Goal: Task Accomplishment & Management: Manage account settings

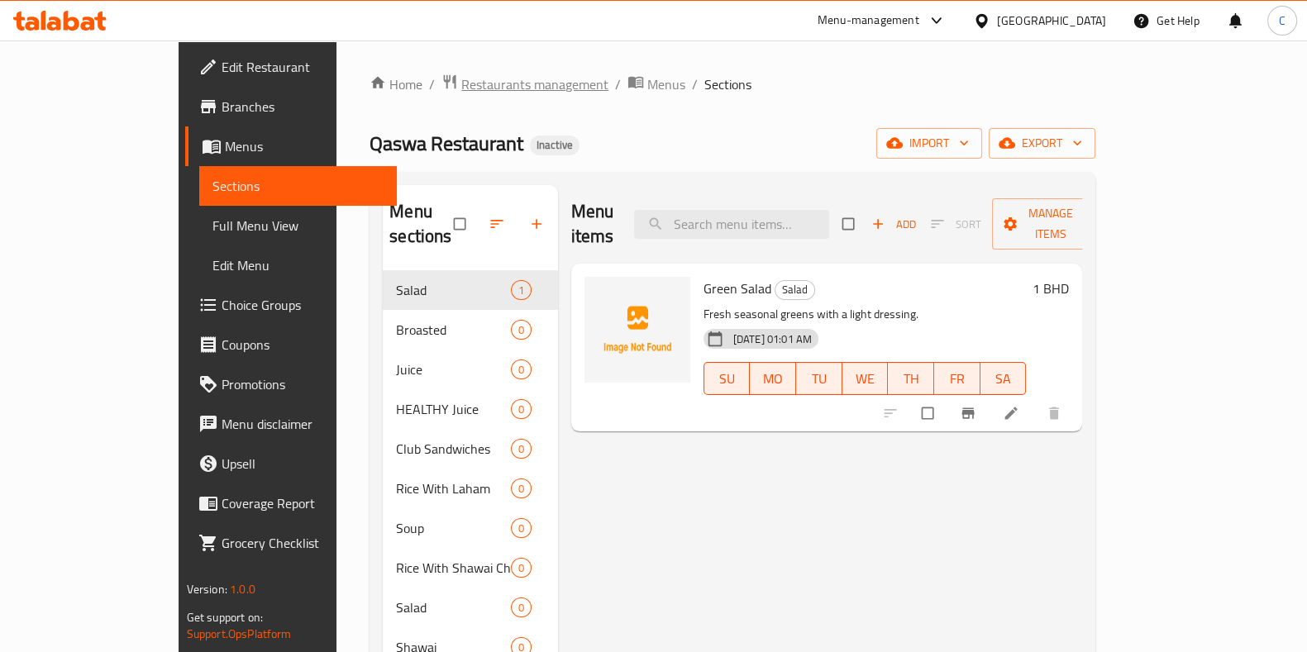
click at [461, 75] on span "Restaurants management" at bounding box center [534, 84] width 147 height 20
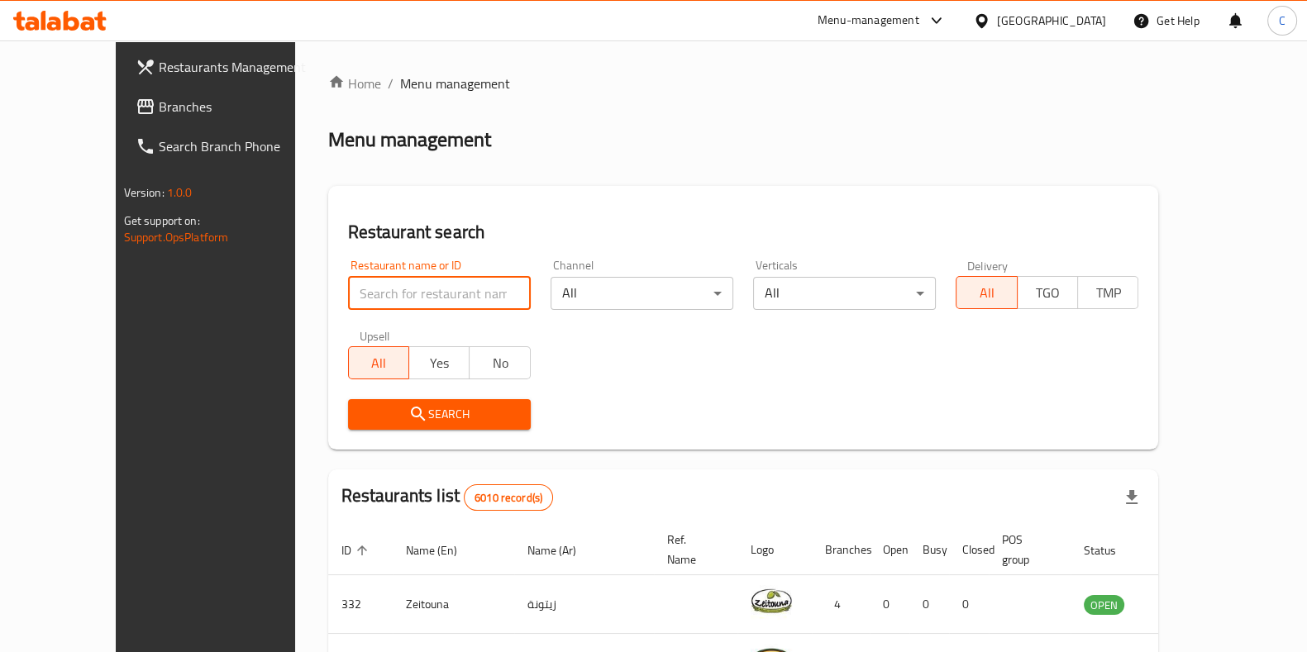
click at [368, 298] on input "search" at bounding box center [439, 293] width 183 height 33
type input "Qaswa"
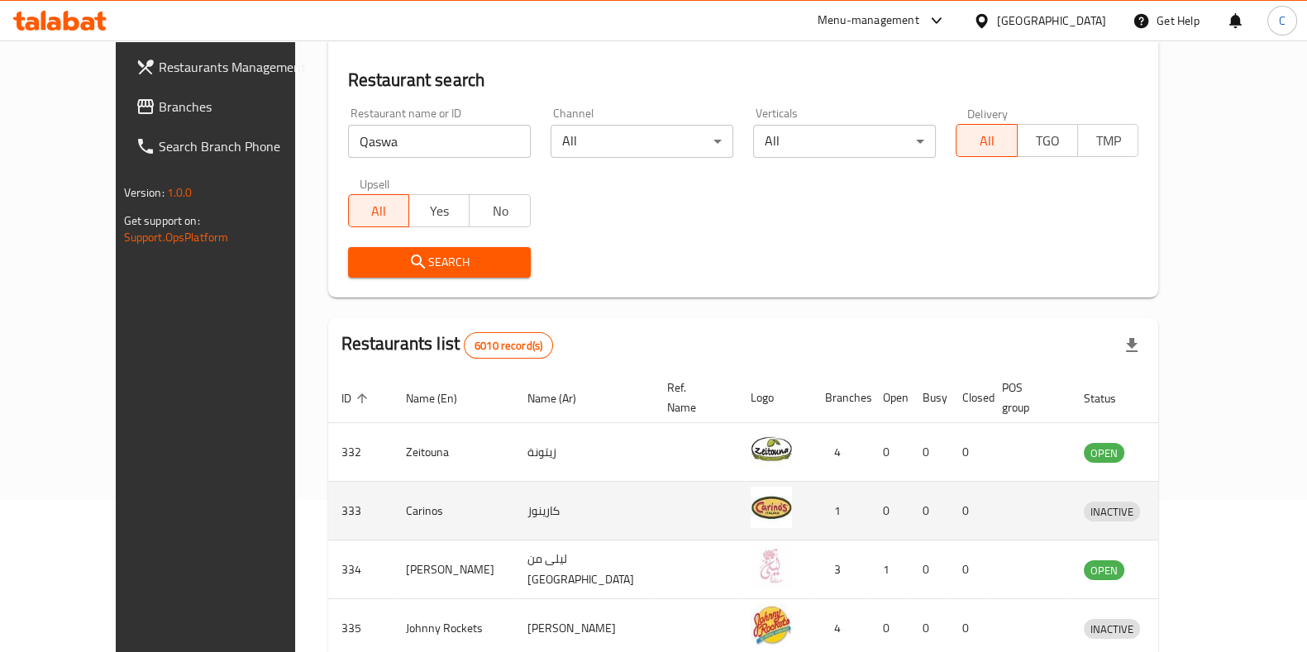
scroll to position [146, 0]
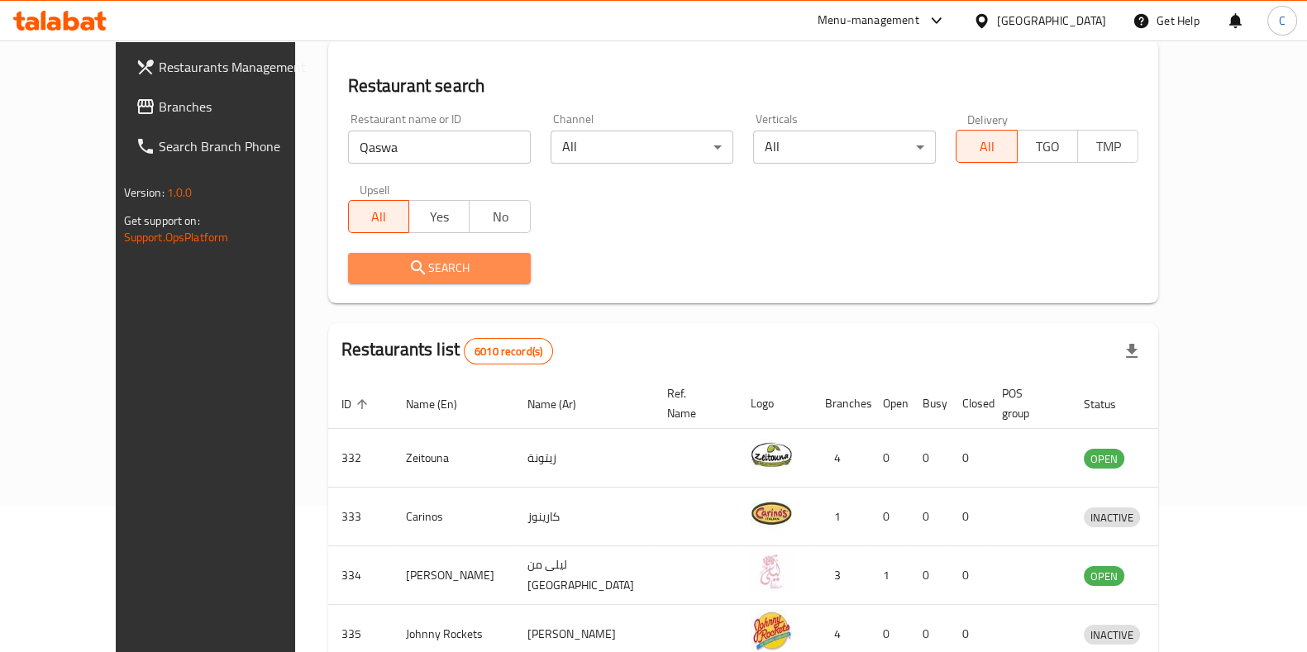
click at [390, 279] on button "Search" at bounding box center [439, 268] width 183 height 31
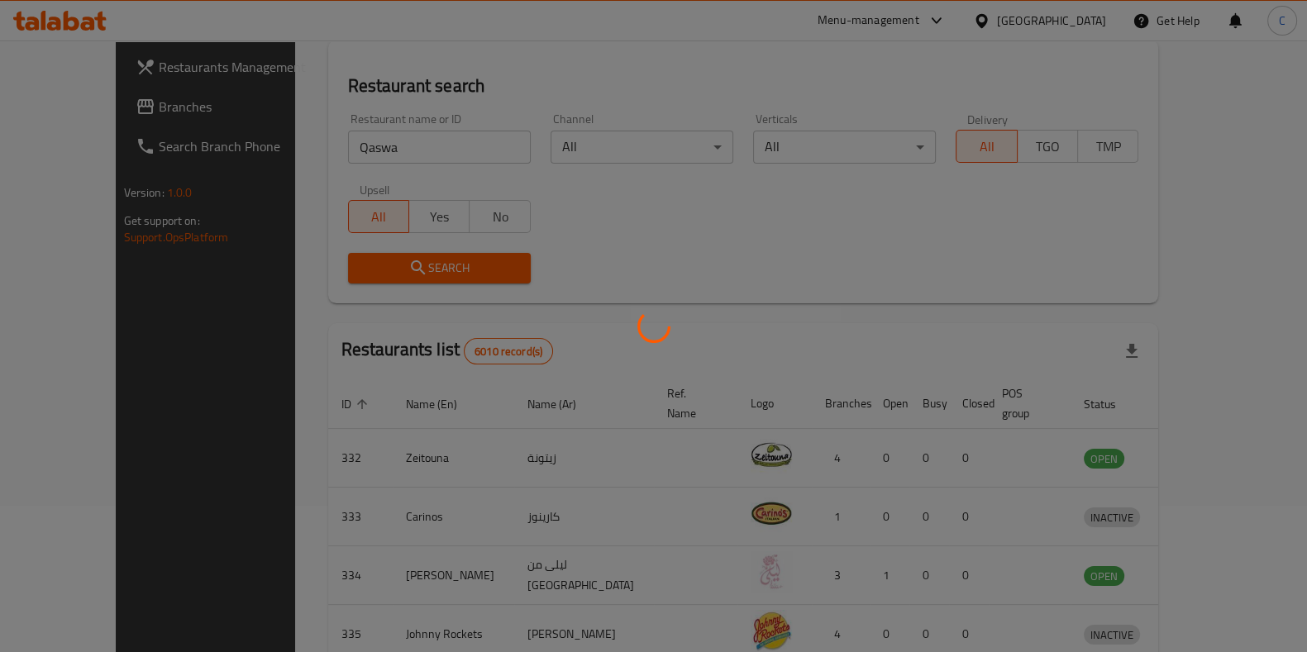
scroll to position [130, 0]
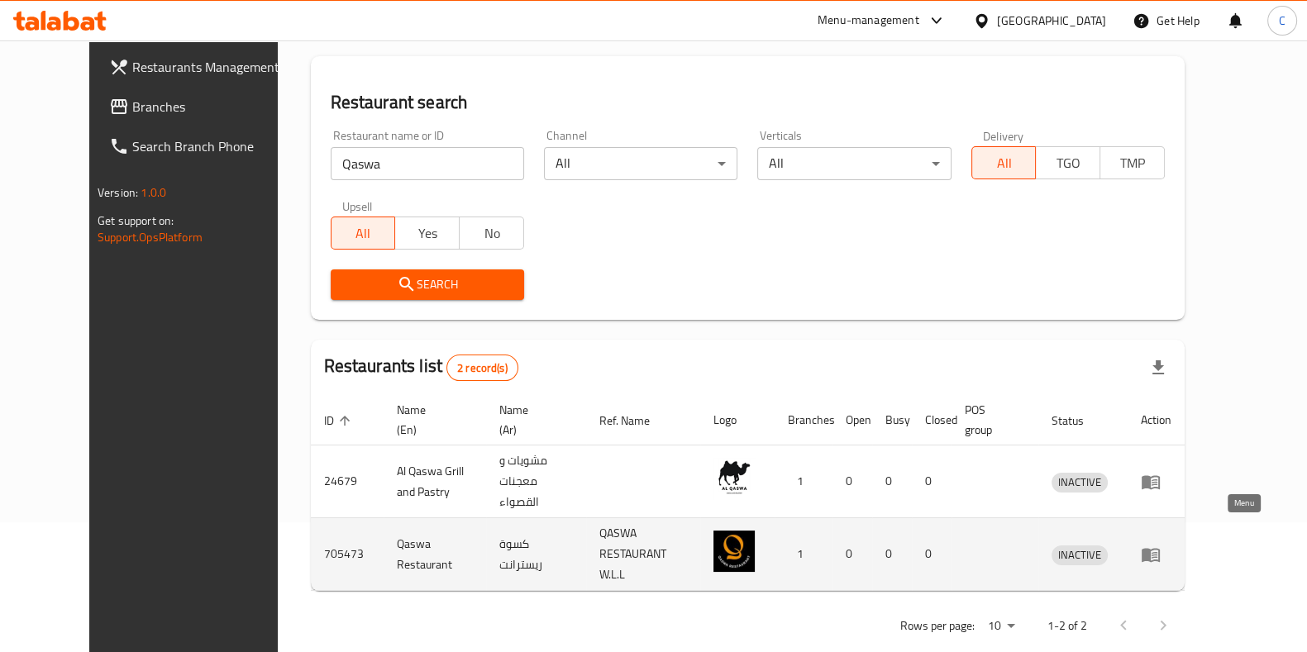
click at [1171, 545] on link "enhanced table" at bounding box center [1156, 555] width 31 height 20
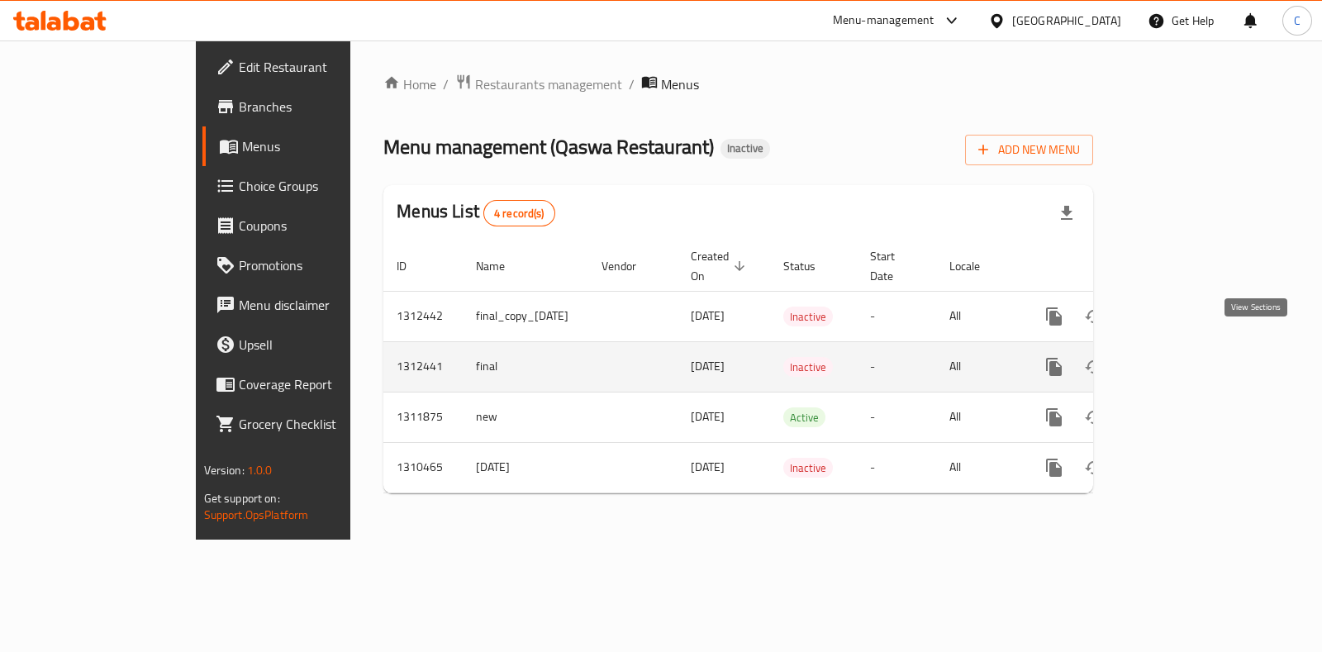
click at [1193, 358] on link "enhanced table" at bounding box center [1174, 367] width 40 height 40
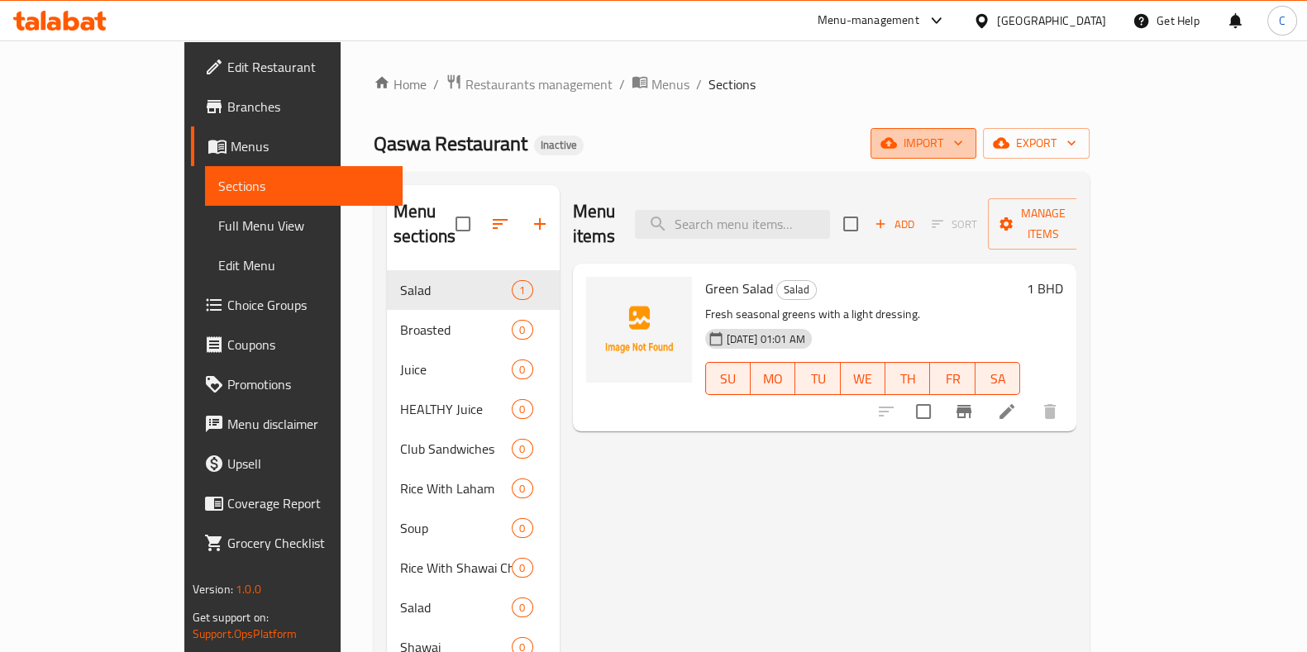
click at [963, 141] on span "import" at bounding box center [923, 143] width 79 height 21
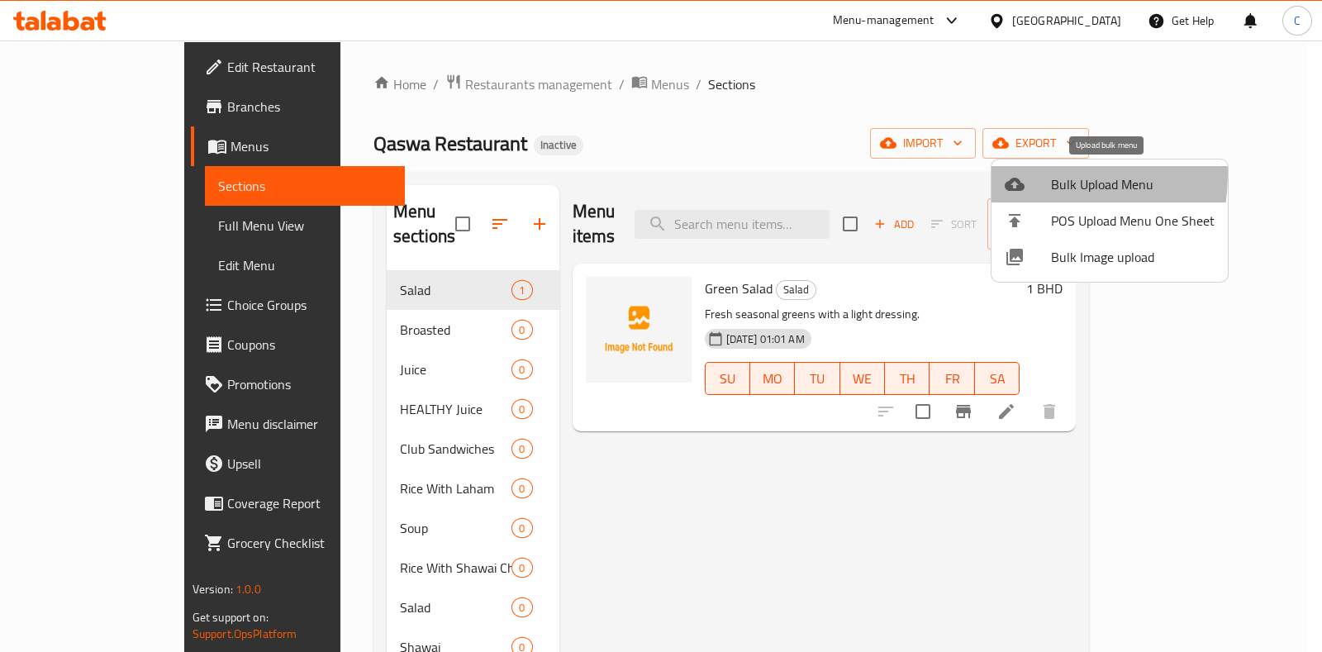
click at [1022, 174] on icon at bounding box center [1015, 184] width 20 height 20
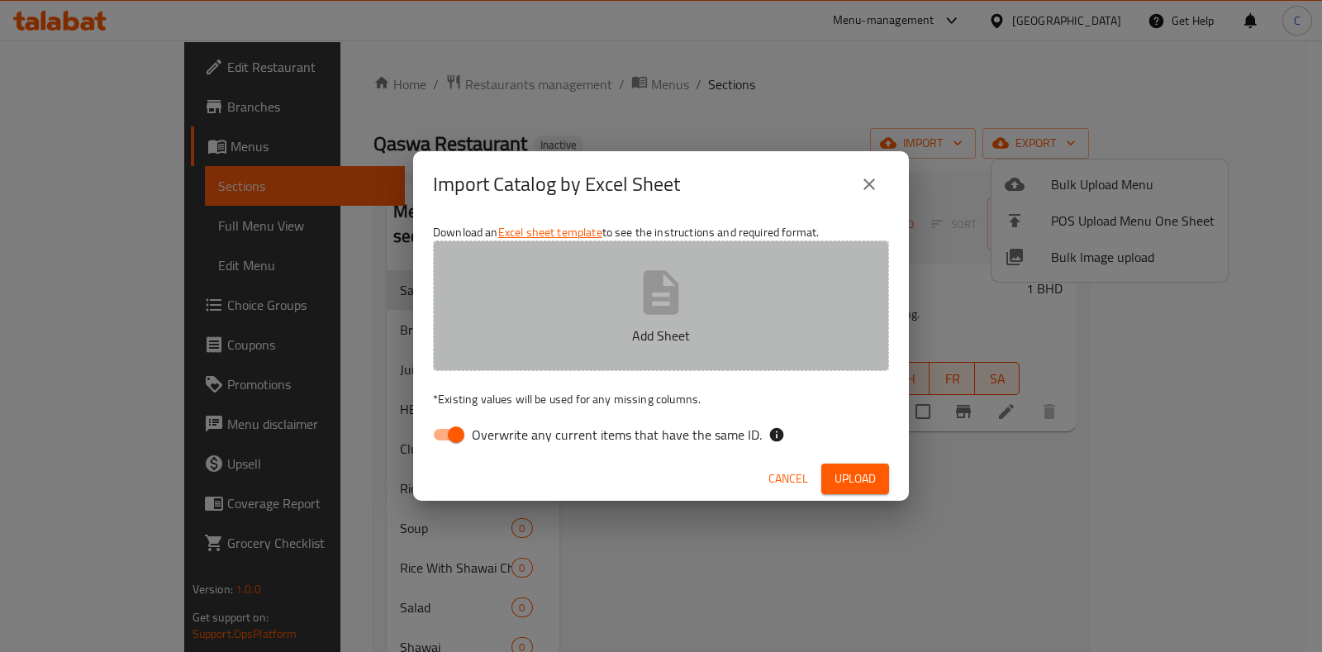
click at [597, 311] on button "Add Sheet" at bounding box center [661, 306] width 456 height 131
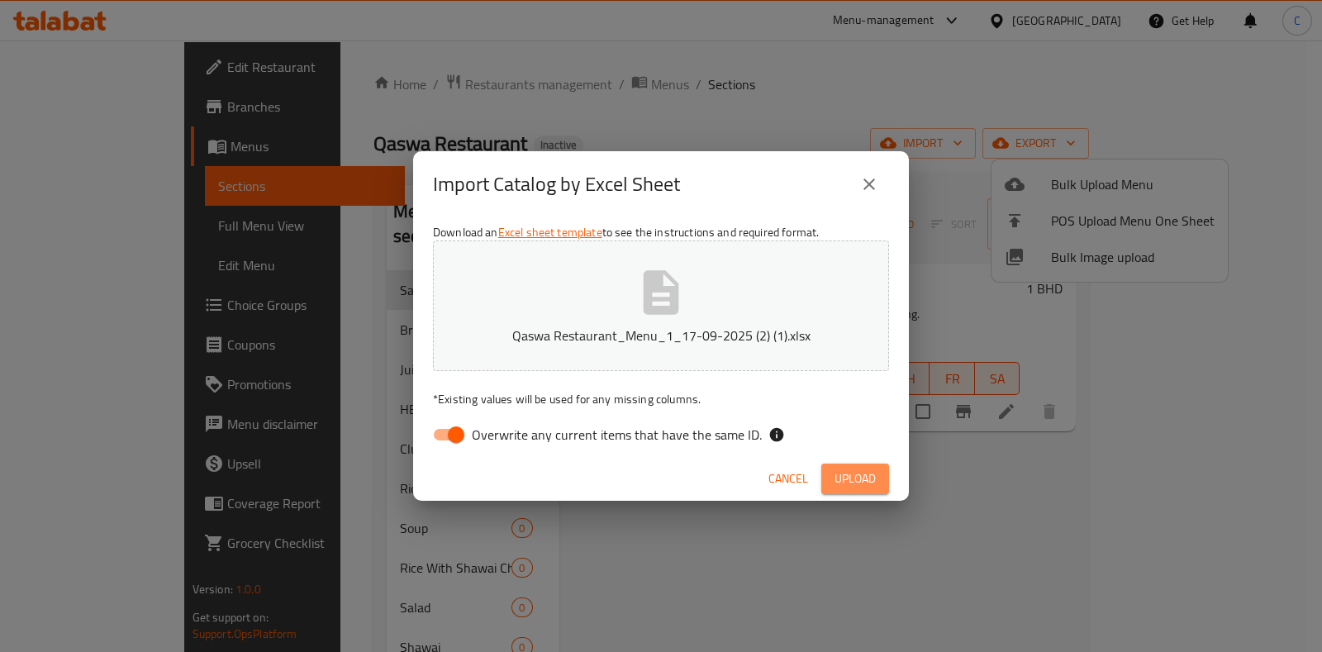
click at [875, 481] on span "Upload" at bounding box center [855, 479] width 41 height 21
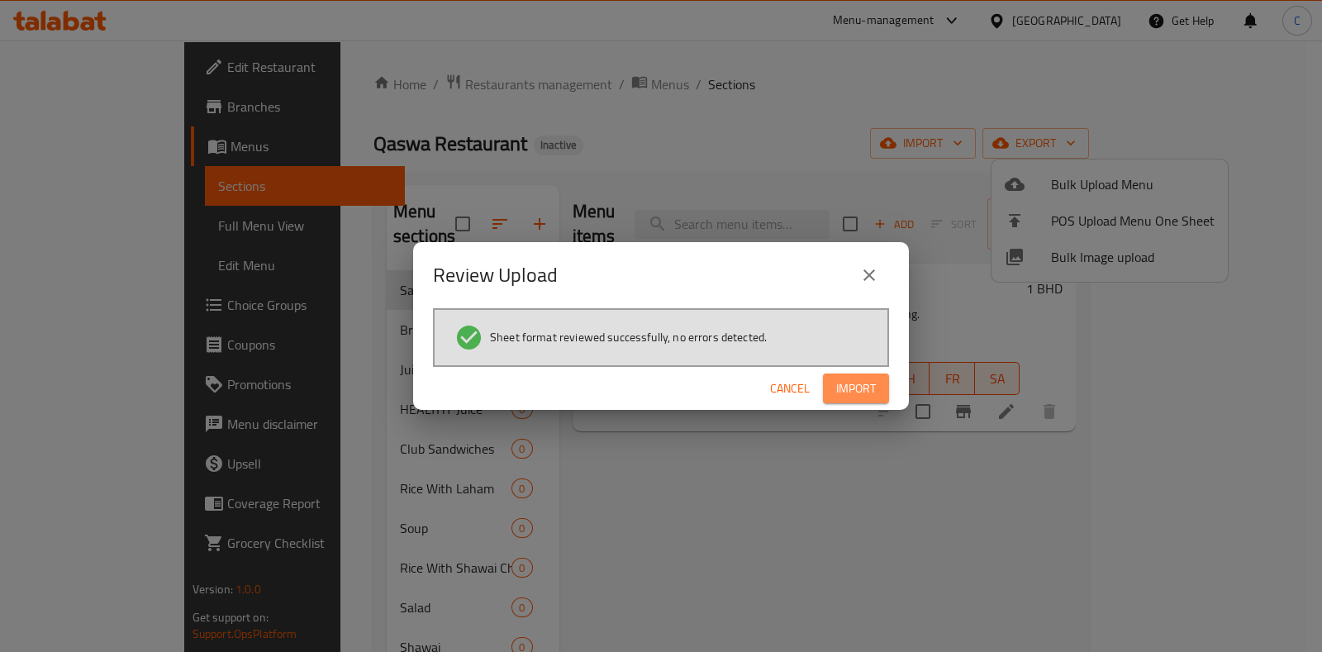
click at [855, 381] on span "Import" at bounding box center [856, 389] width 40 height 21
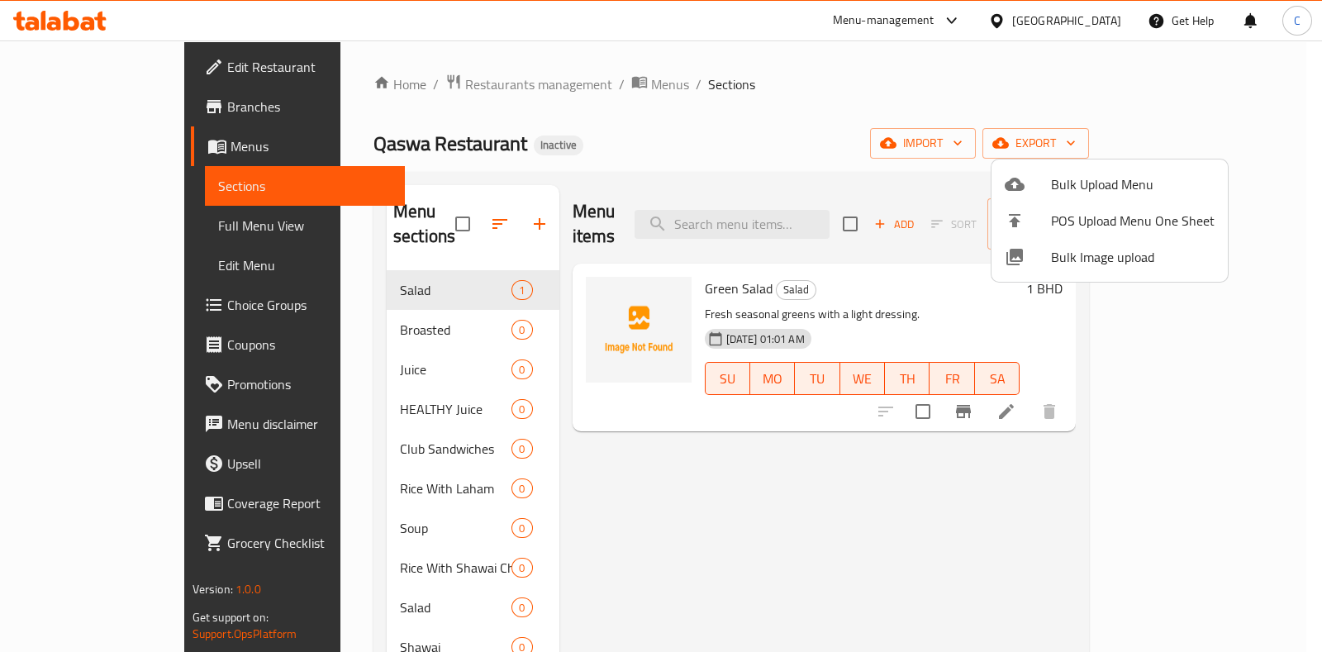
click at [545, 529] on div at bounding box center [661, 326] width 1322 height 652
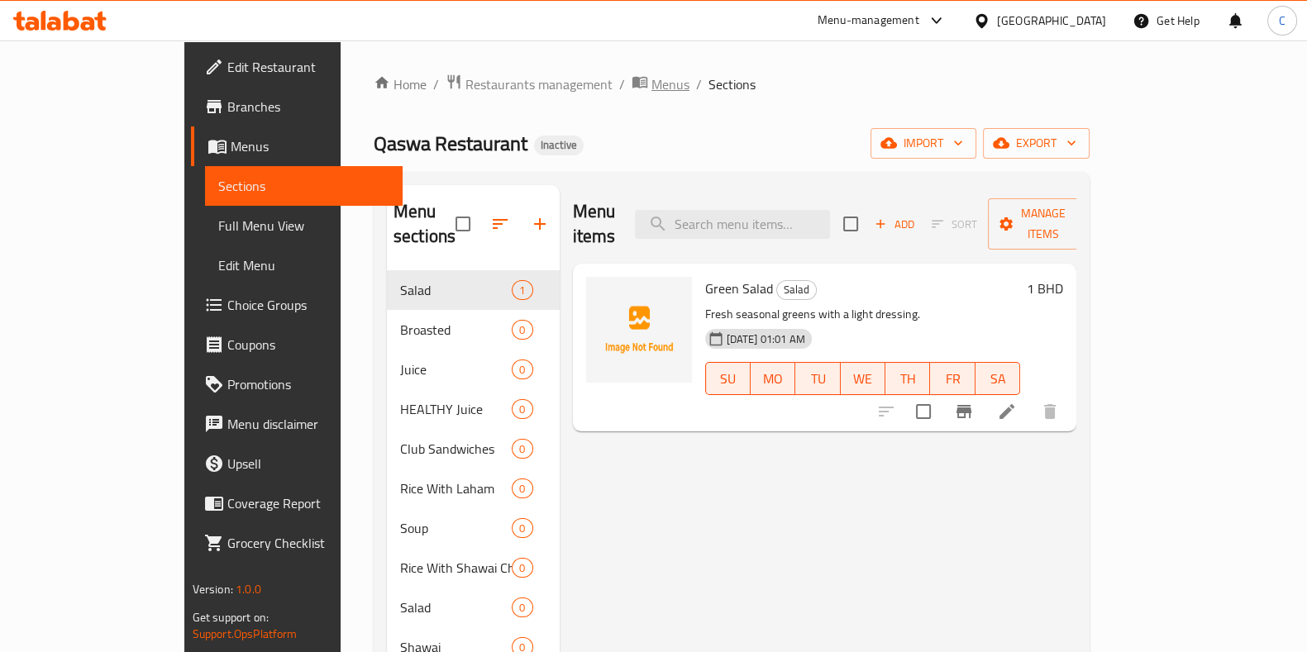
click at [651, 86] on span "Menus" at bounding box center [670, 84] width 38 height 20
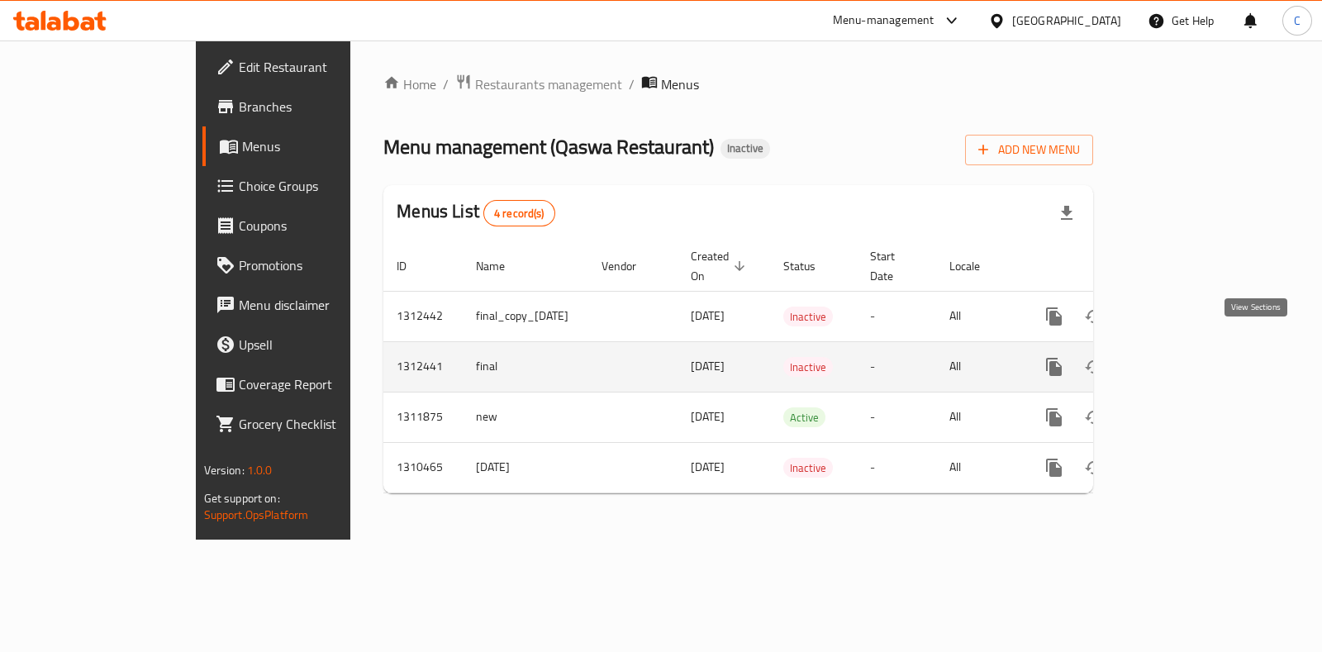
click at [1193, 347] on link "enhanced table" at bounding box center [1174, 367] width 40 height 40
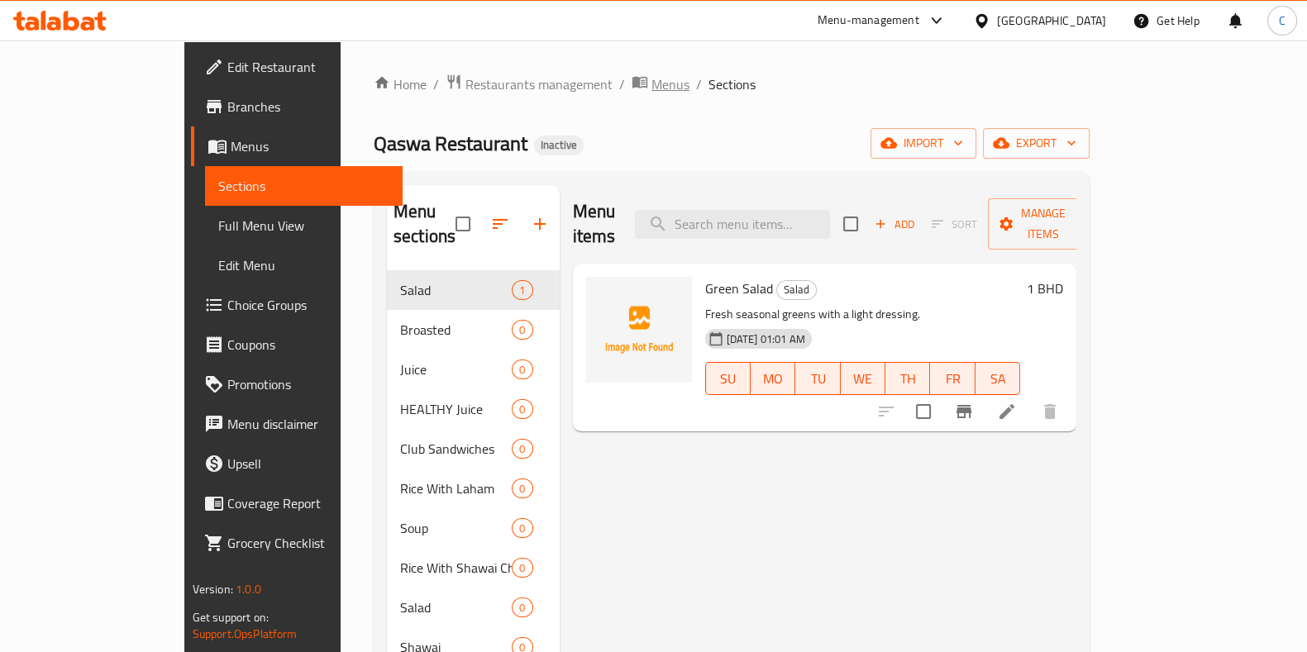
click at [651, 91] on span "Menus" at bounding box center [670, 84] width 38 height 20
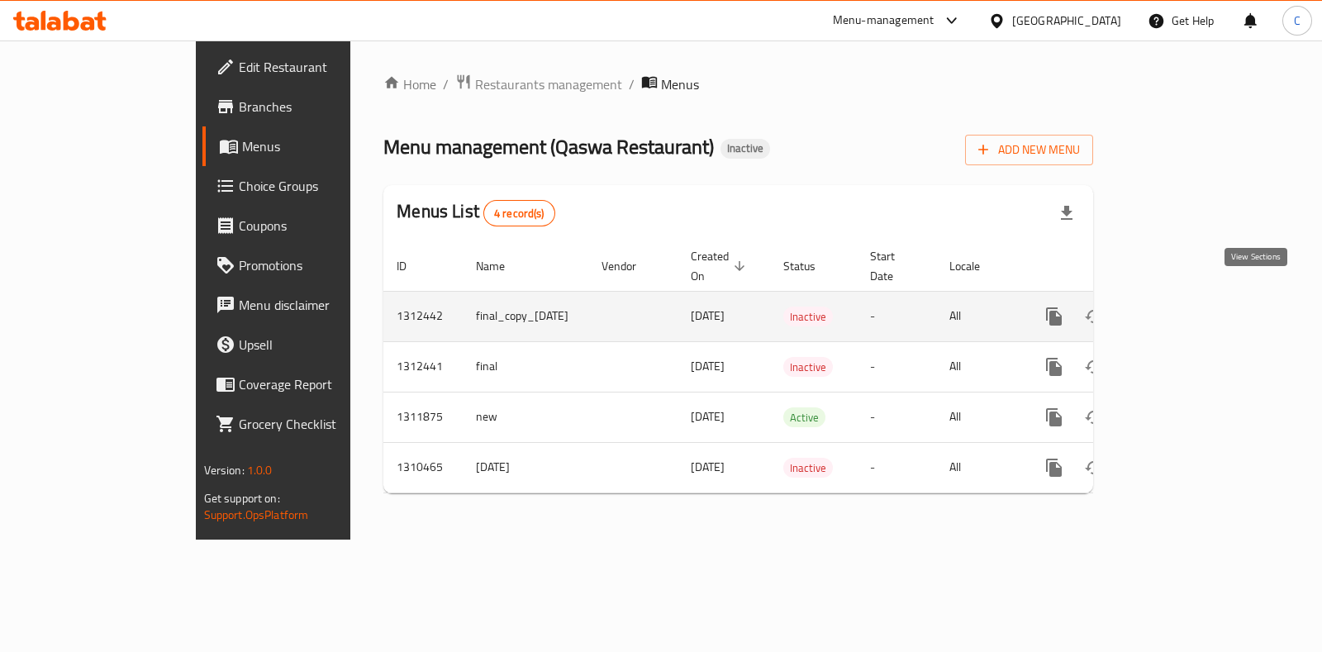
click at [1181, 309] on icon "enhanced table" at bounding box center [1173, 316] width 15 height 15
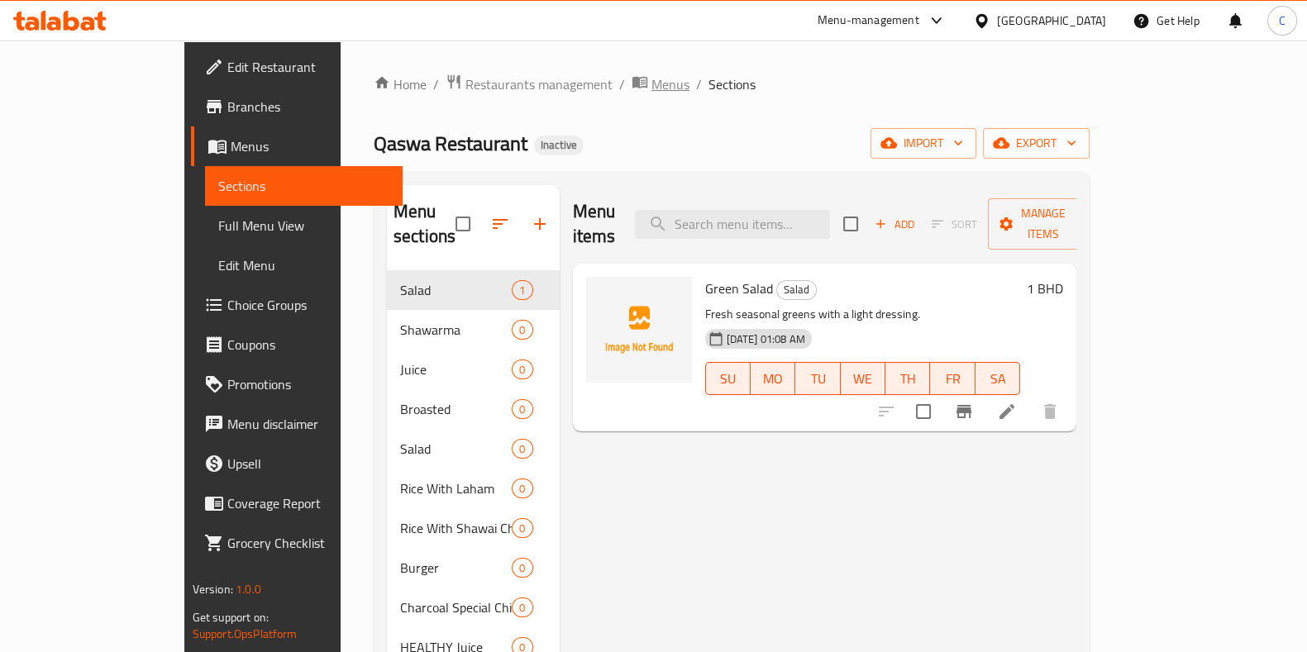
click at [651, 80] on span "Menus" at bounding box center [670, 84] width 38 height 20
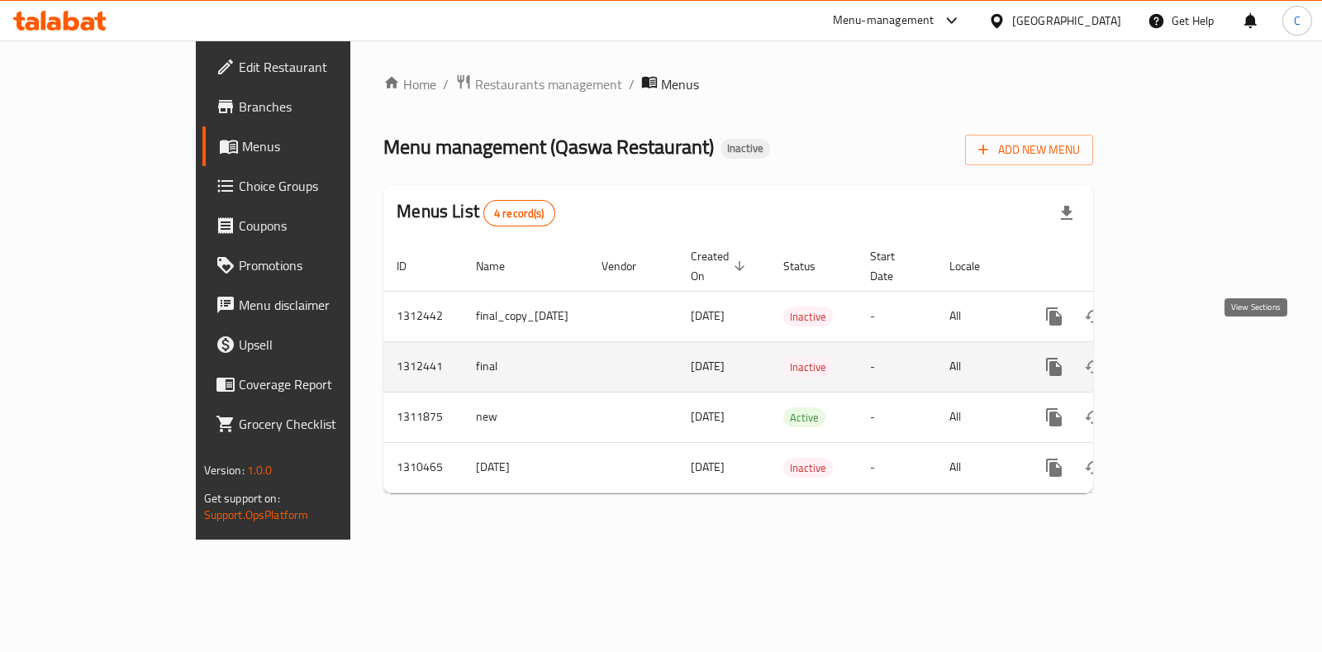
click at [1193, 347] on link "enhanced table" at bounding box center [1174, 367] width 40 height 40
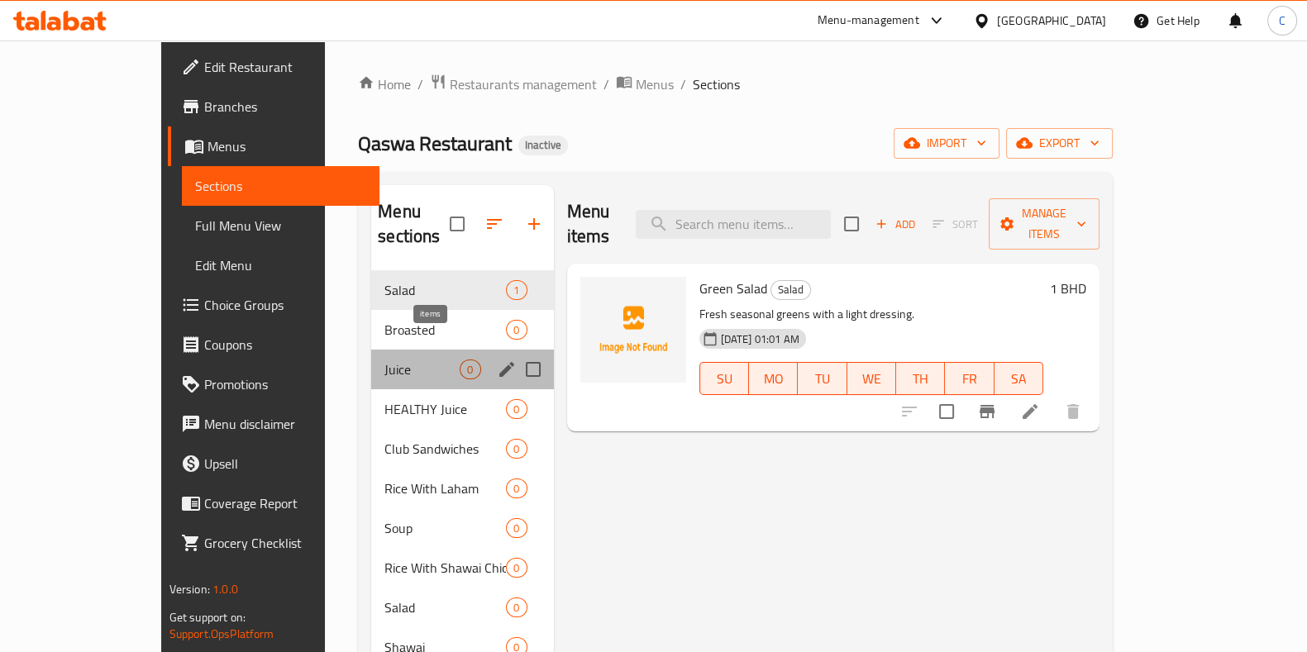
click at [460, 360] on div "0" at bounding box center [470, 370] width 21 height 20
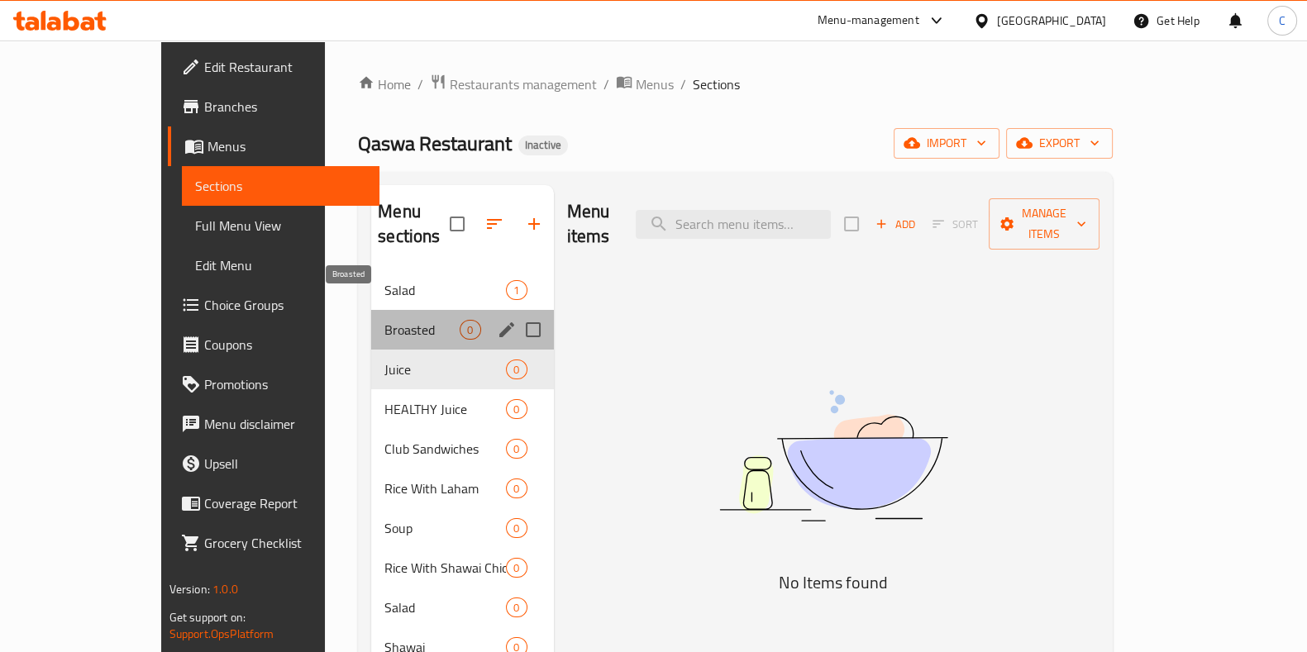
click at [384, 320] on span "Broasted" at bounding box center [421, 330] width 75 height 20
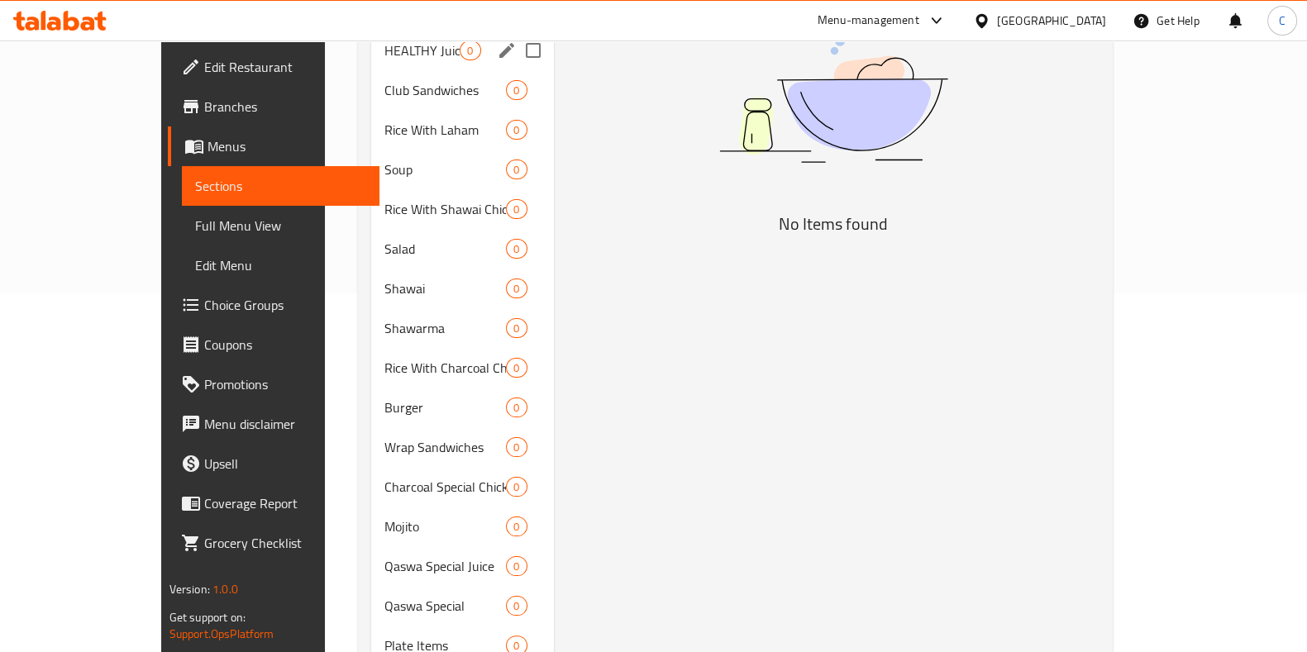
scroll to position [399, 0]
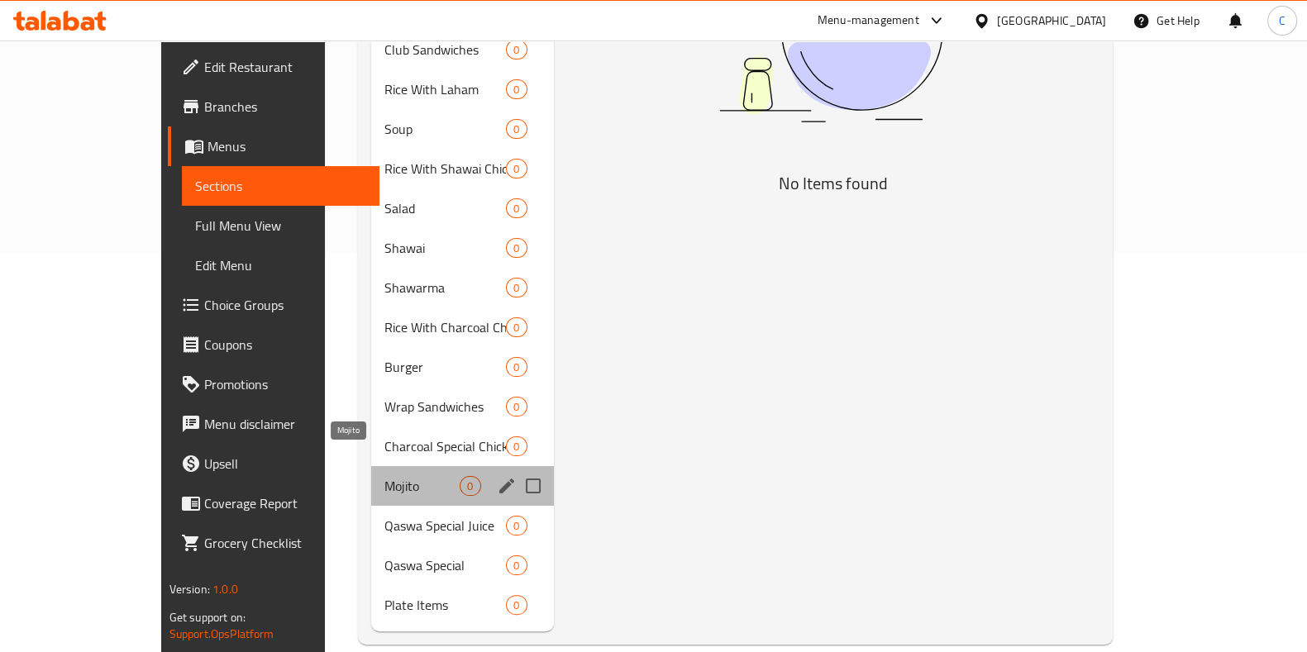
click at [384, 476] on span "Mojito" at bounding box center [421, 486] width 75 height 20
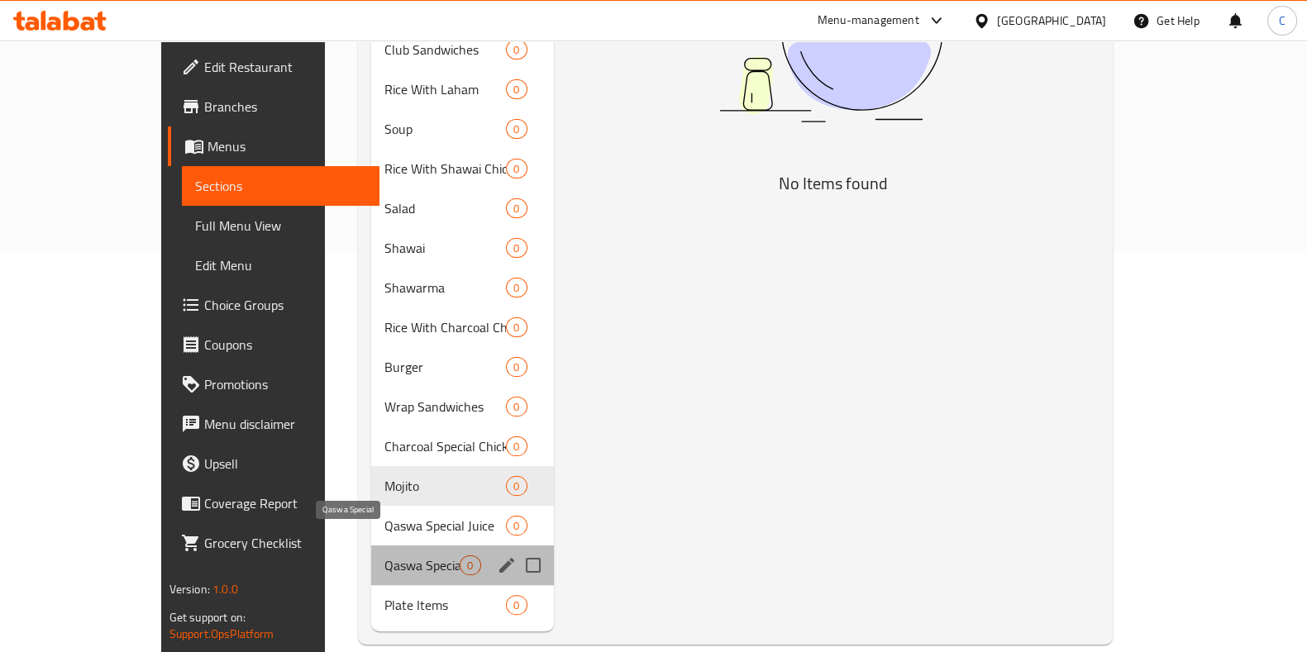
click at [384, 555] on span "Qaswa Special" at bounding box center [421, 565] width 75 height 20
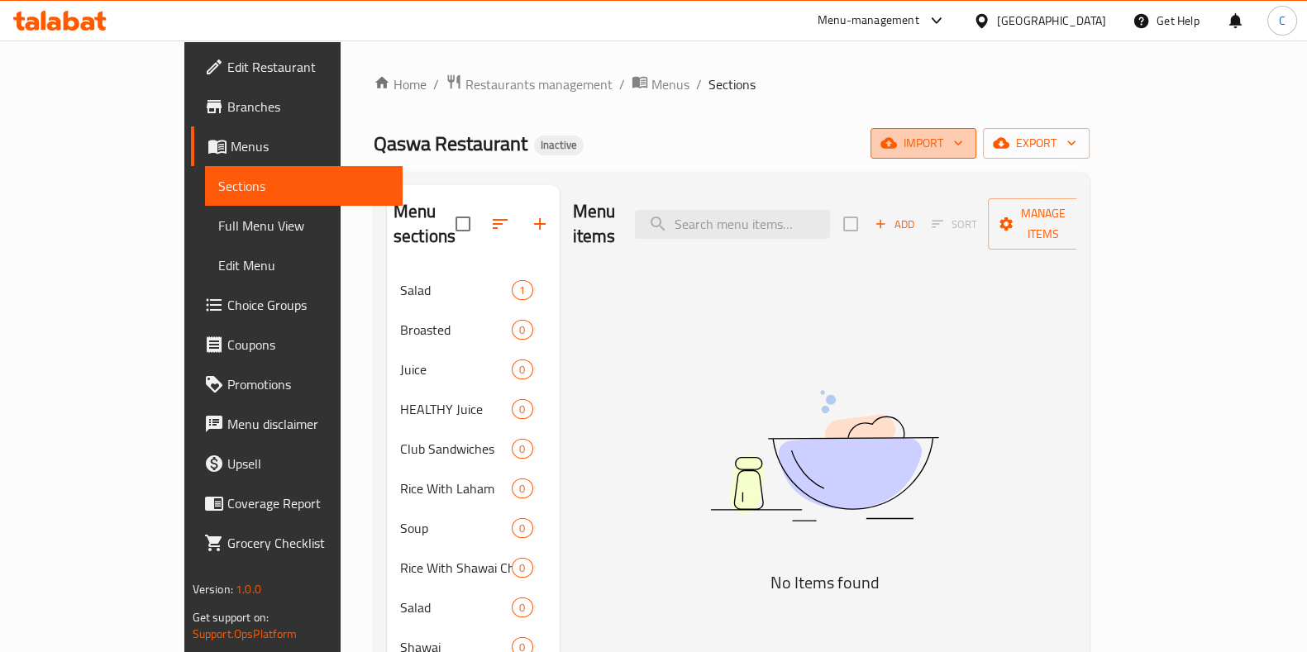
click at [963, 138] on span "import" at bounding box center [923, 143] width 79 height 21
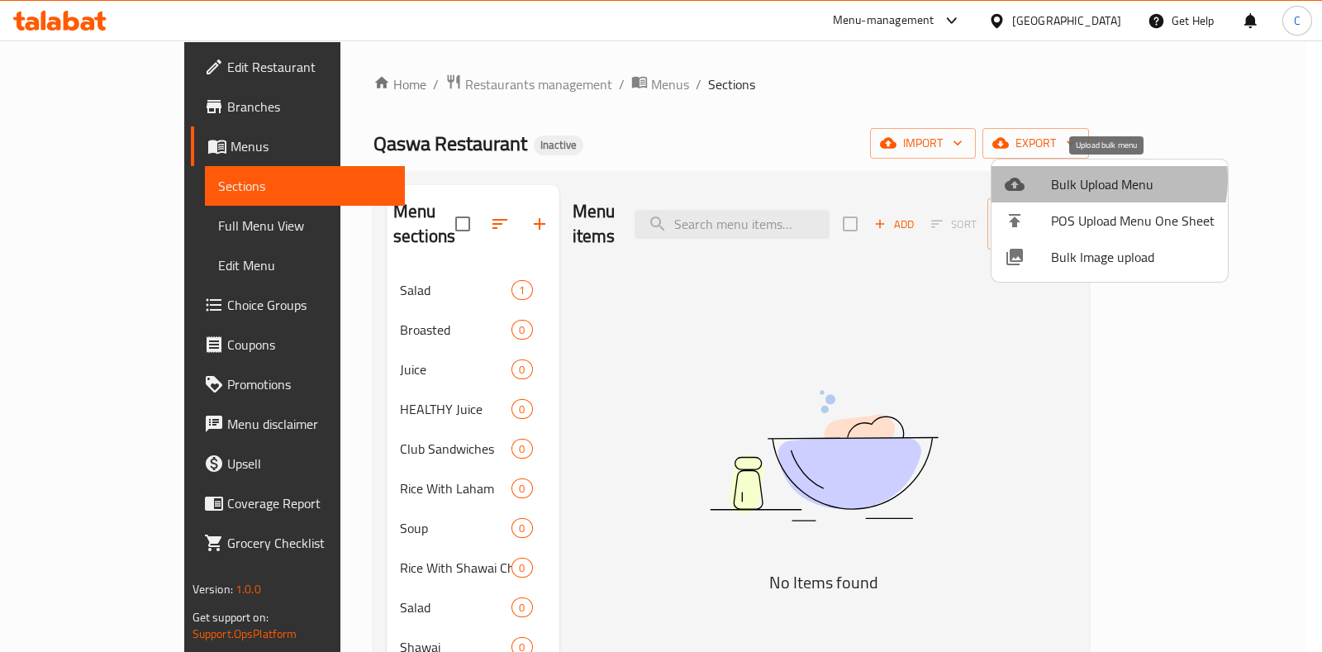
click at [1086, 179] on span "Bulk Upload Menu" at bounding box center [1133, 184] width 164 height 20
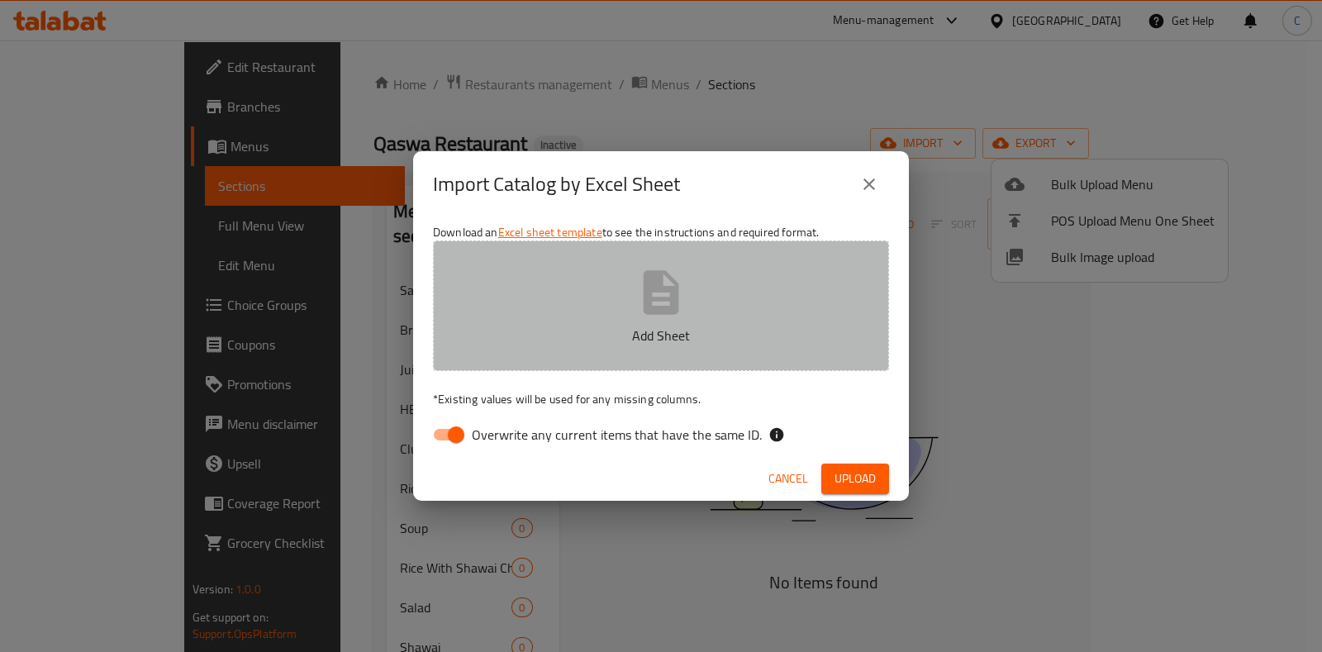
click at [790, 246] on button "Add Sheet" at bounding box center [661, 306] width 456 height 131
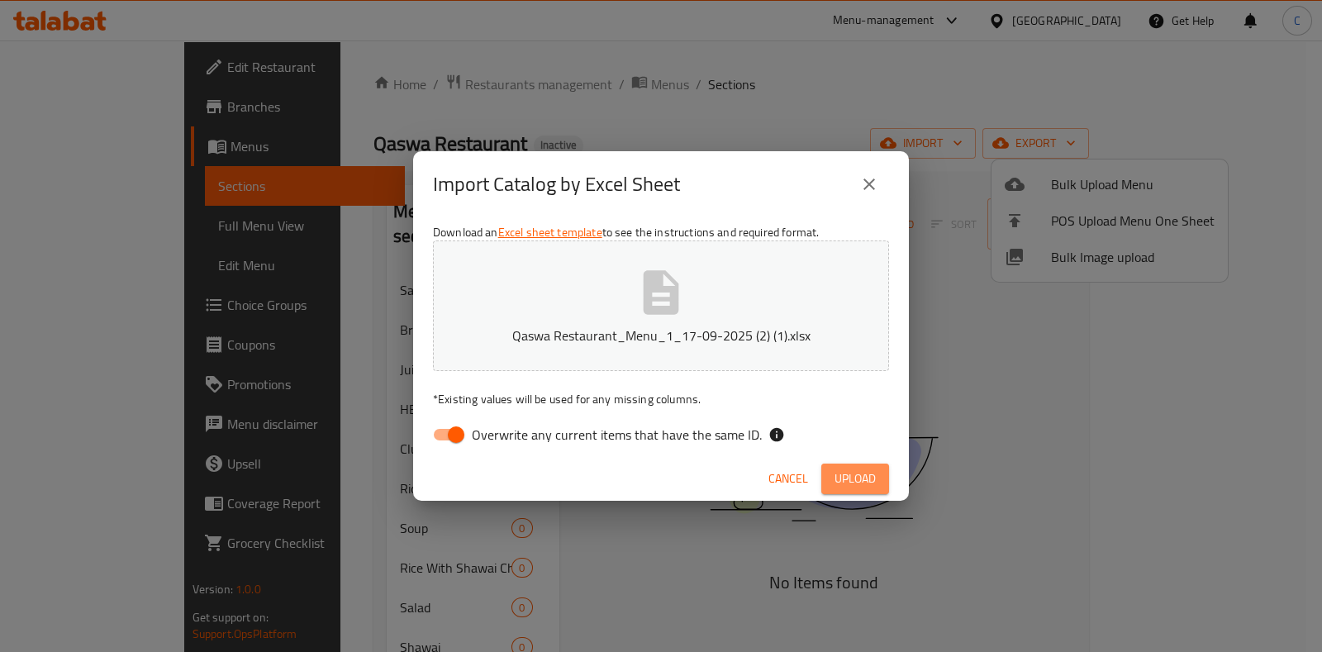
click at [841, 479] on span "Upload" at bounding box center [855, 479] width 41 height 21
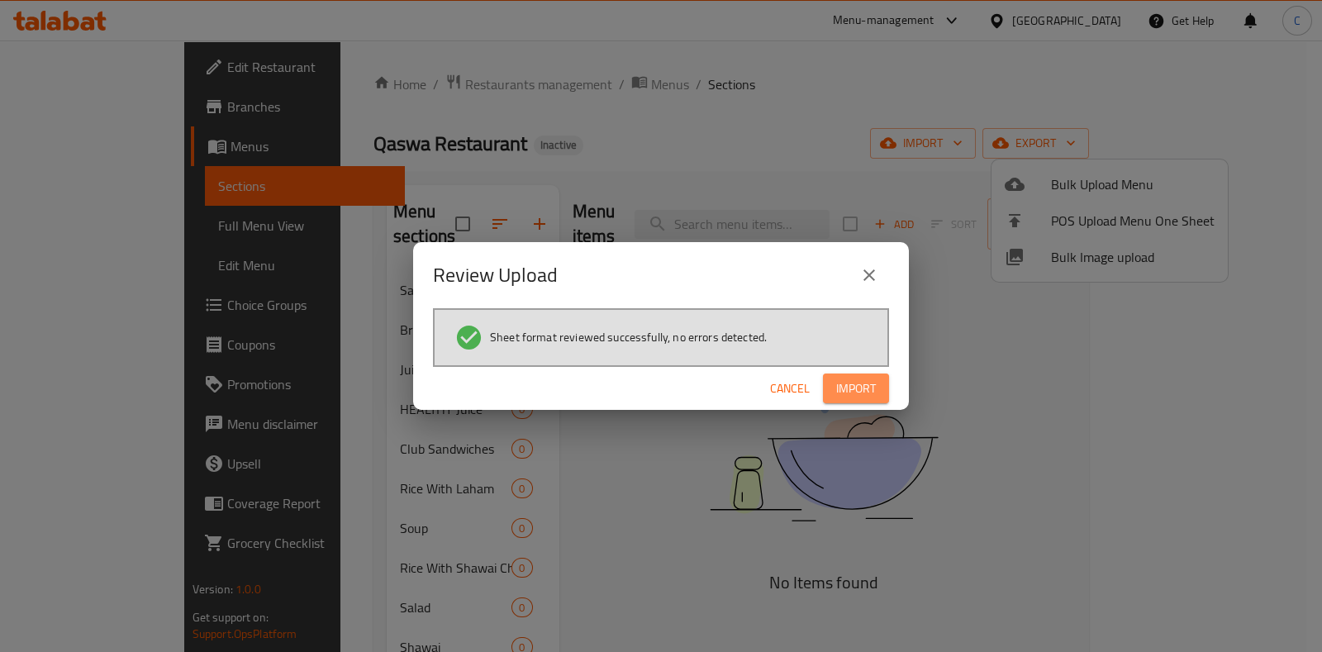
click at [845, 392] on span "Import" at bounding box center [856, 389] width 40 height 21
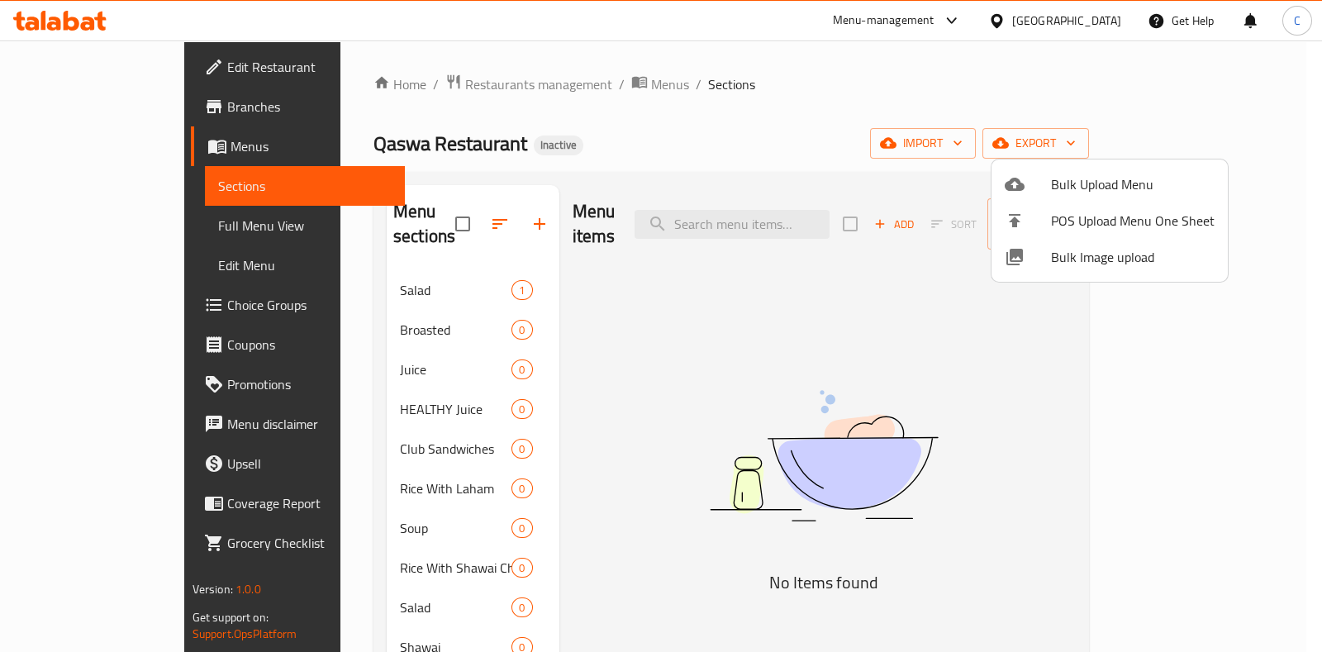
click at [74, 52] on div at bounding box center [661, 326] width 1322 height 652
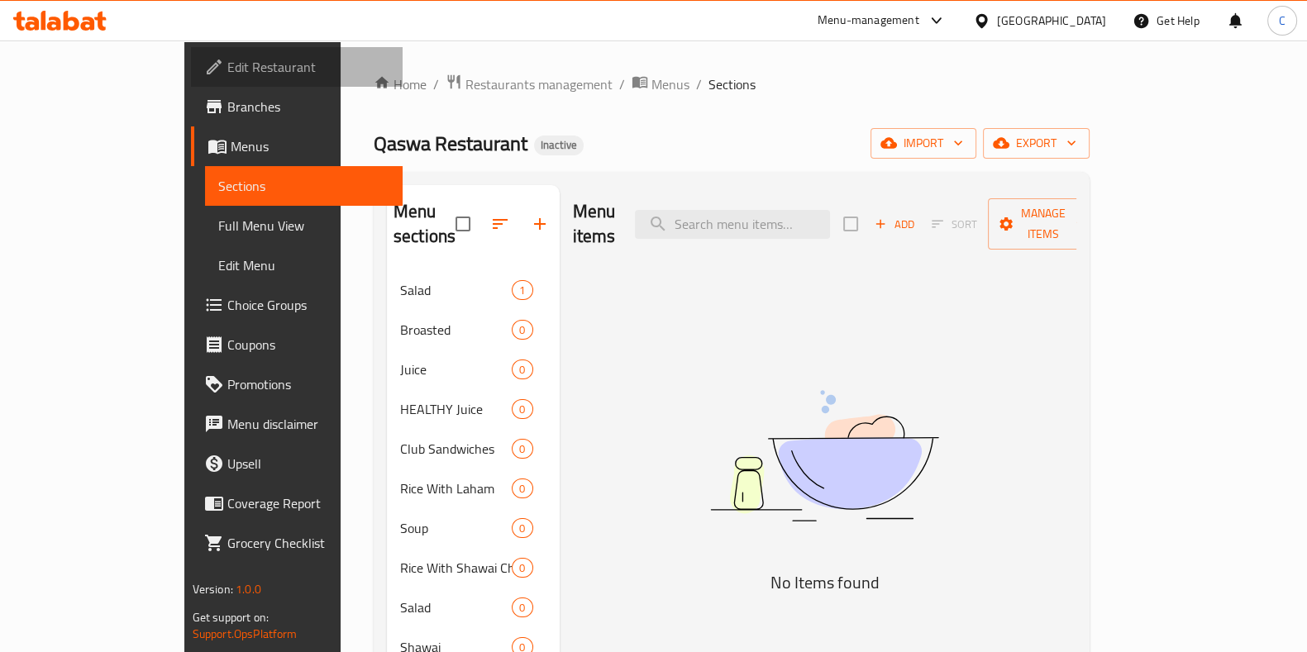
click at [227, 70] on span "Edit Restaurant" at bounding box center [308, 67] width 162 height 20
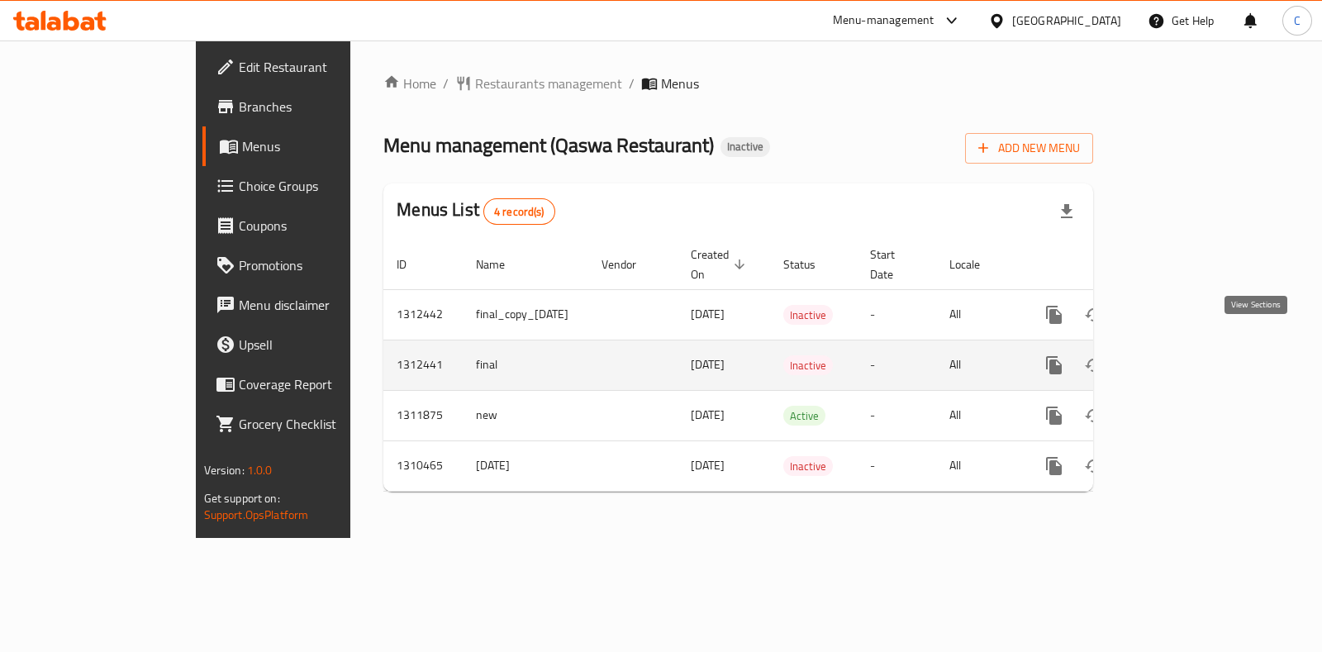
click at [1184, 355] on icon "enhanced table" at bounding box center [1174, 365] width 20 height 20
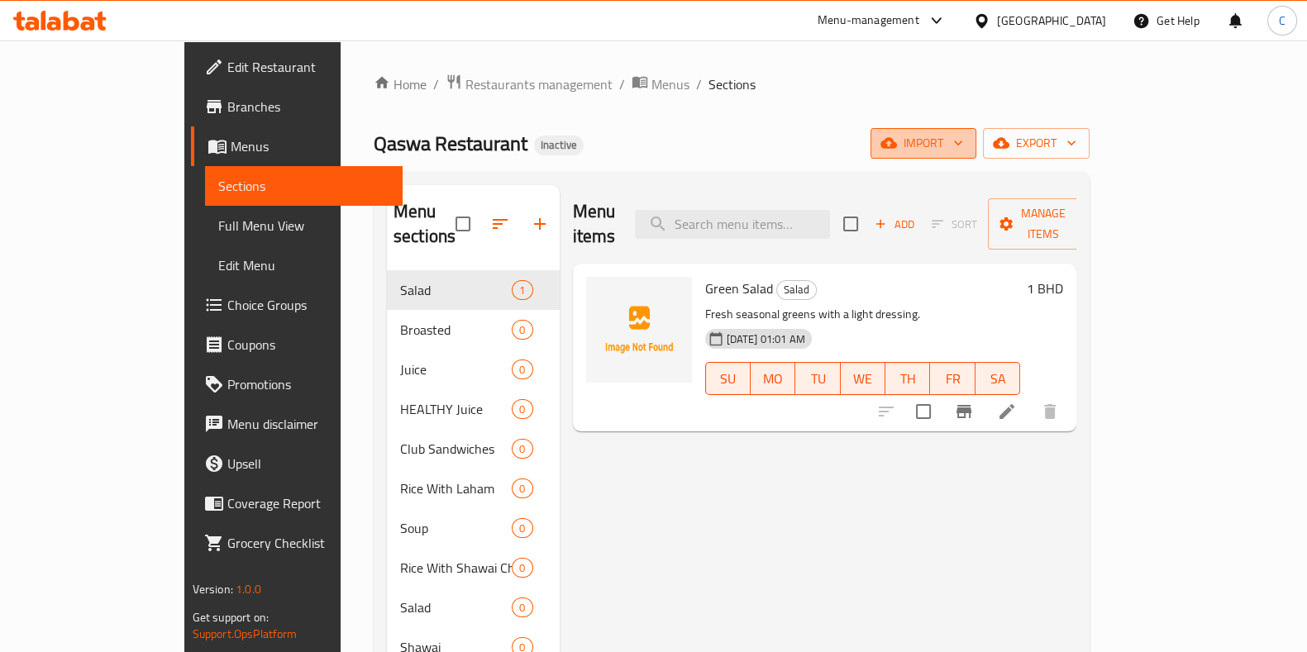
click at [963, 138] on span "import" at bounding box center [923, 143] width 79 height 21
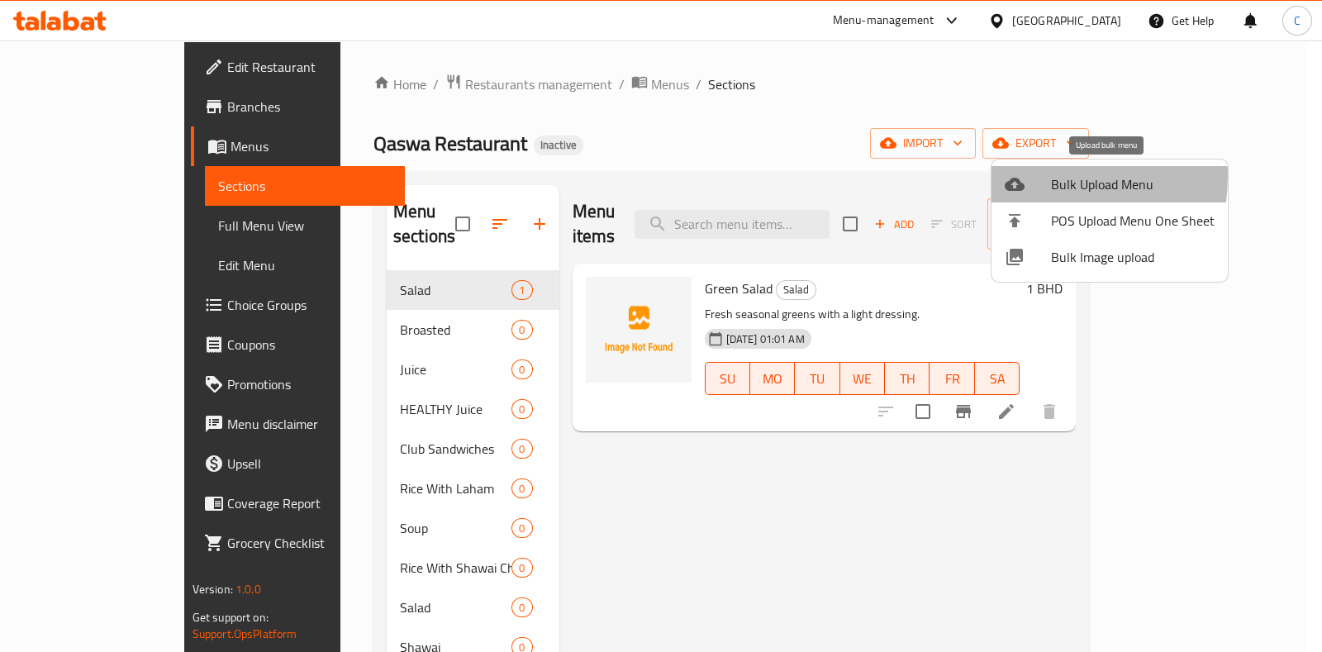
click at [1030, 176] on div at bounding box center [1028, 184] width 46 height 20
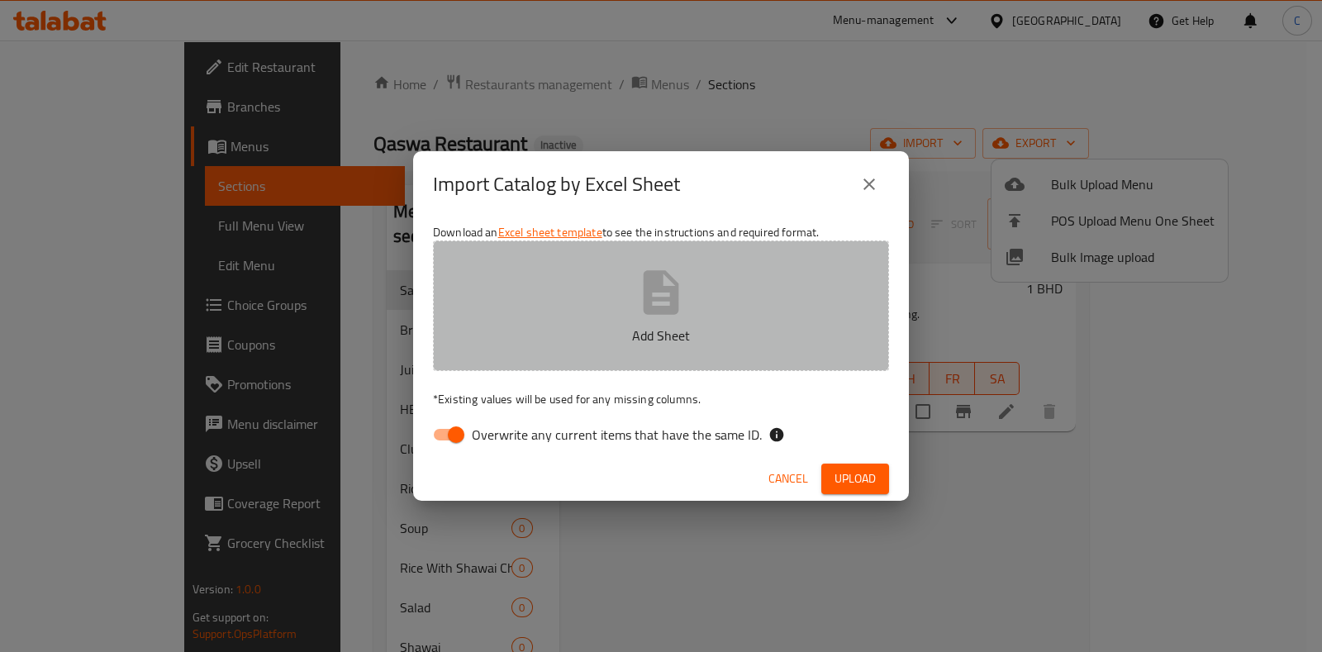
click at [567, 348] on button "Add Sheet" at bounding box center [661, 306] width 456 height 131
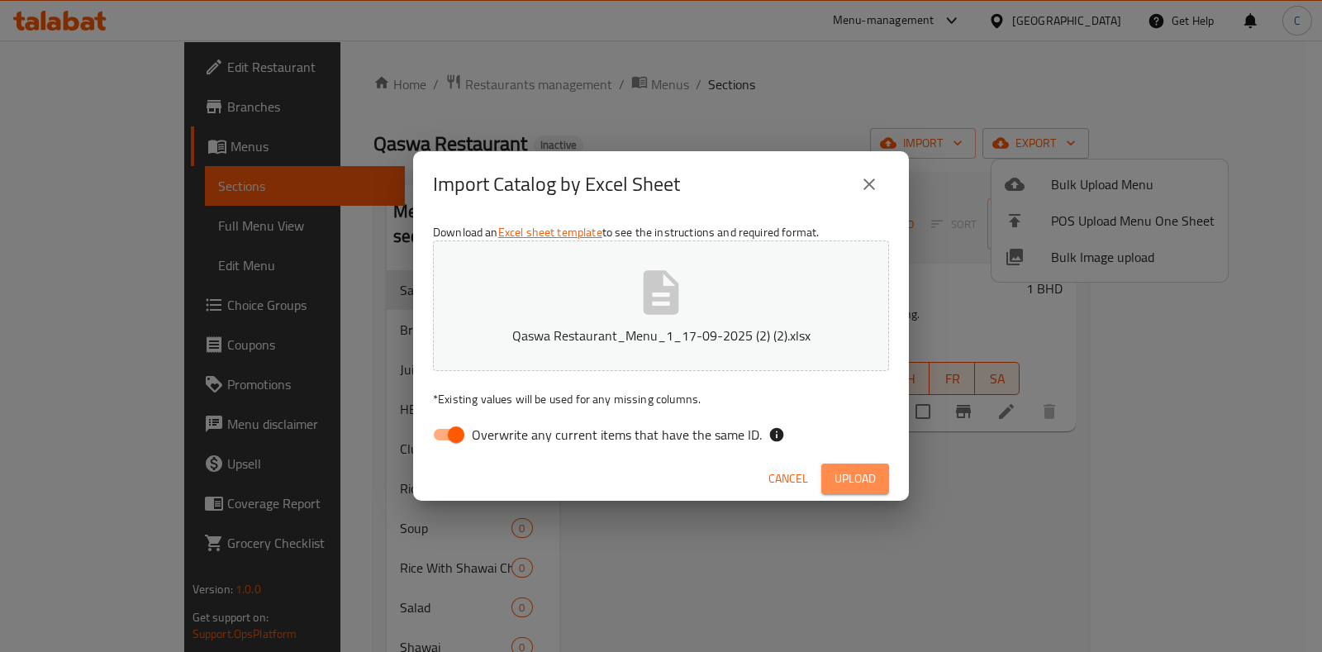
click at [873, 485] on span "Upload" at bounding box center [855, 479] width 41 height 21
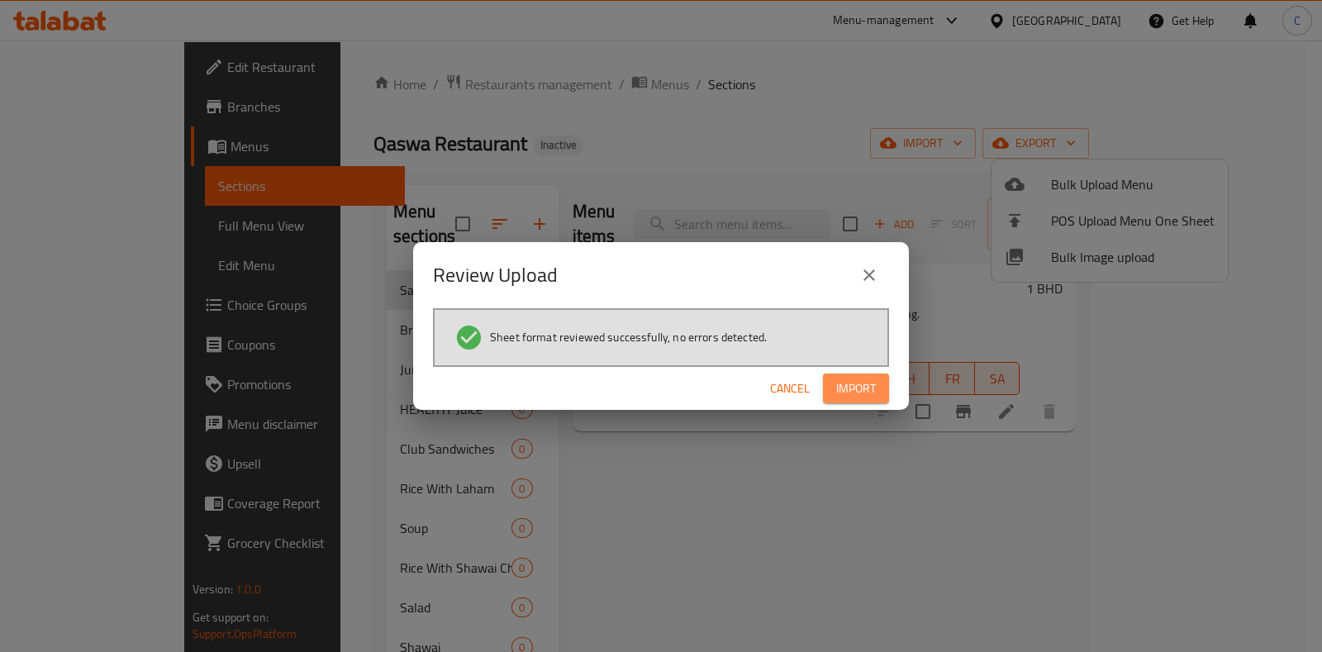
click at [851, 388] on span "Import" at bounding box center [856, 389] width 40 height 21
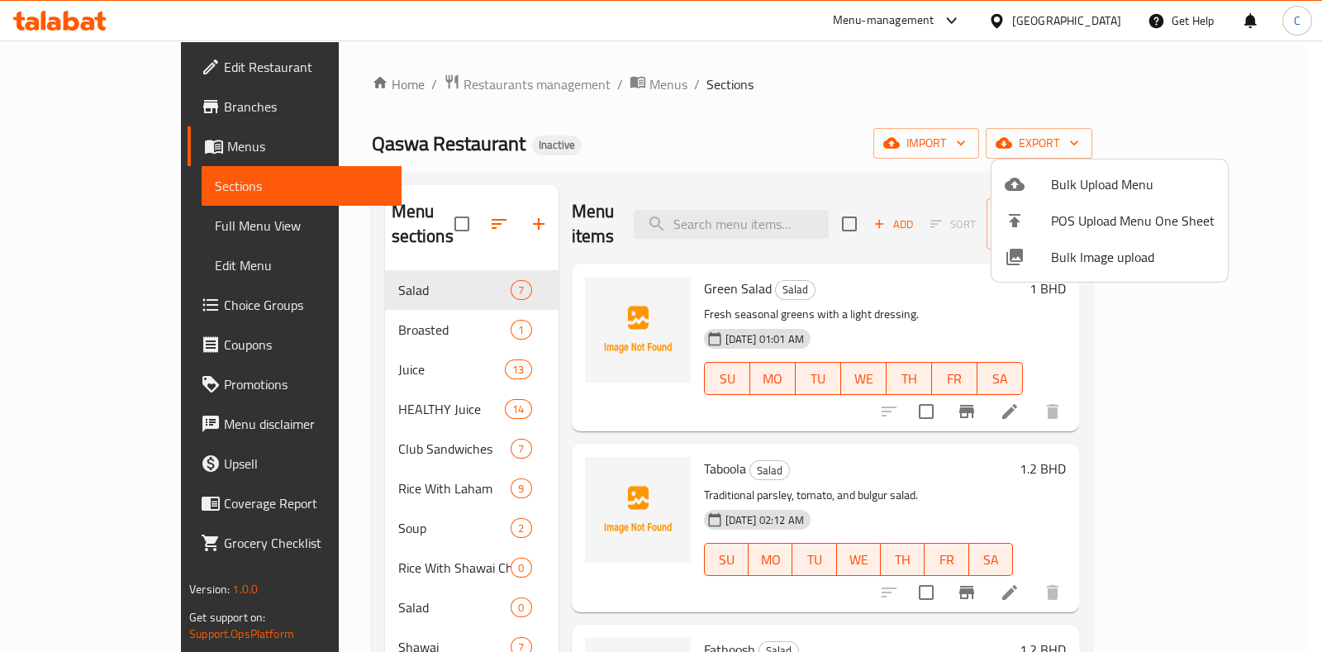
click at [645, 145] on div at bounding box center [661, 326] width 1322 height 652
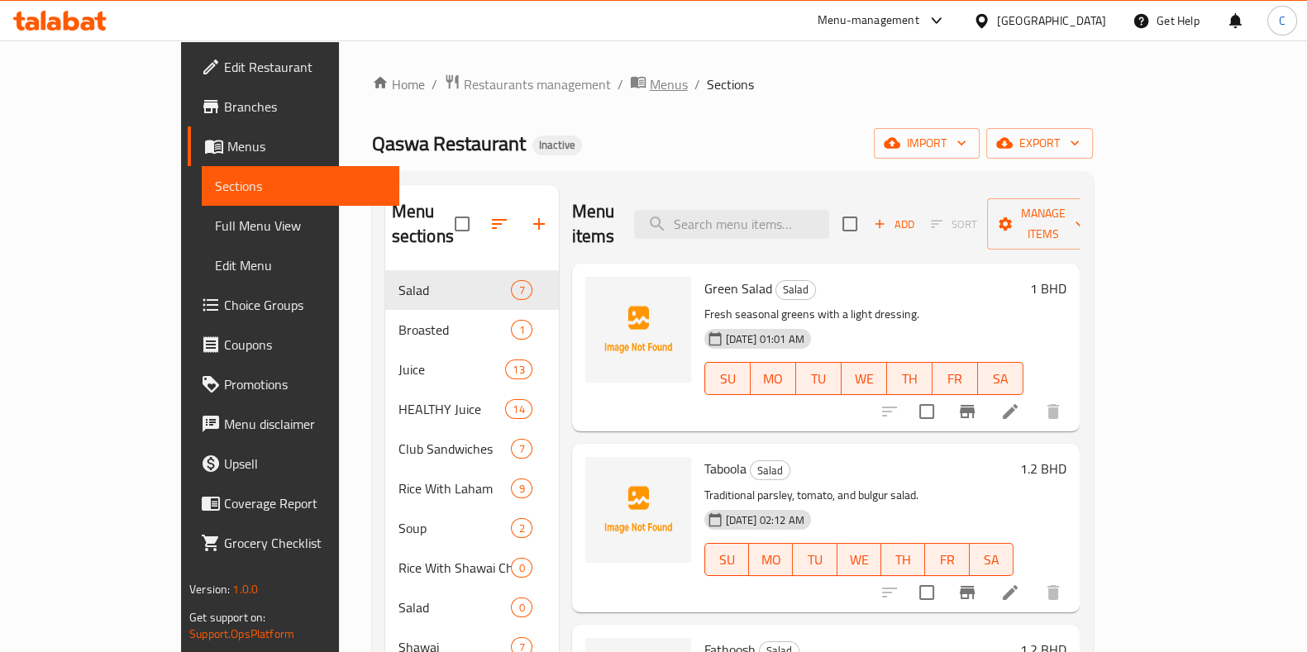
click at [650, 89] on span "Menus" at bounding box center [669, 84] width 38 height 20
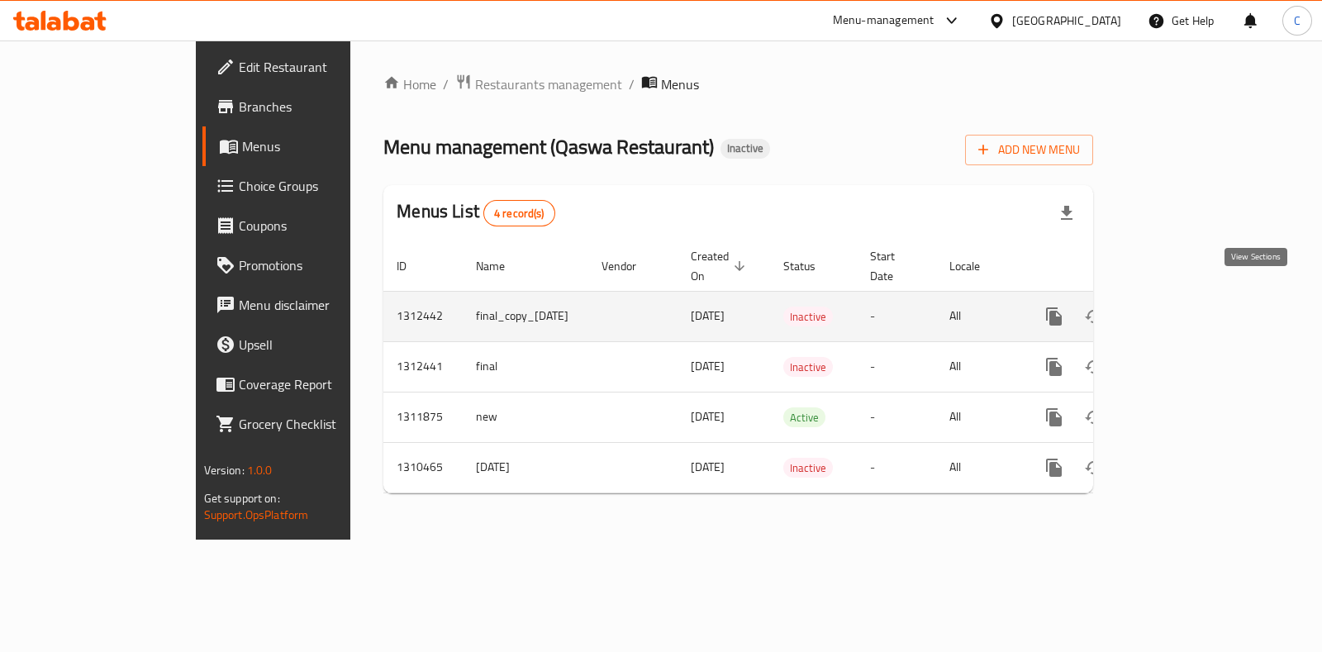
click at [1184, 307] on icon "enhanced table" at bounding box center [1174, 317] width 20 height 20
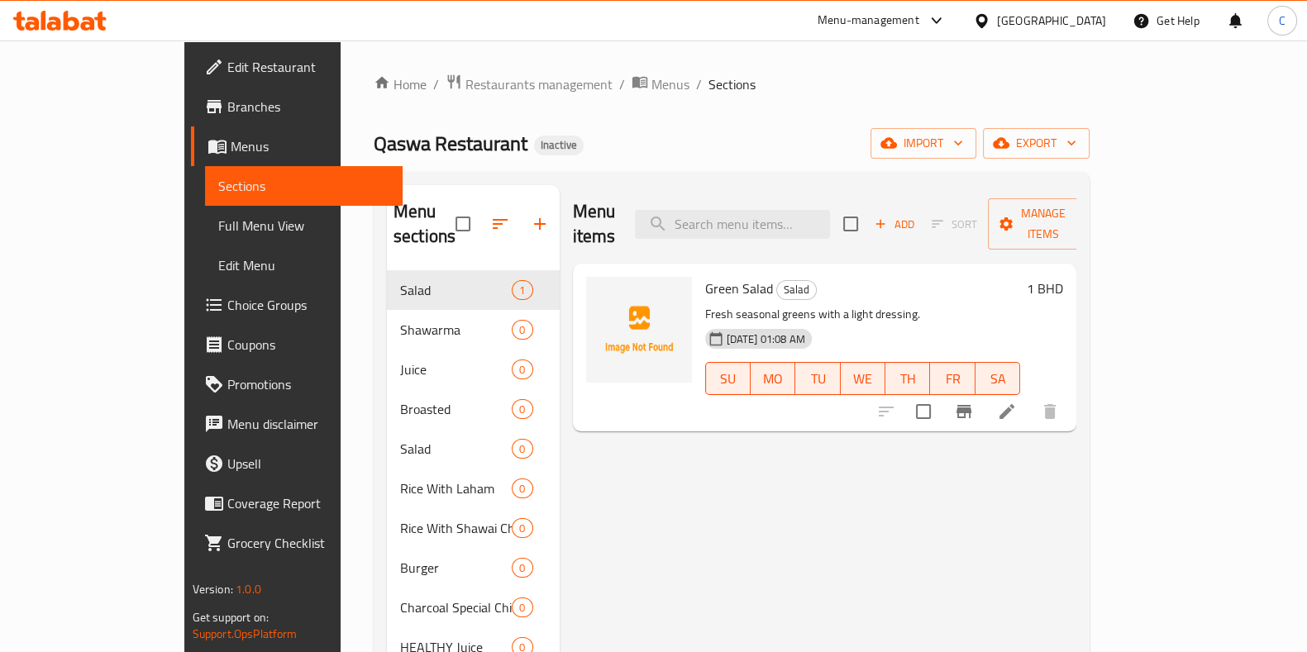
click at [1089, 123] on div "Home / Restaurants management / Menus / Sections Qaswa Restaurant Inactive impo…" at bounding box center [732, 559] width 716 height 970
click at [963, 134] on span "import" at bounding box center [923, 143] width 79 height 21
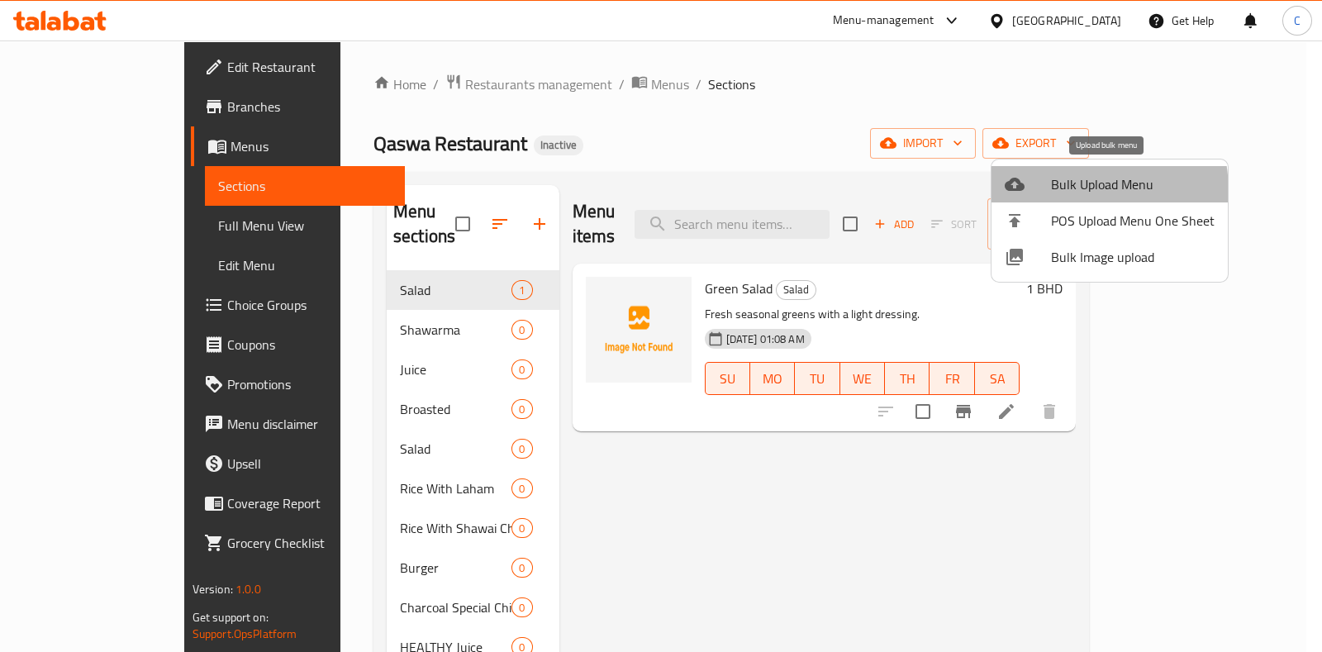
click at [1062, 192] on span "Bulk Upload Menu" at bounding box center [1133, 184] width 164 height 20
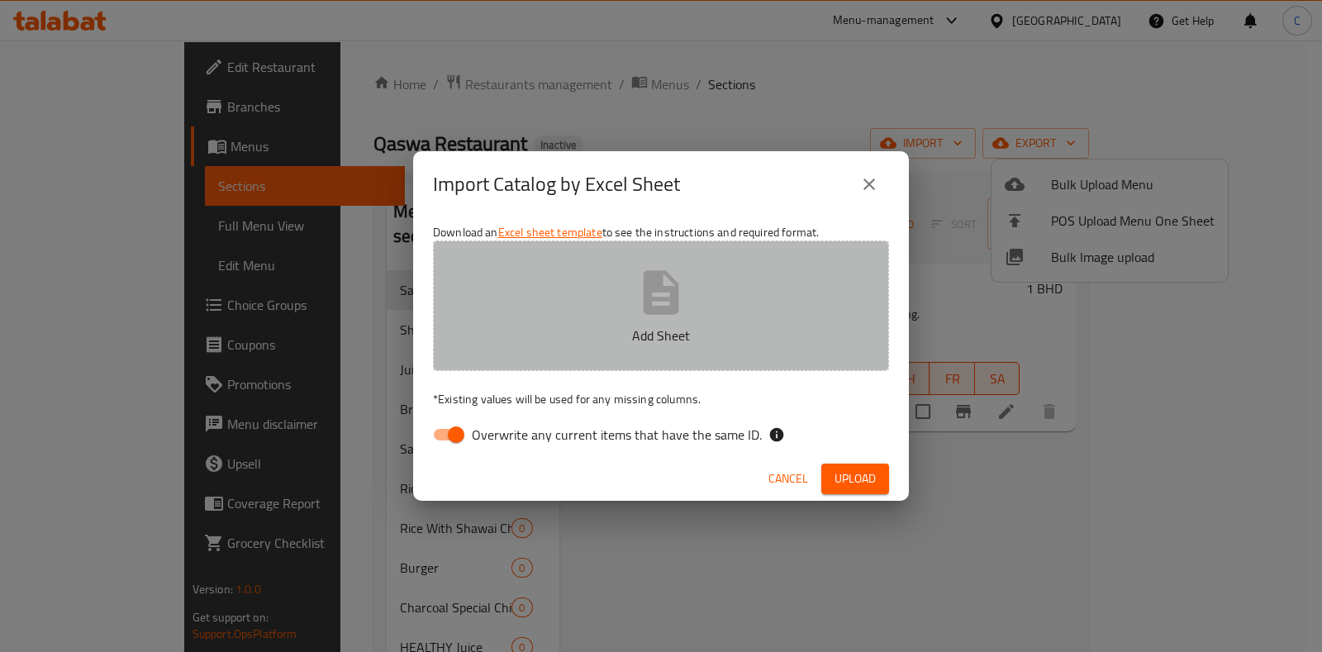
click at [563, 348] on button "Add Sheet" at bounding box center [661, 306] width 456 height 131
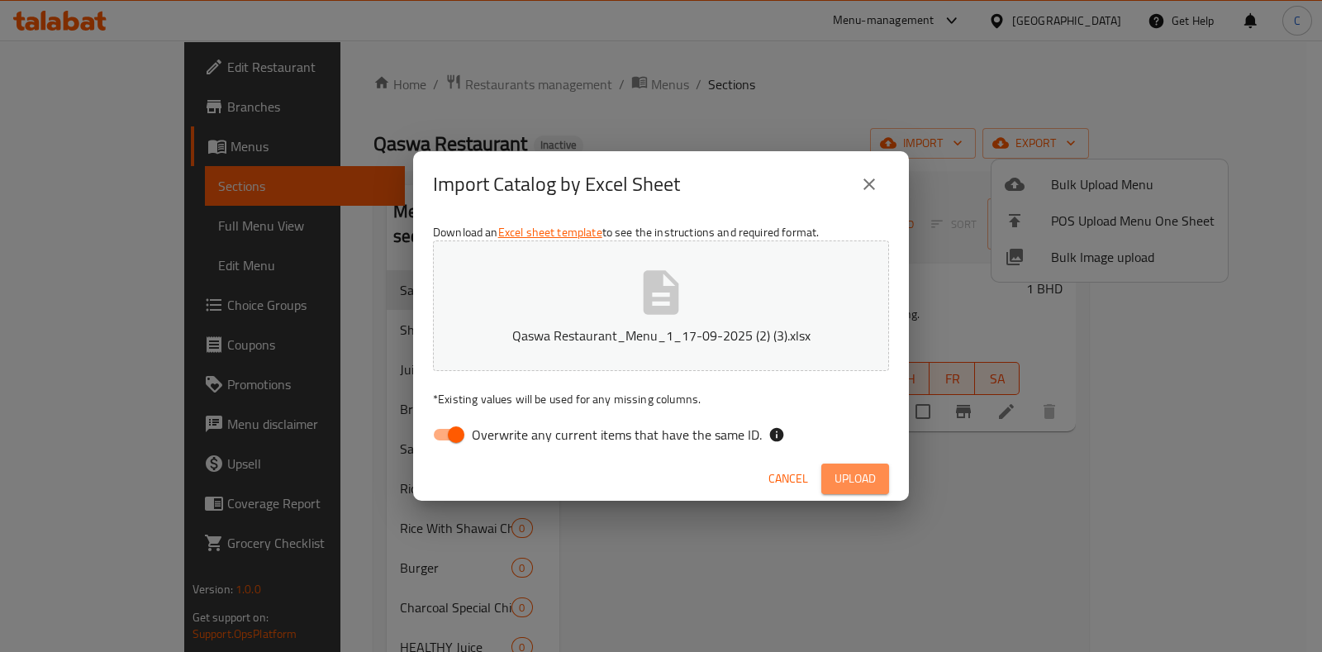
click at [858, 477] on span "Upload" at bounding box center [855, 479] width 41 height 21
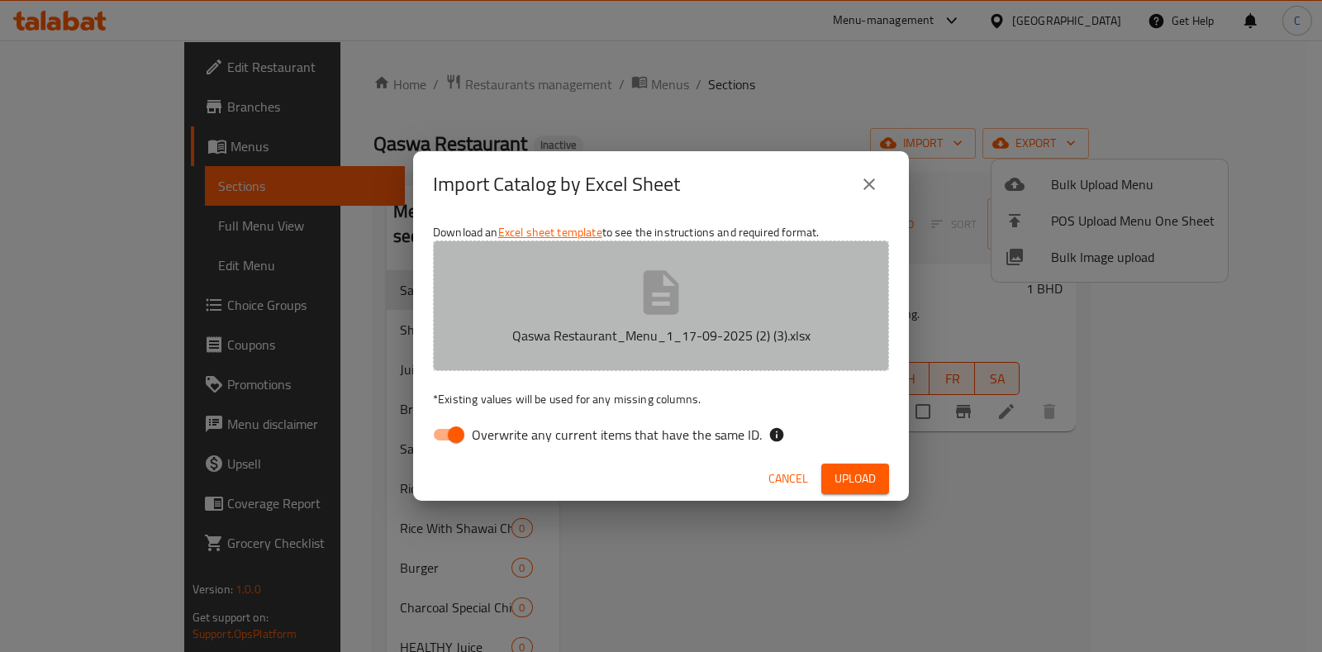
click at [734, 301] on button "Qaswa Restaurant_Menu_1_17-09-2025 (2) (3).xlsx" at bounding box center [661, 306] width 456 height 131
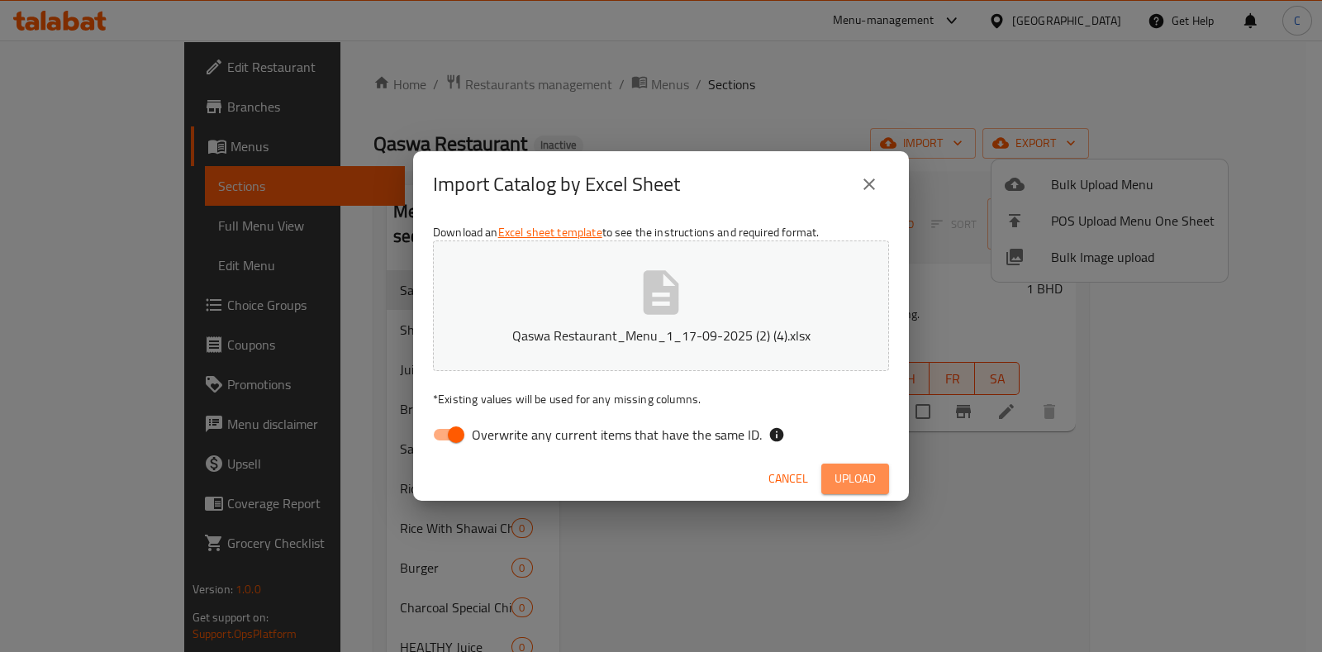
click at [865, 481] on span "Upload" at bounding box center [855, 479] width 41 height 21
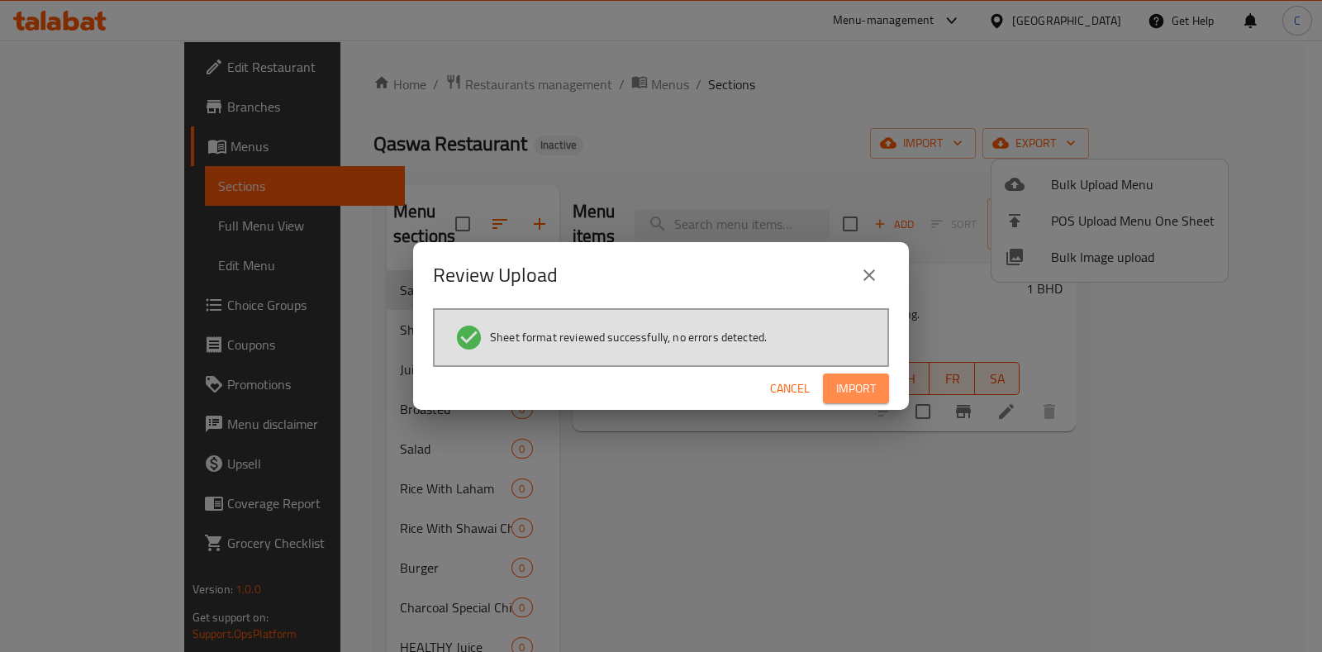
click at [868, 394] on span "Import" at bounding box center [856, 389] width 40 height 21
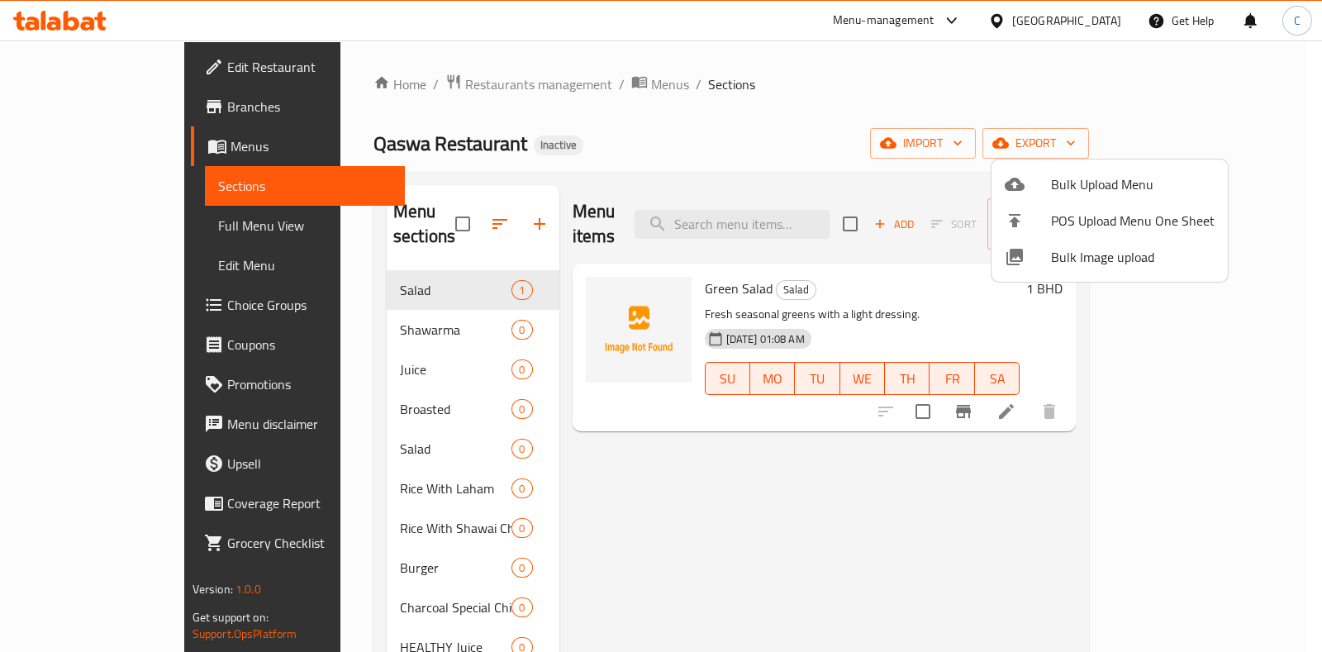
click at [375, 493] on div at bounding box center [661, 326] width 1322 height 652
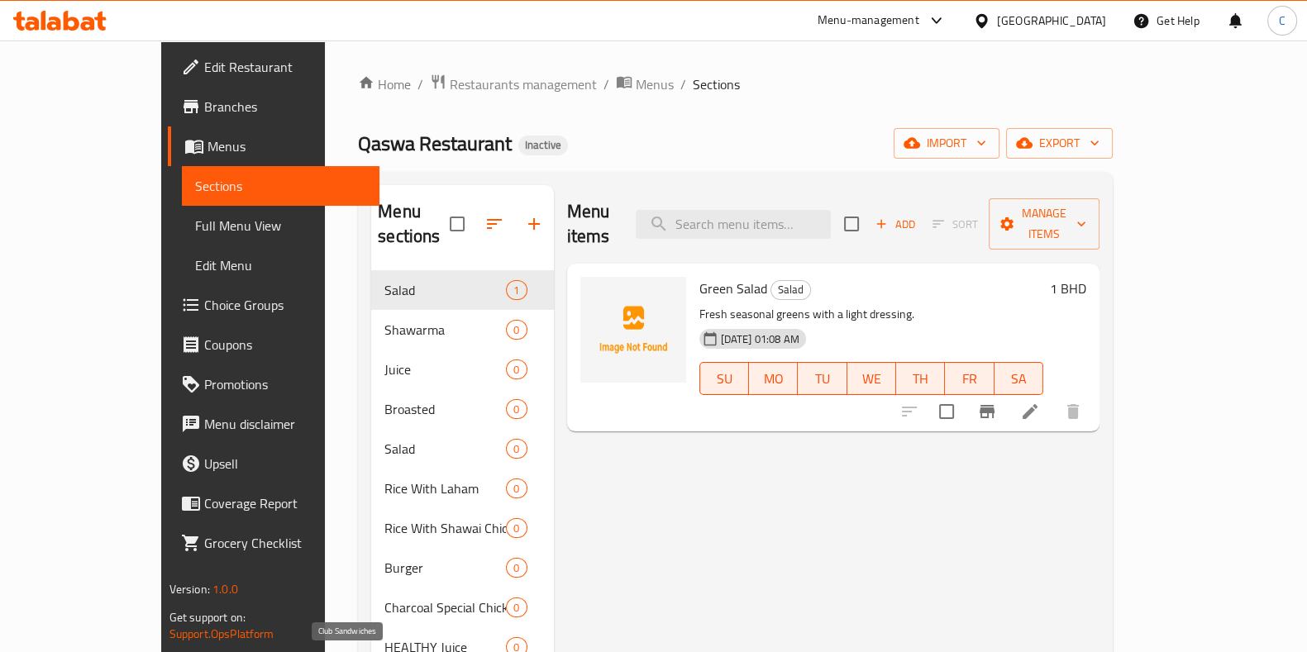
scroll to position [167, 0]
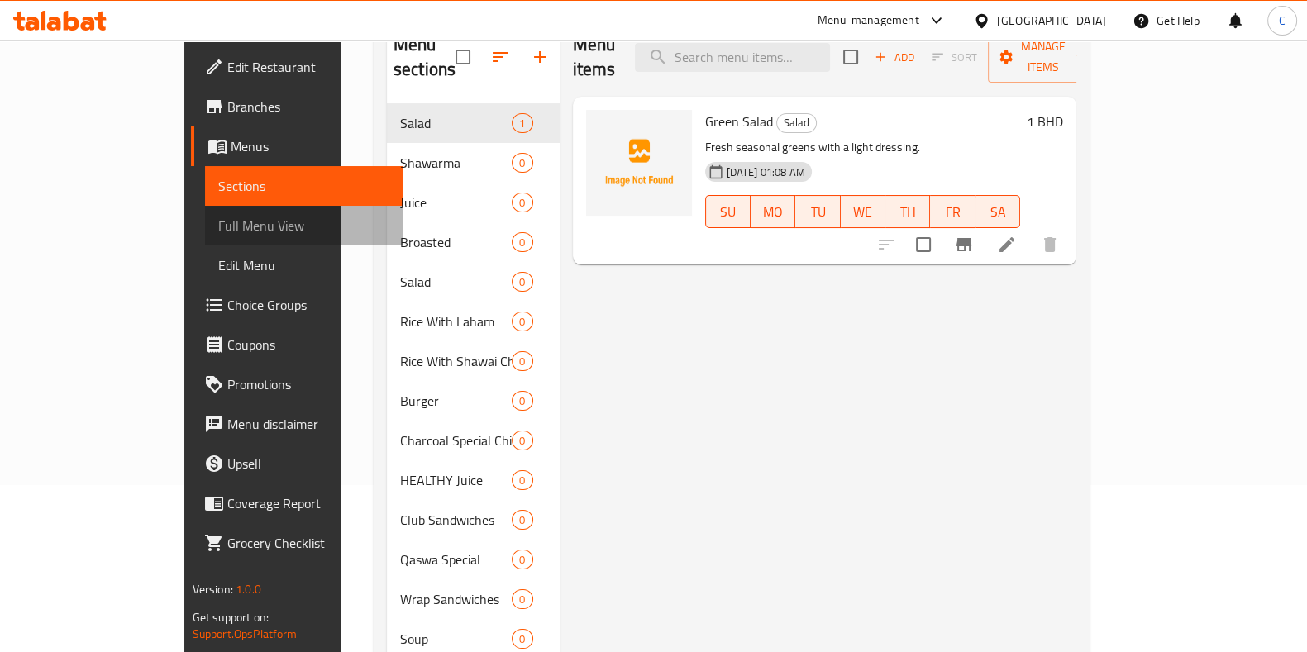
click at [218, 223] on span "Full Menu View" at bounding box center [303, 226] width 171 height 20
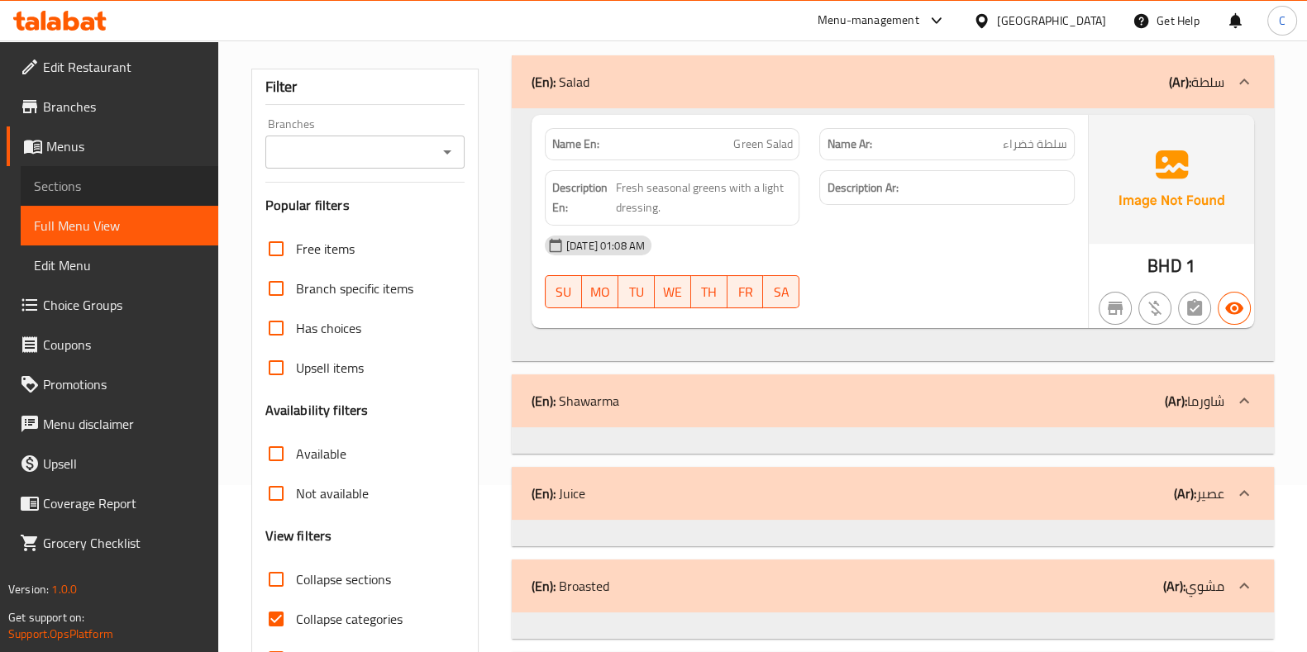
click at [112, 177] on span "Sections" at bounding box center [119, 186] width 171 height 20
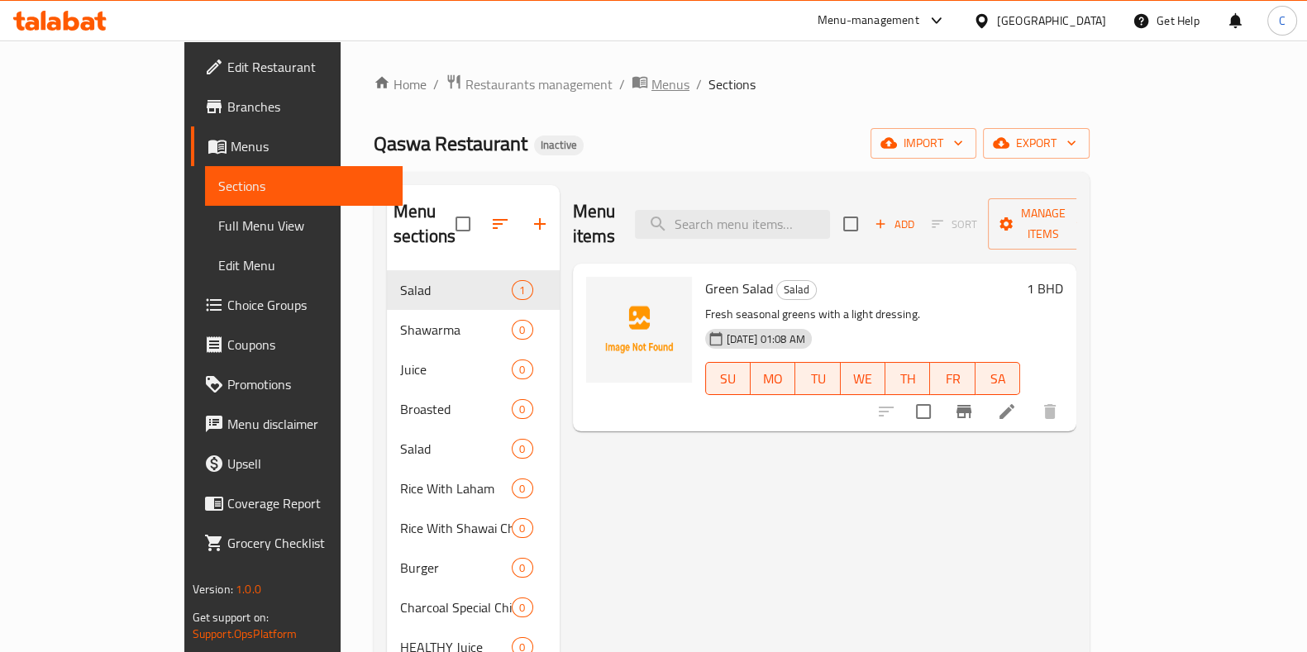
click at [651, 80] on span "Menus" at bounding box center [670, 84] width 38 height 20
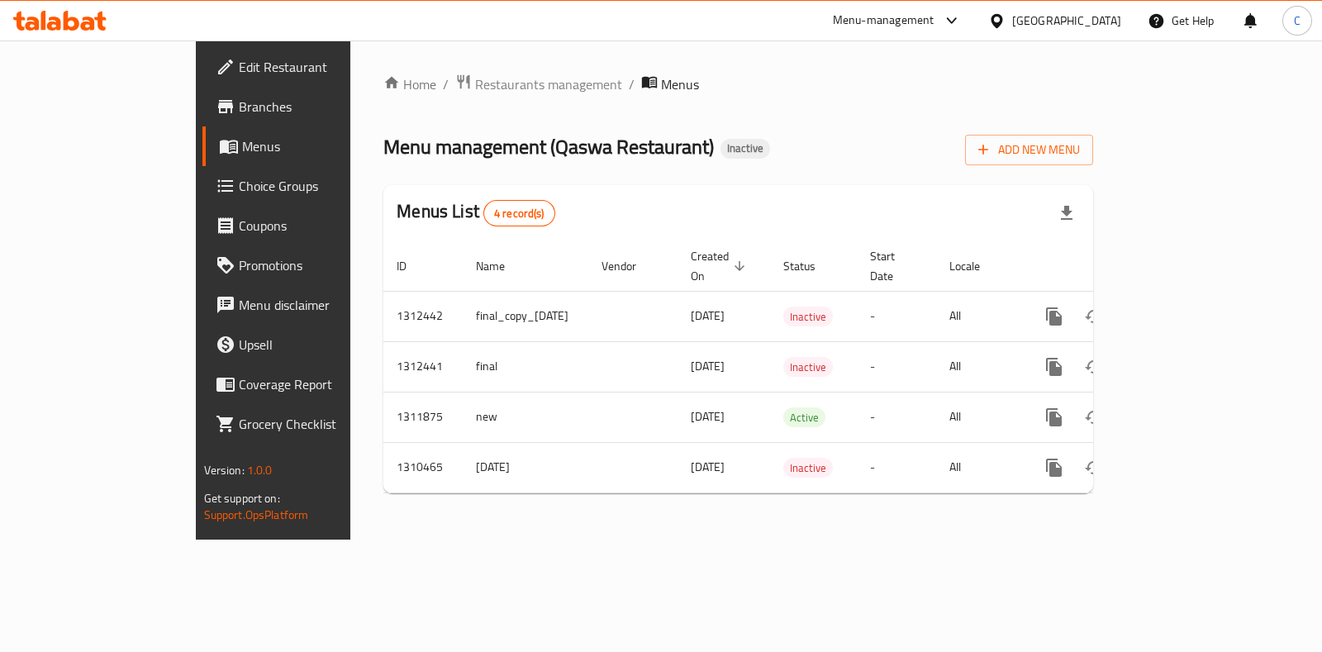
click at [1093, 130] on div "Add New Menu" at bounding box center [1029, 146] width 128 height 37
click at [1093, 161] on button "Add New Menu" at bounding box center [1029, 150] width 128 height 31
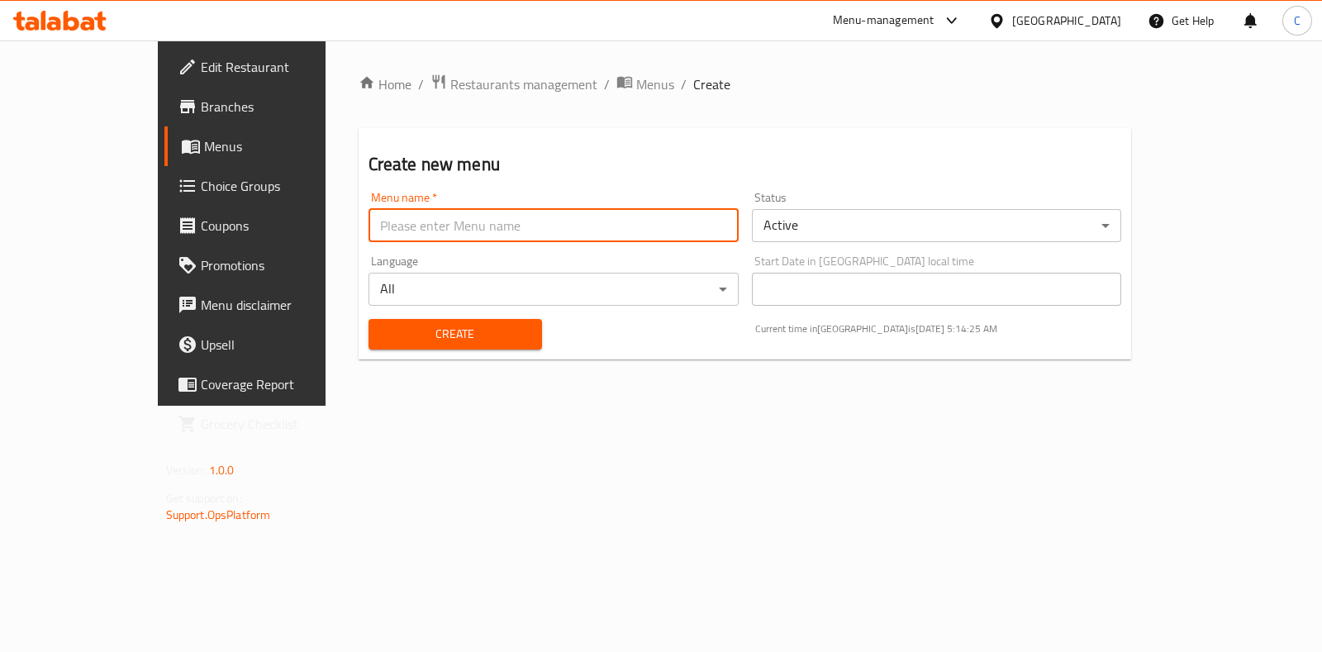
click at [691, 225] on input "text" at bounding box center [554, 225] width 370 height 33
type input "1"
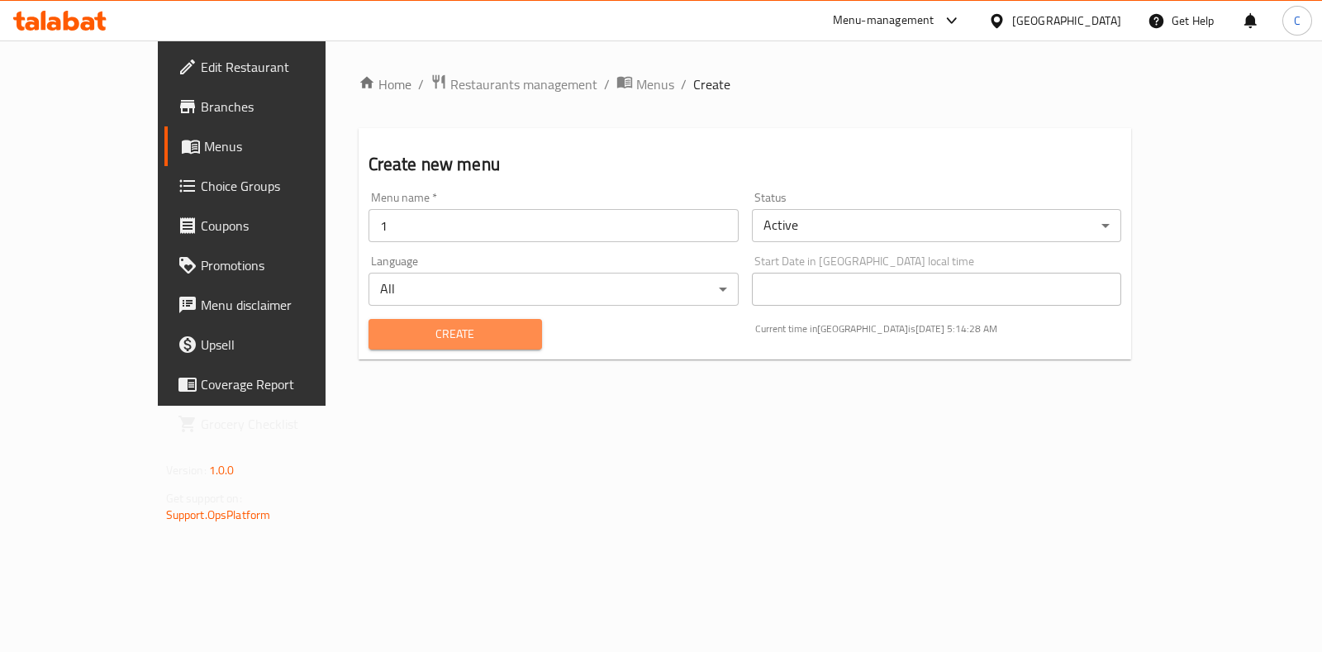
click at [382, 324] on span "Create" at bounding box center [455, 334] width 147 height 21
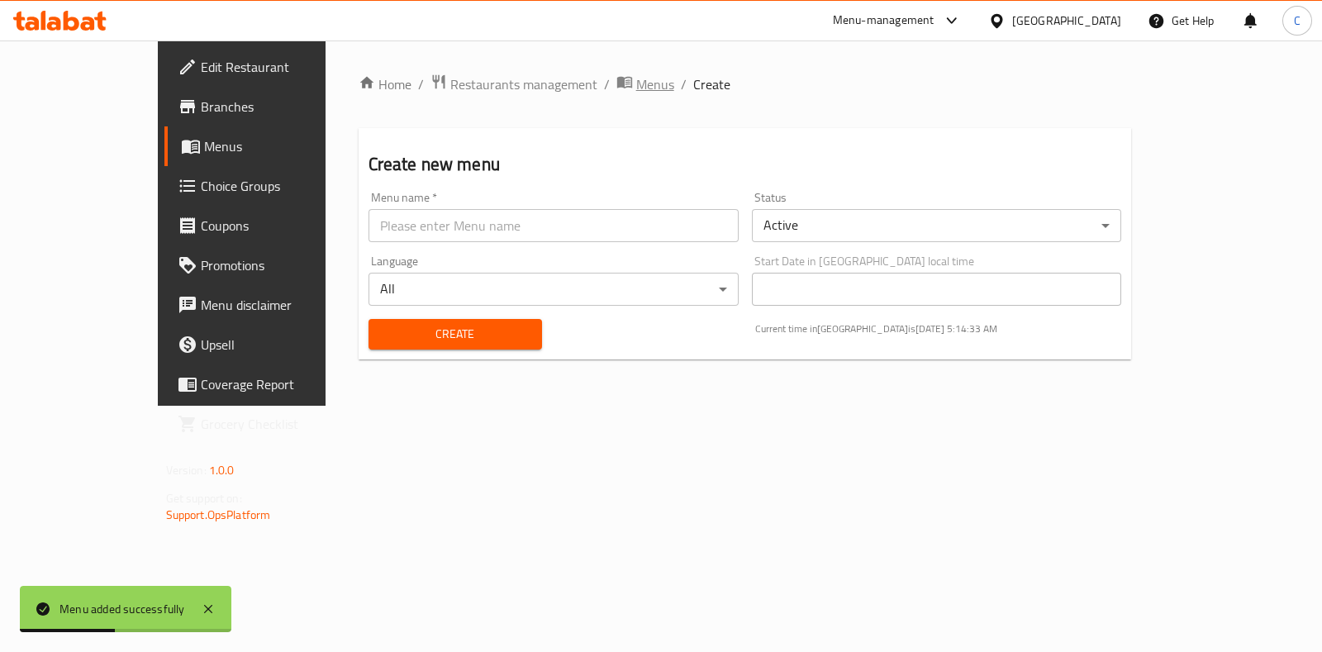
click at [636, 88] on span "Menus" at bounding box center [655, 84] width 38 height 20
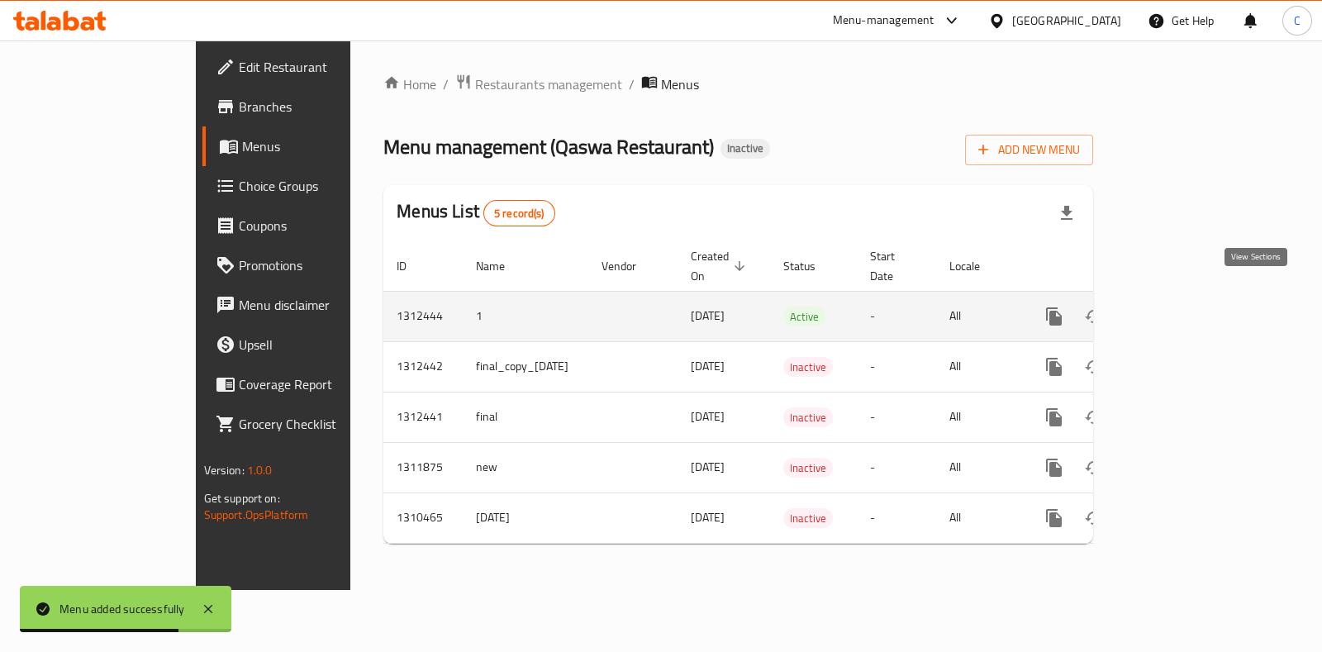
click at [1184, 307] on icon "enhanced table" at bounding box center [1174, 317] width 20 height 20
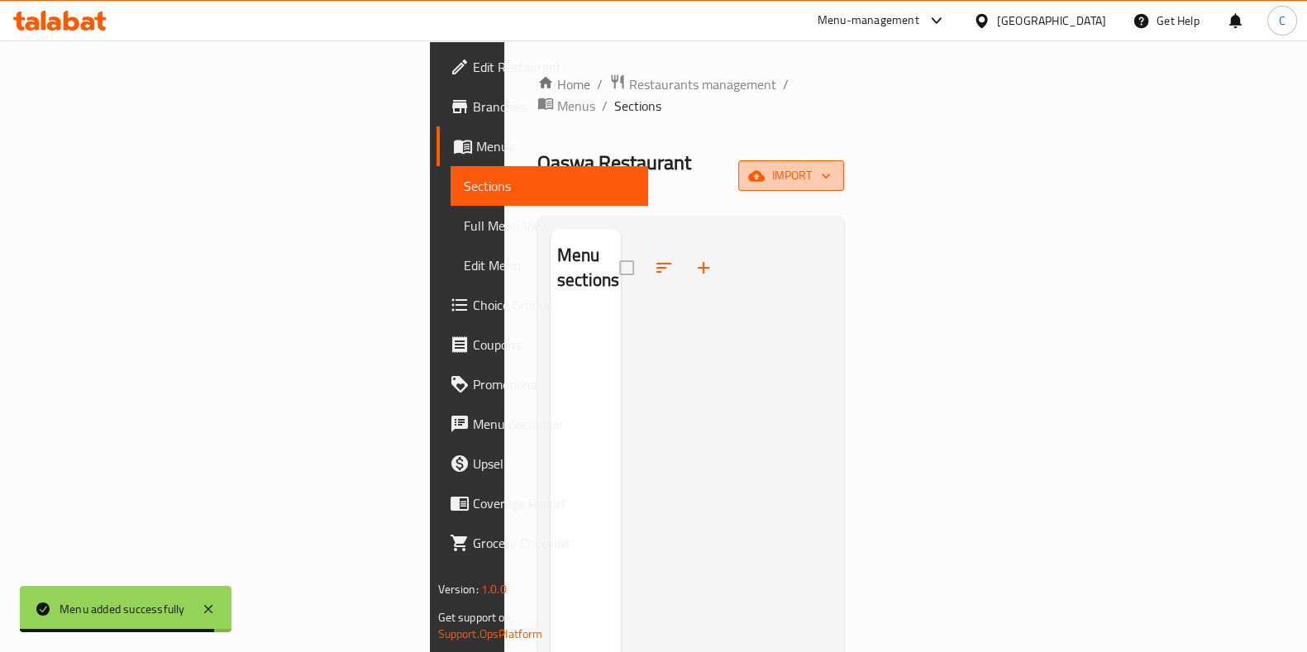
click at [831, 165] on span "import" at bounding box center [790, 175] width 79 height 21
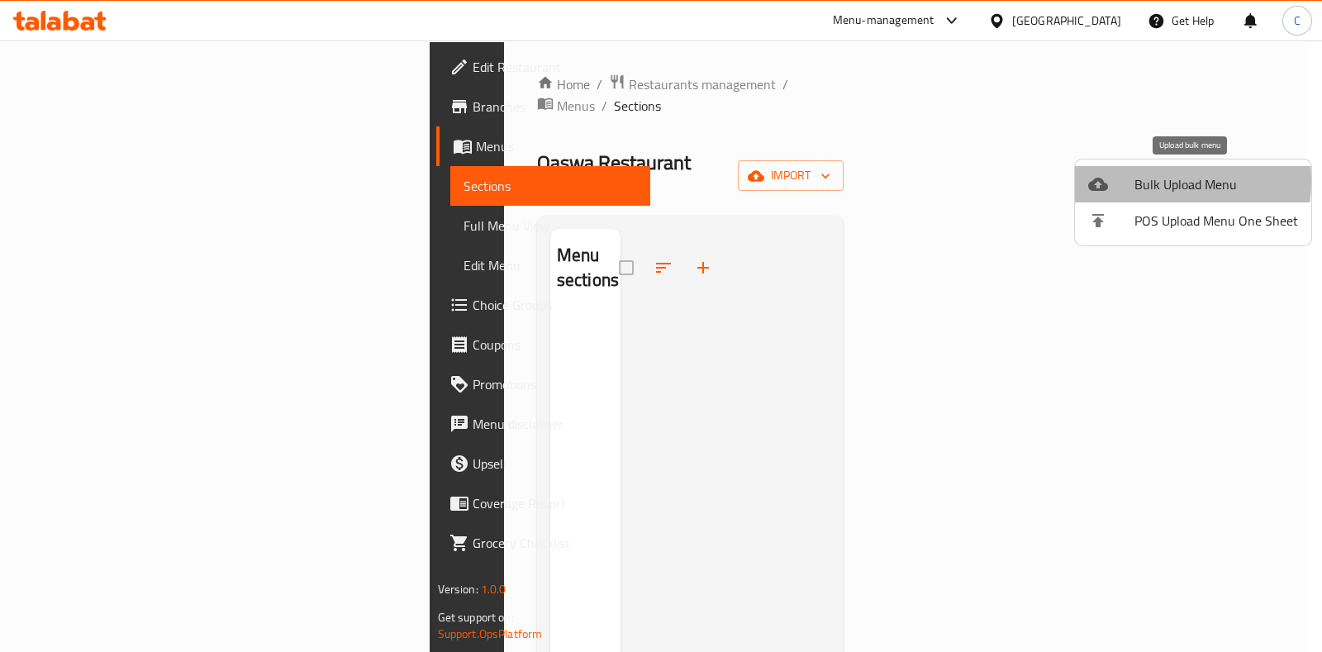
click at [1133, 181] on div at bounding box center [1111, 184] width 46 height 20
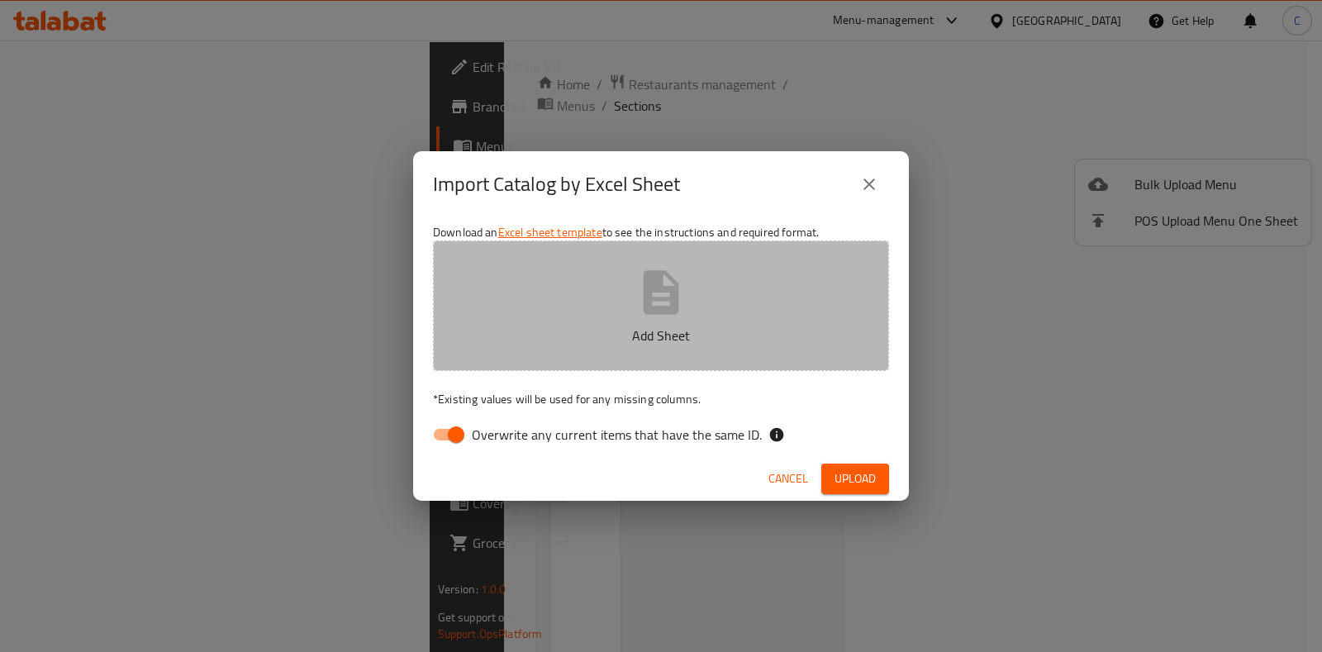
click at [750, 314] on button "Add Sheet" at bounding box center [661, 306] width 456 height 131
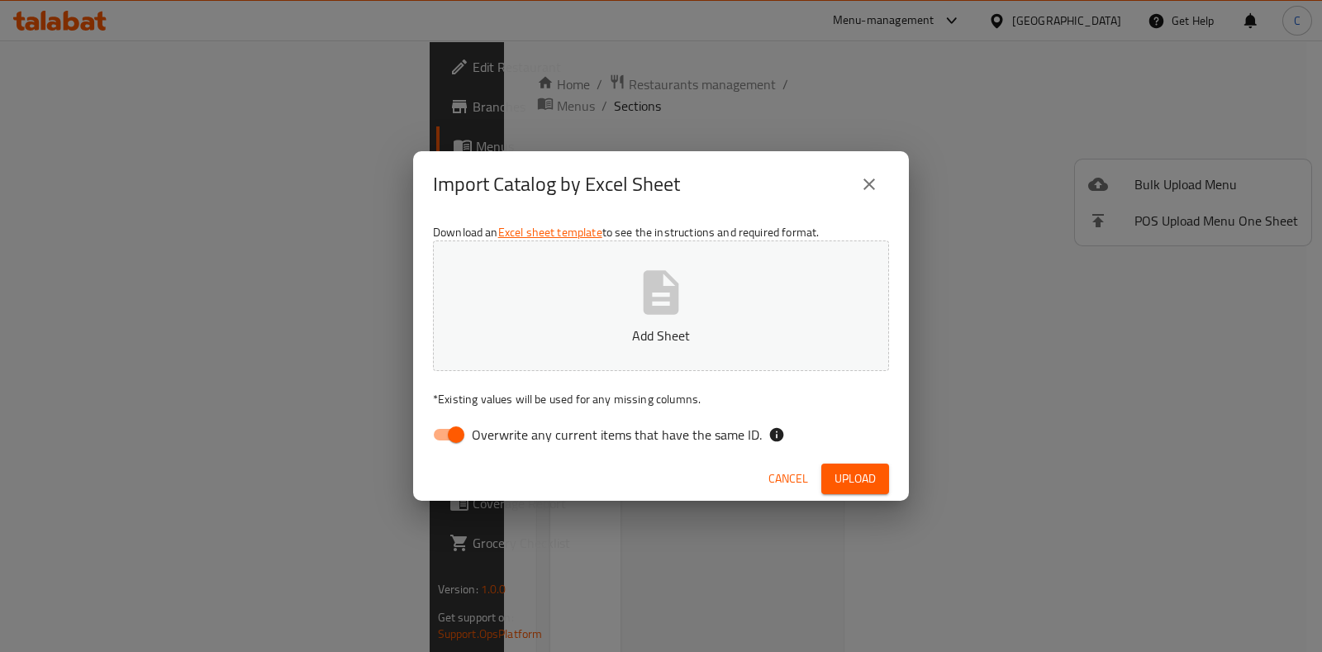
click at [746, 340] on p "Add Sheet" at bounding box center [661, 336] width 405 height 20
click at [1114, 416] on div "Import Catalog by Excel Sheet Download an Excel sheet template to see the instr…" at bounding box center [661, 326] width 1322 height 652
click at [881, 475] on button "Upload" at bounding box center [856, 479] width 68 height 31
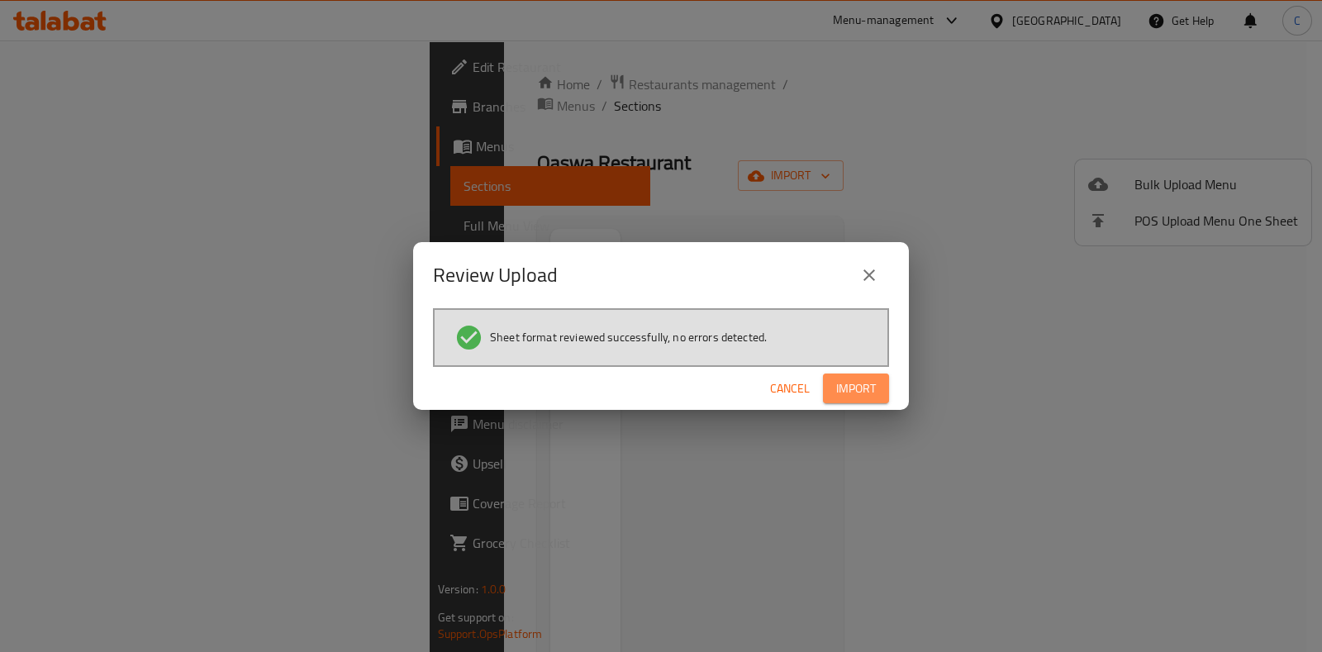
click at [853, 396] on span "Import" at bounding box center [856, 389] width 40 height 21
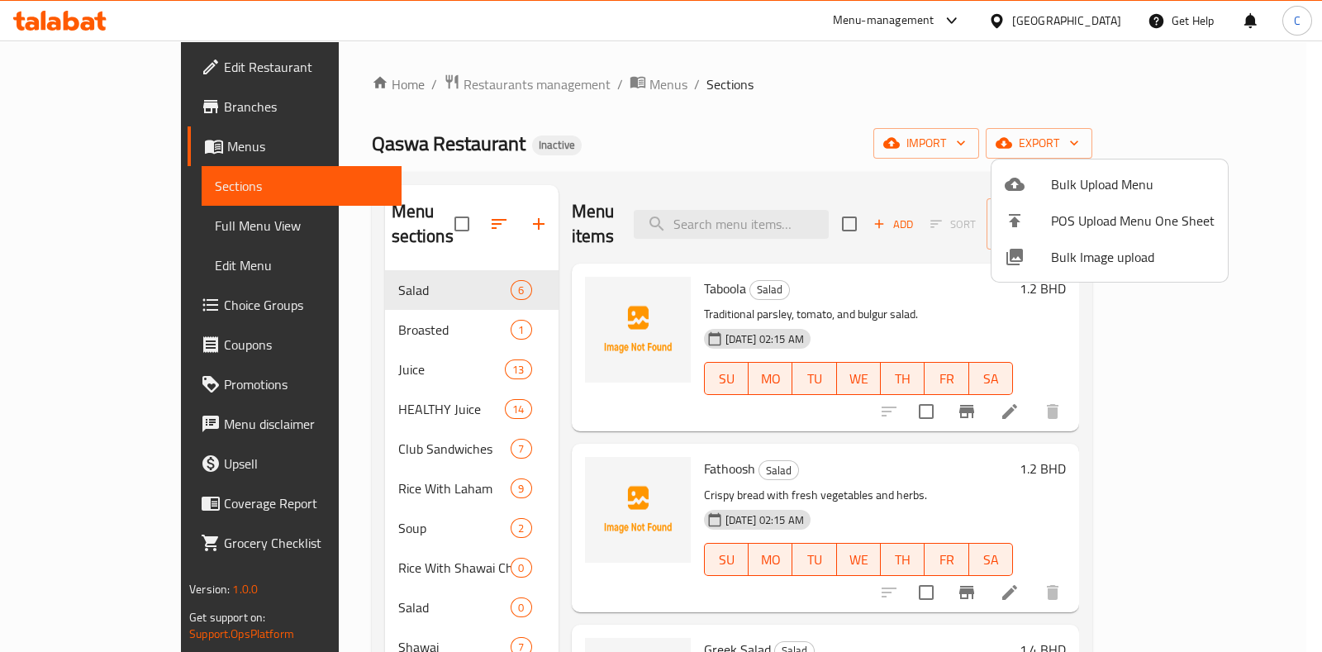
click at [617, 139] on div at bounding box center [661, 326] width 1322 height 652
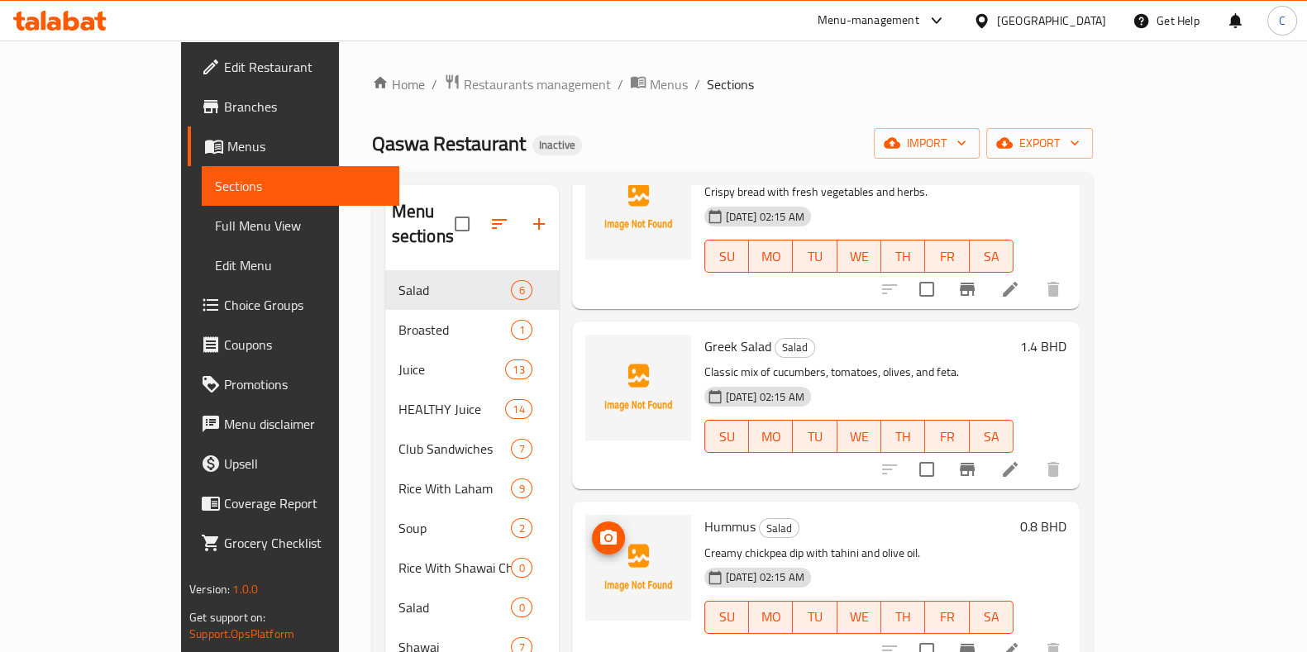
scroll to position [399, 0]
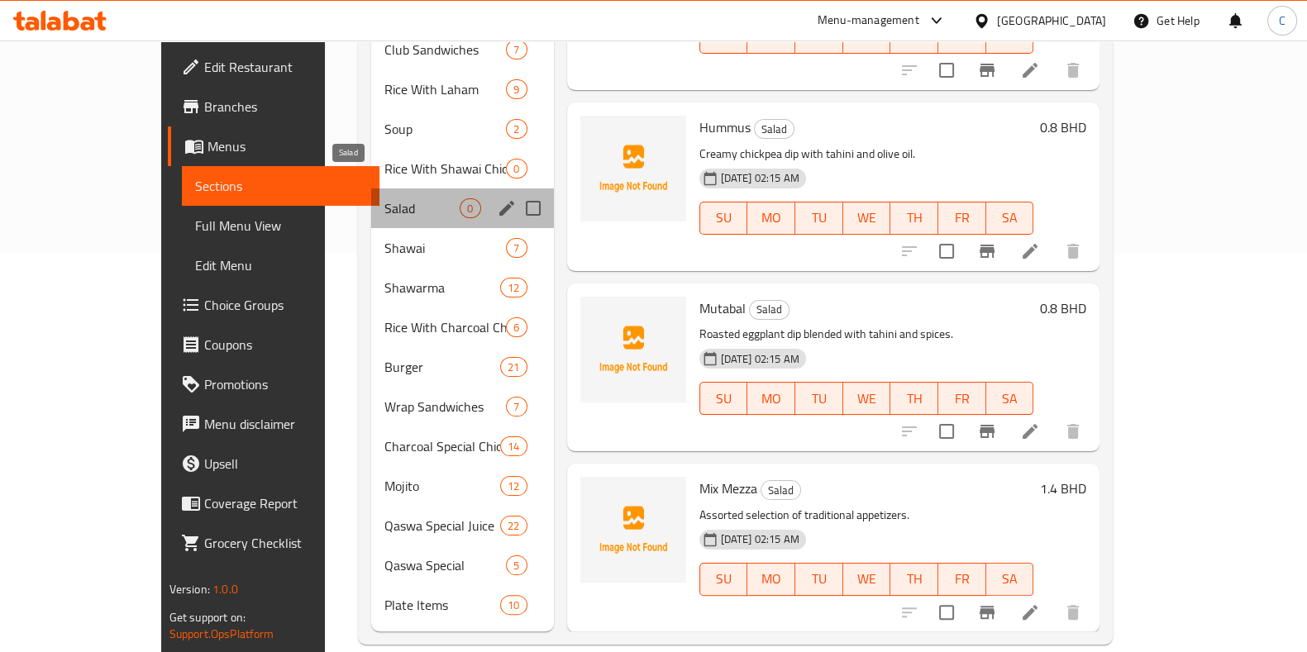
click at [384, 198] on span "Salad" at bounding box center [421, 208] width 75 height 20
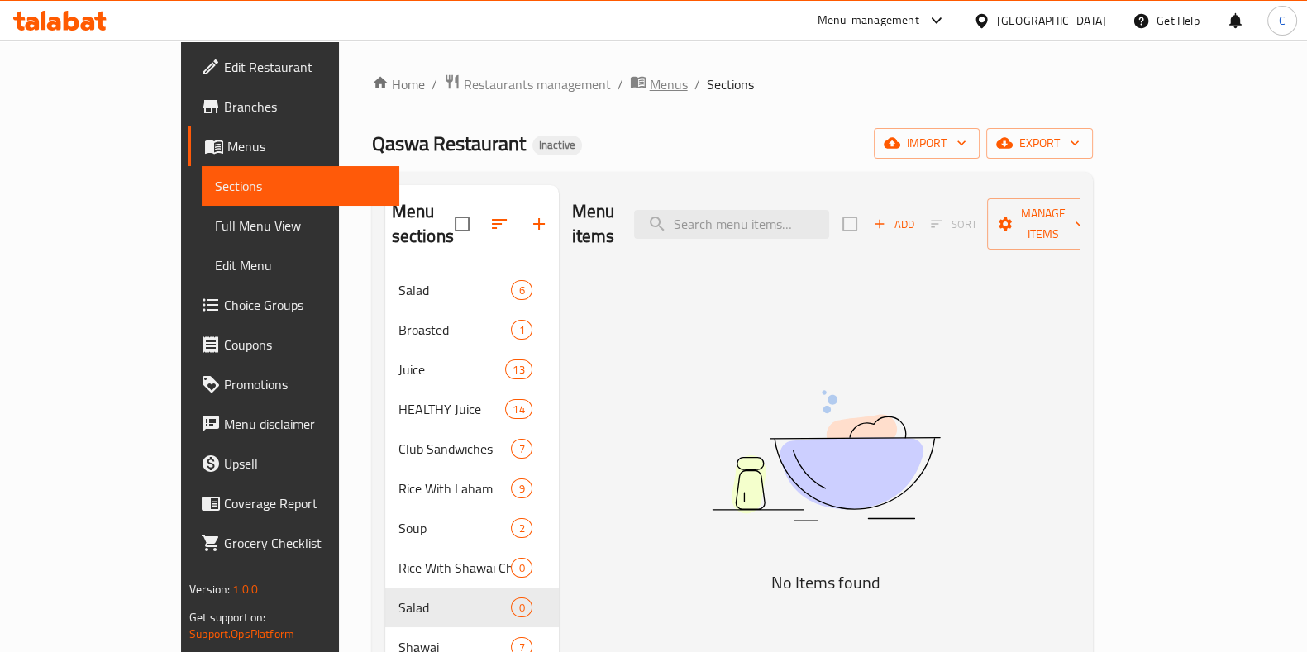
click at [650, 87] on span "Menus" at bounding box center [669, 84] width 38 height 20
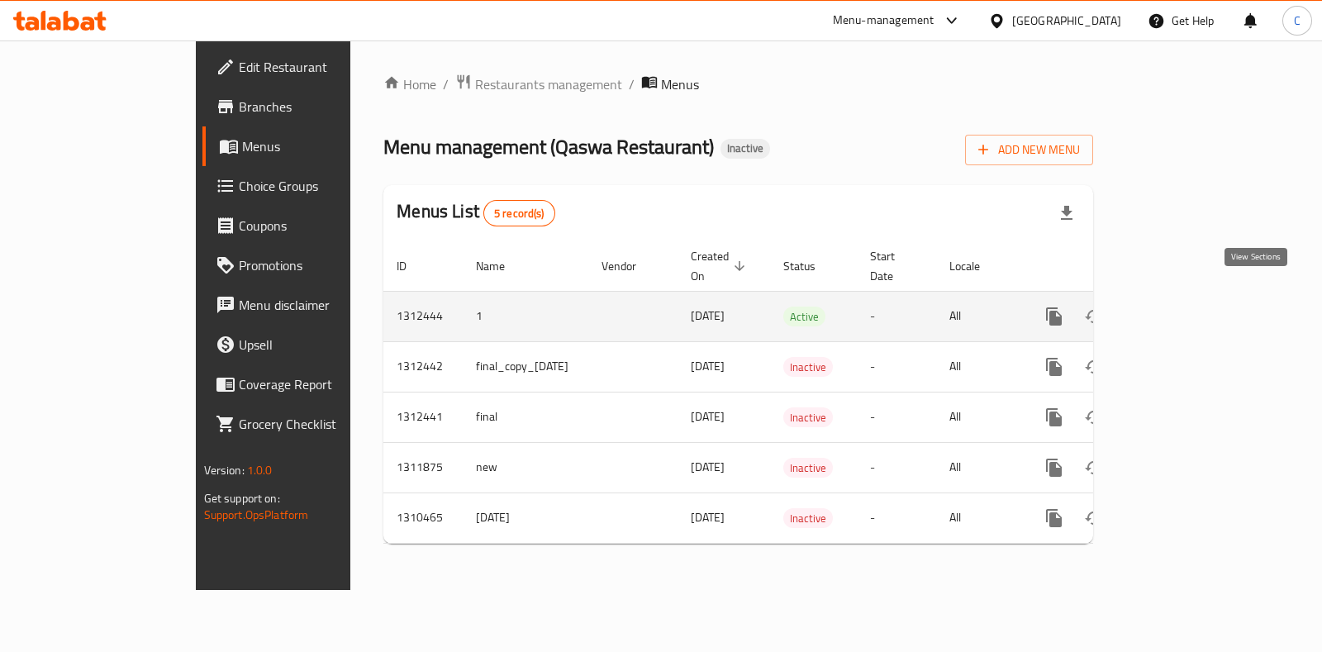
click at [1193, 307] on link "enhanced table" at bounding box center [1174, 317] width 40 height 40
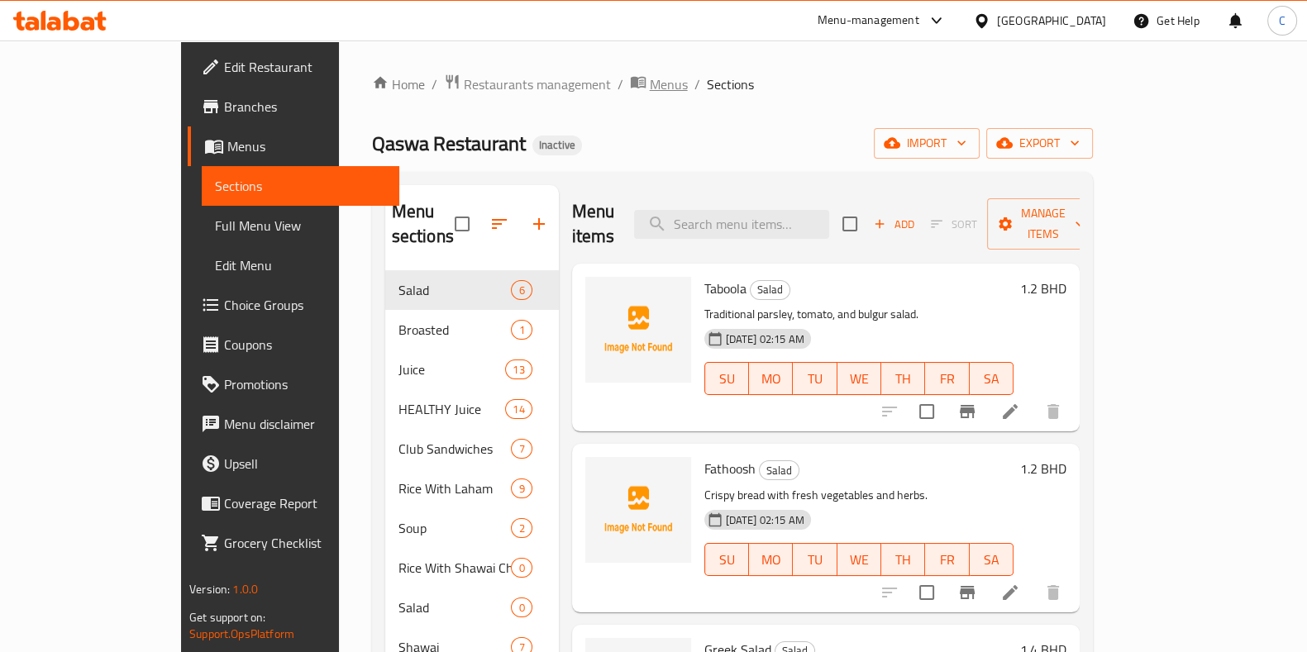
click at [650, 80] on span "Menus" at bounding box center [669, 84] width 38 height 20
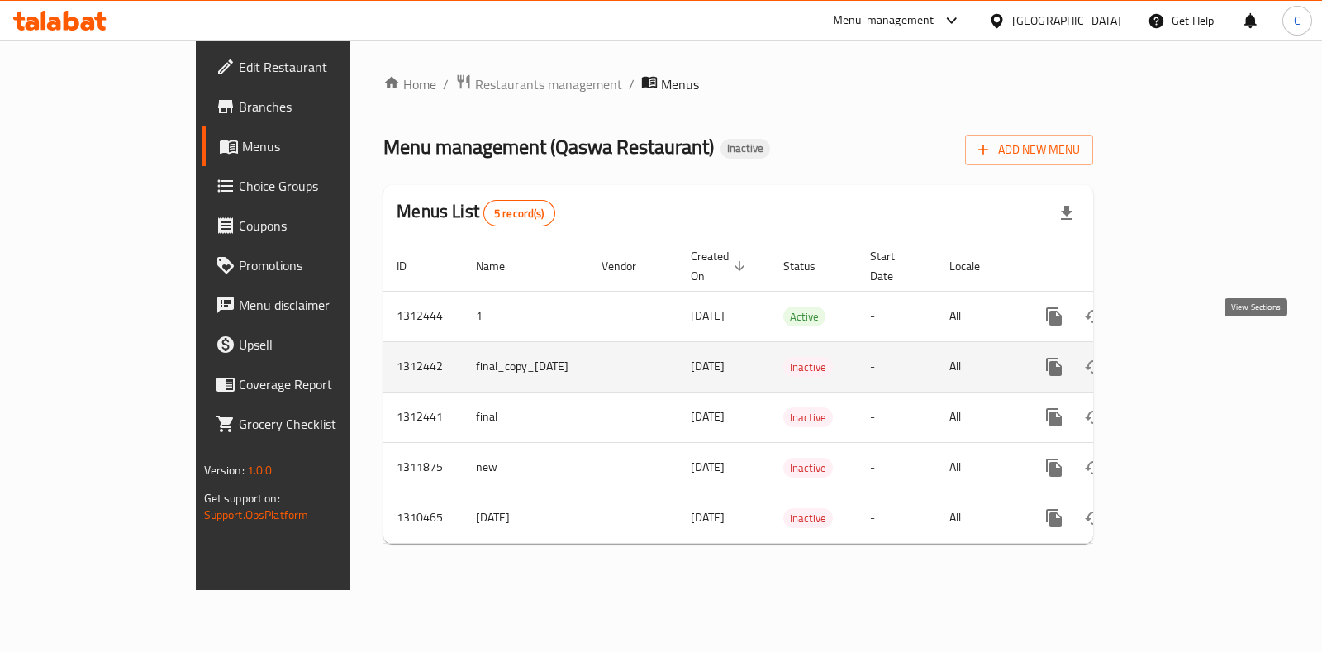
click at [1184, 357] on icon "enhanced table" at bounding box center [1174, 367] width 20 height 20
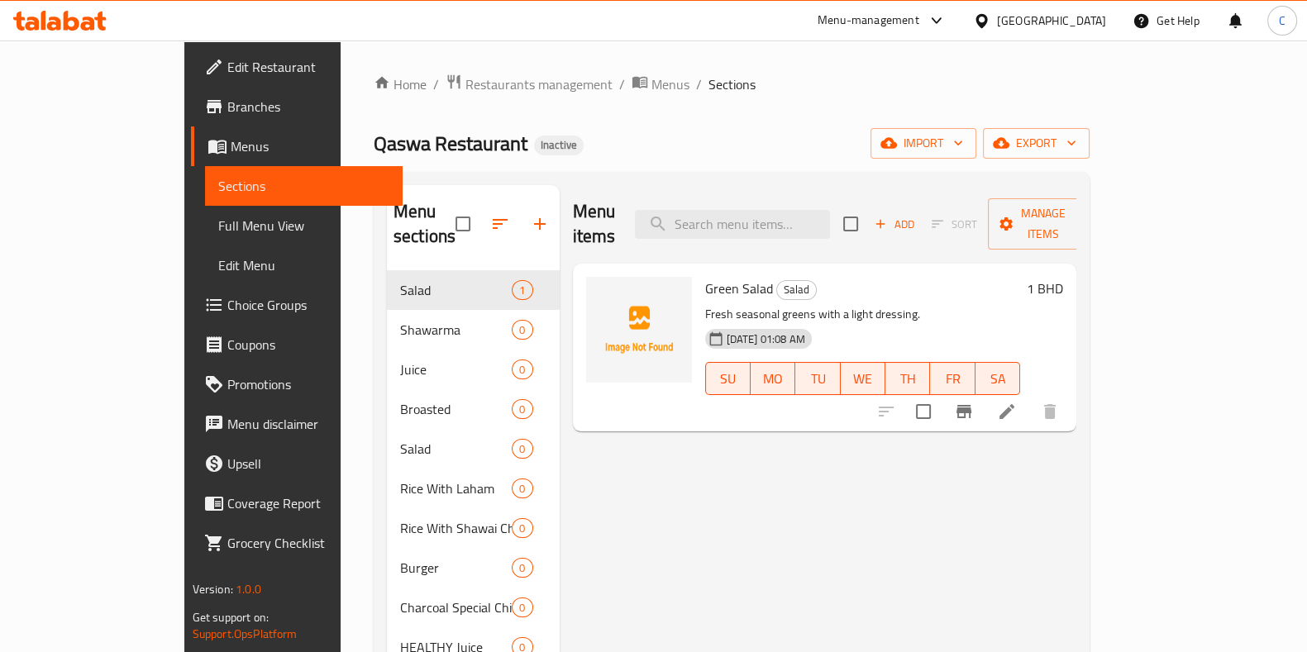
click at [555, 70] on div "Home / Restaurants management / Menus / Sections Qaswa Restaurant Inactive impo…" at bounding box center [732, 558] width 782 height 1036
click at [651, 87] on span "Menus" at bounding box center [670, 84] width 38 height 20
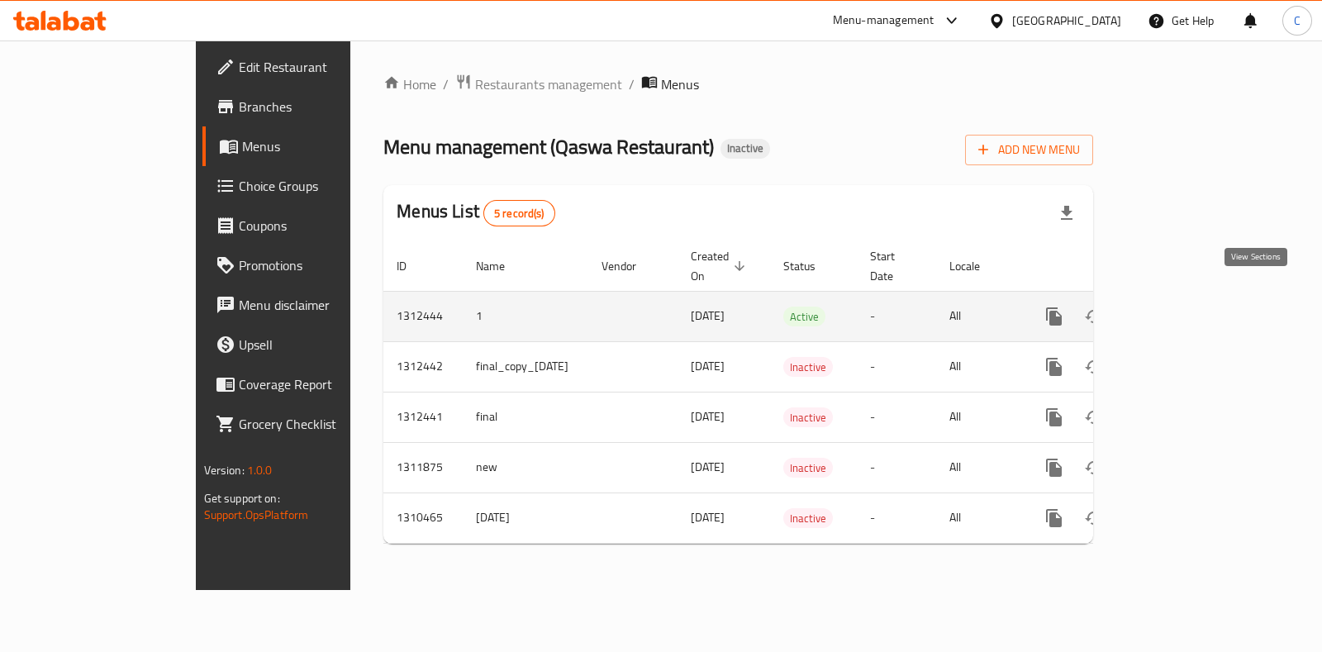
click at [1181, 309] on icon "enhanced table" at bounding box center [1173, 316] width 15 height 15
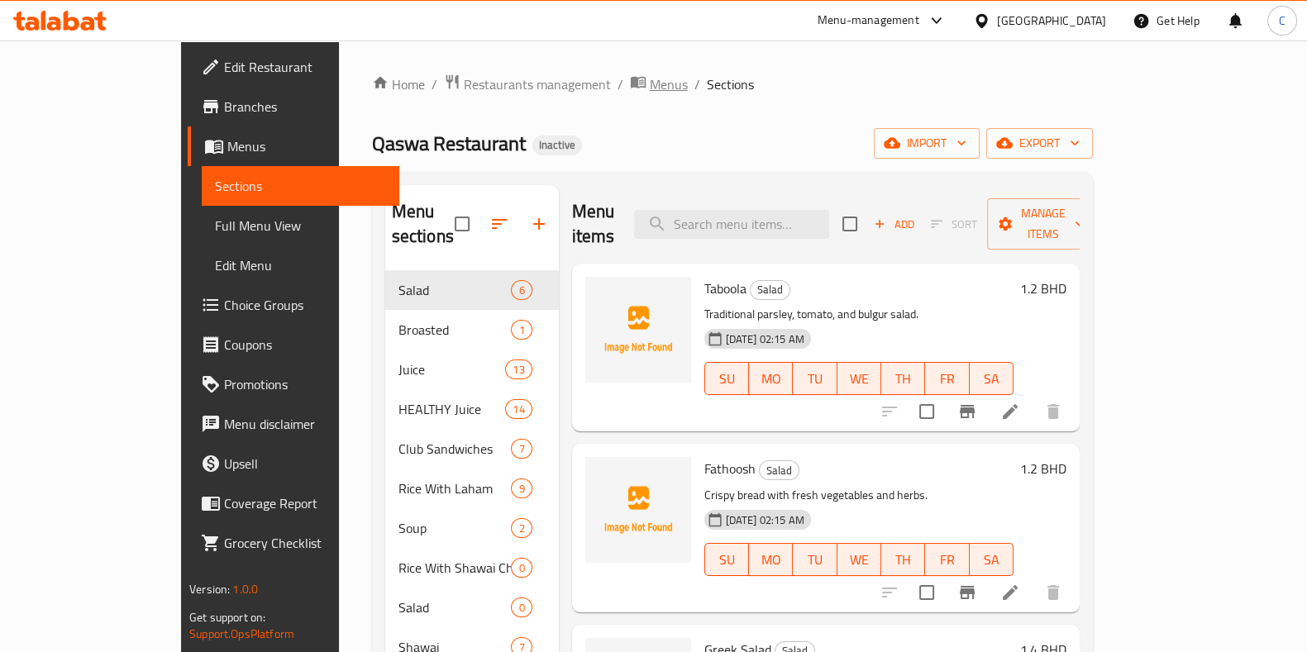
click at [650, 74] on span "Menus" at bounding box center [669, 84] width 38 height 20
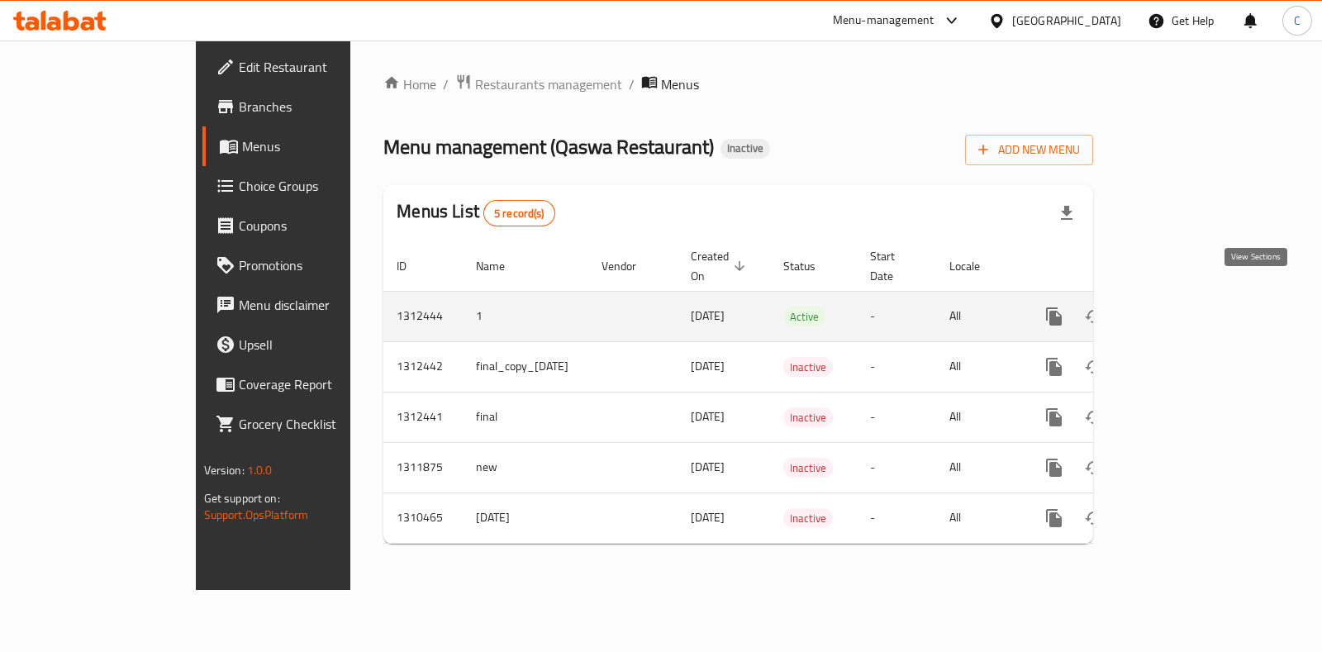
click at [1184, 307] on icon "enhanced table" at bounding box center [1174, 317] width 20 height 20
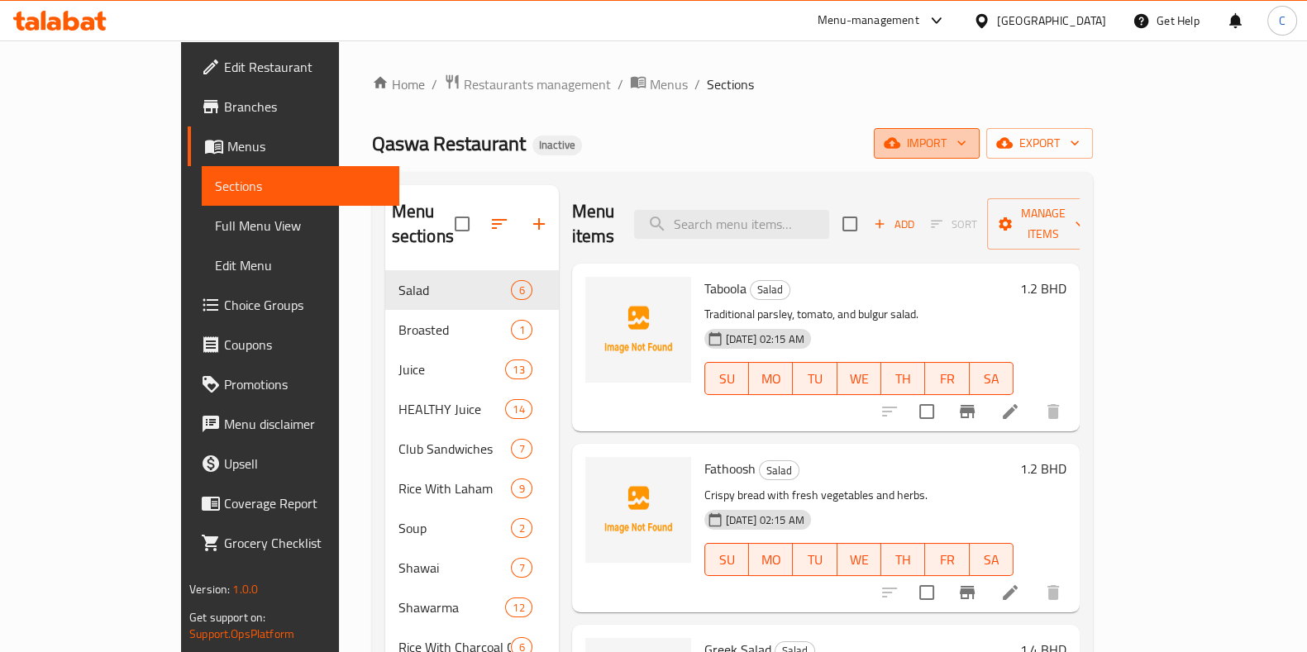
click at [966, 150] on span "import" at bounding box center [926, 143] width 79 height 21
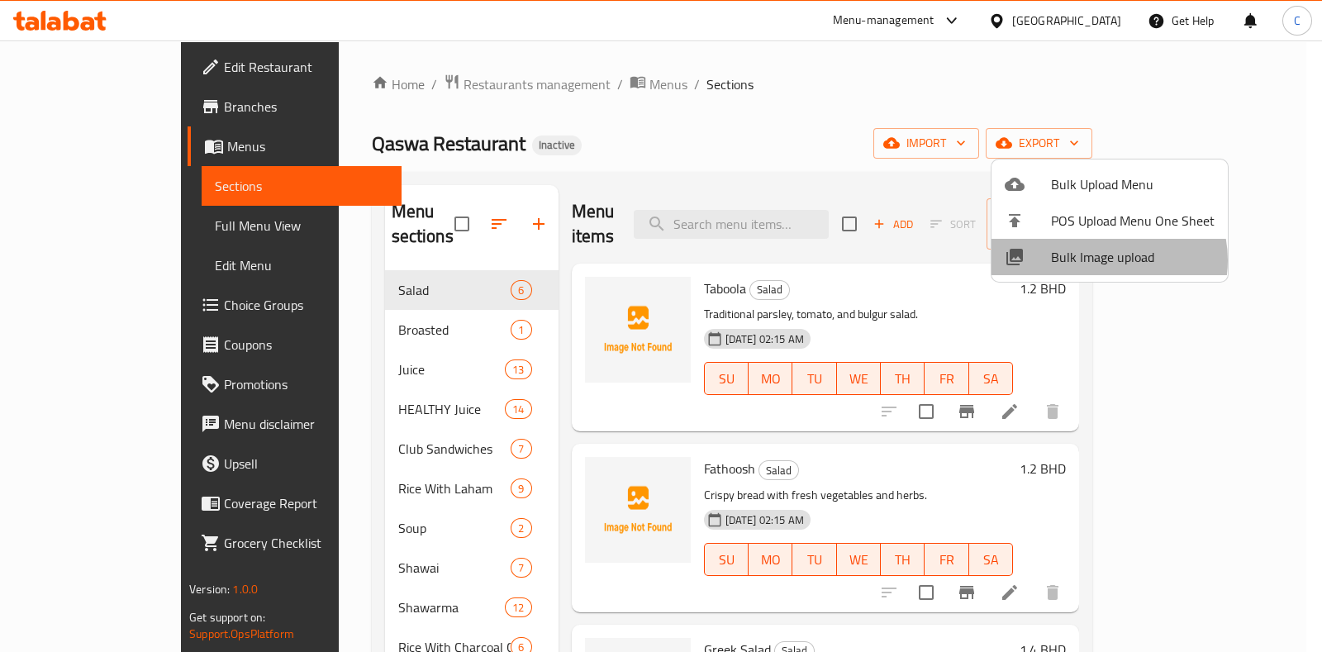
click at [1103, 260] on span "Bulk Image upload" at bounding box center [1133, 257] width 164 height 20
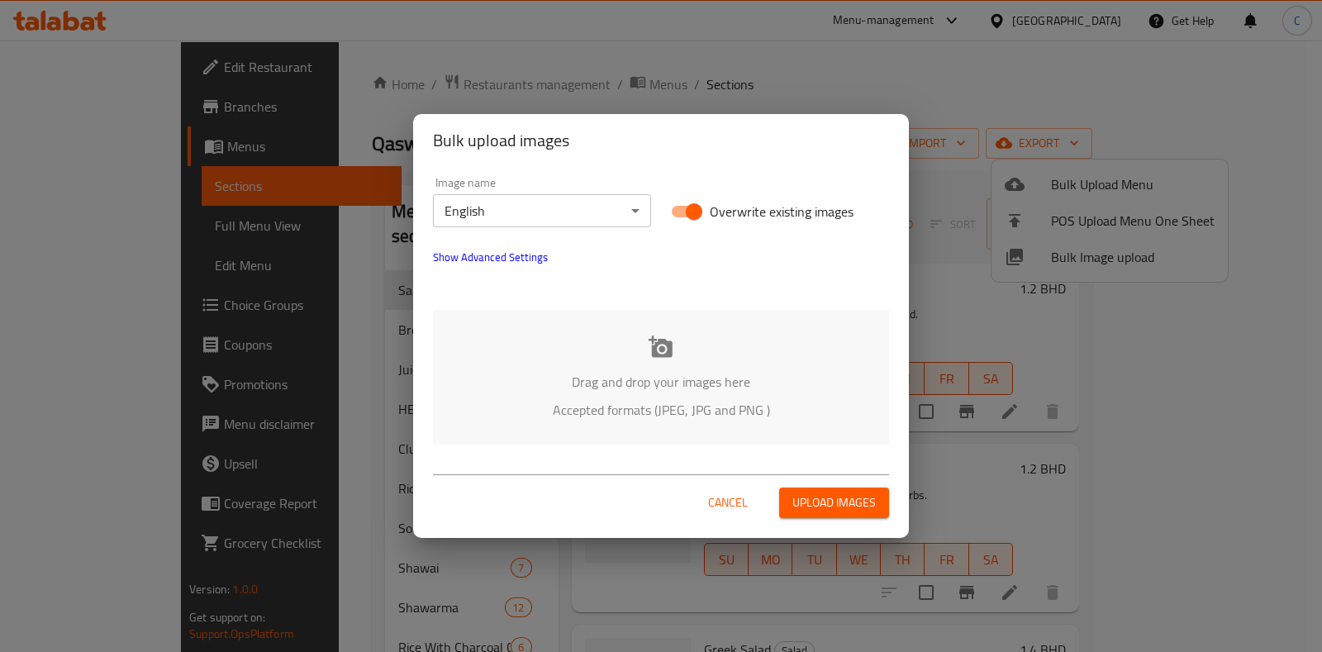
click at [674, 365] on div "Drag and drop your images here Accepted formats (JPEG, JPG and PNG )" at bounding box center [661, 377] width 456 height 135
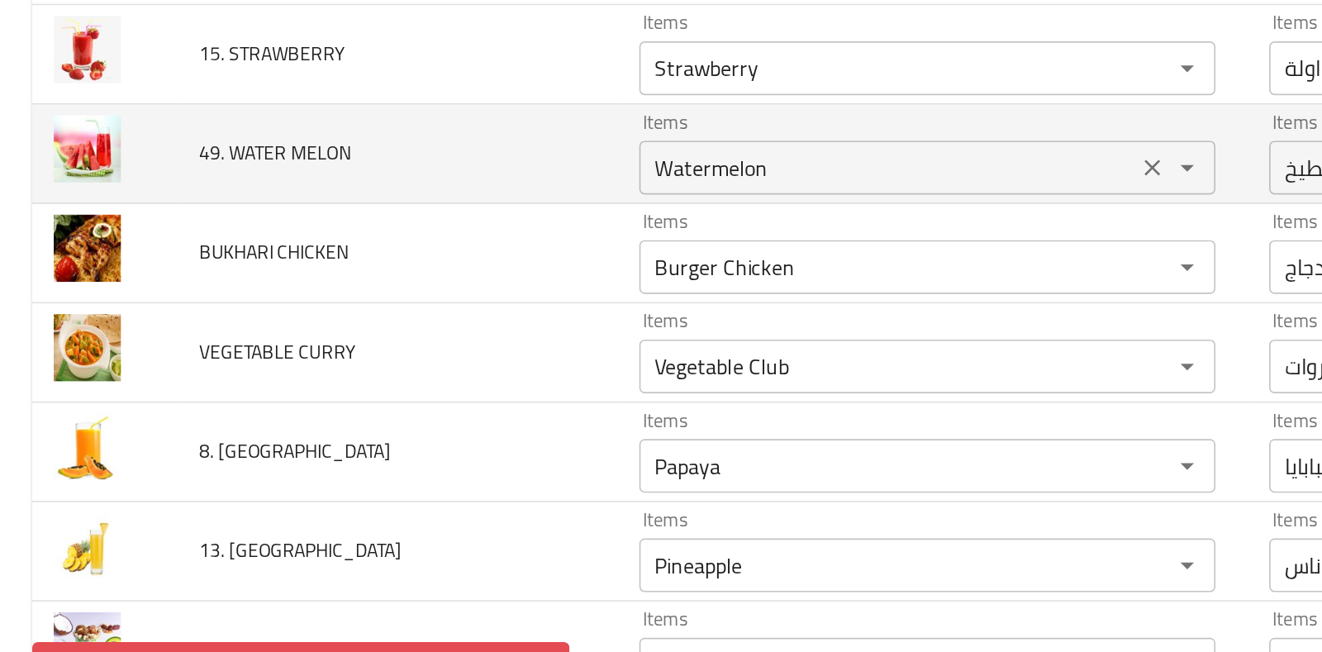
scroll to position [797, 0]
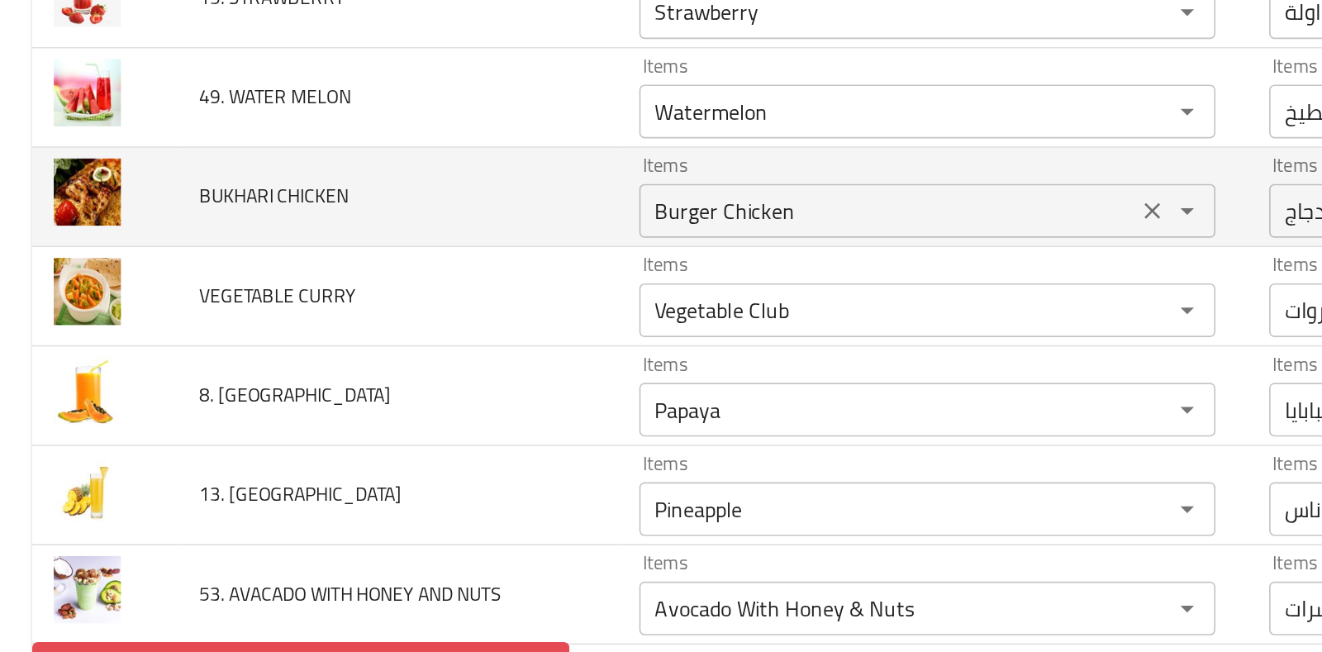
click at [443, 239] on div "Burger Chicken Items" at bounding box center [570, 228] width 355 height 33
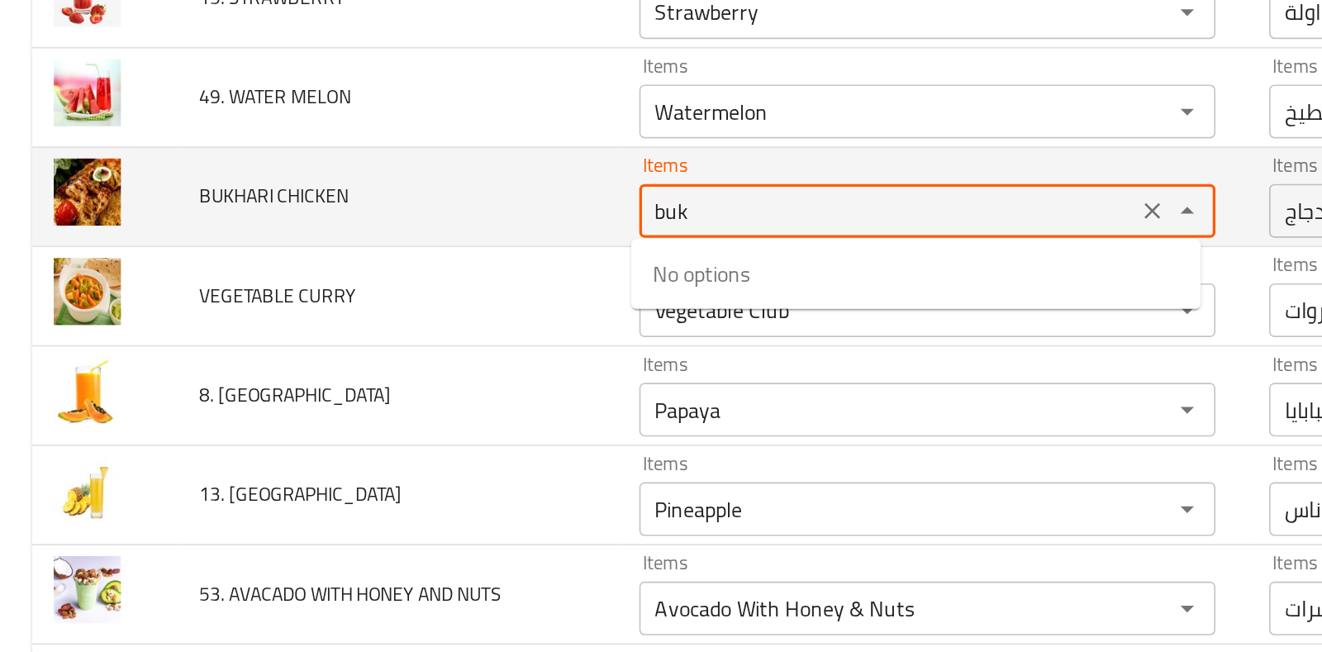
type CHICKEN "bukh"
click at [719, 226] on button "Close" at bounding box center [730, 228] width 23 height 23
click at [703, 226] on icon "Clear" at bounding box center [709, 229] width 17 height 17
drag, startPoint x: 703, startPoint y: 226, endPoint x: 625, endPoint y: 244, distance: 79.6
click at [625, 244] on td "Items Items" at bounding box center [574, 220] width 388 height 61
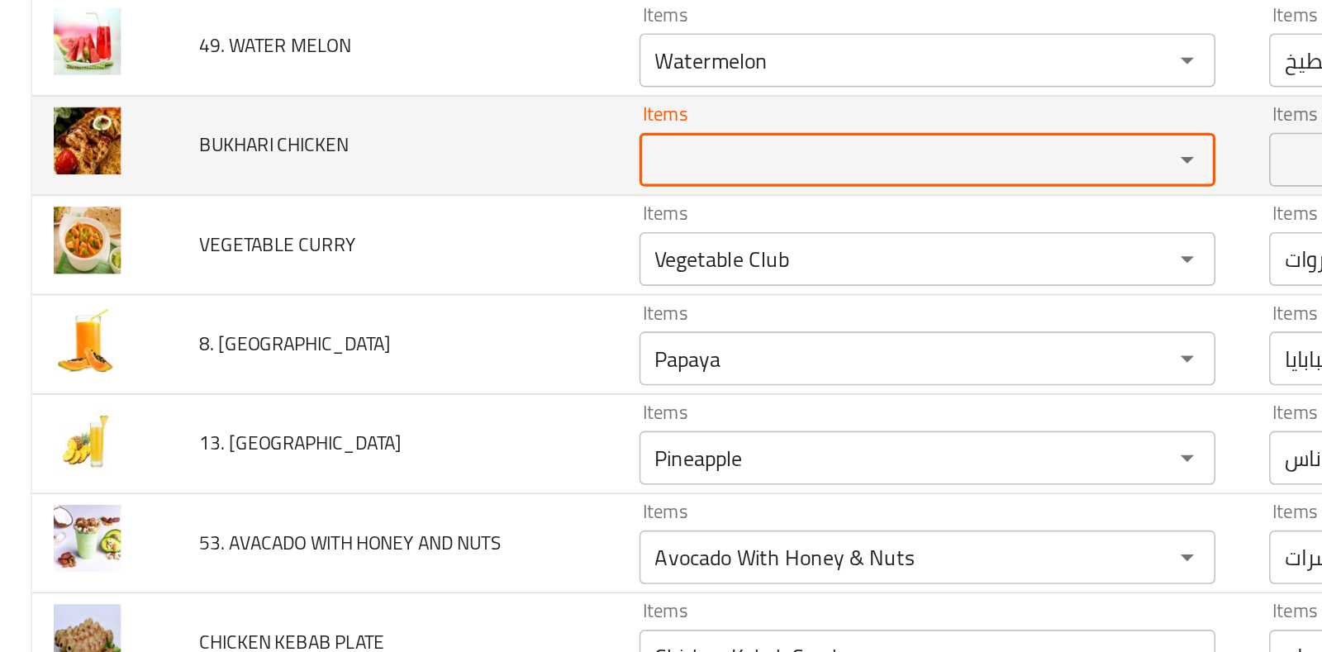
scroll to position [829, 0]
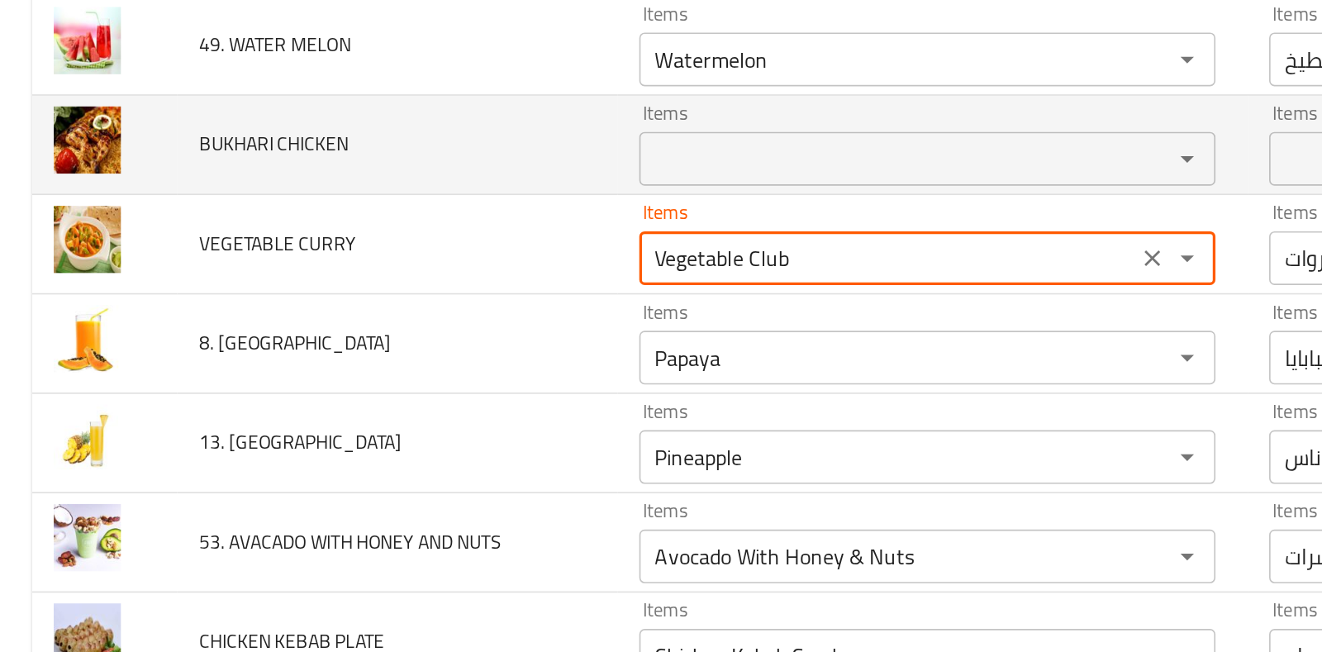
click at [625, 246] on CURRY "Vegetable Club" at bounding box center [546, 257] width 296 height 23
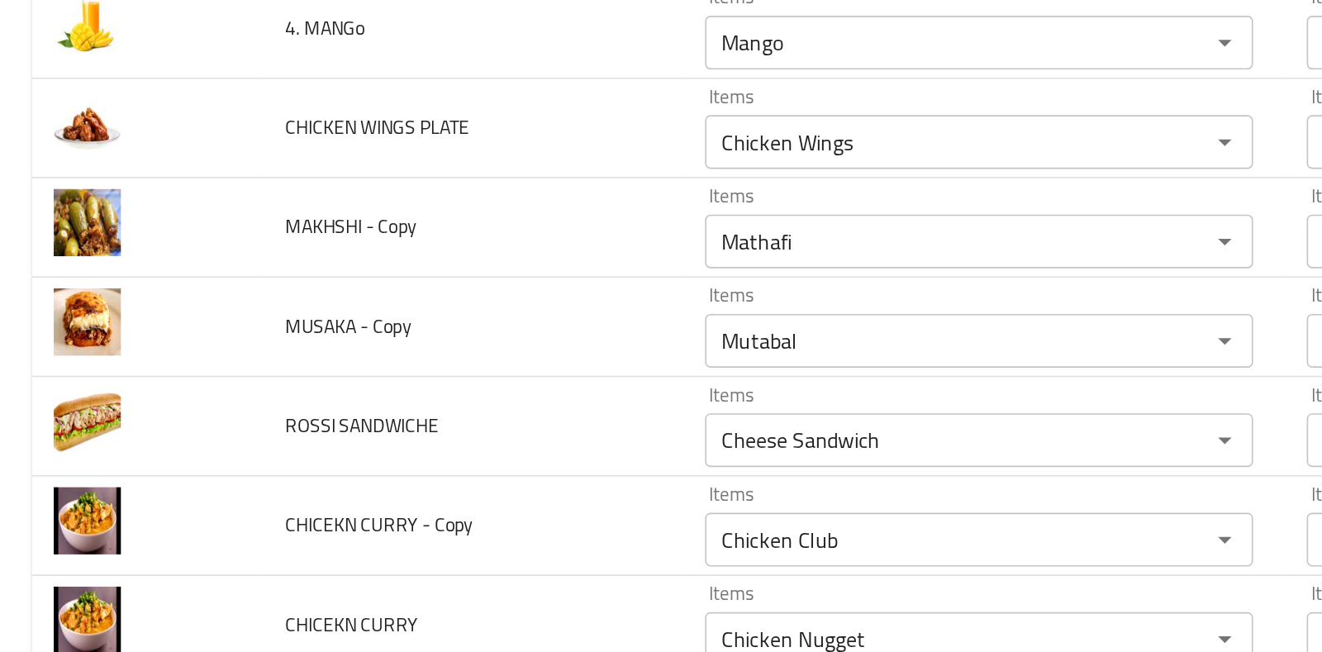
scroll to position [1627, 0]
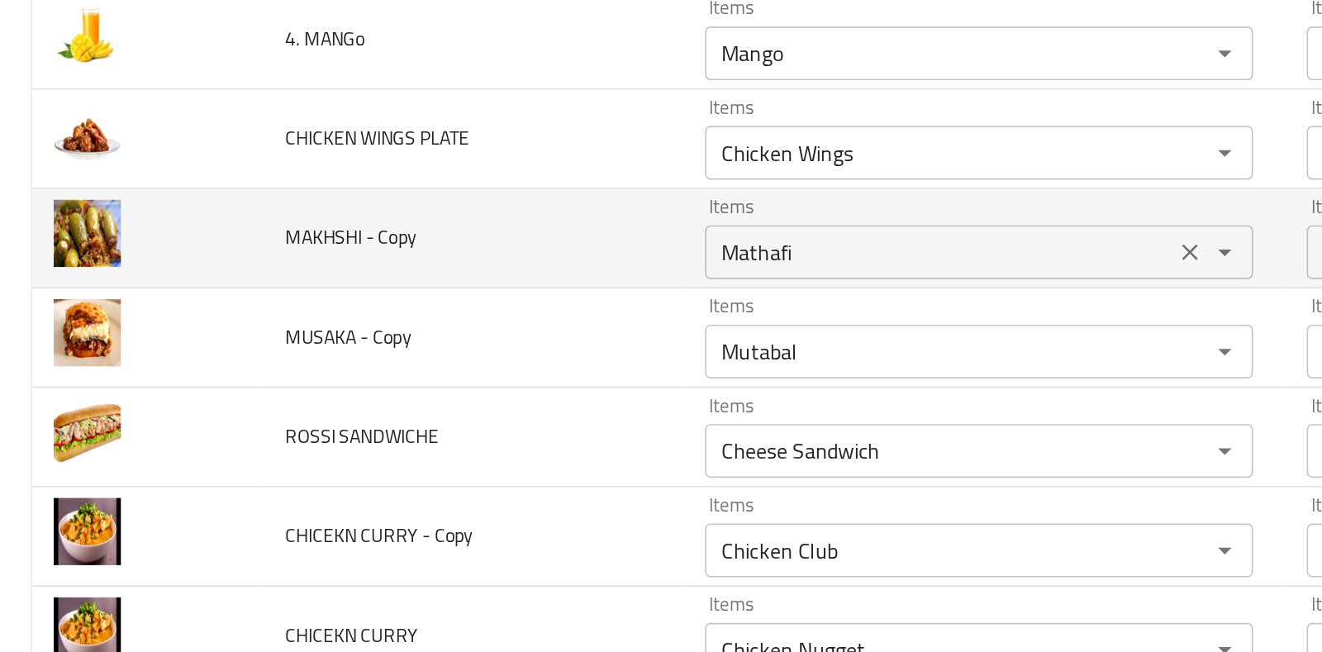
click at [459, 263] on div "Mathafi Items" at bounding box center [602, 254] width 337 height 33
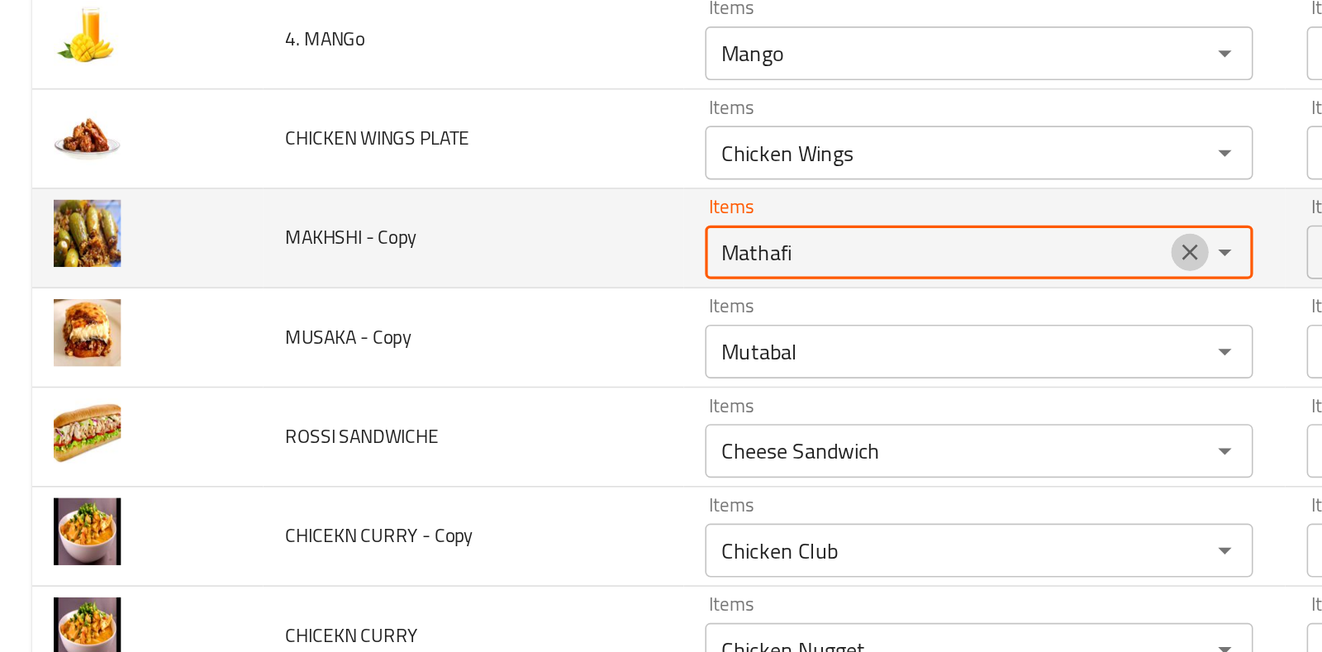
click at [726, 254] on icon "Clear" at bounding box center [732, 254] width 17 height 17
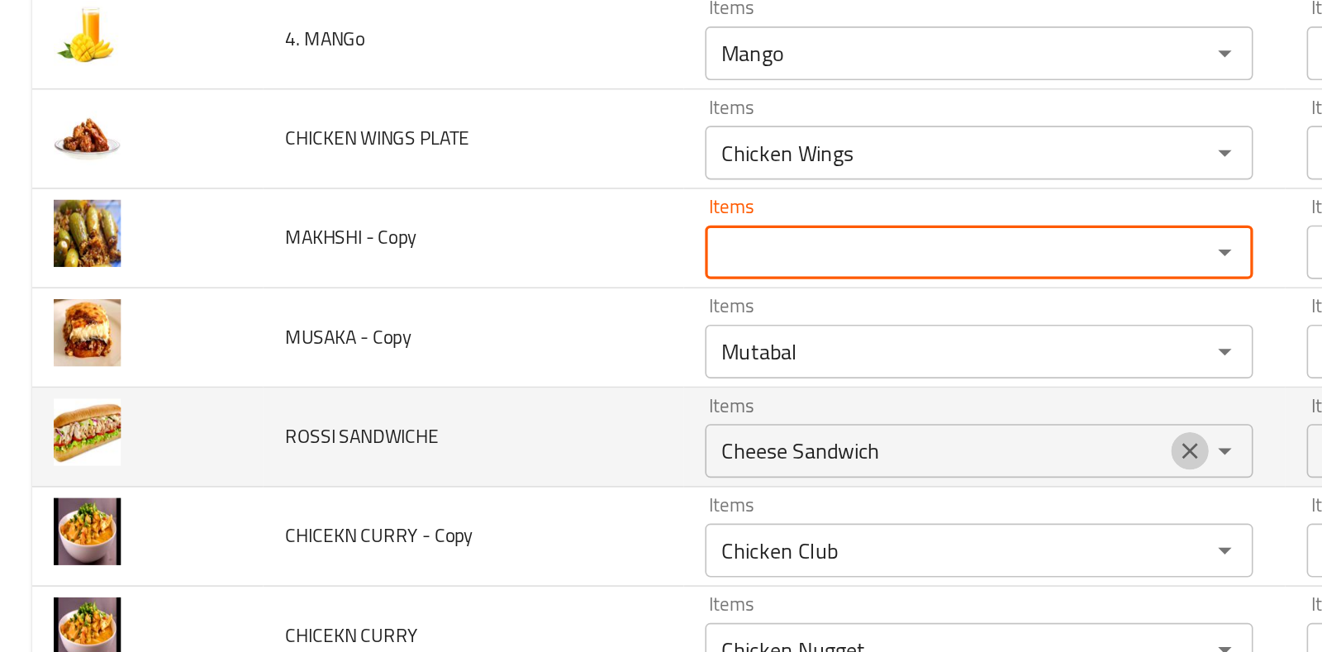
click at [726, 375] on icon "Clear" at bounding box center [732, 377] width 17 height 17
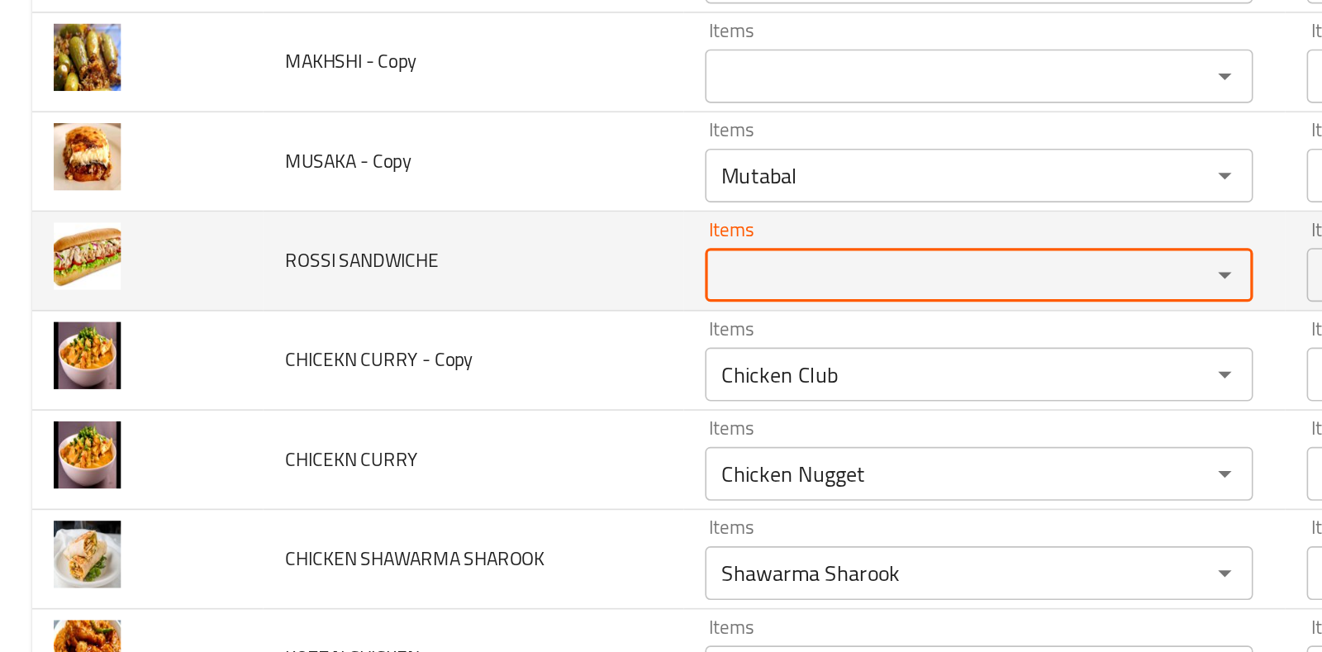
scroll to position [1737, 0]
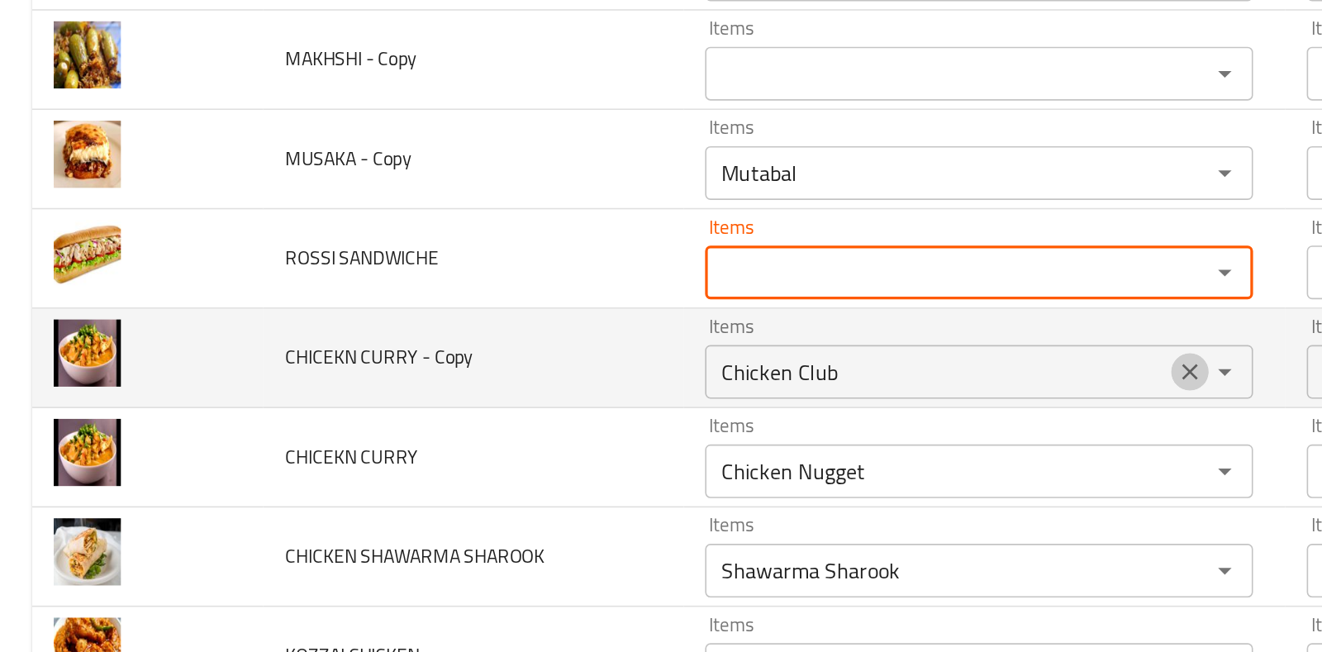
click at [724, 320] on icon "Clear" at bounding box center [732, 328] width 17 height 17
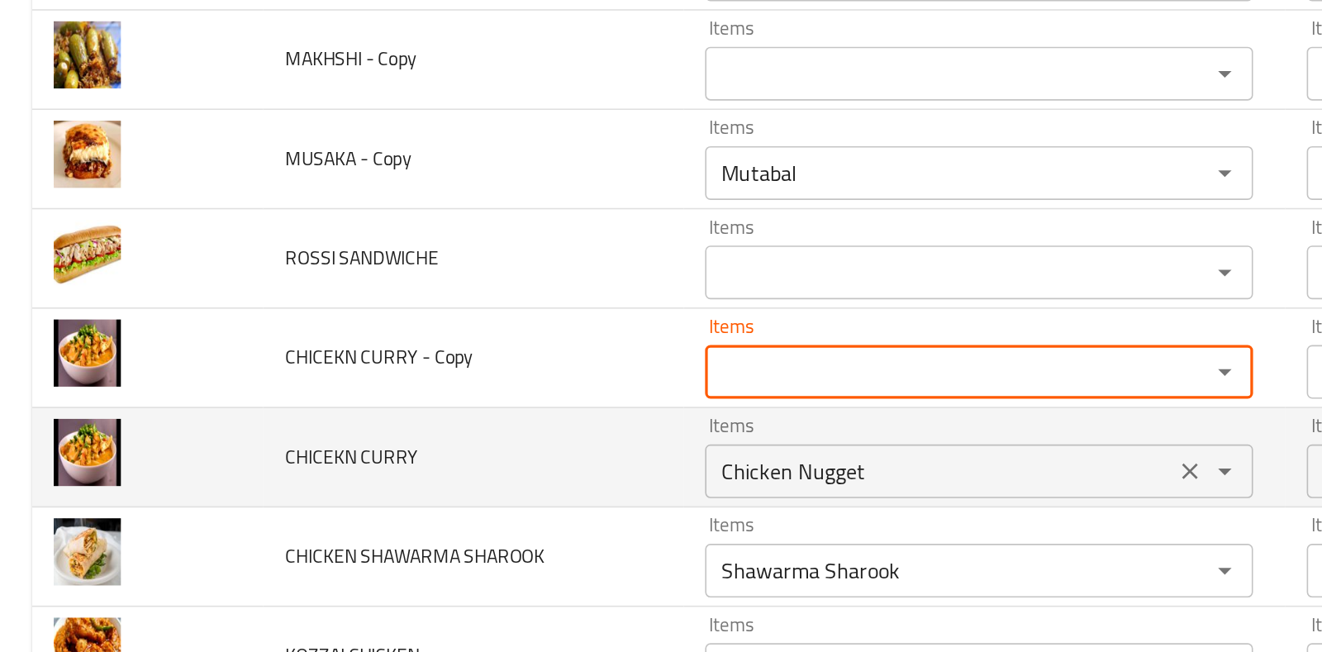
click at [711, 385] on div "Chicken Nugget Items" at bounding box center [602, 389] width 337 height 33
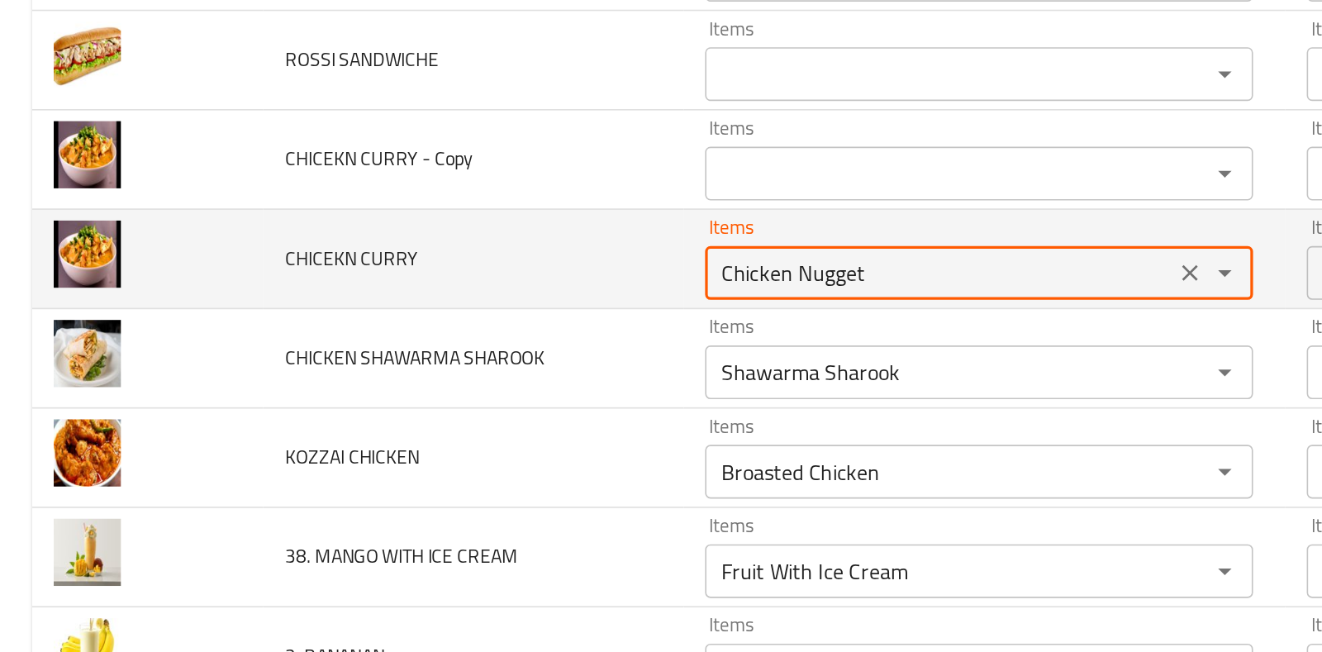
scroll to position [1861, 0]
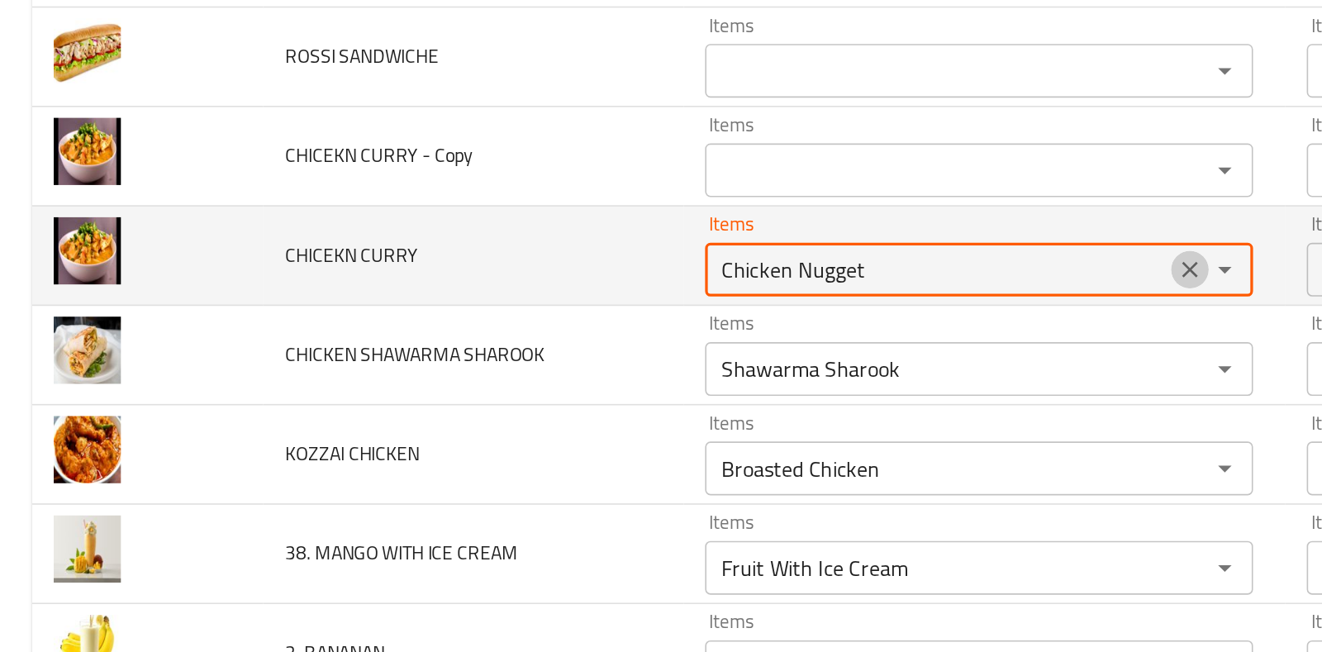
click at [729, 259] on icon "Clear" at bounding box center [732, 265] width 17 height 17
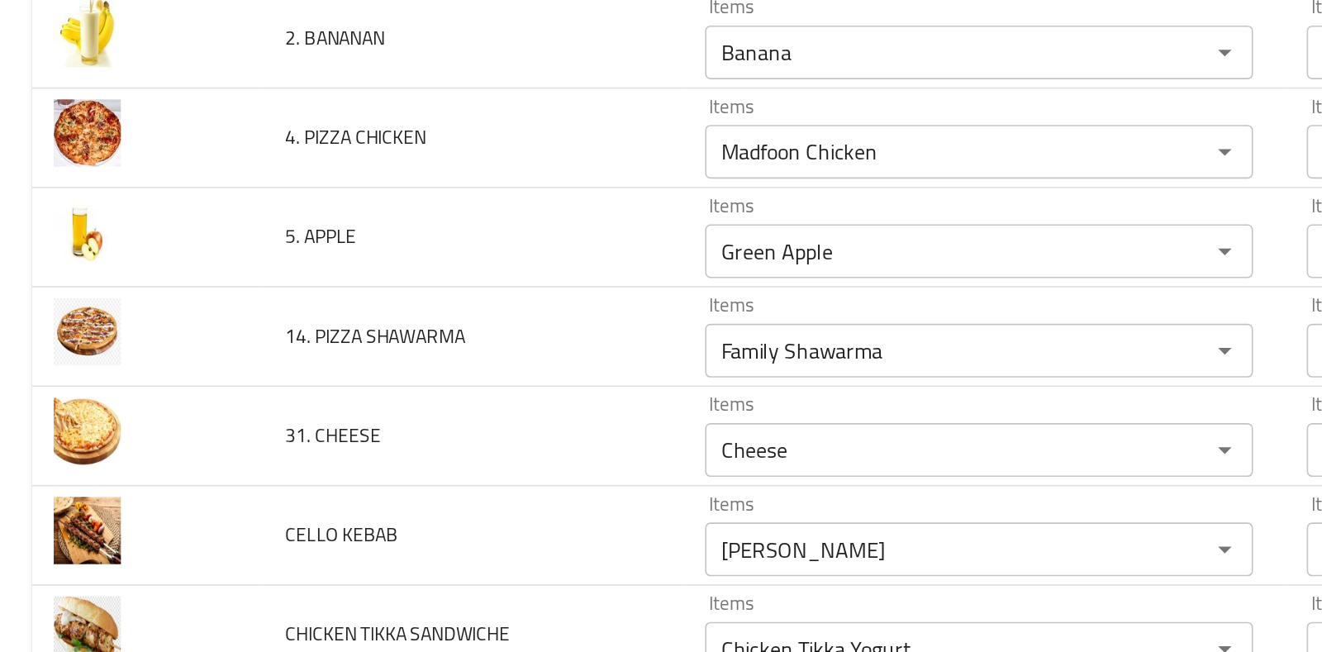
scroll to position [2241, 0]
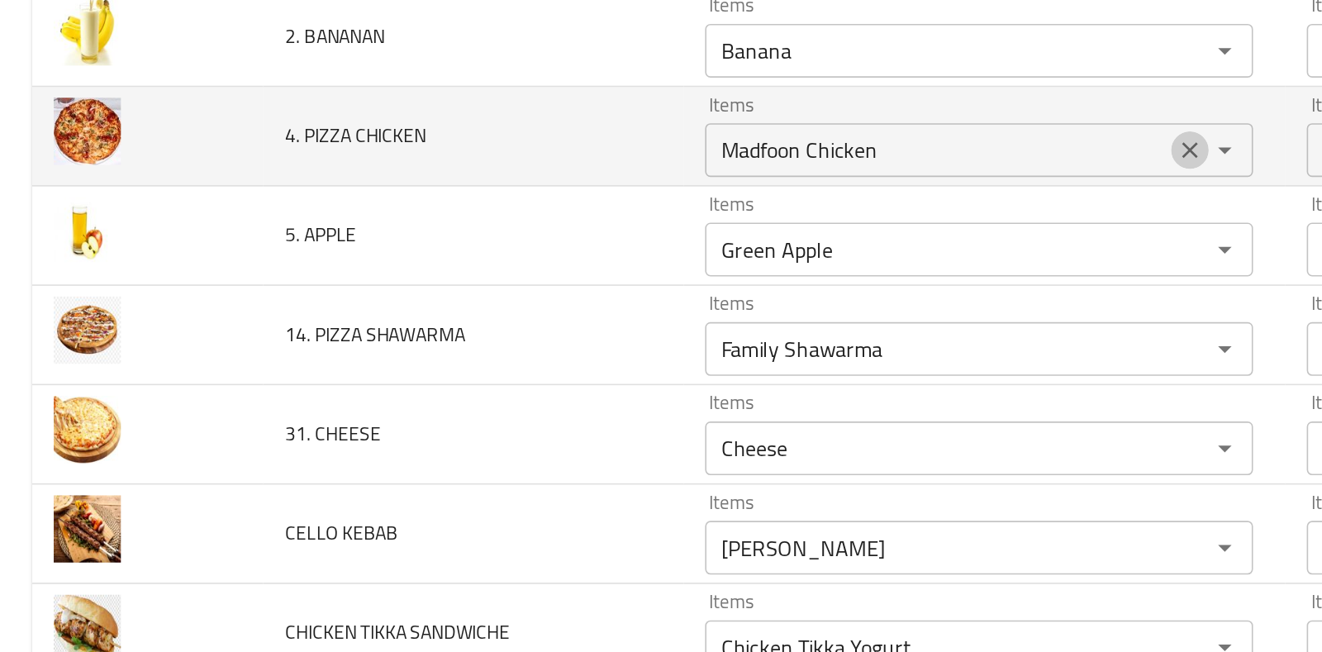
click at [725, 187] on icon "Clear" at bounding box center [732, 191] width 17 height 17
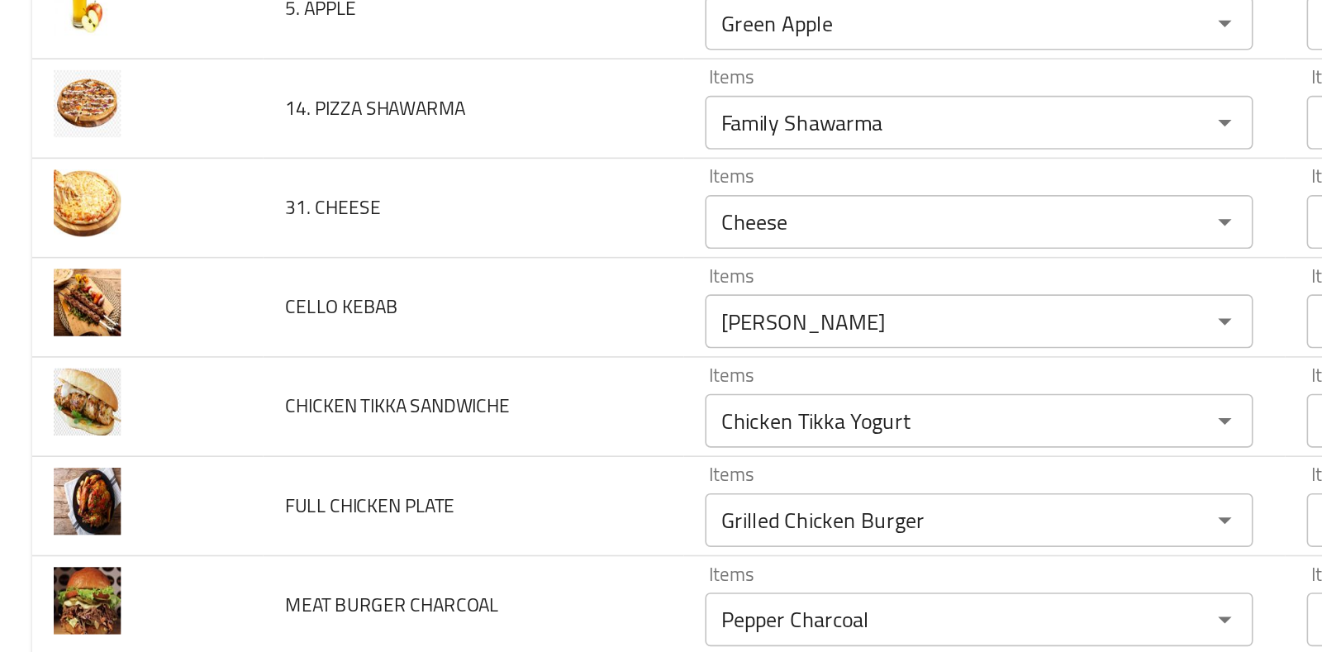
scroll to position [2380, 0]
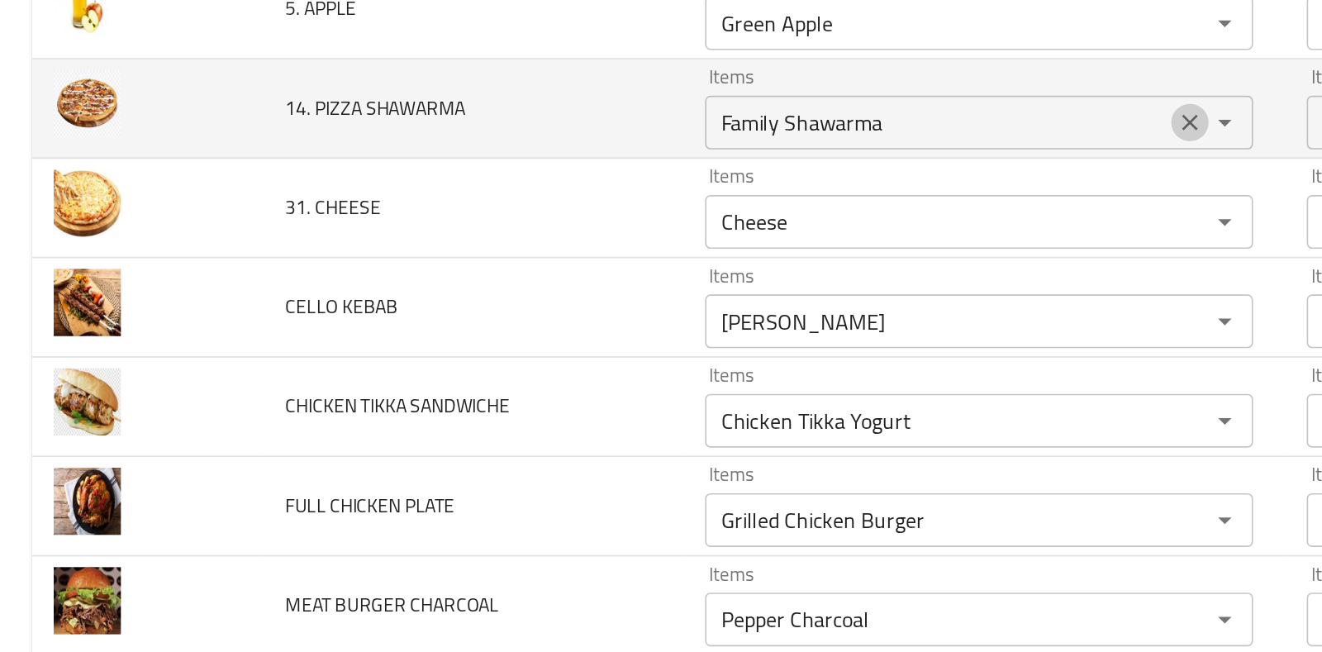
click at [726, 167] on icon "Clear" at bounding box center [732, 174] width 17 height 17
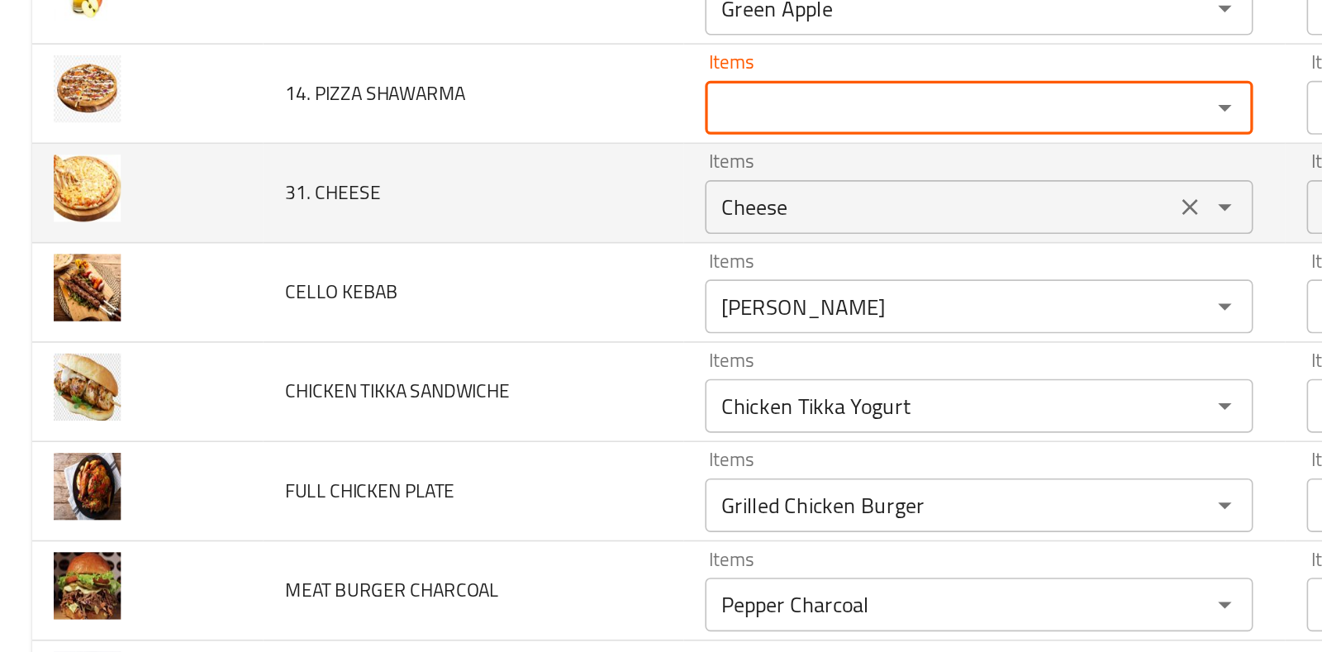
scroll to position [2389, 0]
click at [729, 222] on icon "Clear" at bounding box center [732, 227] width 17 height 17
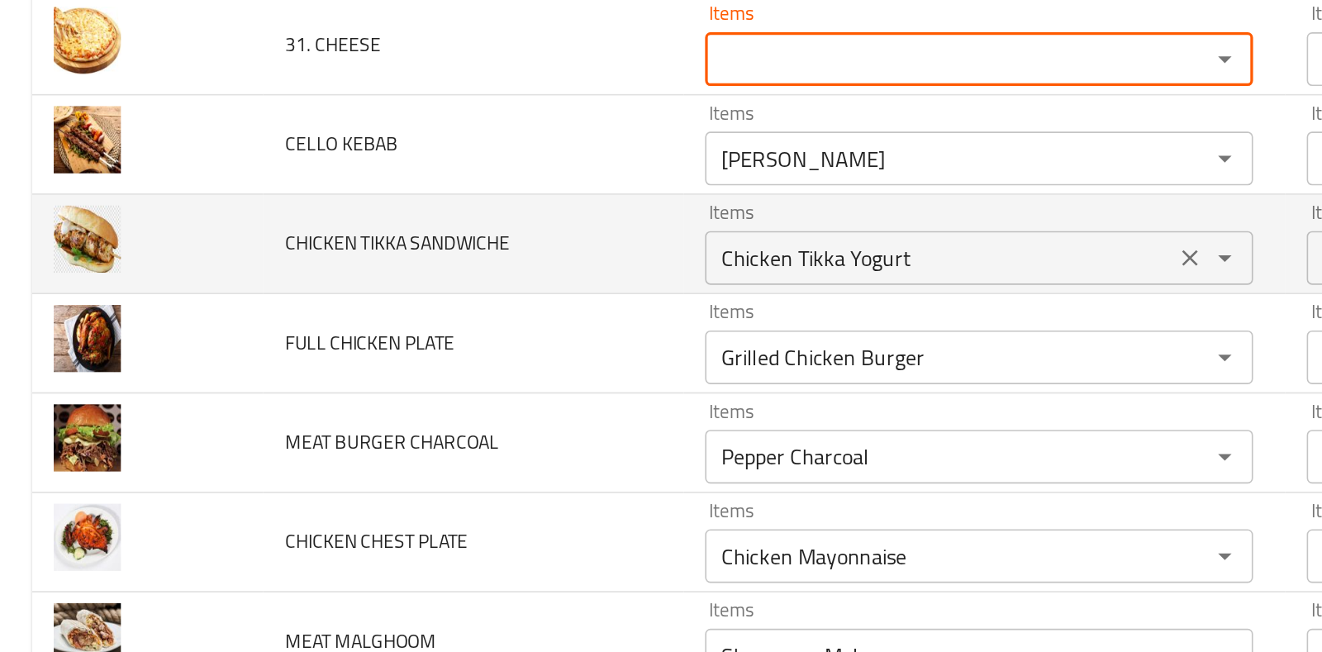
scroll to position [2481, 0]
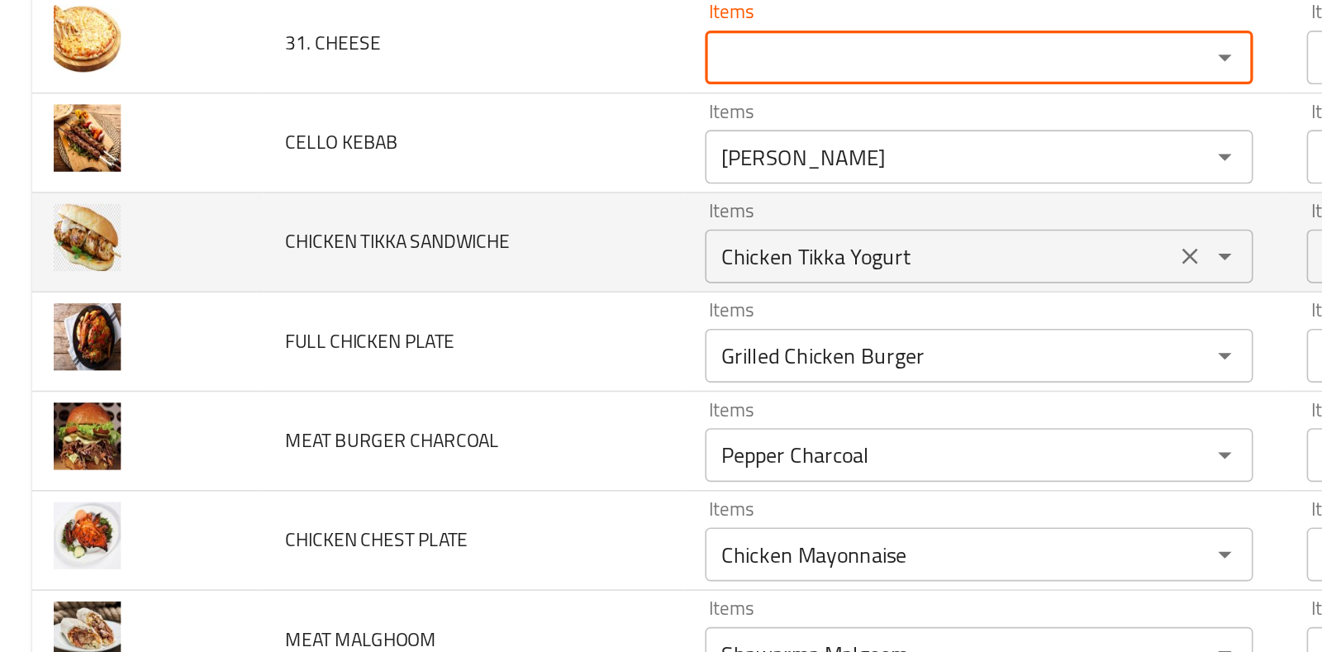
click at [728, 249] on icon "Clear" at bounding box center [732, 257] width 17 height 17
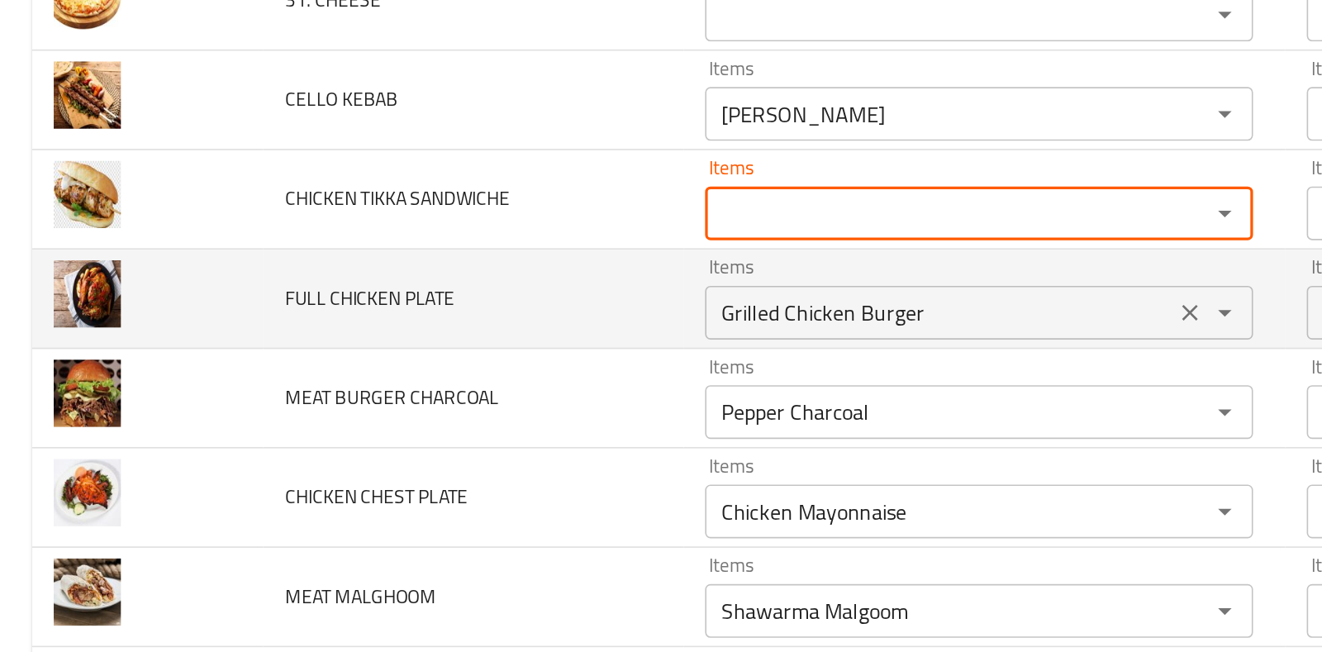
scroll to position [2511, 0]
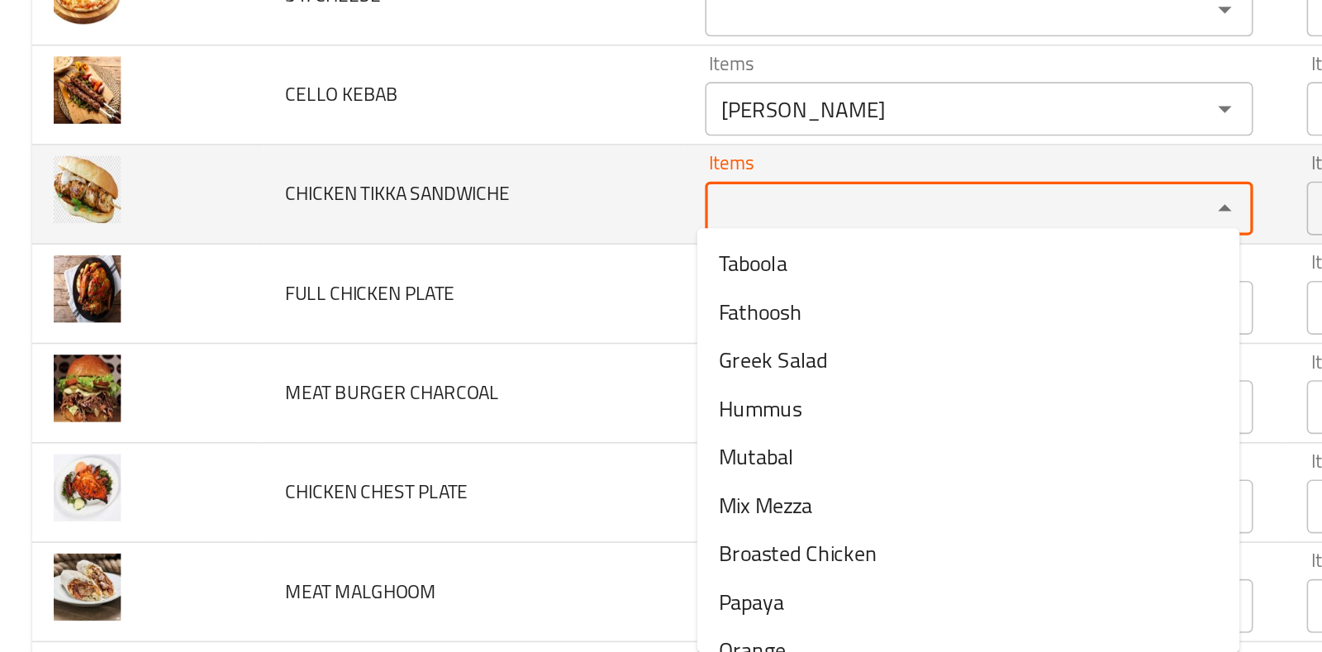
click at [488, 222] on SANDWICHE "Items" at bounding box center [578, 227] width 279 height 23
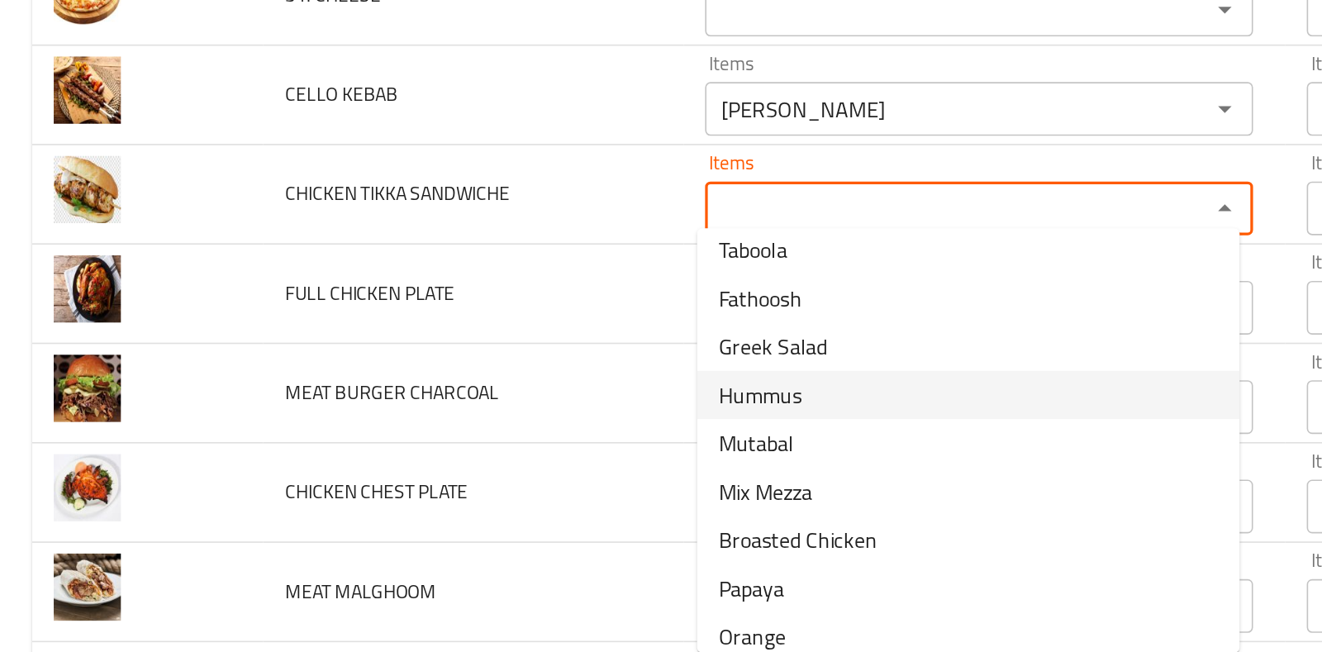
scroll to position [0, 0]
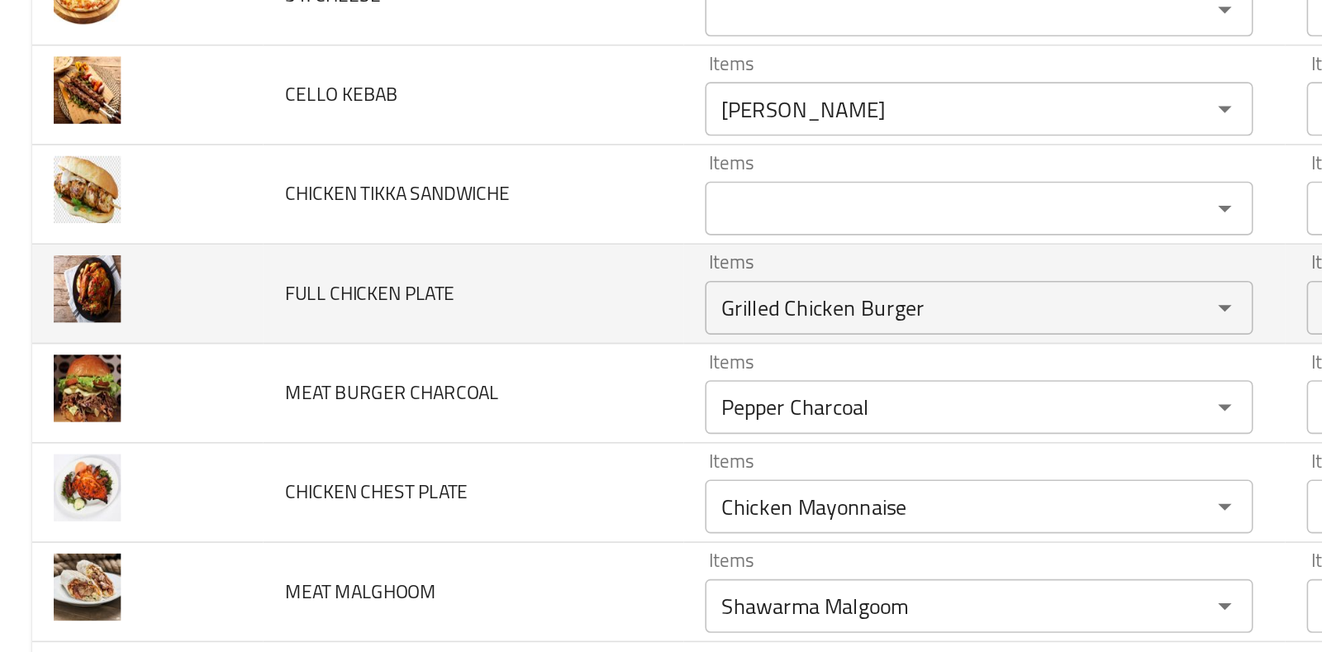
click at [368, 262] on td "FULL CHICKEN PLATE" at bounding box center [291, 280] width 259 height 61
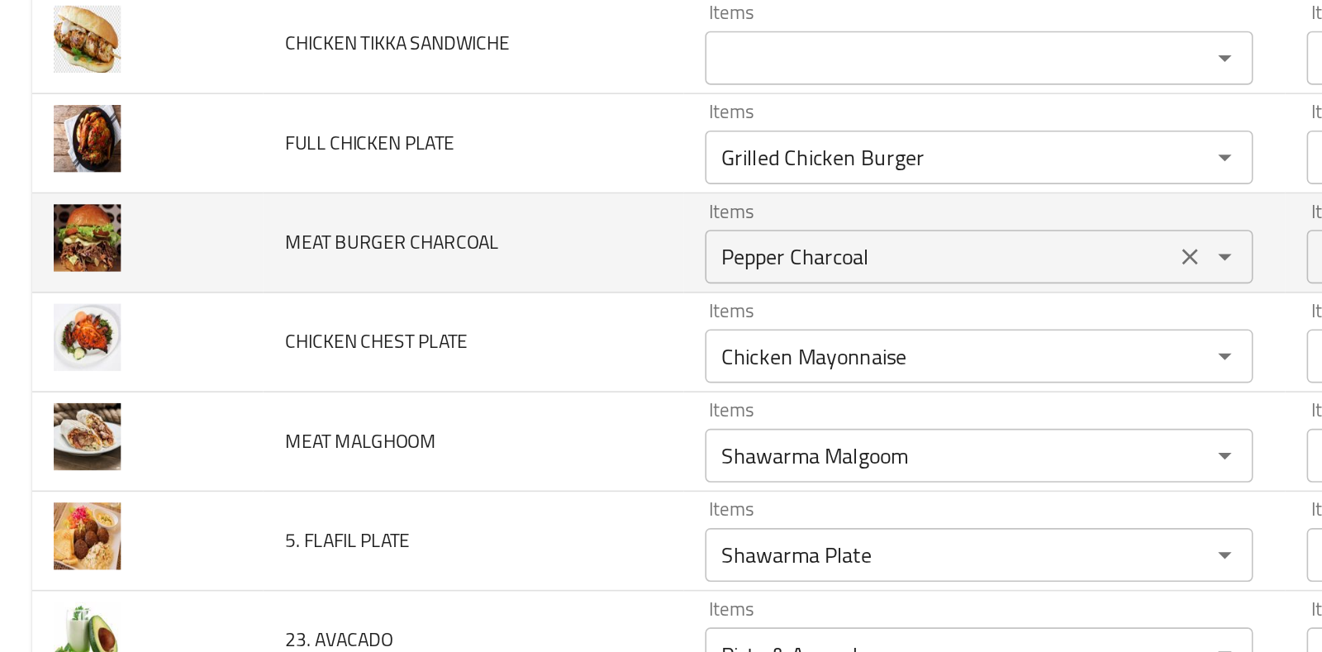
scroll to position [2607, 0]
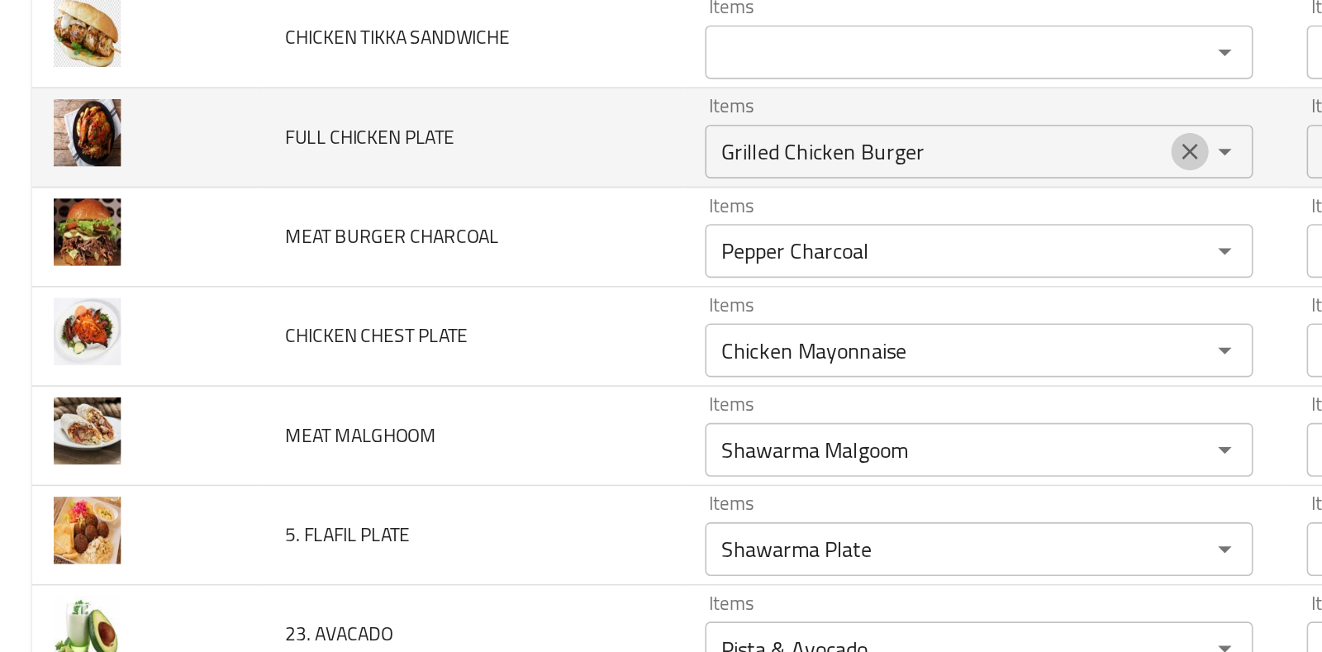
click at [728, 188] on icon "Clear" at bounding box center [733, 193] width 10 height 10
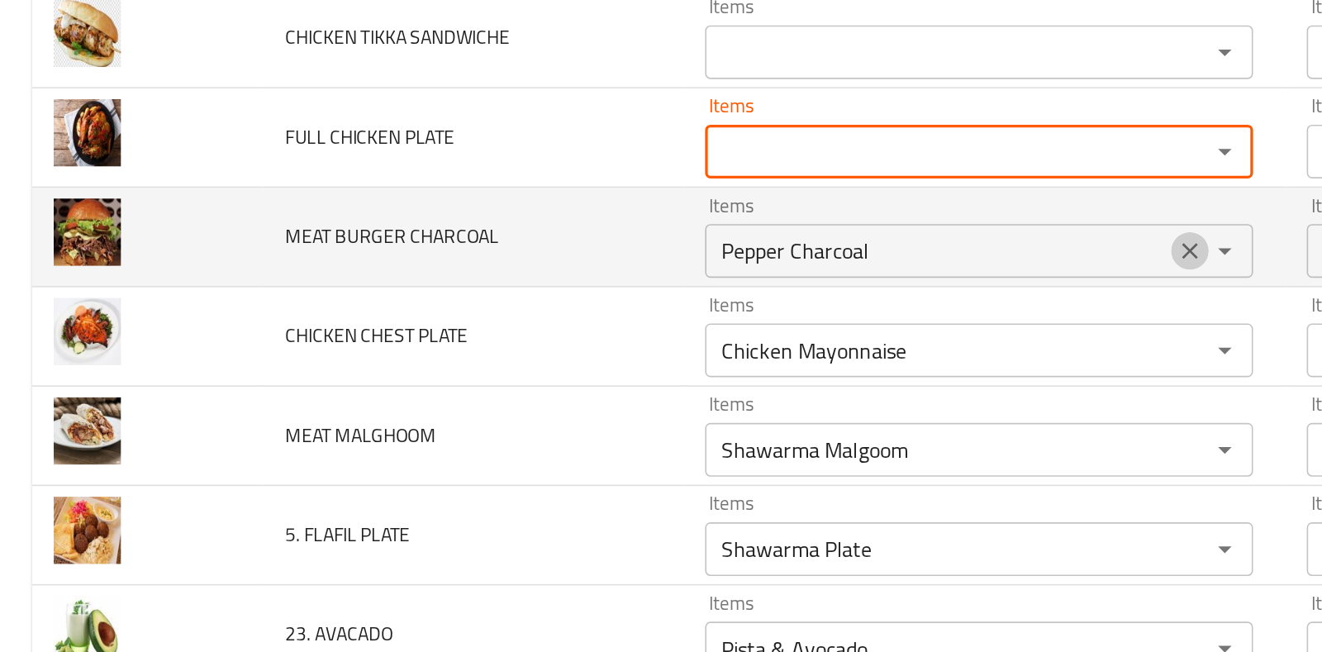
click at [724, 246] on icon "Clear" at bounding box center [732, 253] width 17 height 17
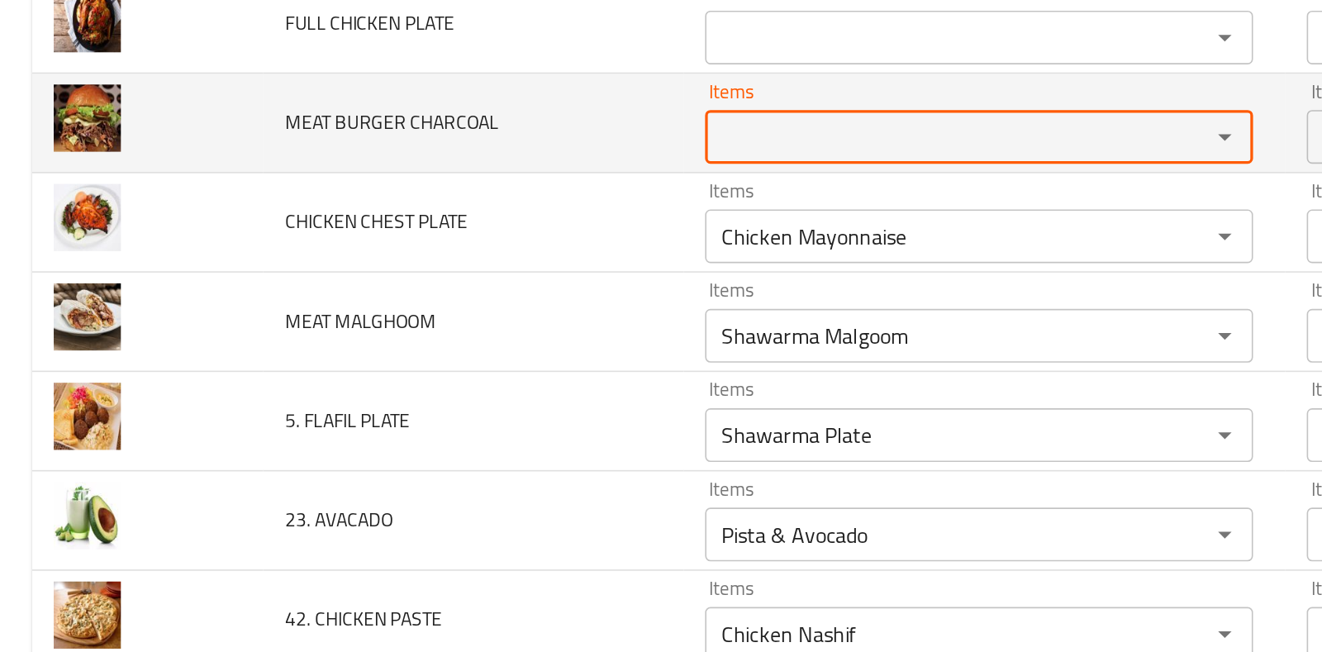
scroll to position [2680, 0]
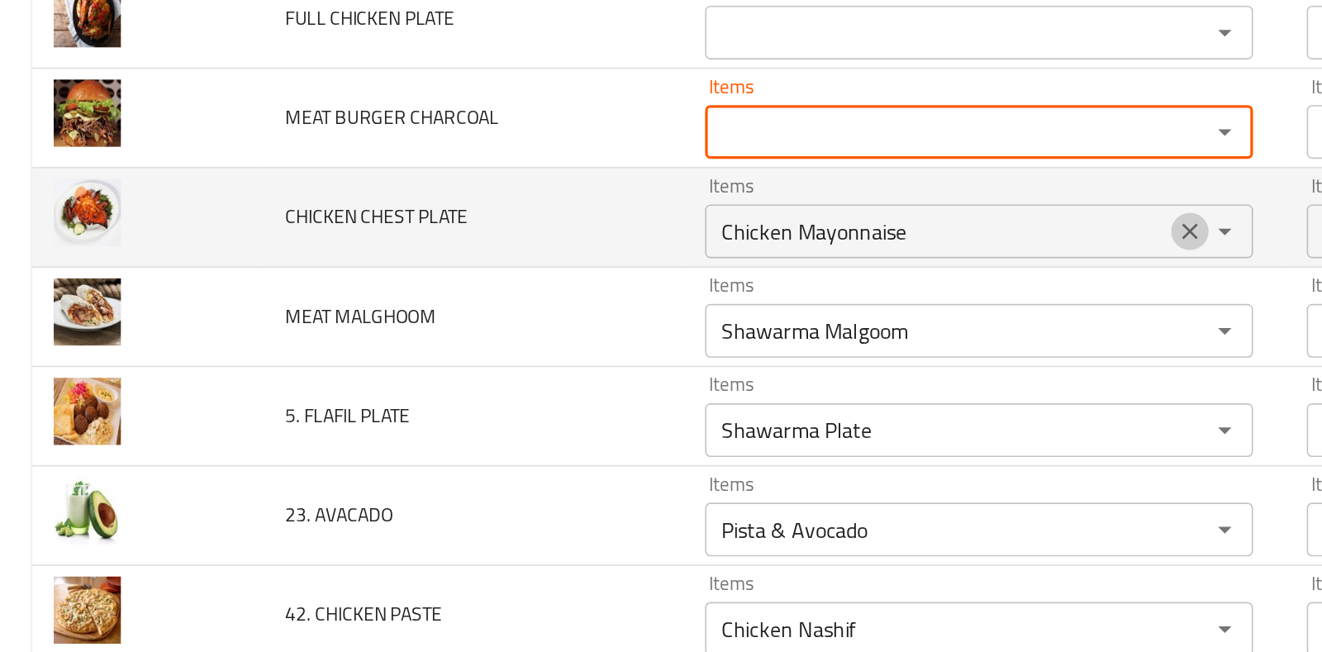
click at [724, 233] on icon "Clear" at bounding box center [732, 241] width 17 height 17
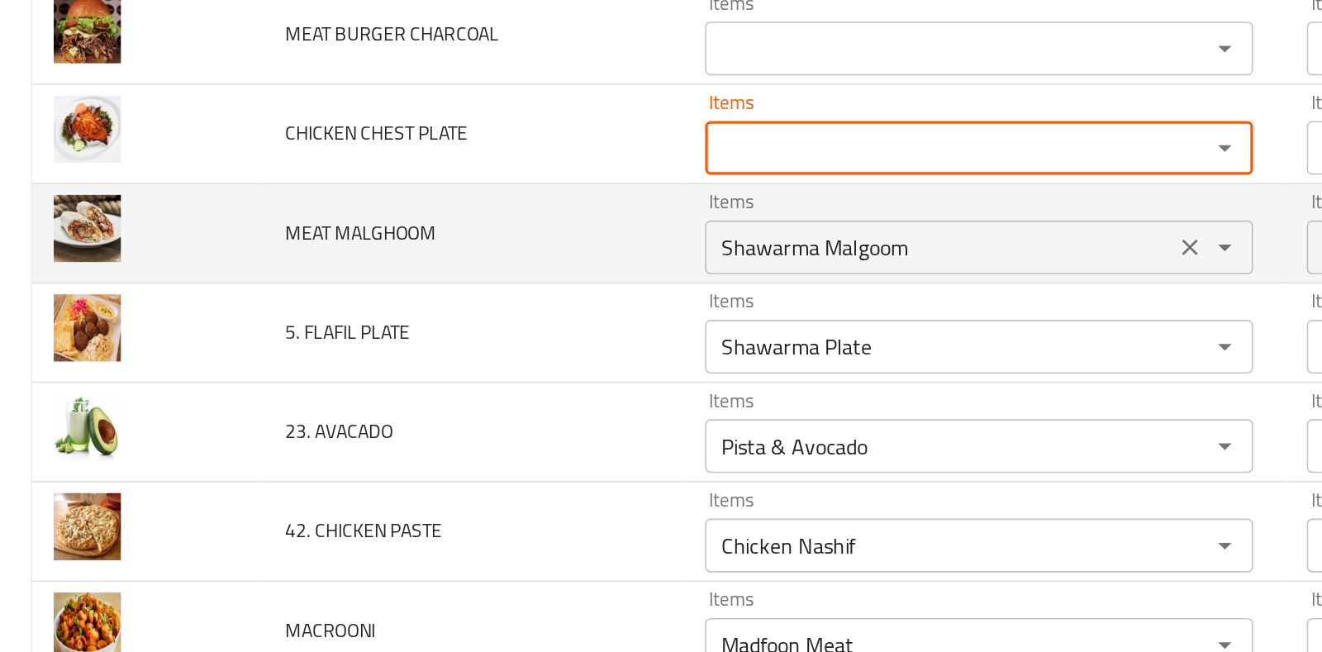
scroll to position [2733, 0]
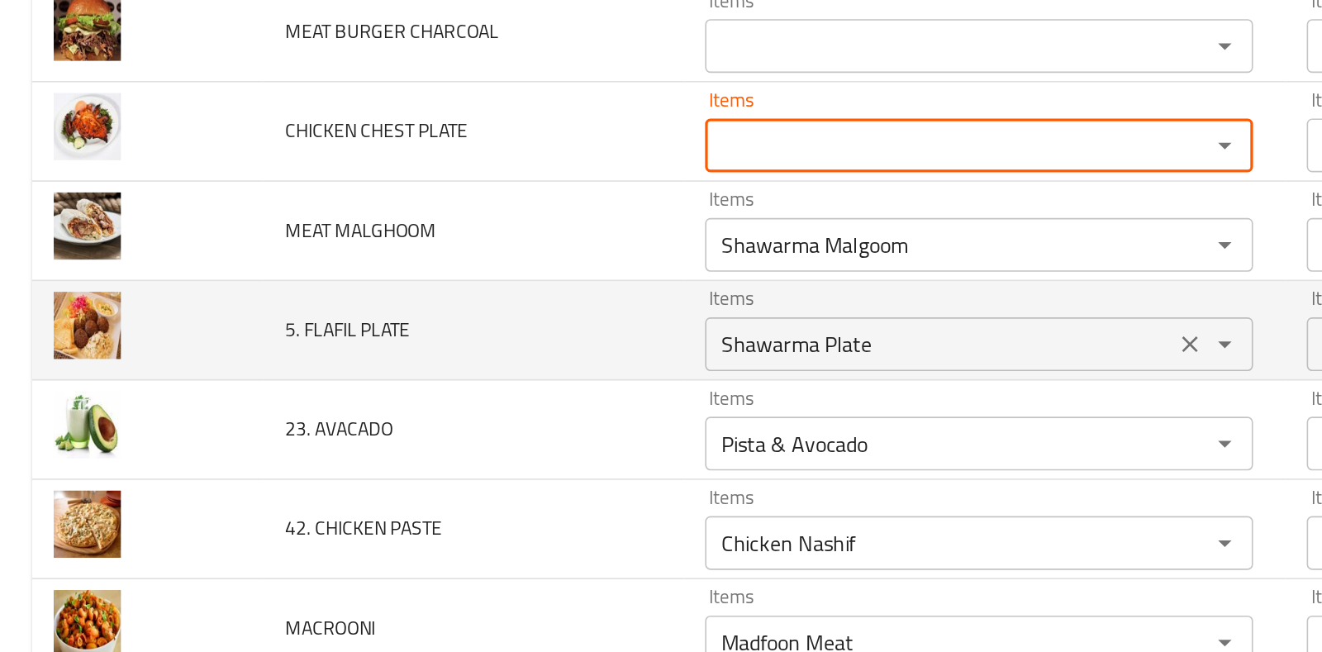
click at [728, 306] on icon "Clear" at bounding box center [733, 311] width 10 height 10
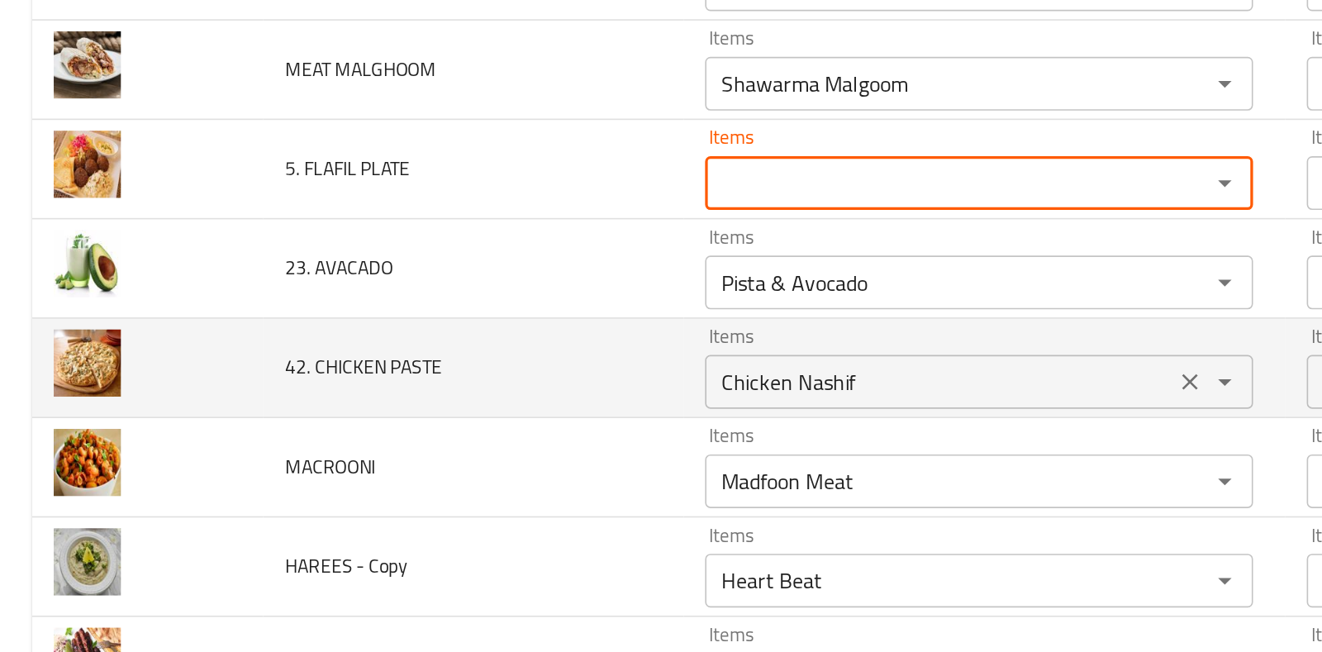
scroll to position [2858, 0]
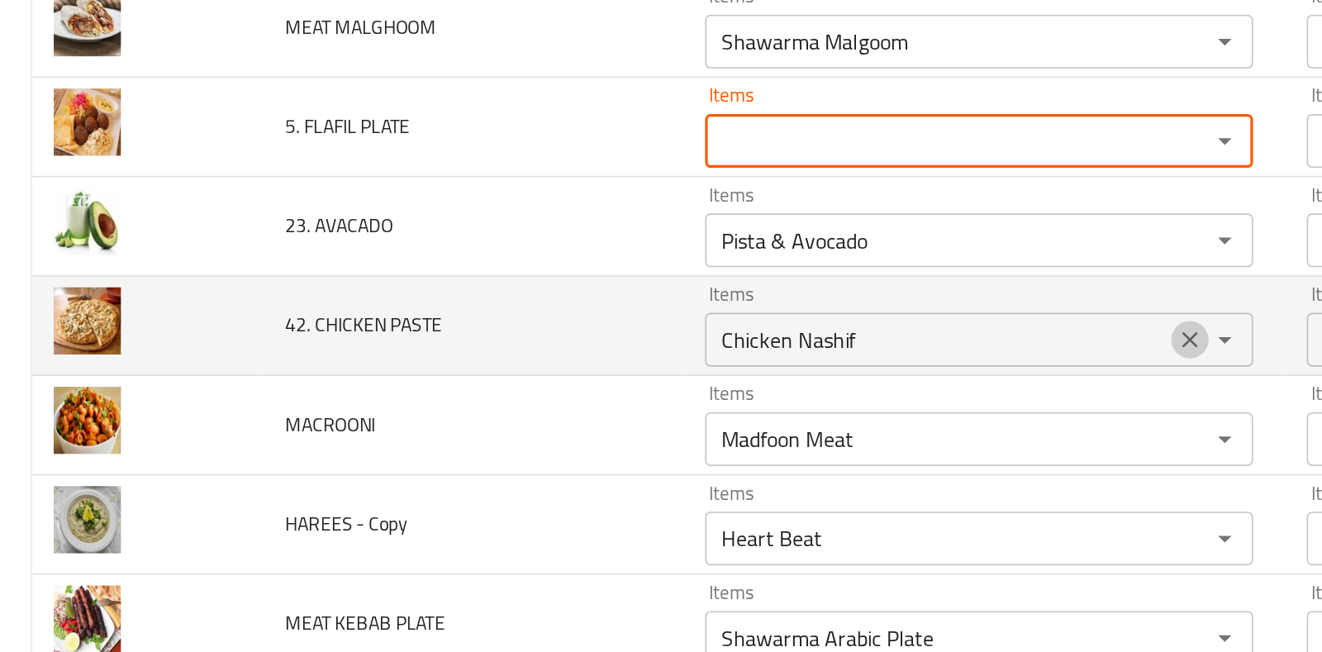
click at [729, 300] on icon "Clear" at bounding box center [732, 308] width 17 height 17
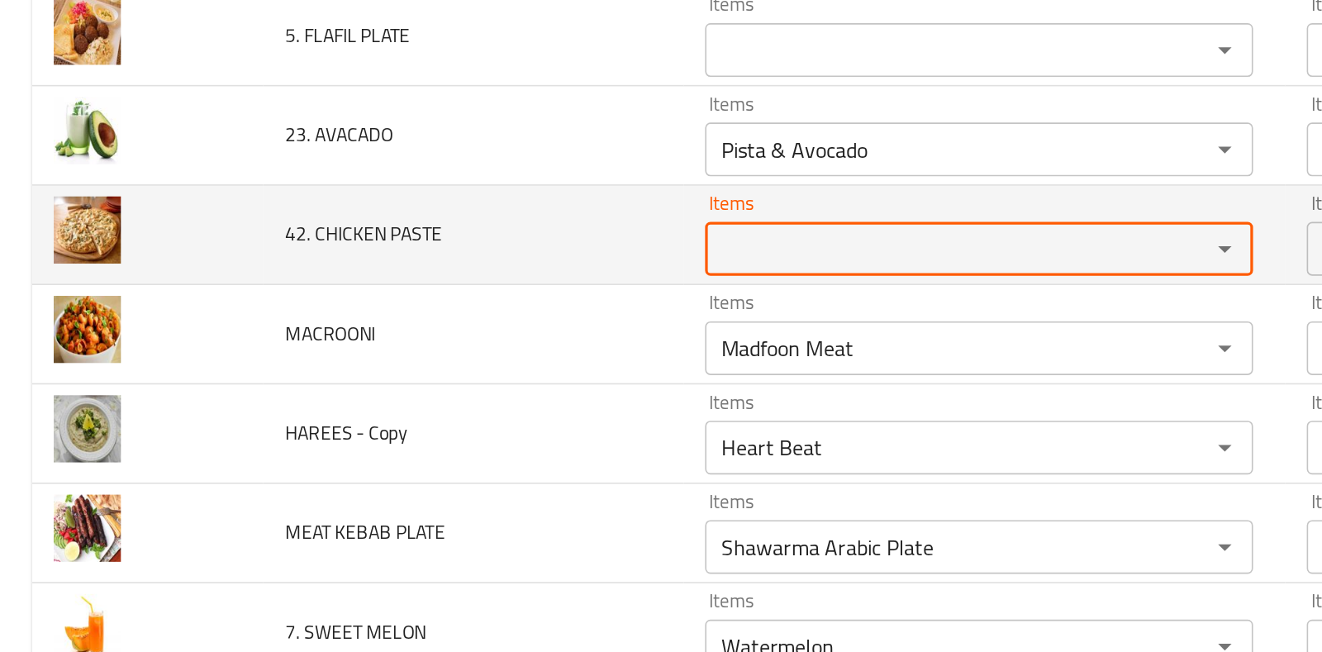
scroll to position [2921, 0]
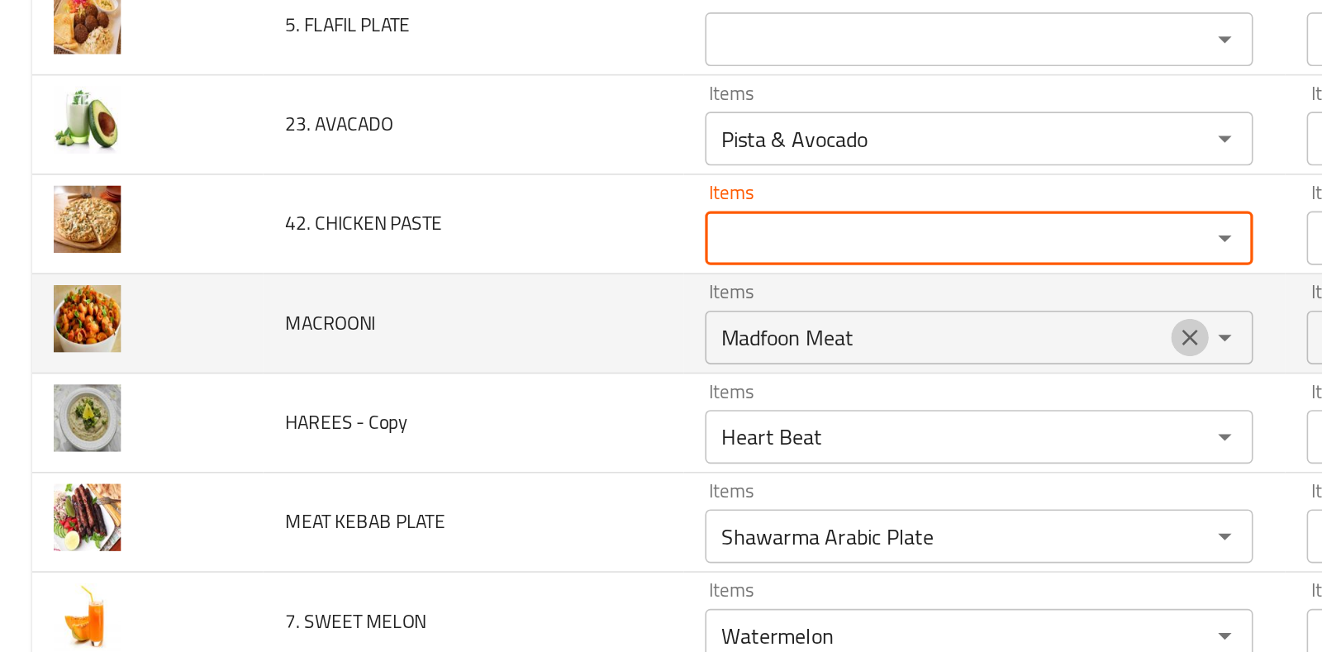
click at [729, 298] on icon "Clear" at bounding box center [732, 306] width 17 height 17
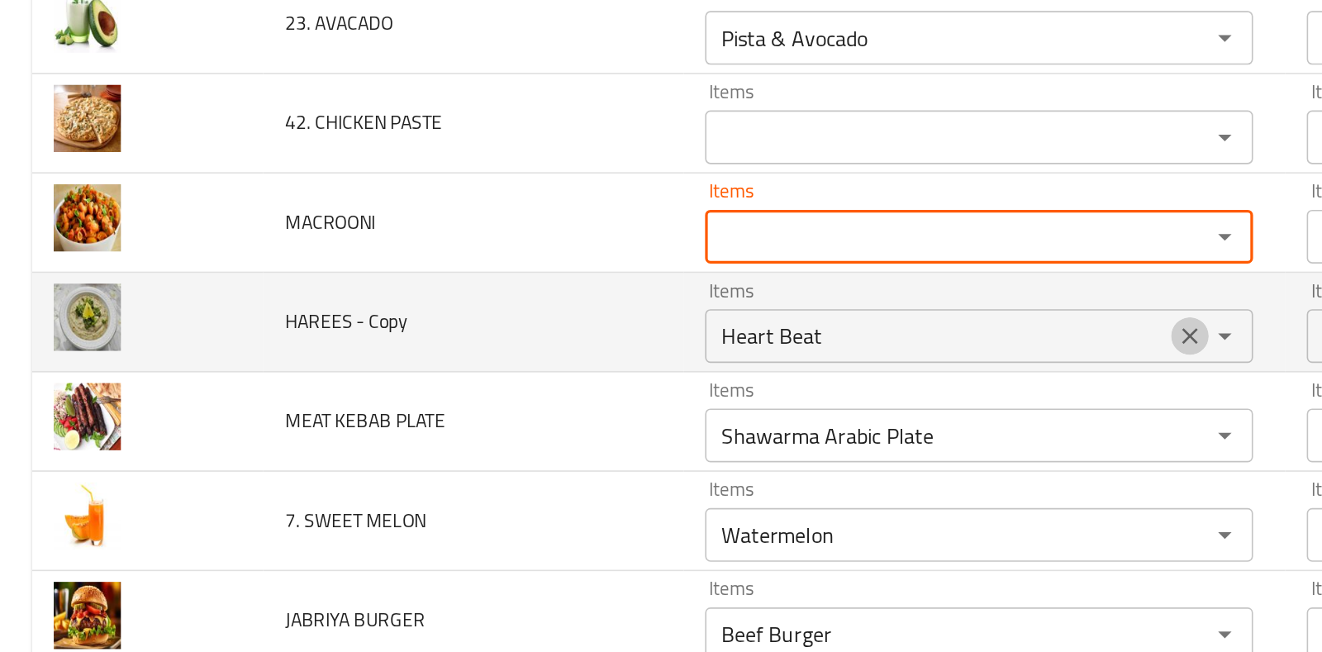
click at [729, 294] on button "Clear" at bounding box center [732, 305] width 23 height 23
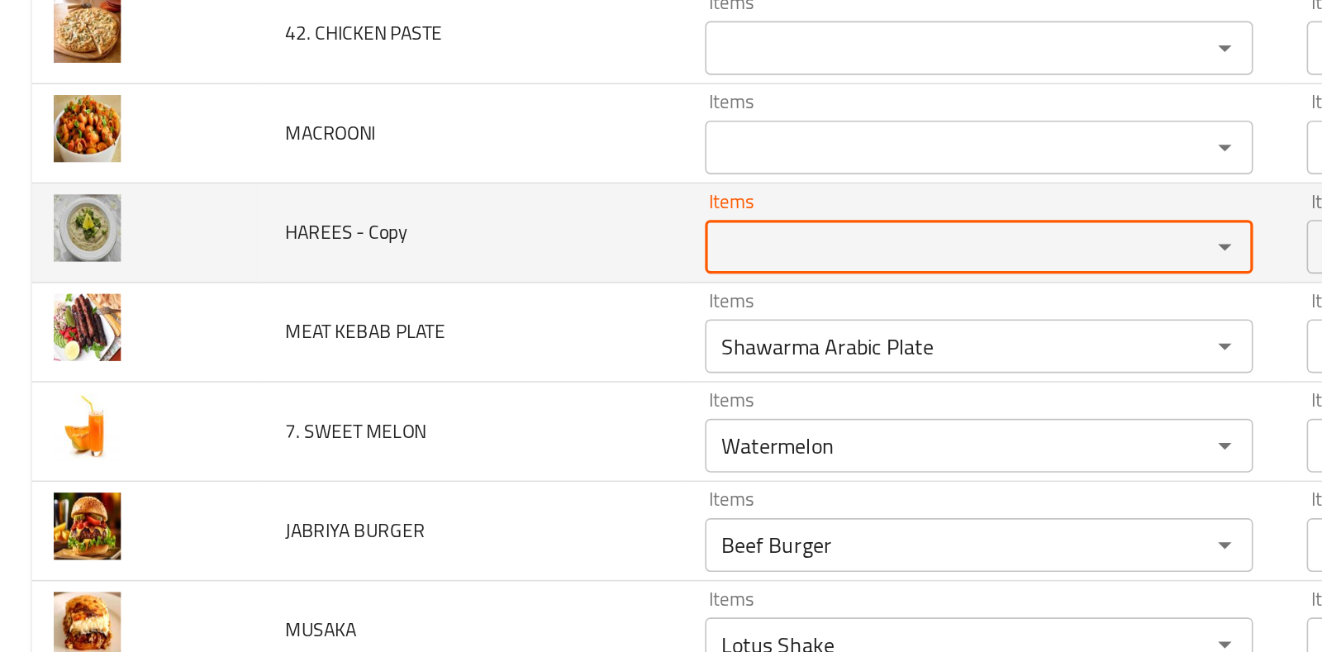
scroll to position [3038, 0]
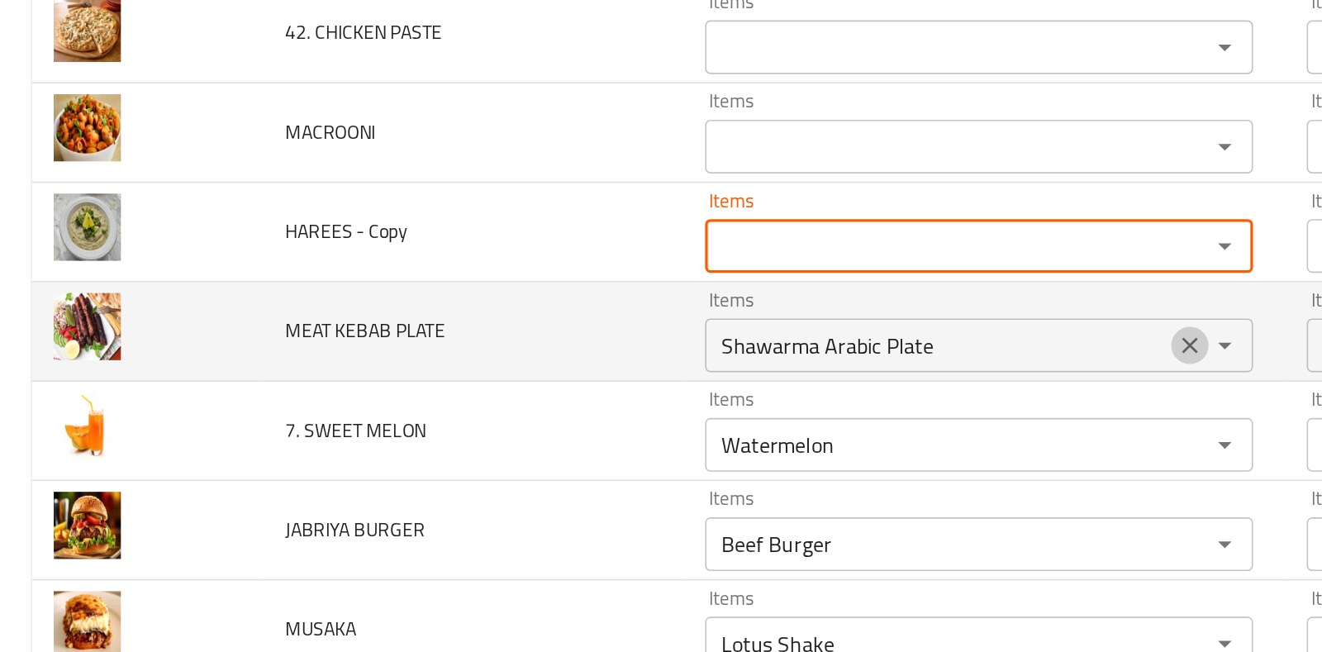
click at [724, 303] on icon "Clear" at bounding box center [732, 311] width 17 height 17
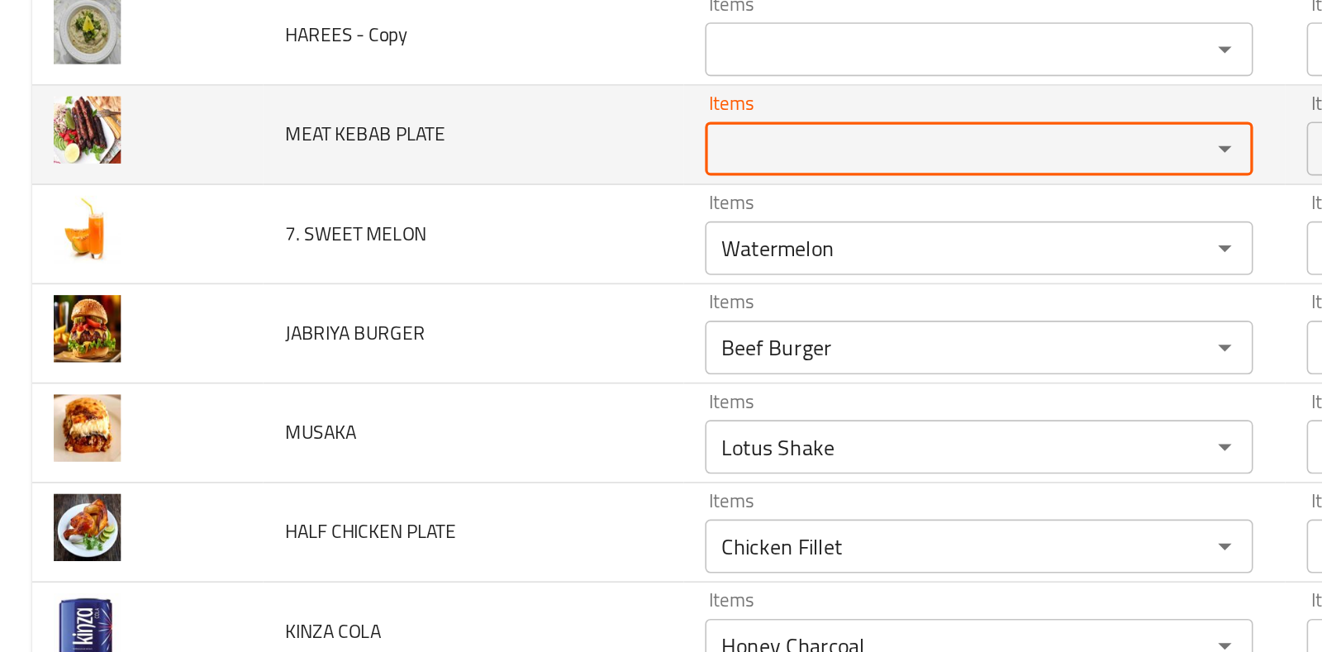
scroll to position [3170, 0]
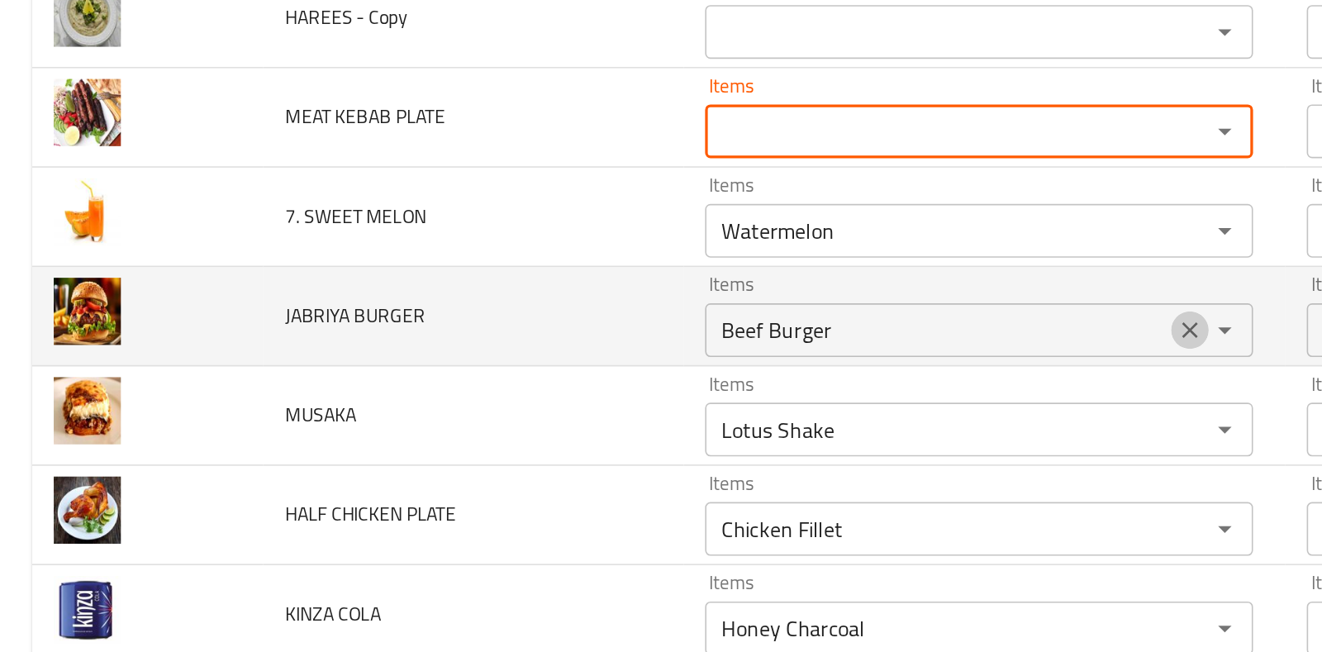
click at [728, 298] on icon "Clear" at bounding box center [733, 303] width 10 height 10
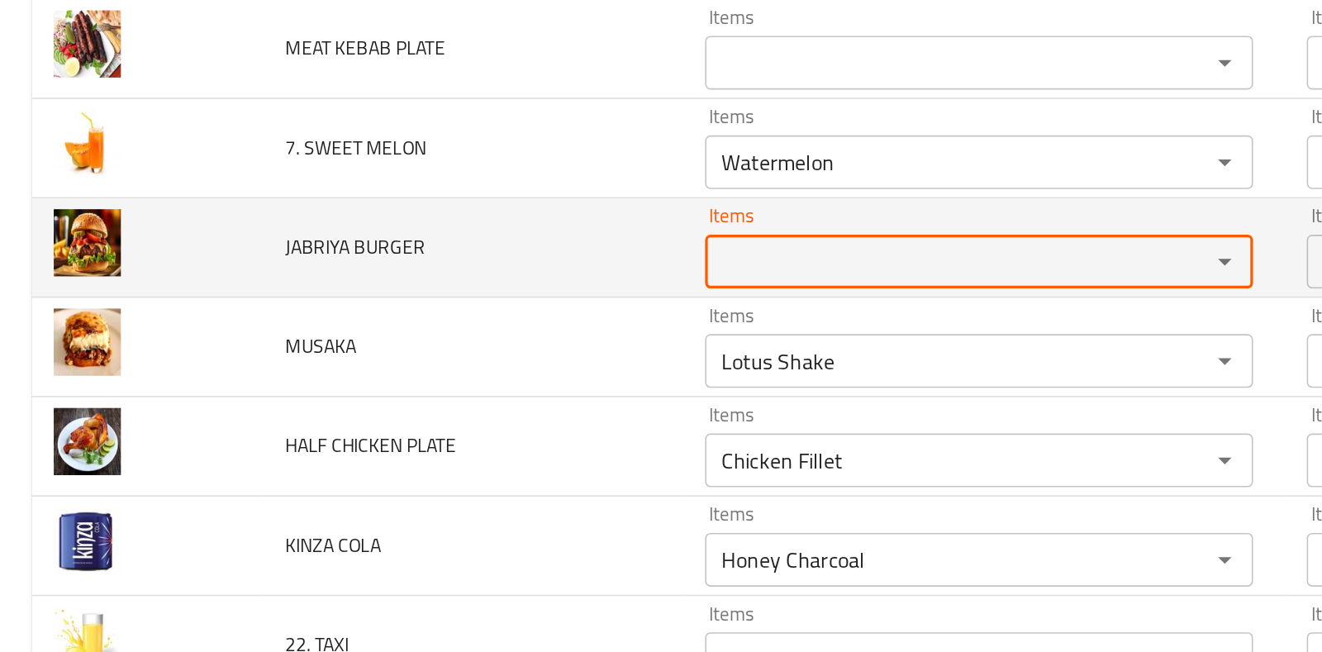
scroll to position [3232, 0]
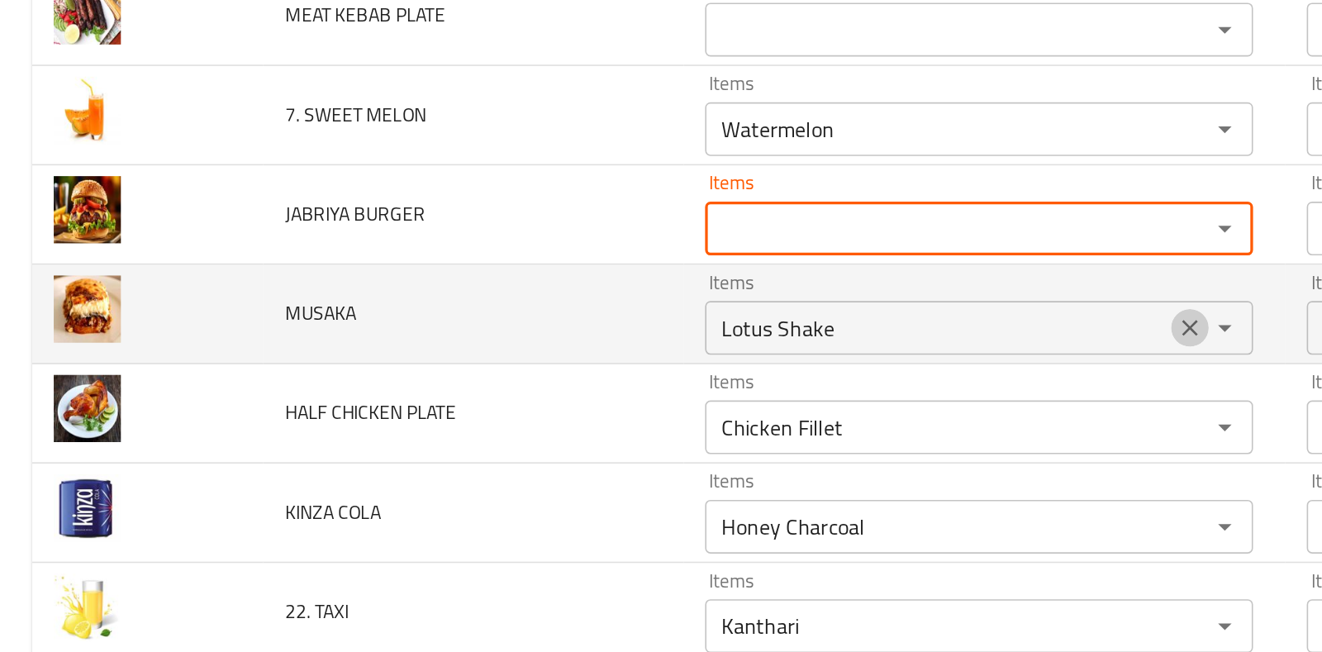
click at [728, 296] on icon "Clear" at bounding box center [733, 301] width 10 height 10
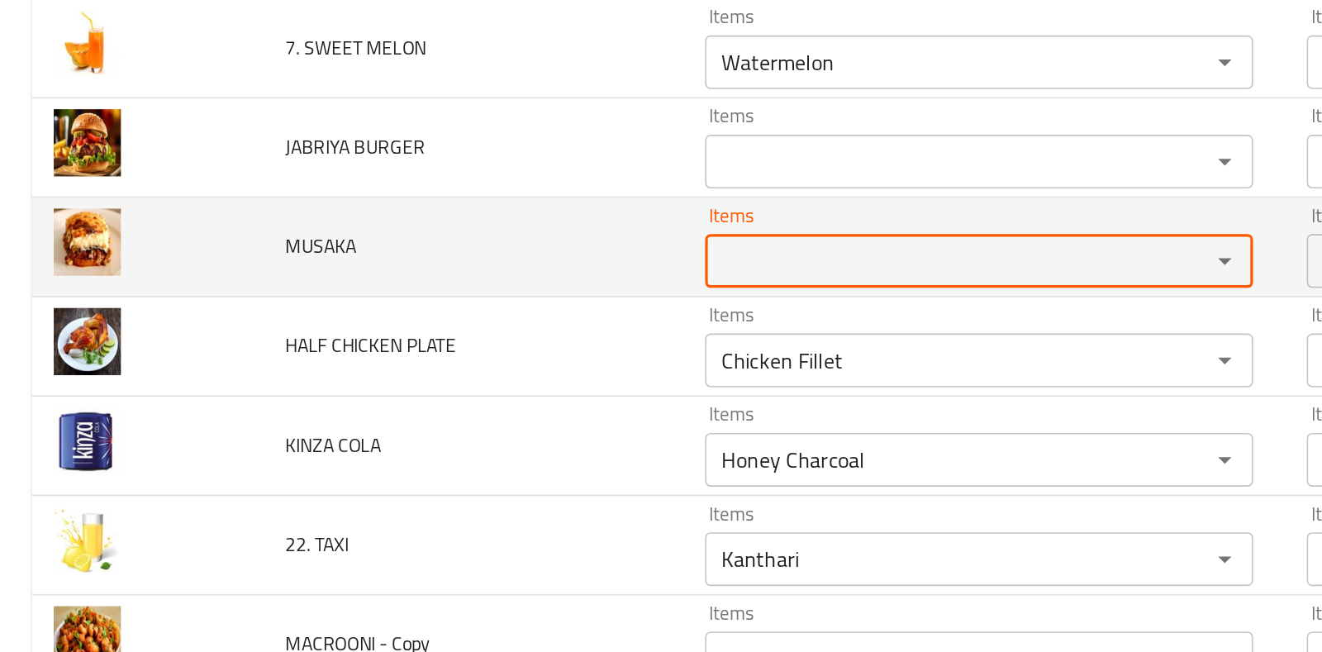
scroll to position [3276, 0]
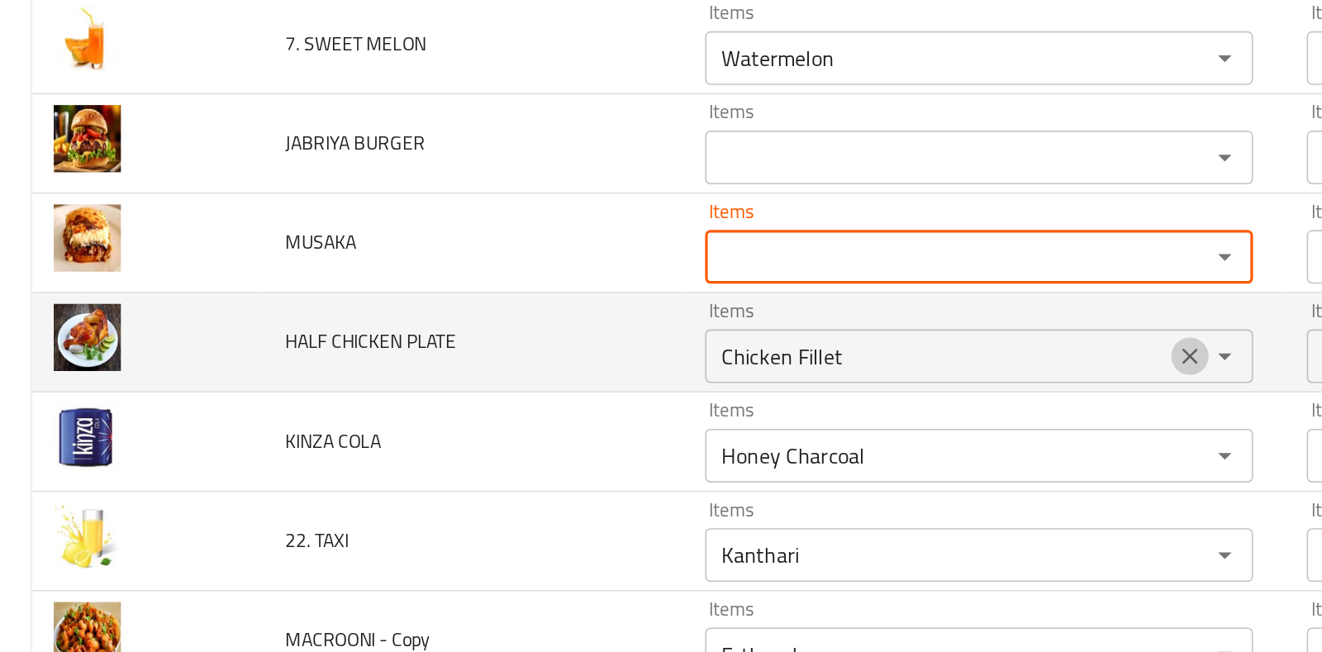
click at [724, 310] on icon "Clear" at bounding box center [732, 318] width 17 height 17
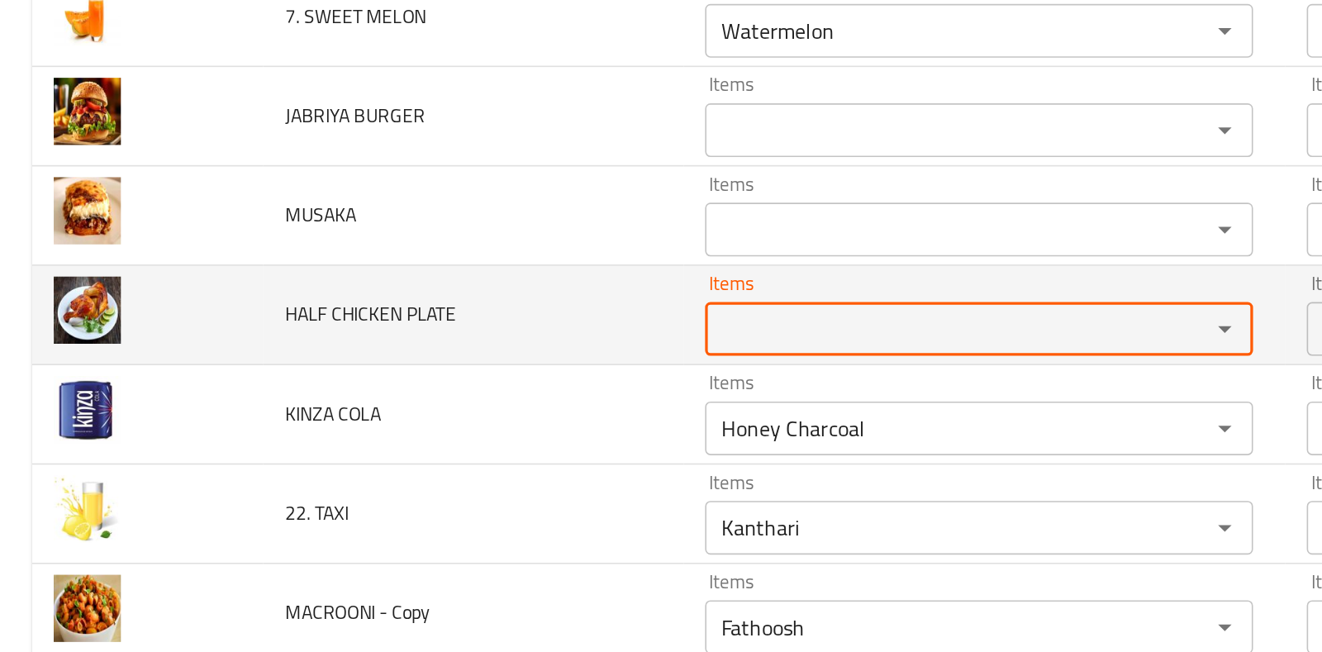
scroll to position [3294, 0]
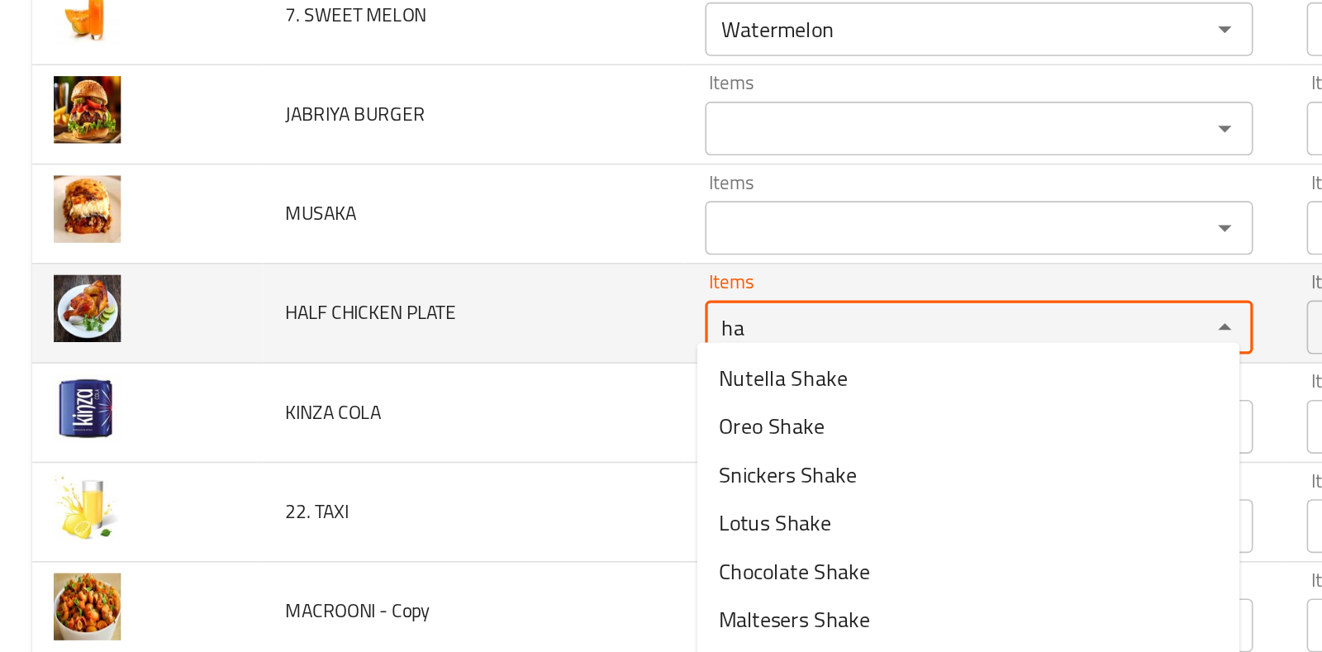
type PLATE "h"
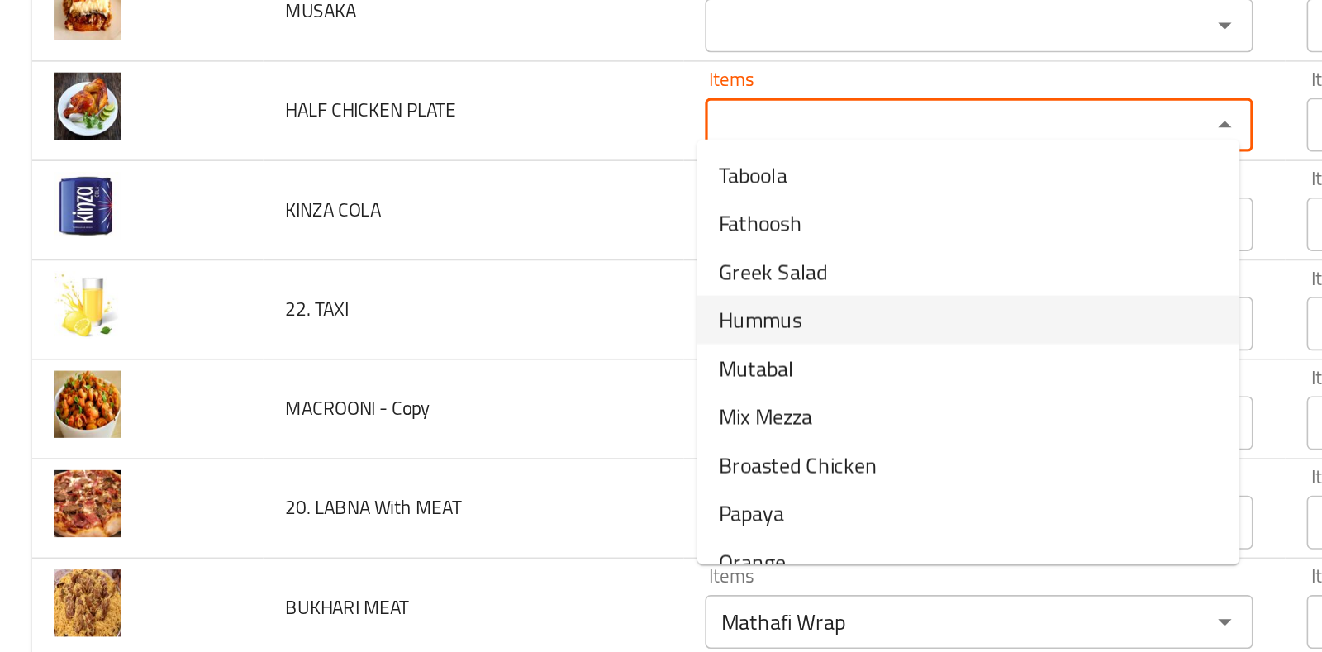
scroll to position [0, 0]
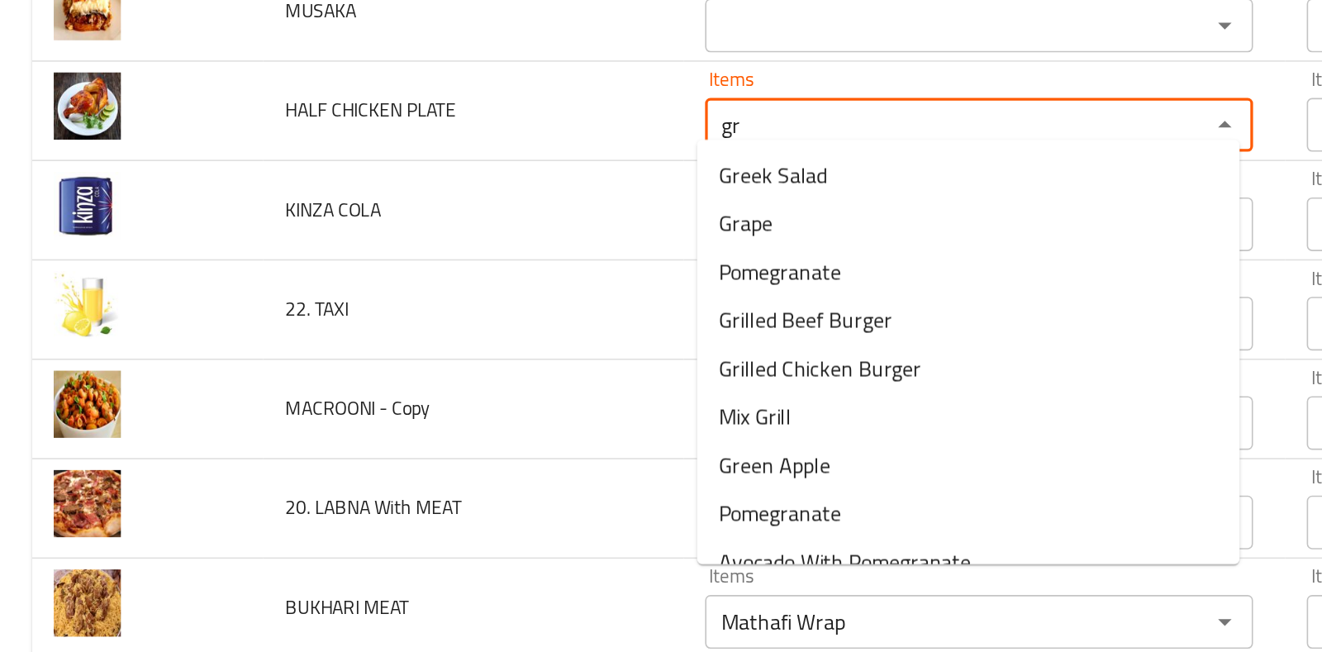
type PLATE "g"
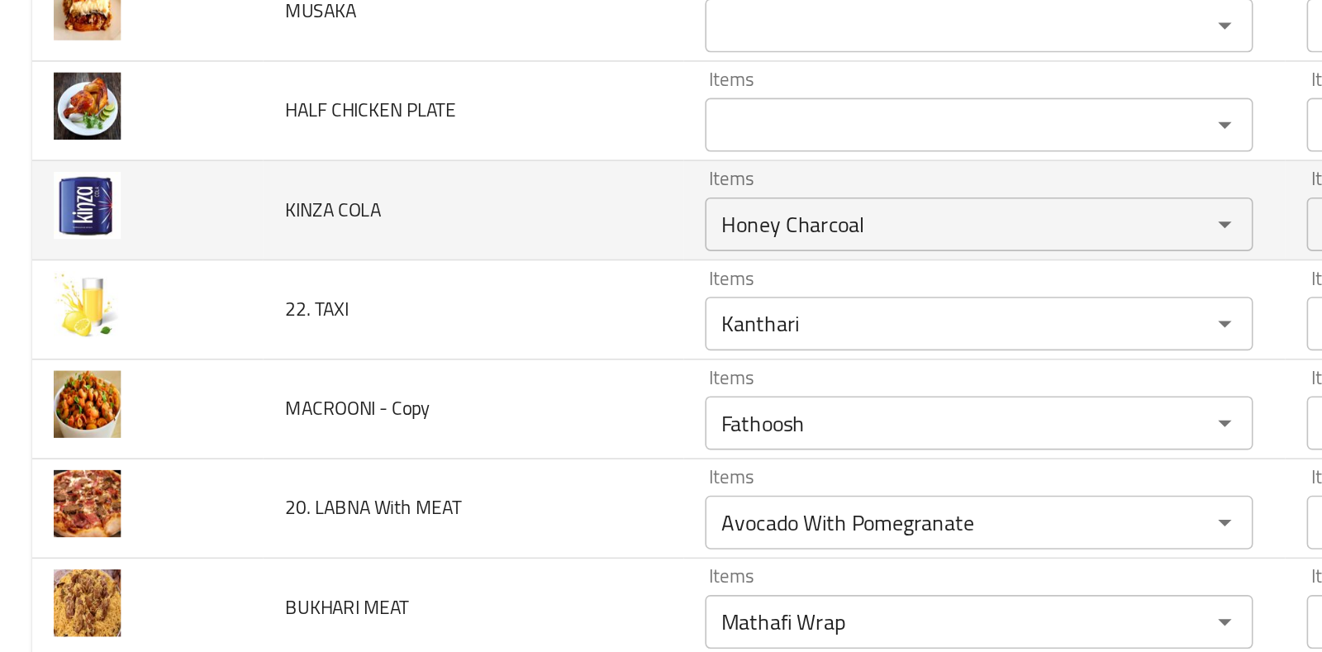
click at [350, 246] on td "KINZA COLA" at bounding box center [291, 228] width 259 height 61
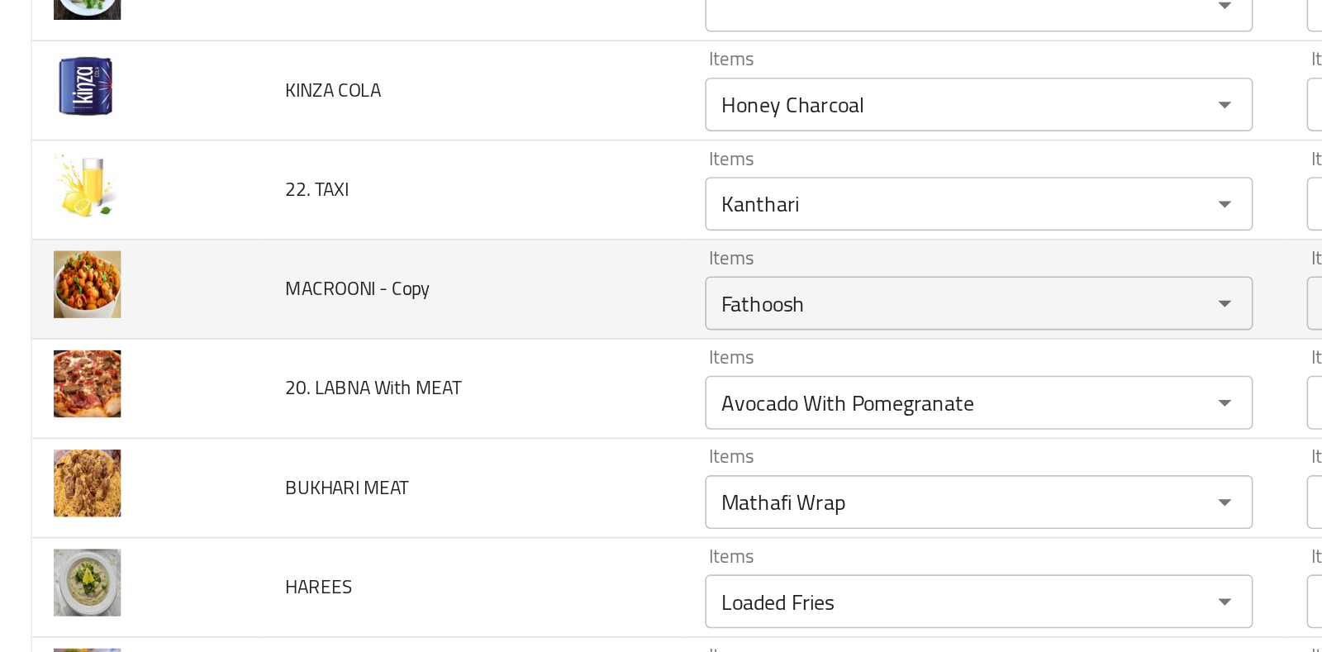
scroll to position [3541, 0]
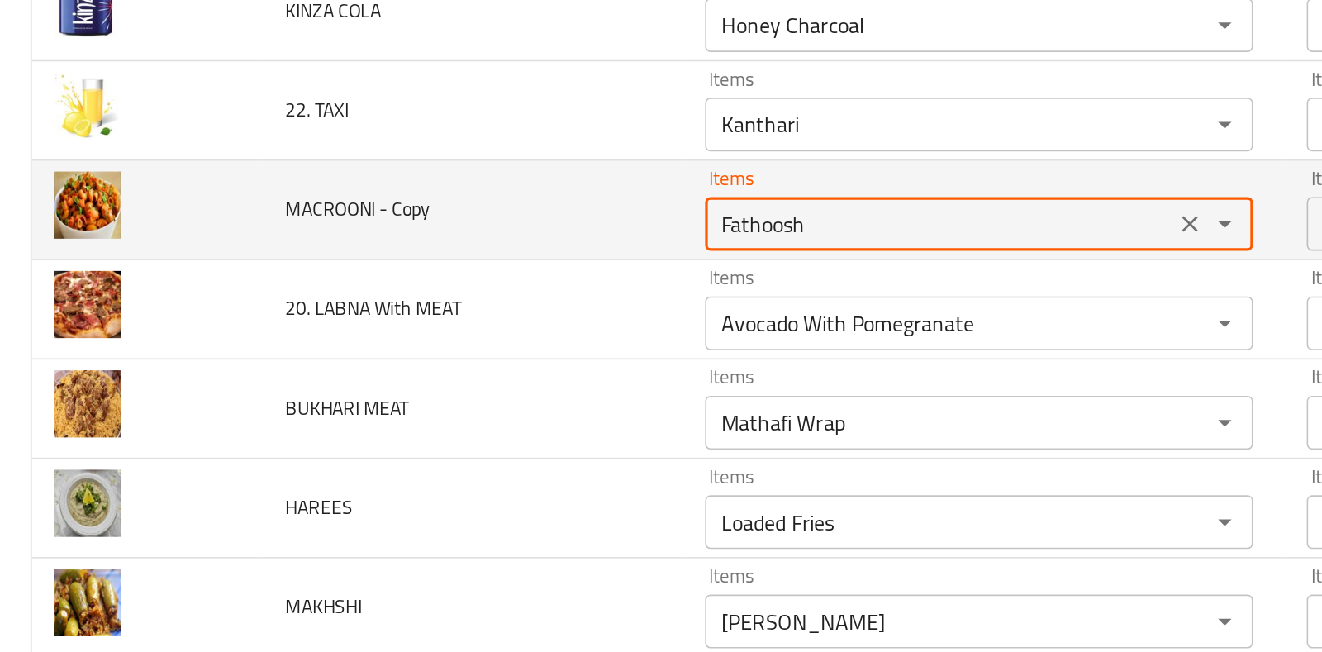
click at [505, 226] on Copy "Fathoosh" at bounding box center [578, 237] width 279 height 23
click at [730, 229] on icon "Clear" at bounding box center [732, 237] width 17 height 17
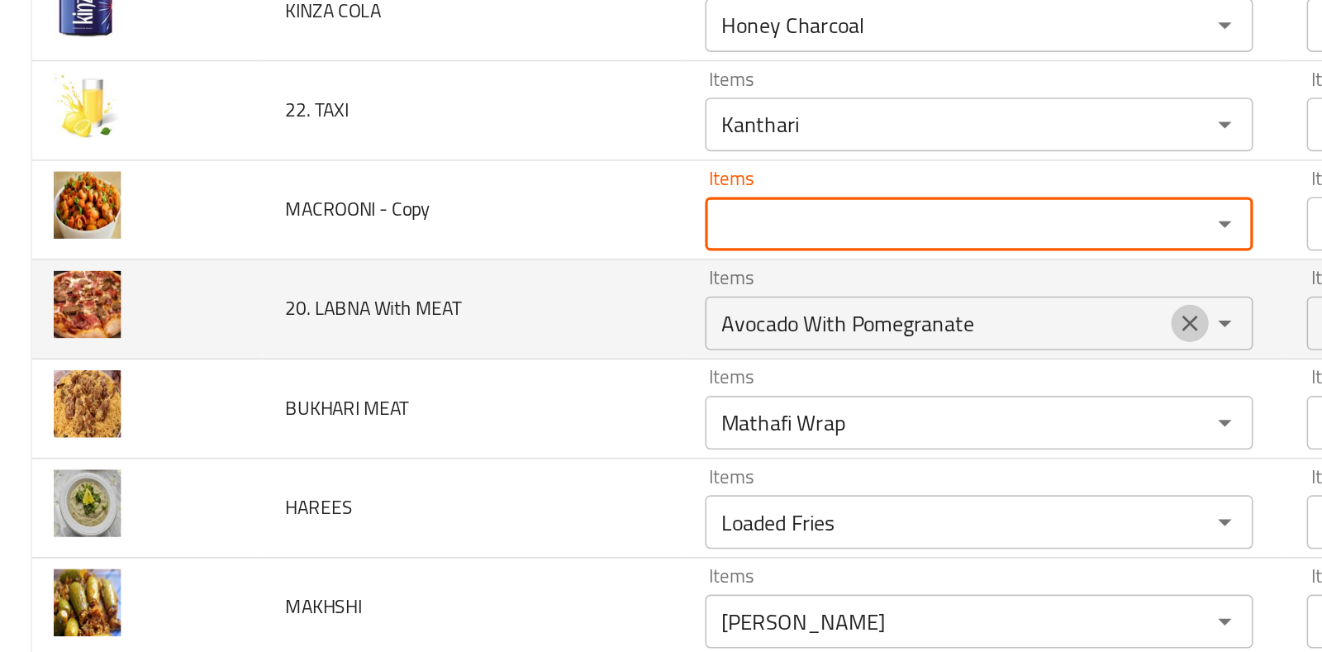
click at [724, 290] on icon "Clear" at bounding box center [732, 298] width 17 height 17
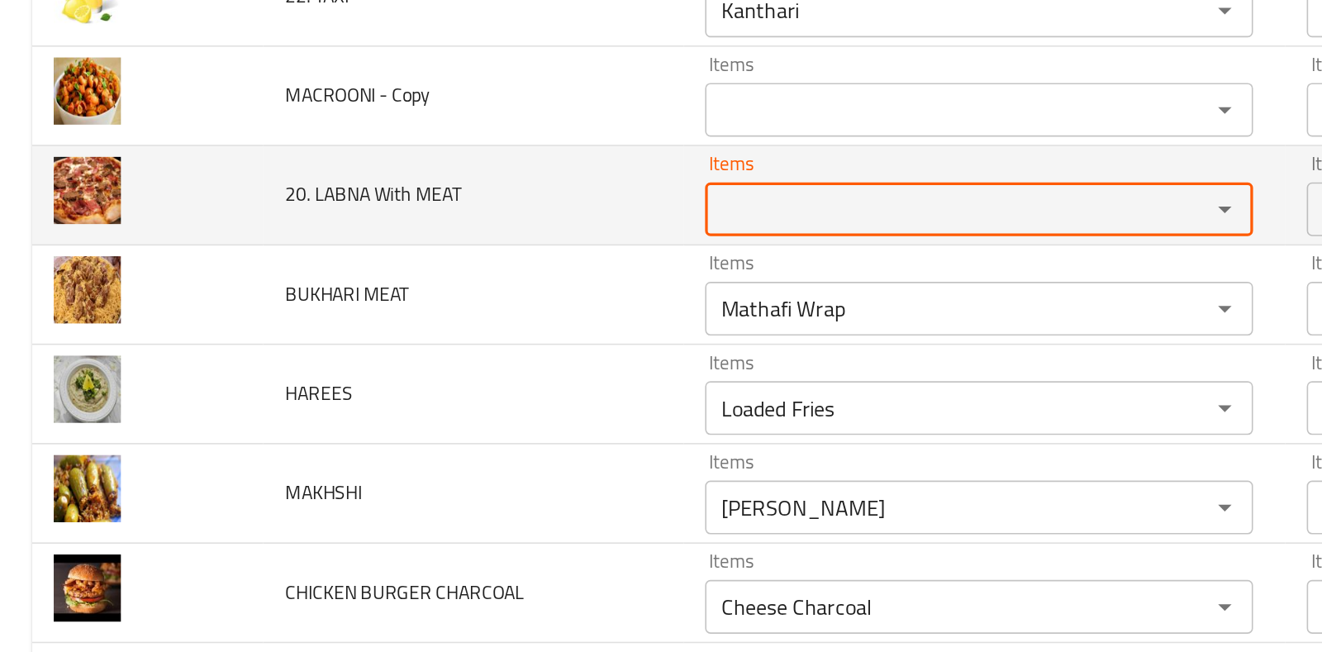
scroll to position [3613, 0]
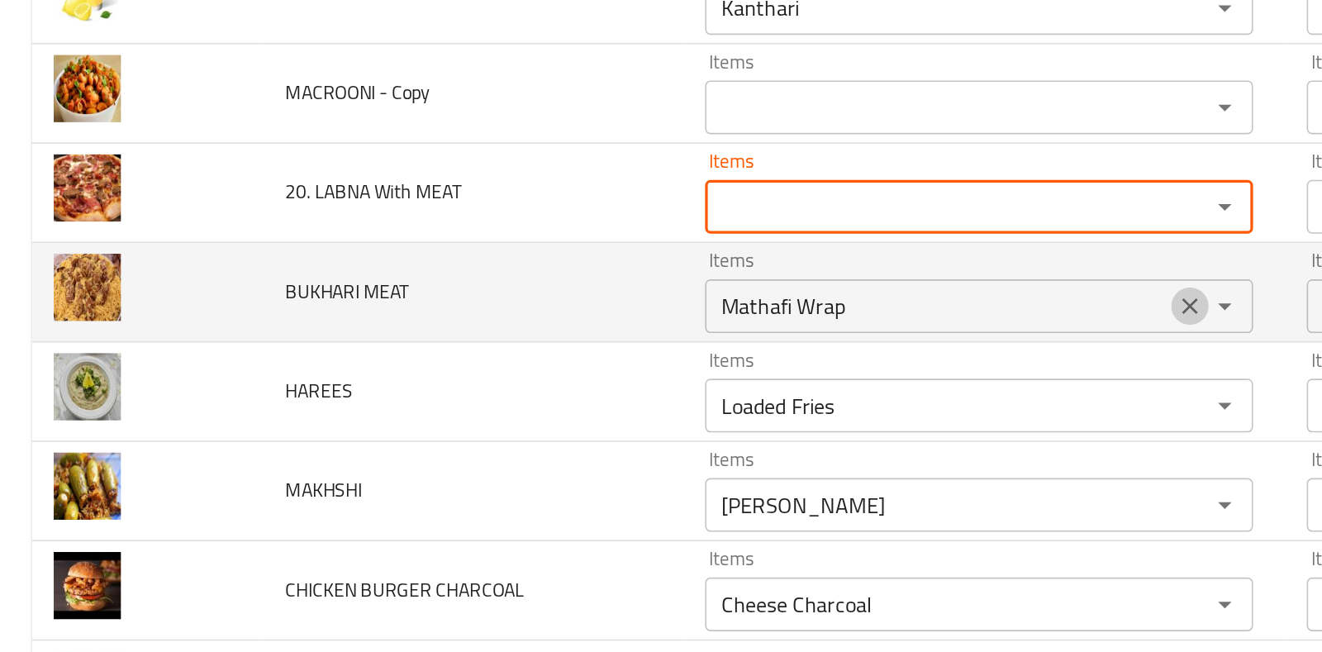
click at [724, 279] on icon "Clear" at bounding box center [732, 287] width 17 height 17
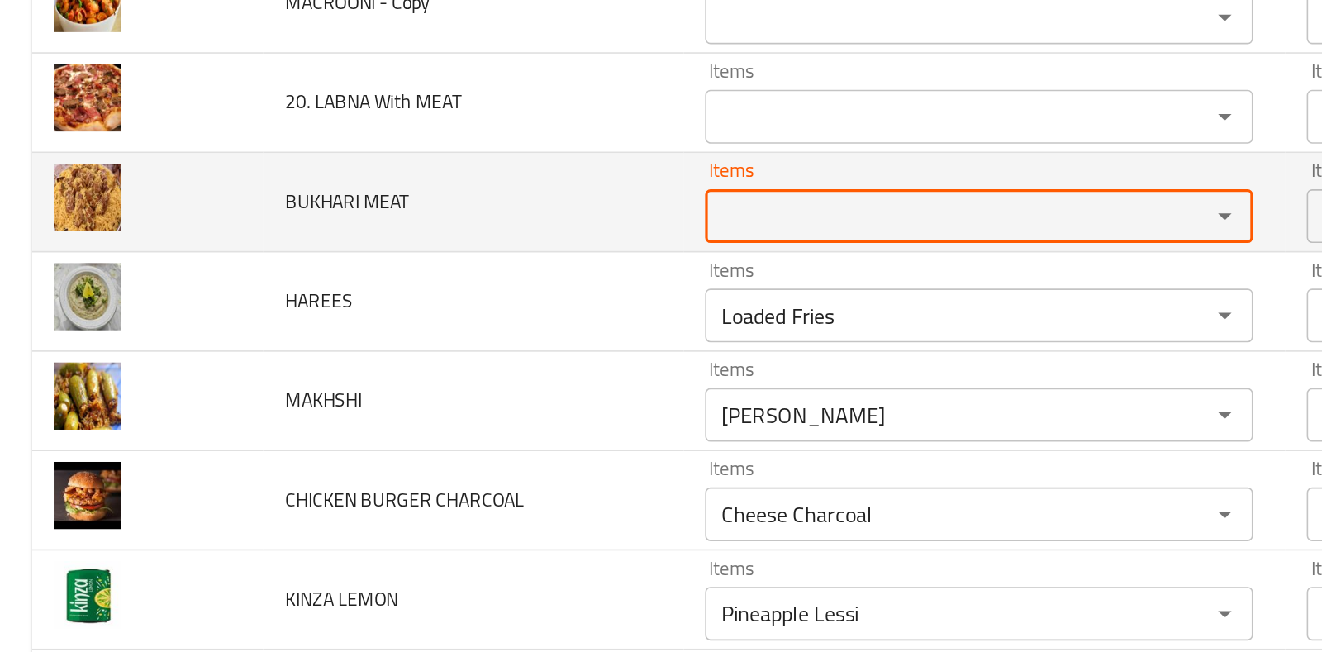
scroll to position [3672, 0]
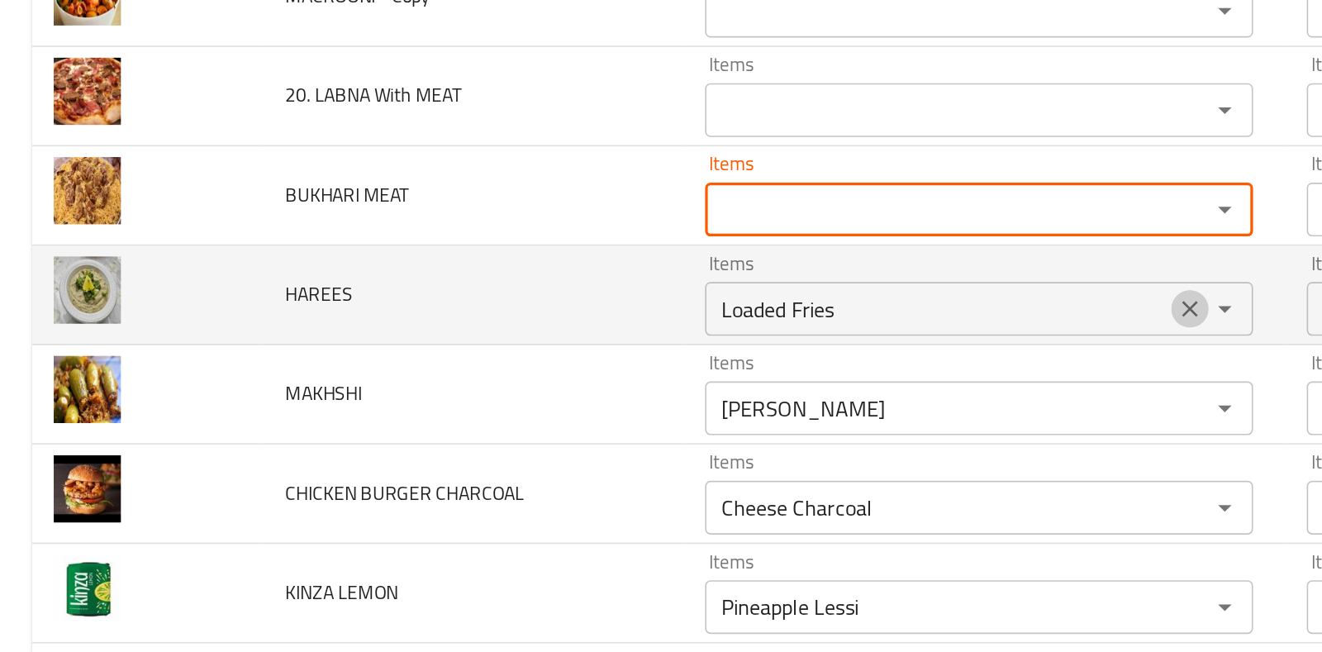
click at [724, 281] on icon "Clear" at bounding box center [732, 289] width 17 height 17
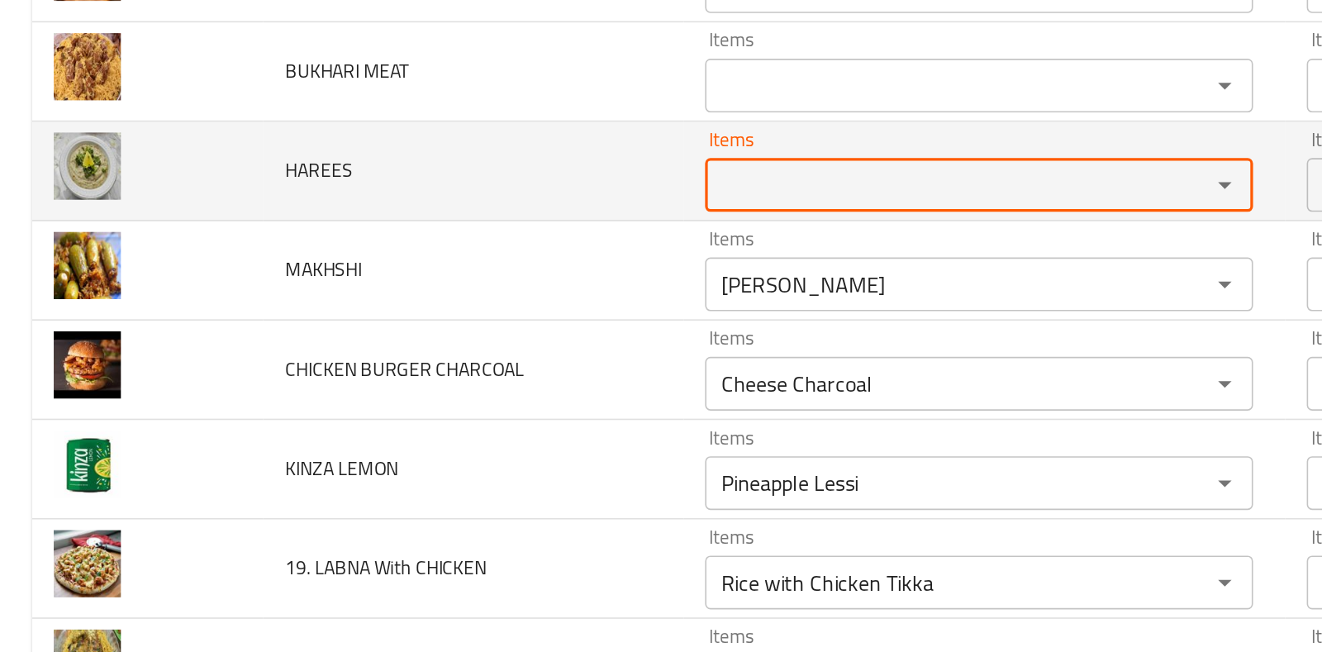
scroll to position [3751, 0]
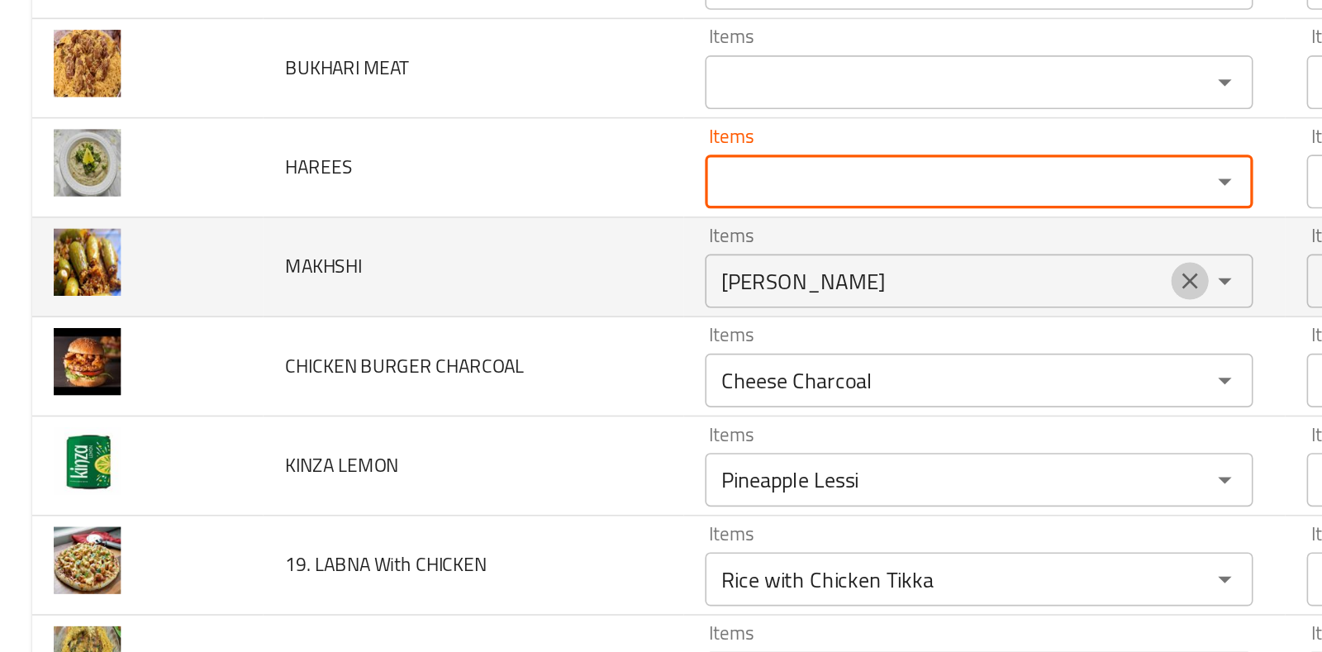
click at [723, 260] on button "Clear" at bounding box center [732, 271] width 23 height 23
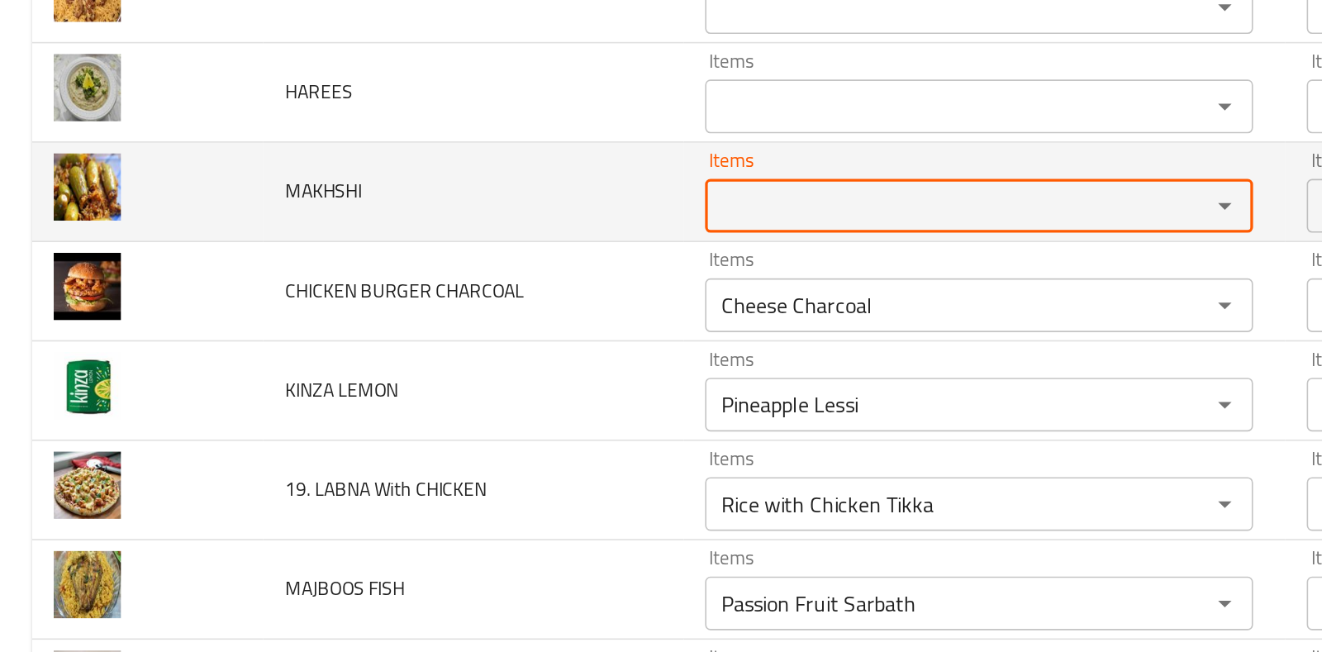
scroll to position [3810, 0]
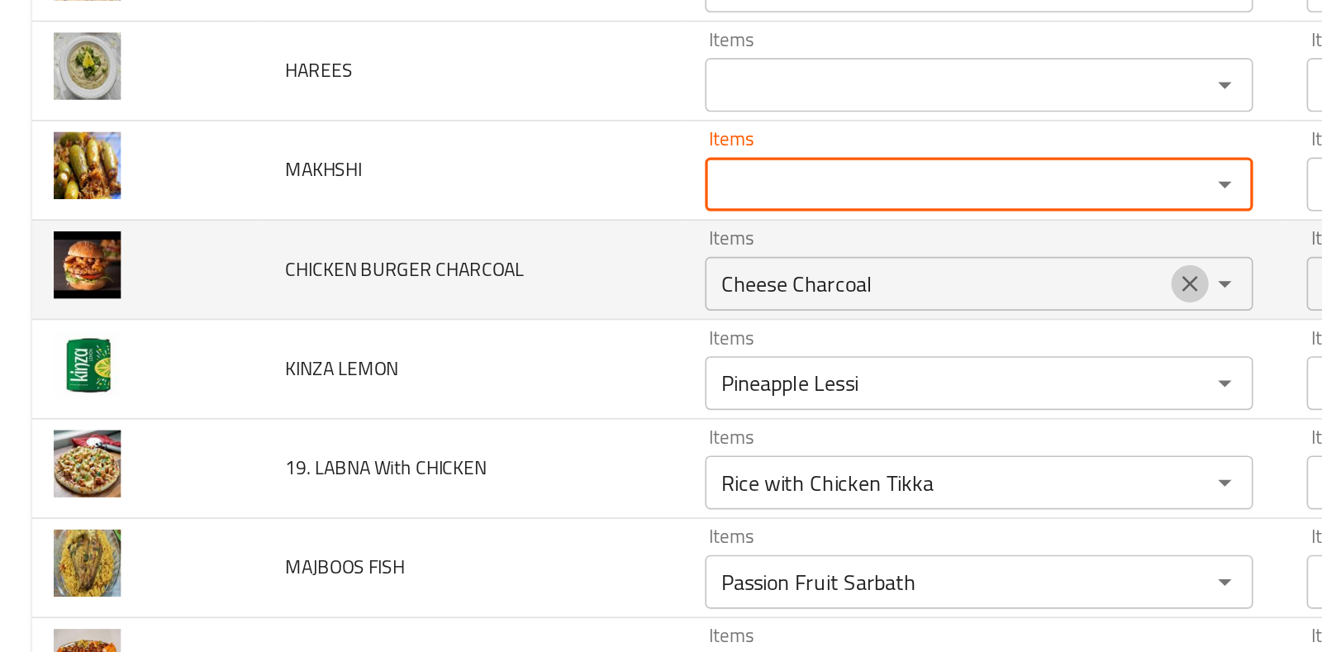
click at [728, 269] on icon "Clear" at bounding box center [733, 274] width 10 height 10
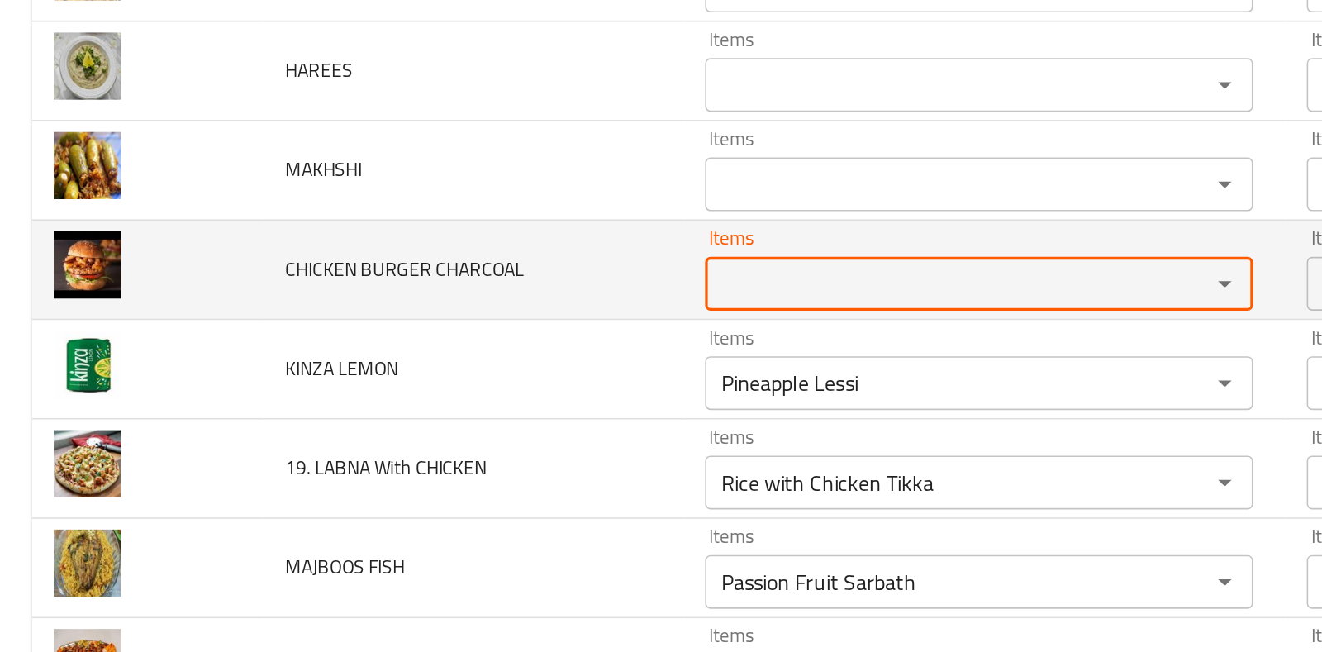
scroll to position [3879, 0]
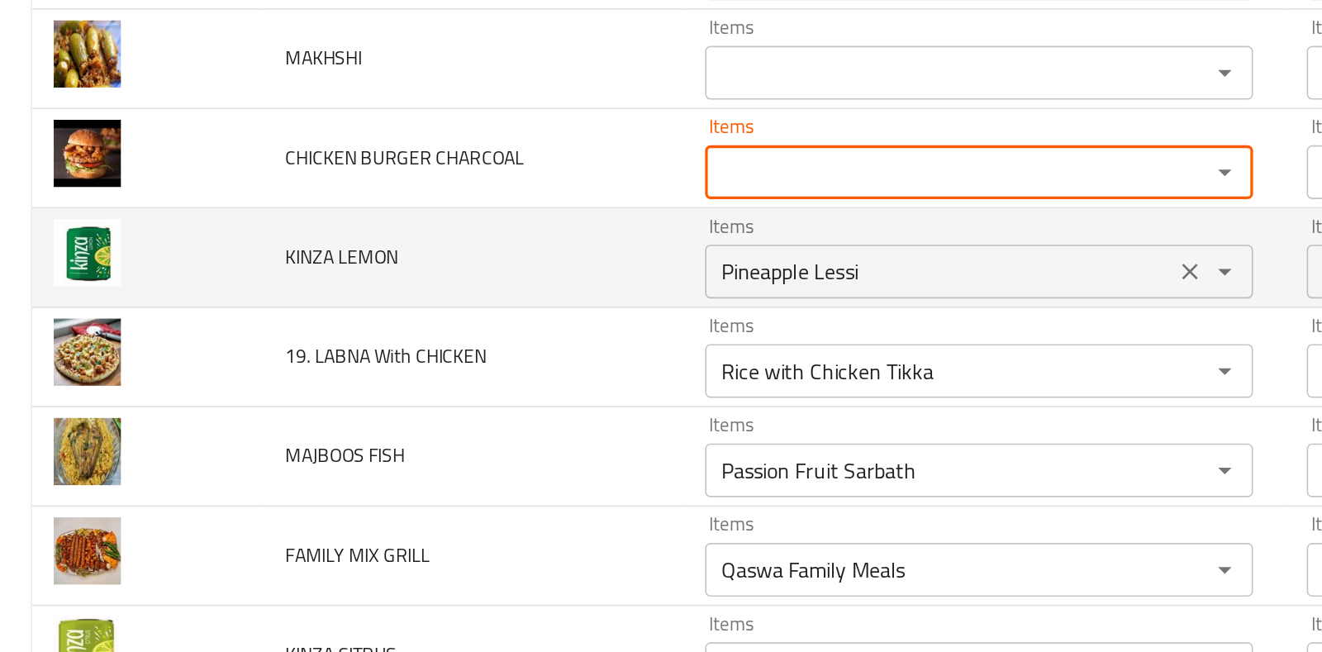
click at [732, 260] on div "enhanced table" at bounding box center [742, 266] width 43 height 23
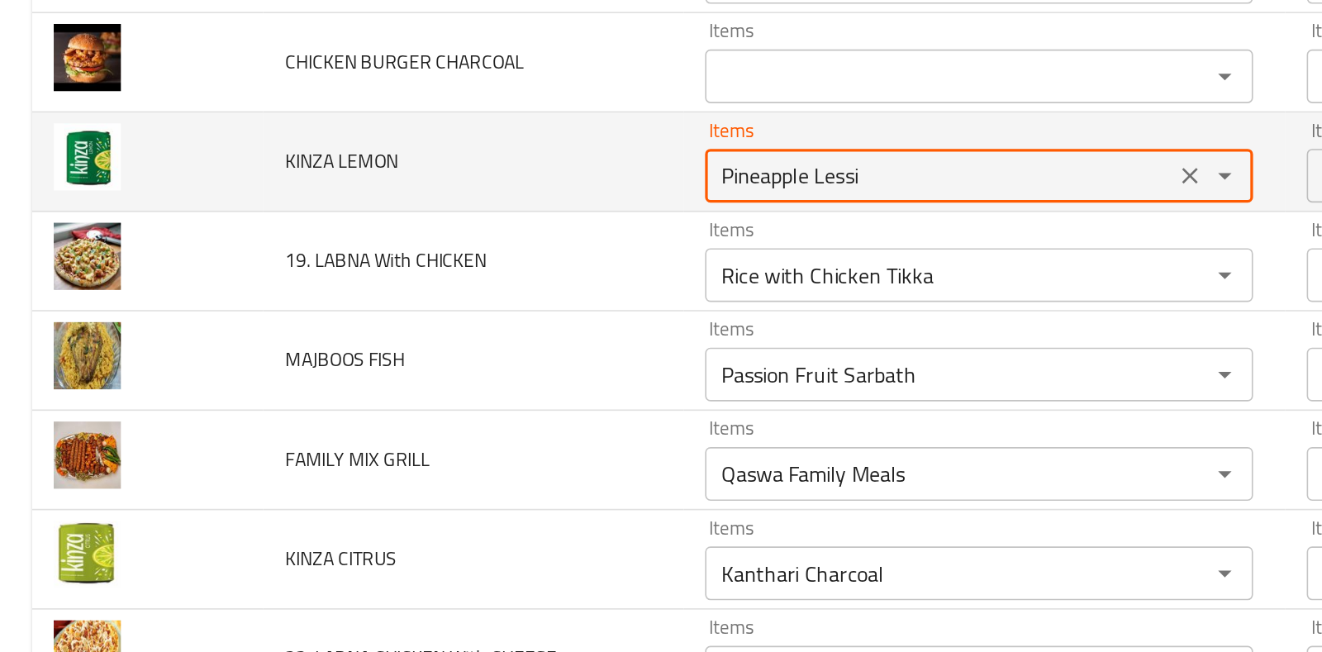
scroll to position [3938, 0]
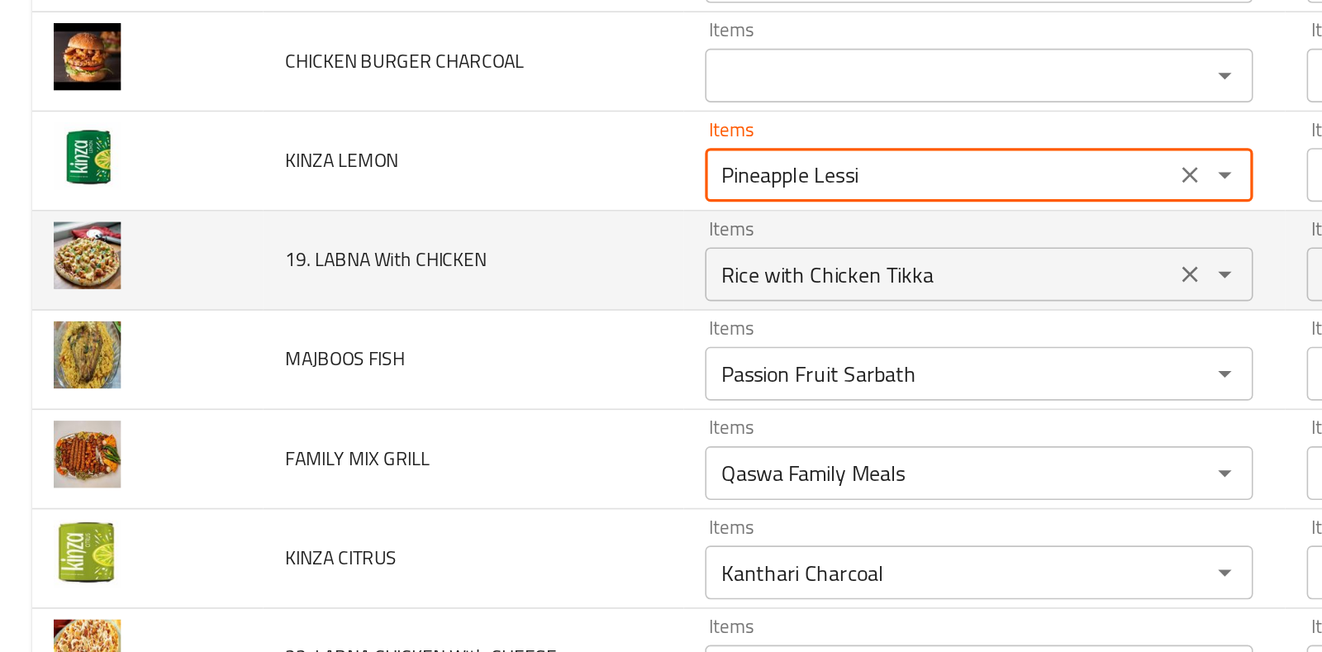
click at [724, 260] on icon "Clear" at bounding box center [732, 268] width 17 height 17
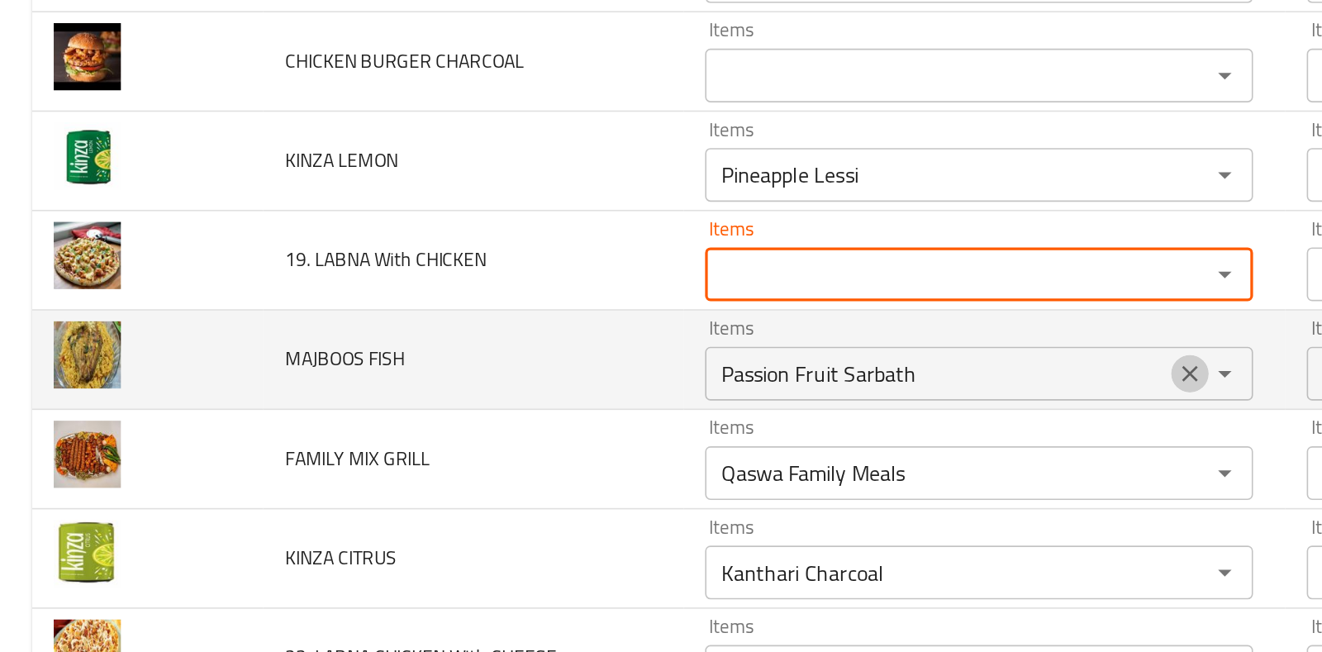
click at [724, 321] on icon "Clear" at bounding box center [732, 329] width 17 height 17
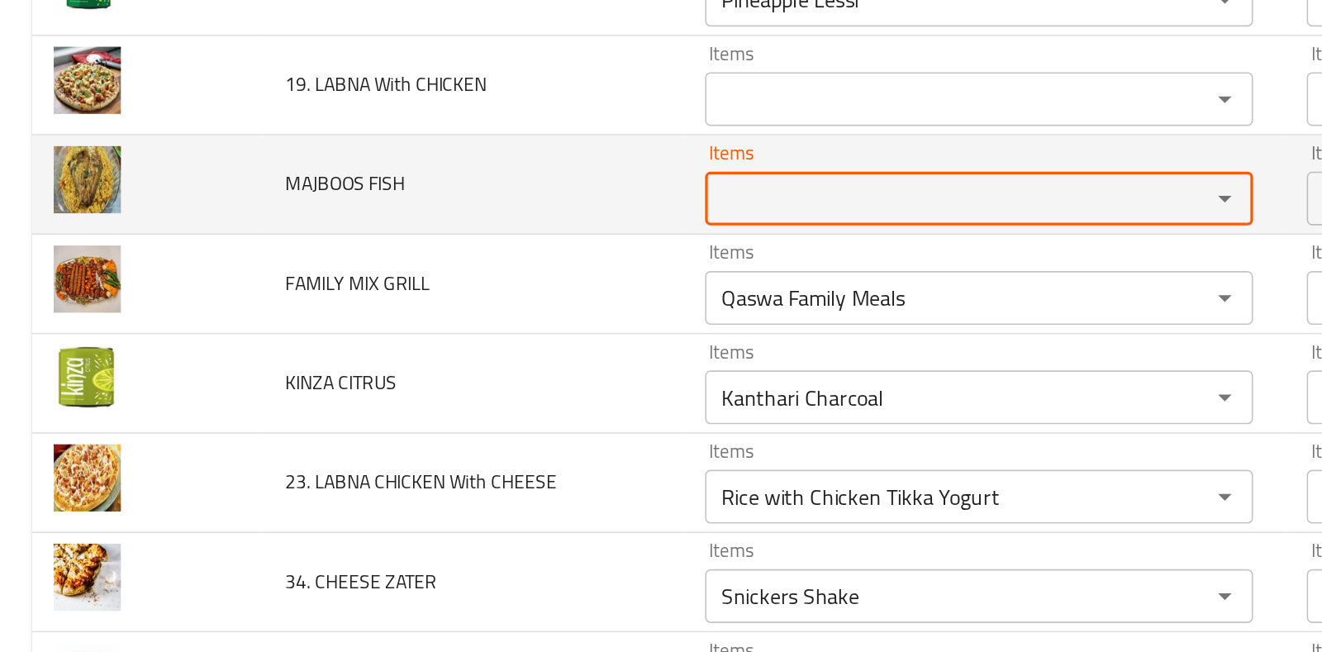
scroll to position [4044, 0]
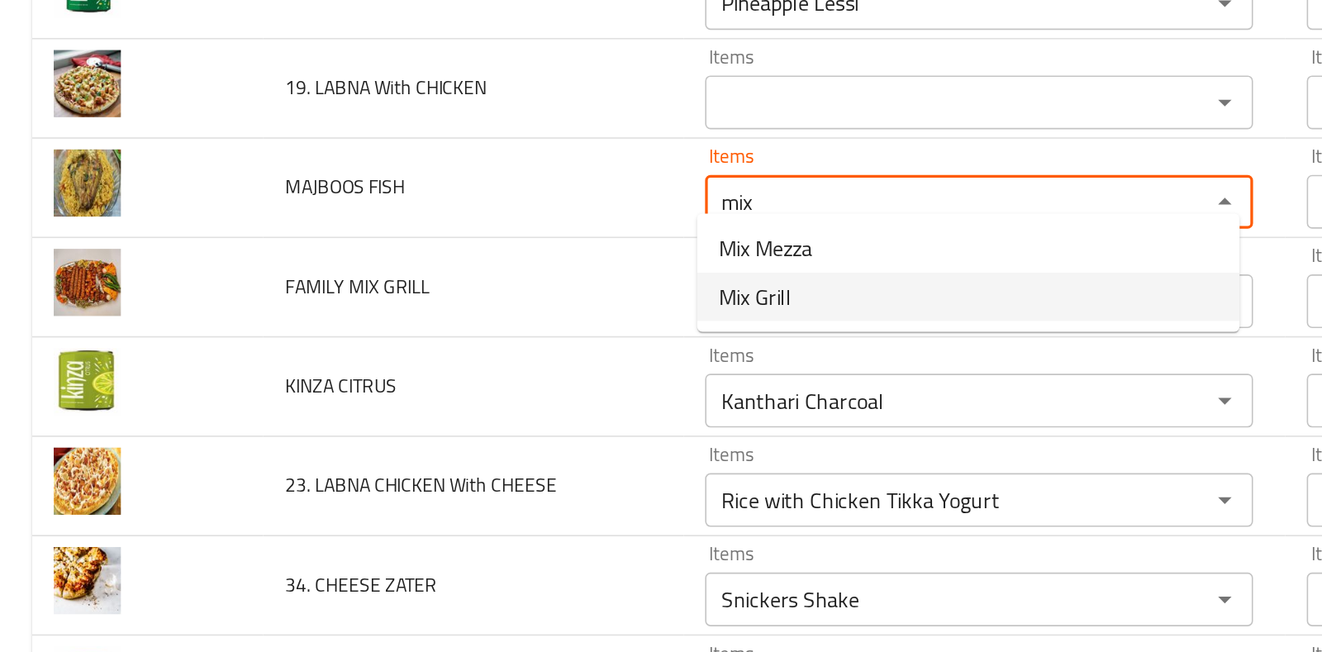
click at [628, 273] on FISH-option-1 "Mix Grill" at bounding box center [596, 282] width 334 height 30
type FISH "Mix Grill"
type FISH-ar "ميكس جريل"
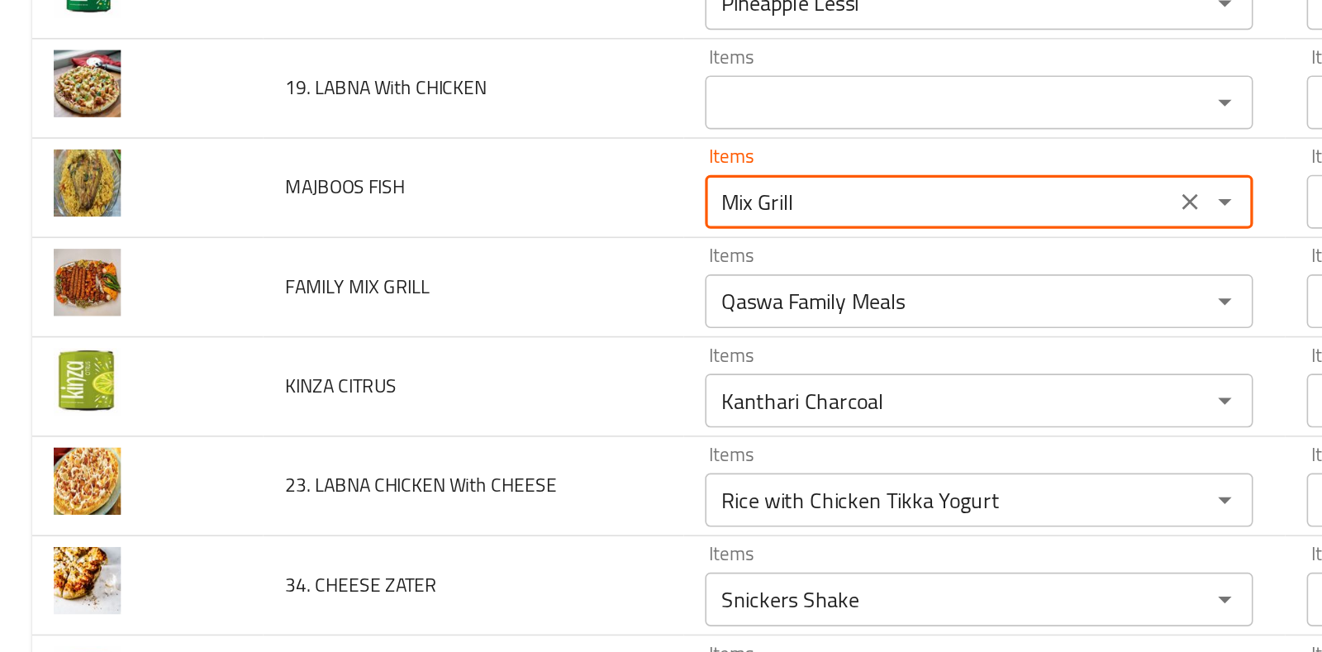
scroll to position [4133, 0]
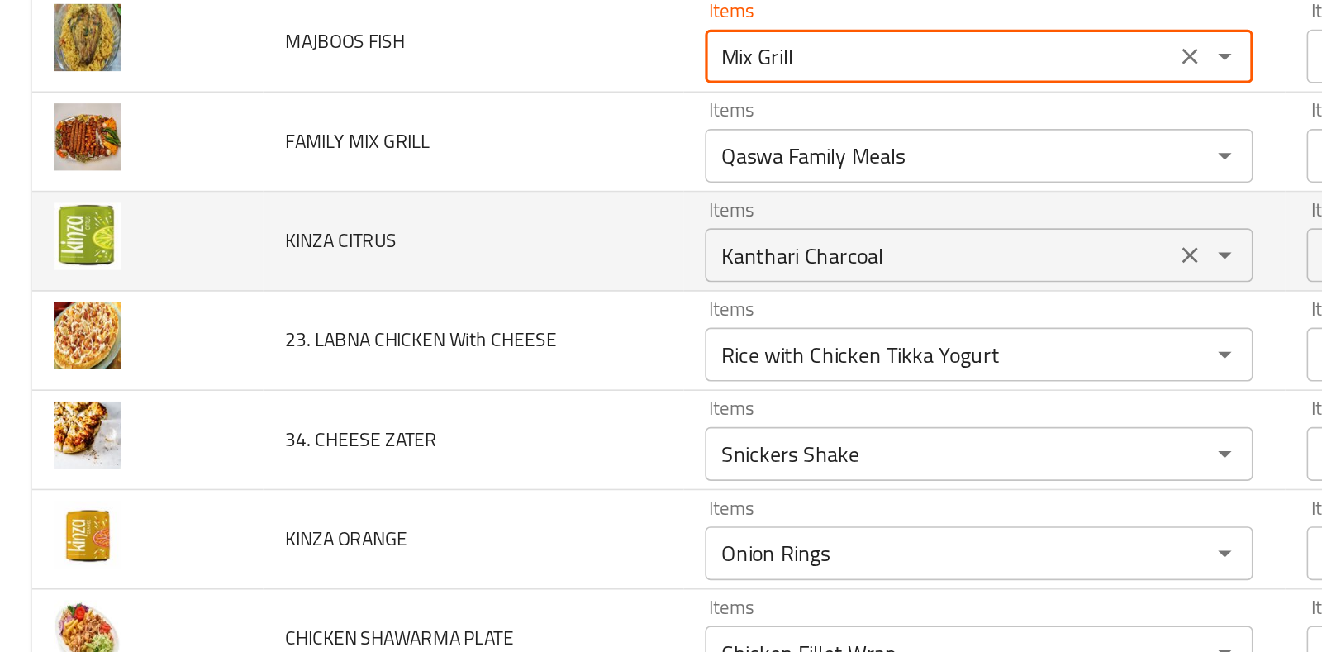
type FISH "Mix Grill"
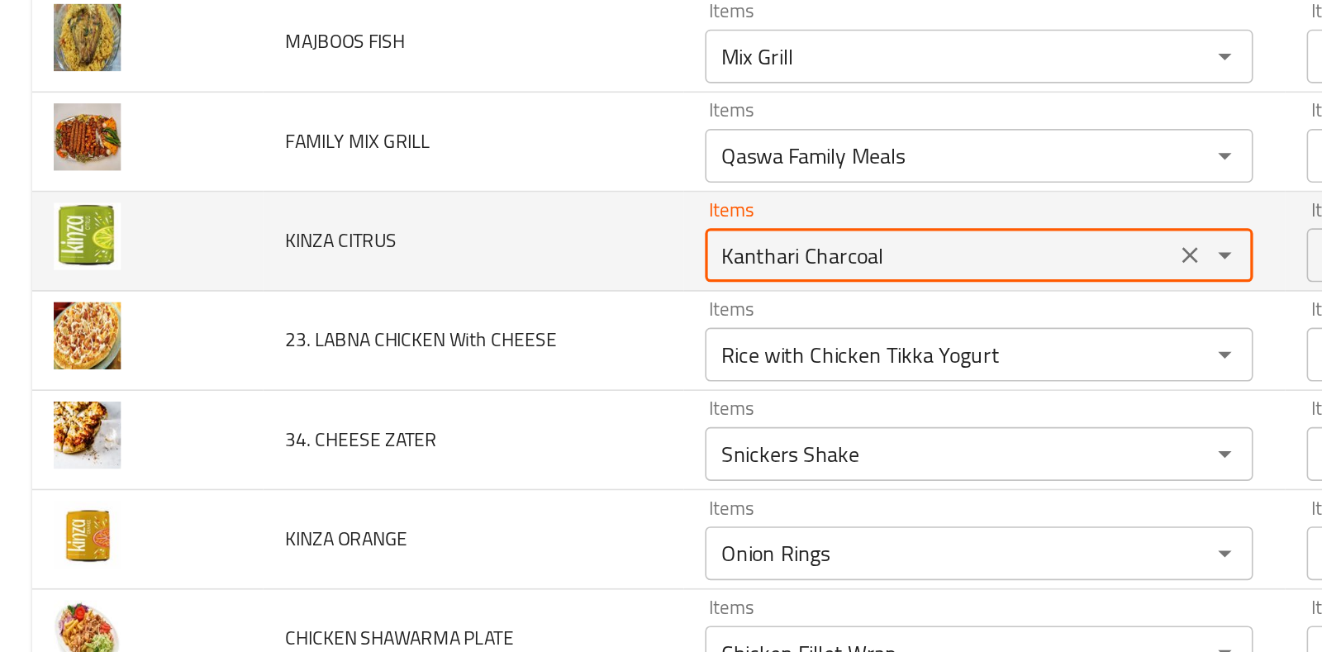
click at [586, 245] on CITRUS "Kanthari Charcoal" at bounding box center [578, 256] width 279 height 23
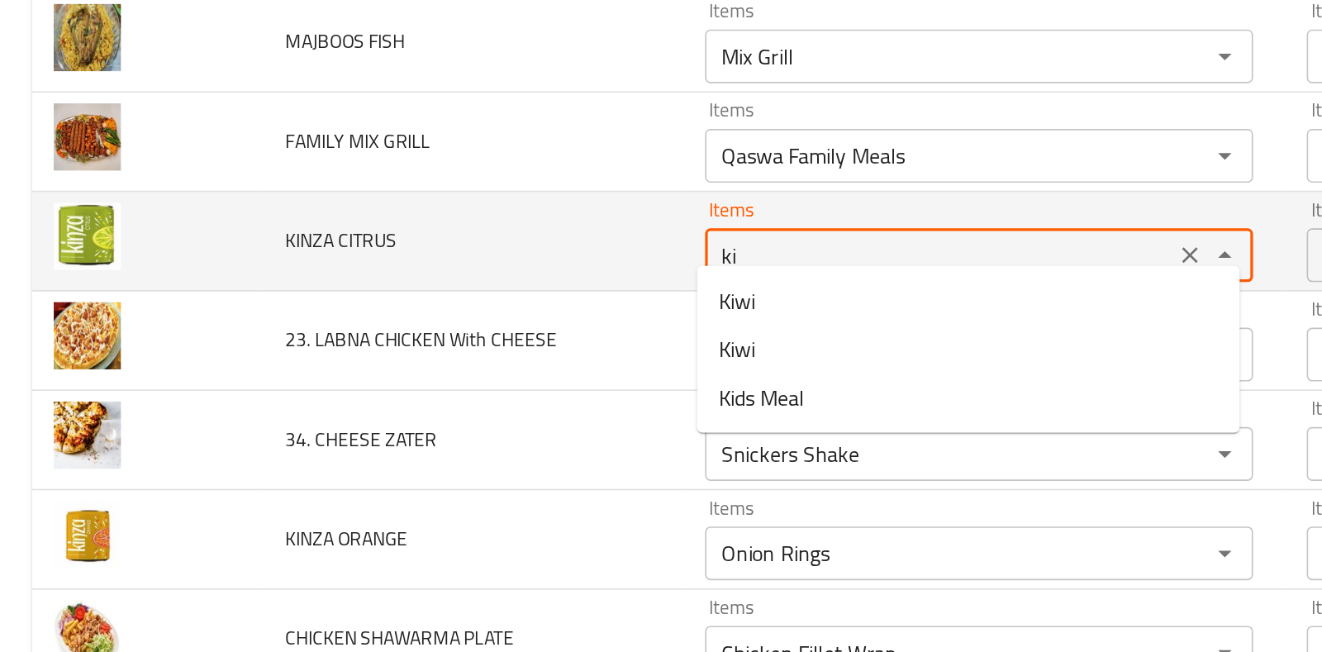
type CITRUS "k"
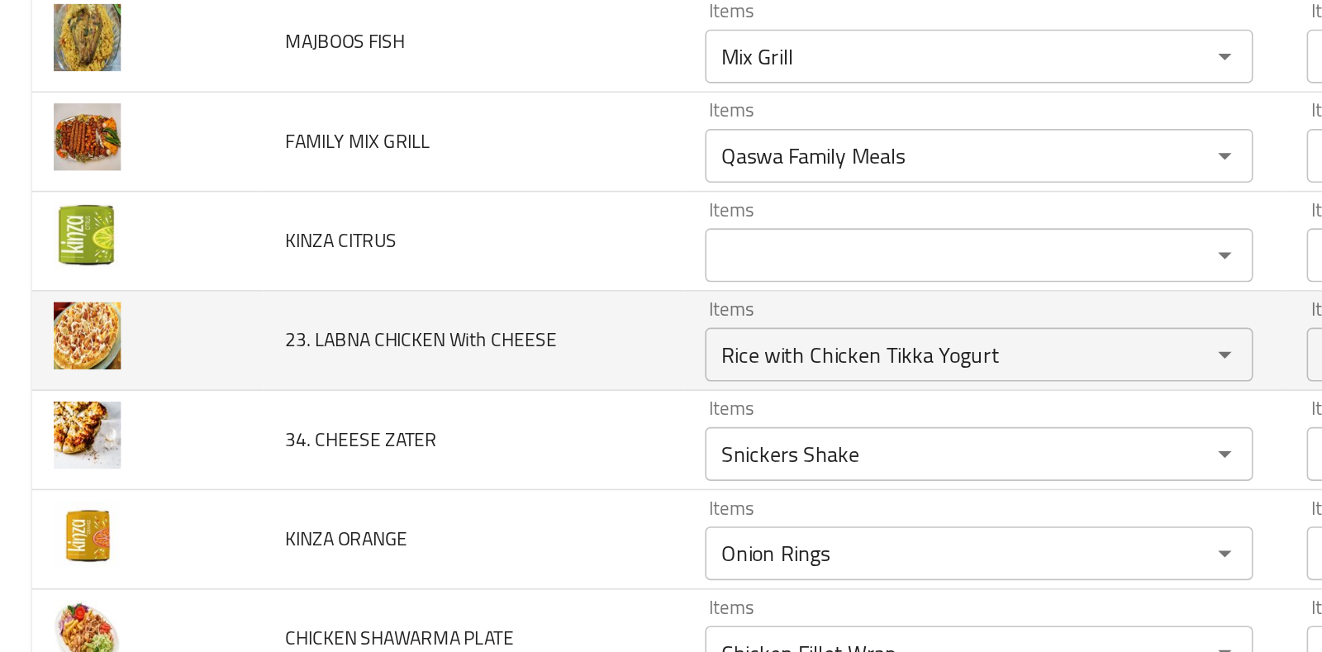
click at [335, 279] on td "23. LABNA CHICKEN With CHEESE" at bounding box center [291, 309] width 259 height 61
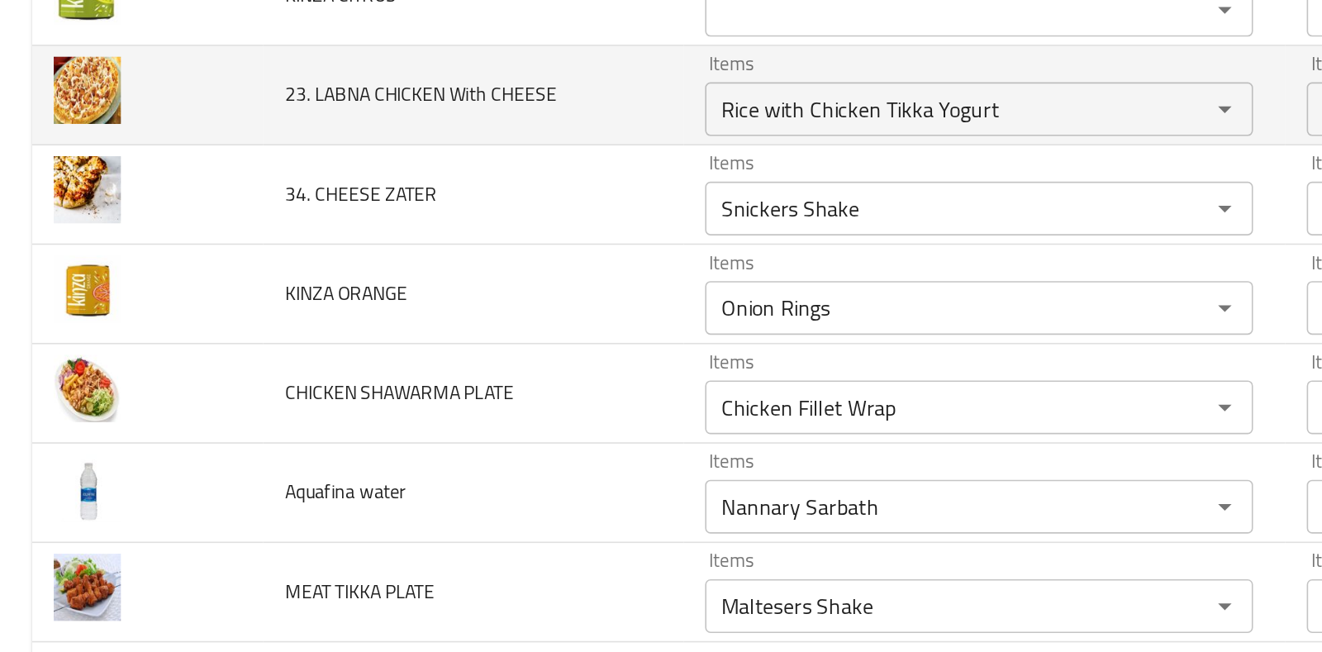
scroll to position [4290, 0]
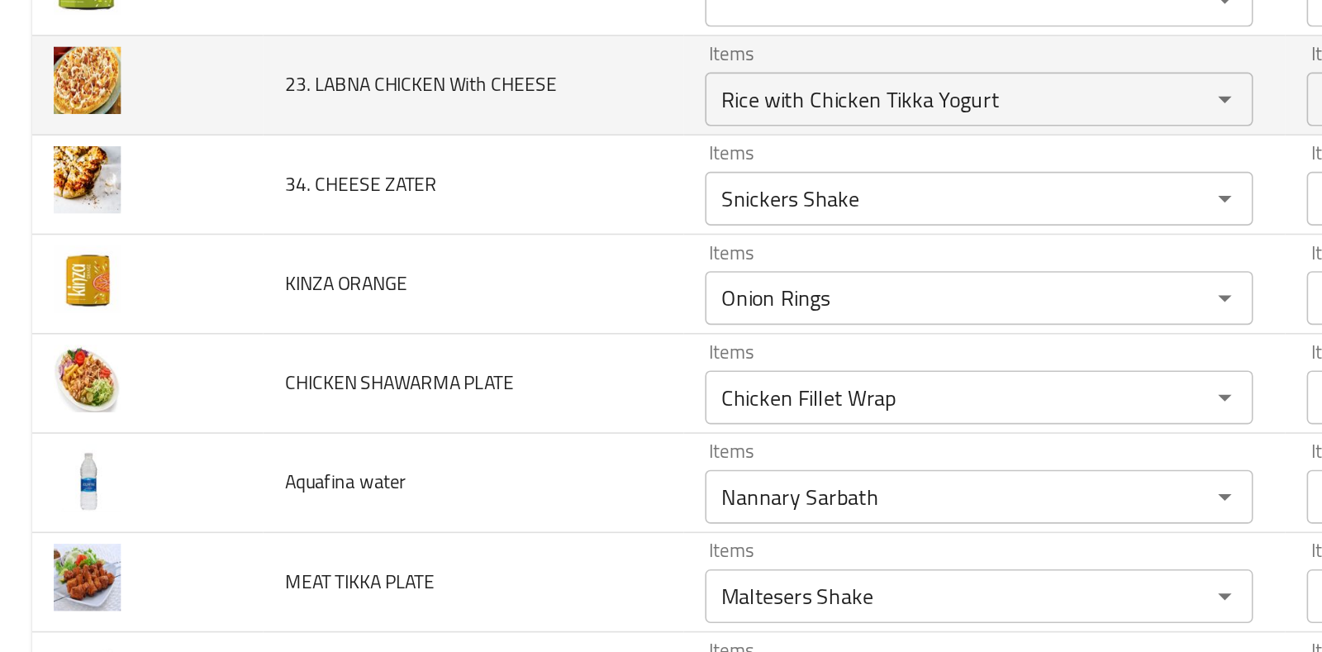
click at [504, 167] on td "Items Rice with Chicken Tikka Yogurt Items" at bounding box center [606, 151] width 370 height 61
click at [724, 152] on icon "Clear" at bounding box center [732, 160] width 17 height 17
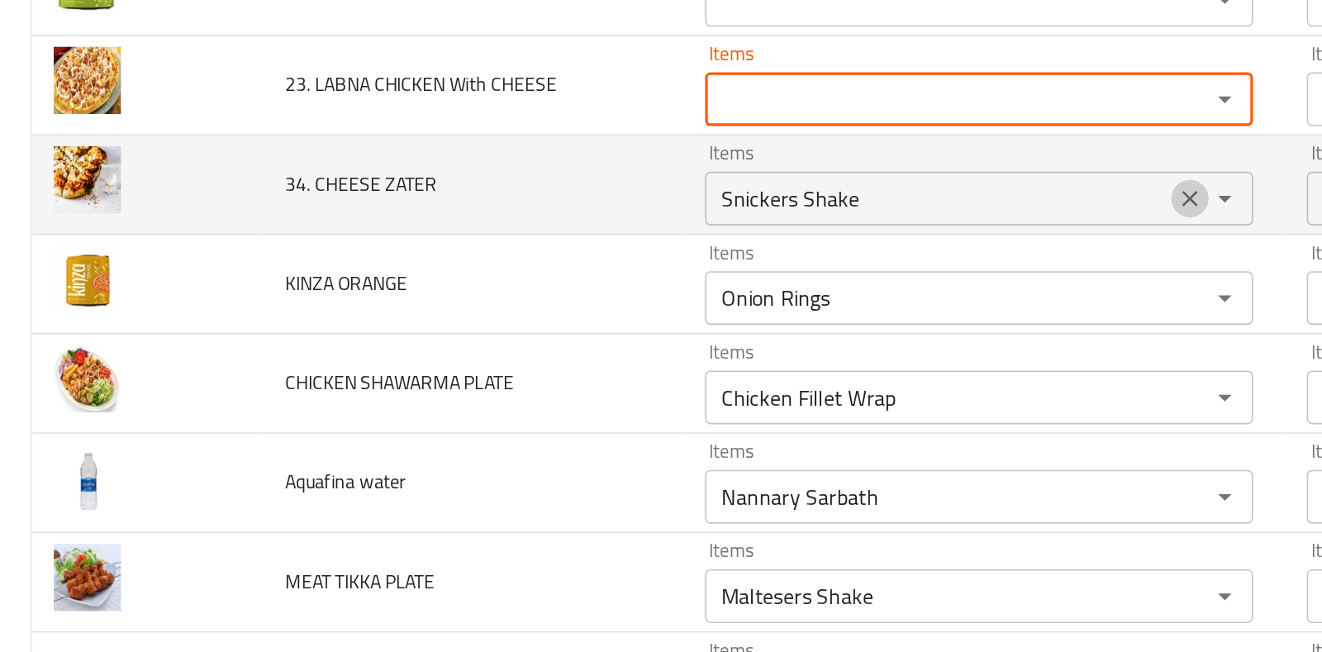
click at [728, 217] on icon "Clear" at bounding box center [733, 222] width 10 height 10
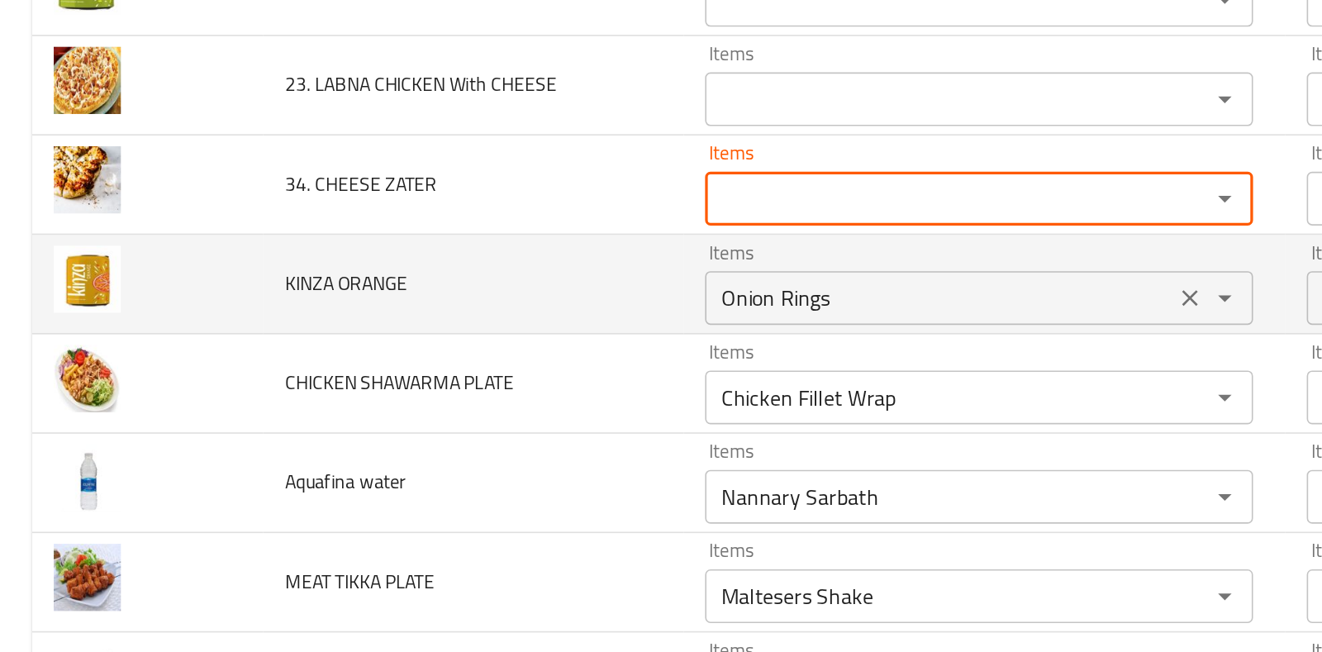
scroll to position [4369, 0]
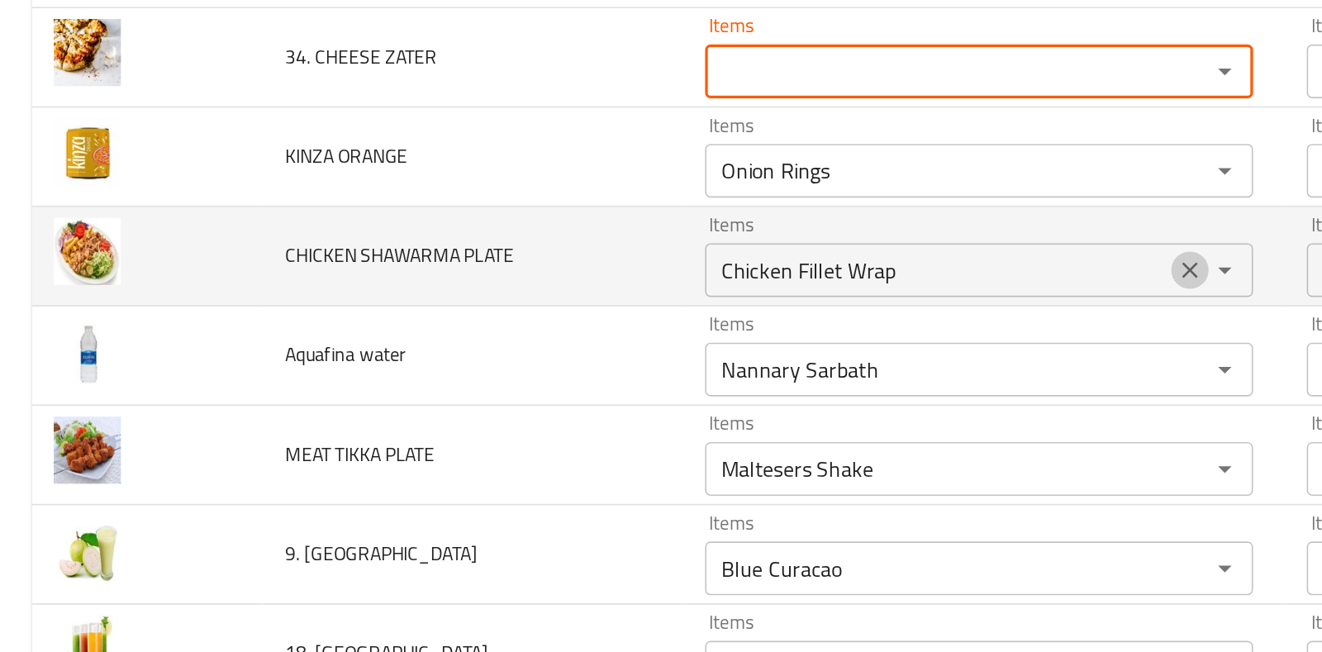
click at [728, 260] on icon "Clear" at bounding box center [733, 265] width 10 height 10
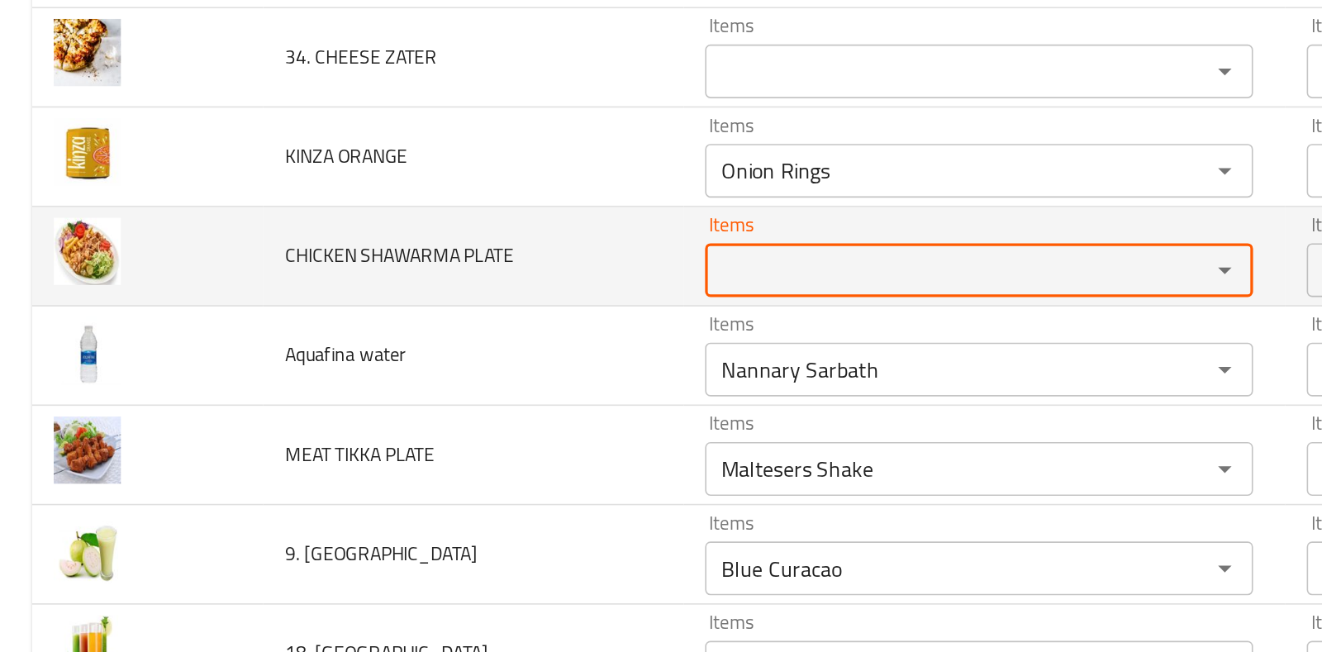
type PLATE "d"
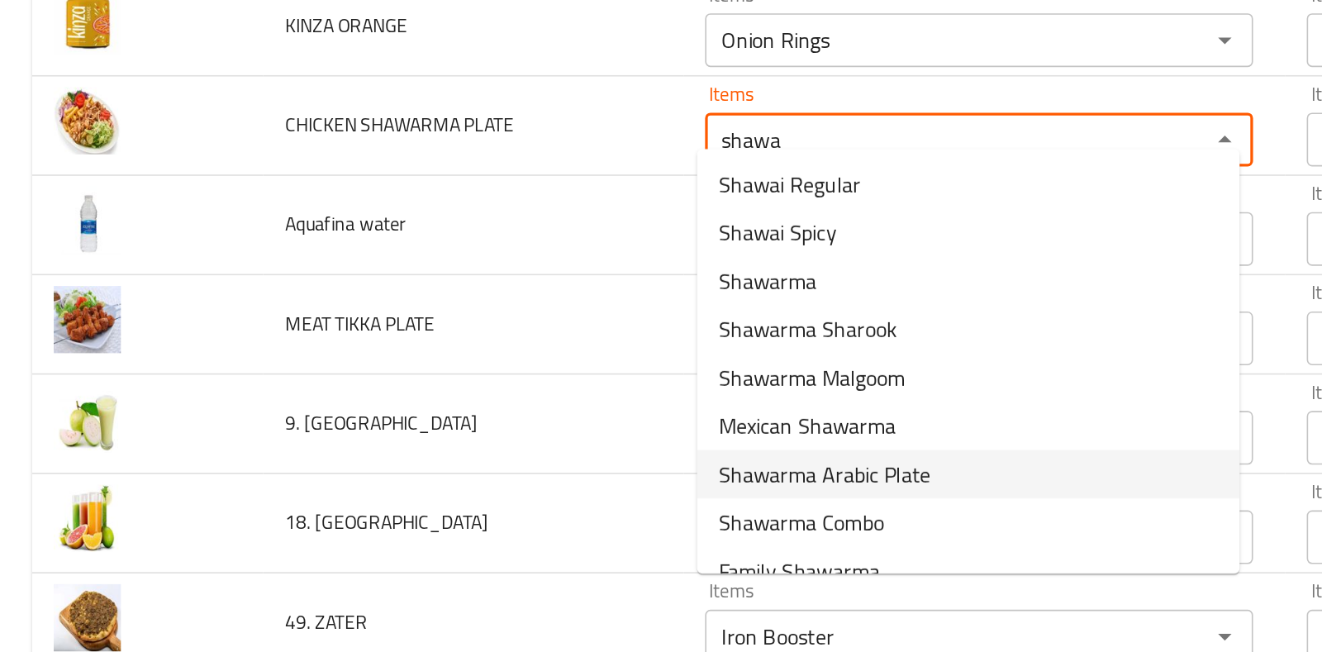
scroll to position [108, 0]
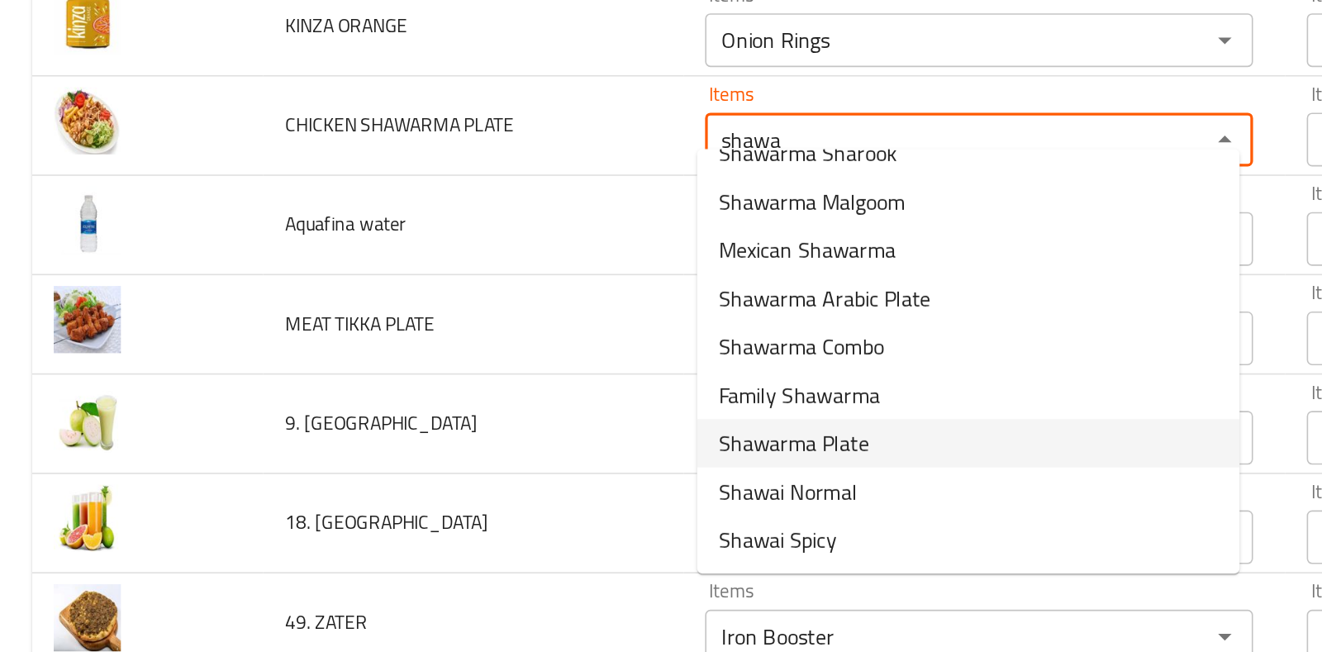
click at [536, 361] on PLATE-option-9 "Shawarma Plate" at bounding box center [596, 372] width 334 height 30
type PLATE "Shawarma Plate"
type PLATE-ar "طبق شاورما"
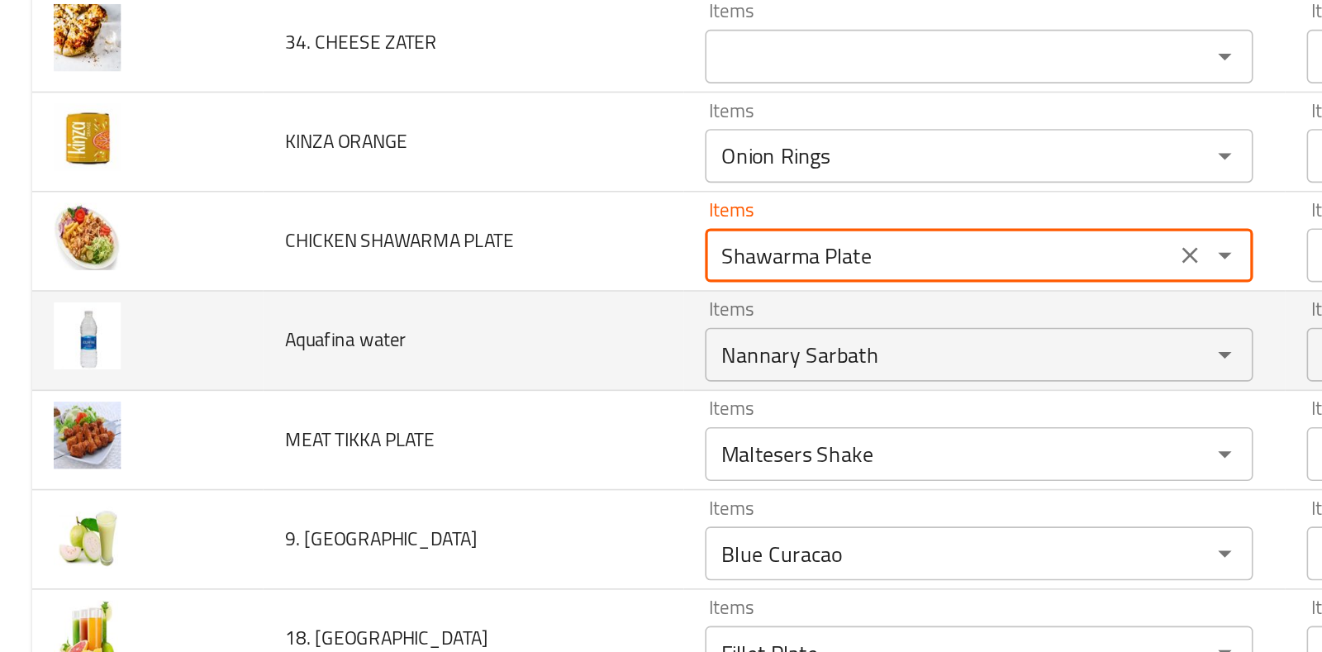
scroll to position [4379, 0]
type PLATE "Shawarma Plate"
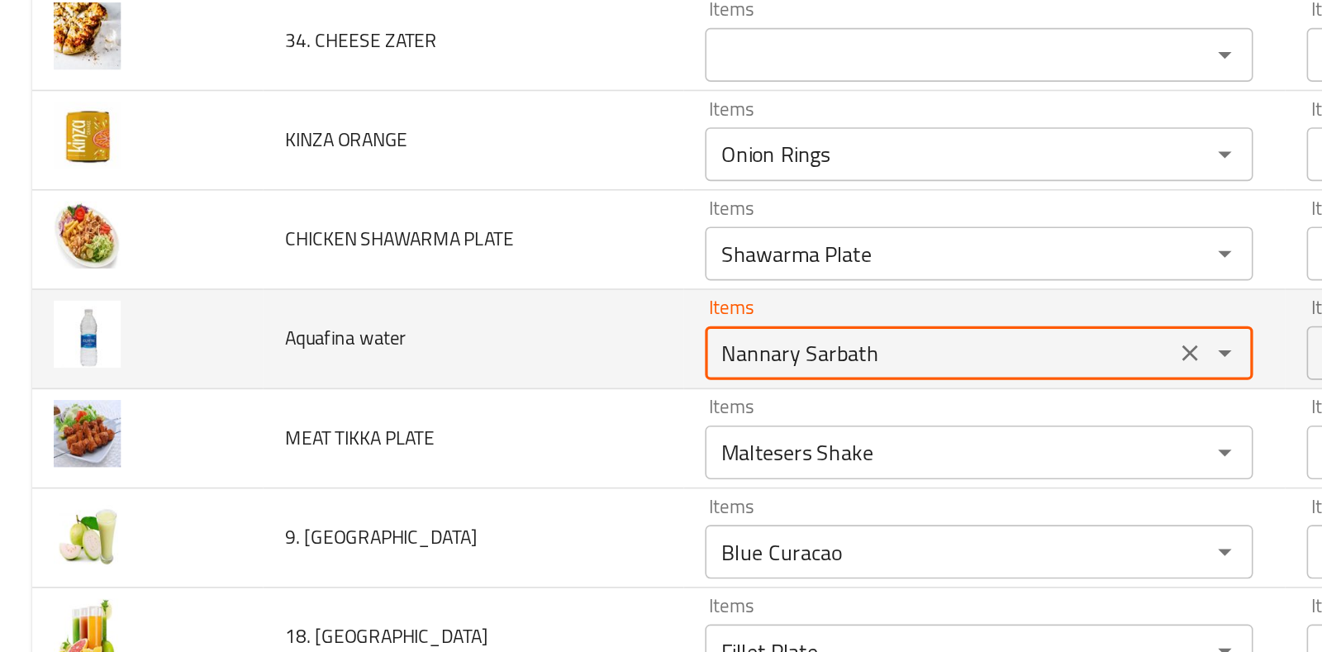
click at [447, 305] on water "Nannary Sarbath" at bounding box center [578, 316] width 279 height 23
click at [731, 308] on icon "Clear" at bounding box center [732, 316] width 17 height 17
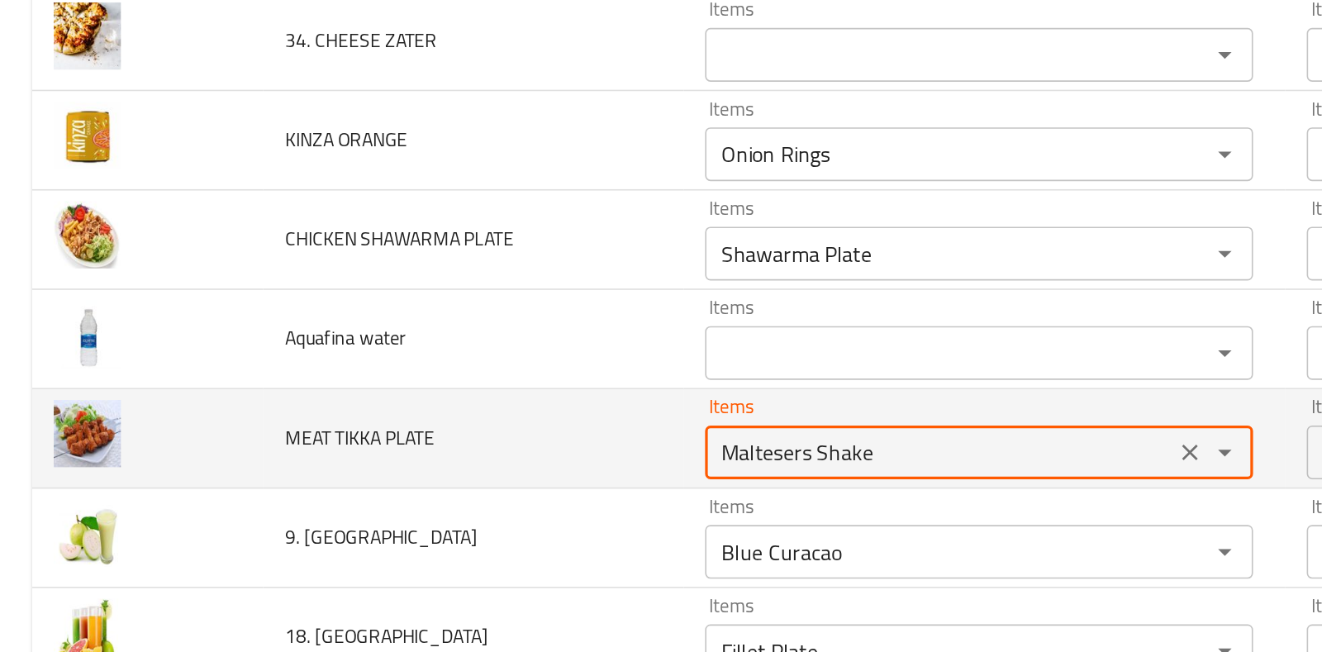
click at [707, 366] on PLATE "Maltesers Shake" at bounding box center [578, 377] width 279 height 23
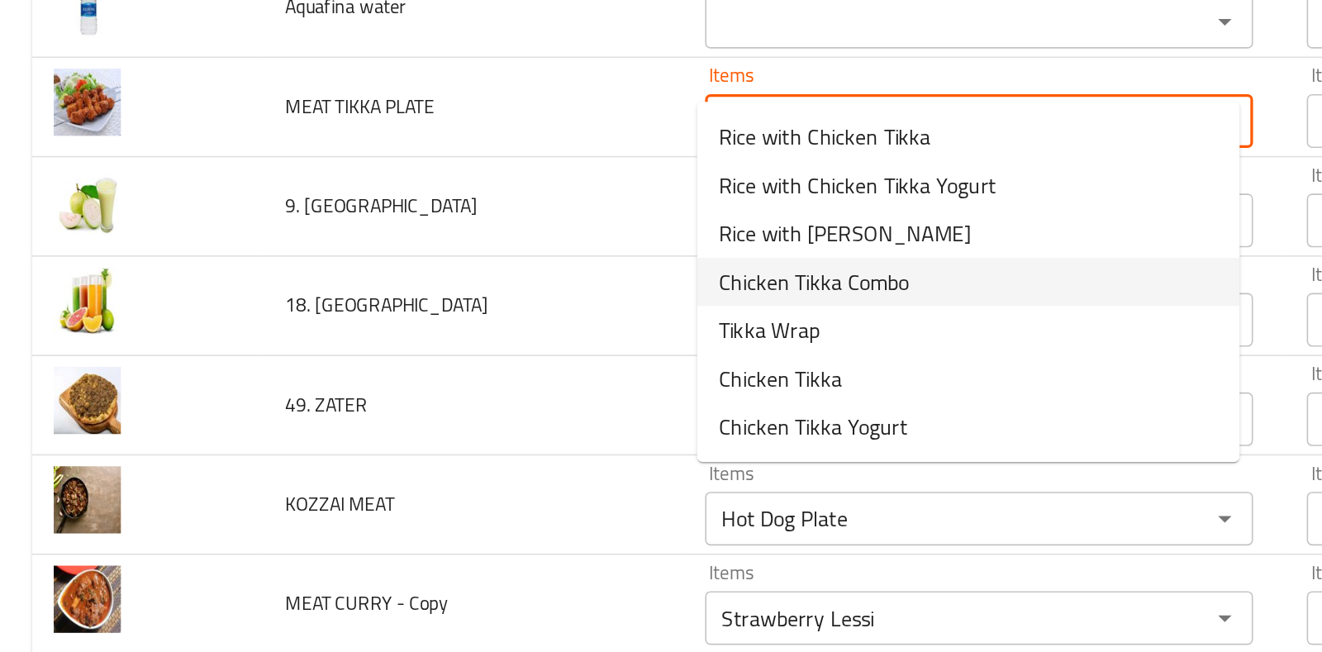
scroll to position [4556, 0]
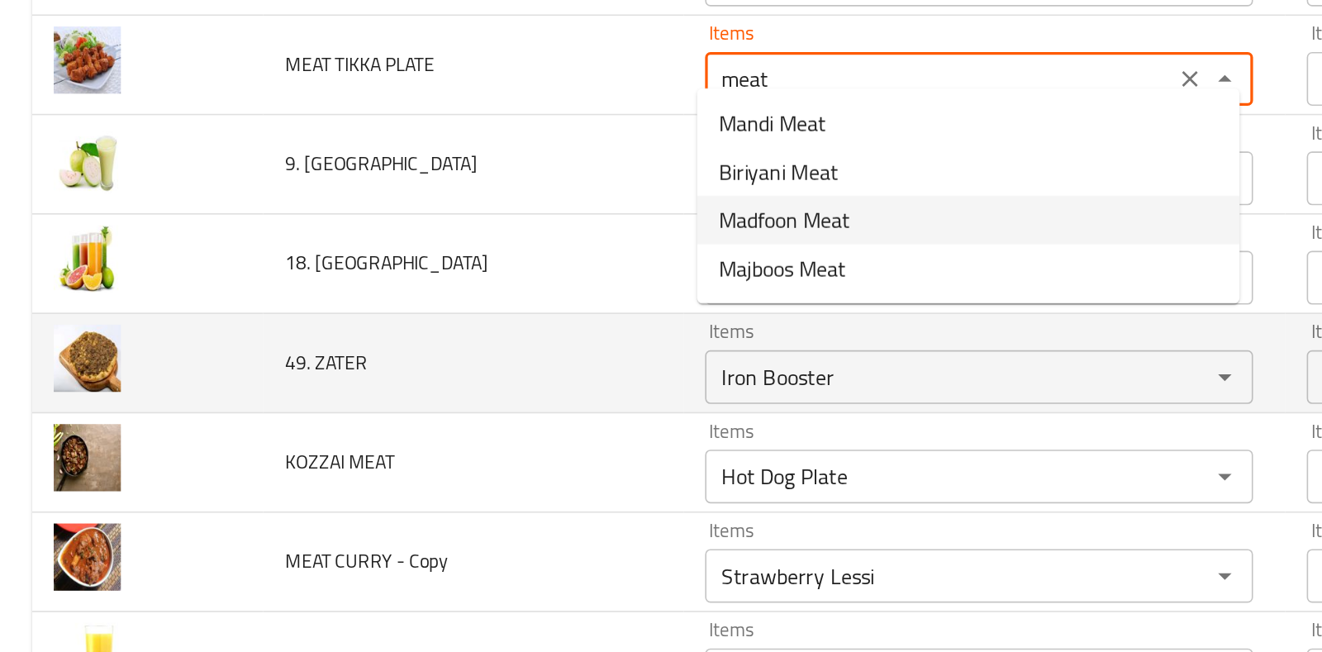
type PLATE "Maltesers Shake"
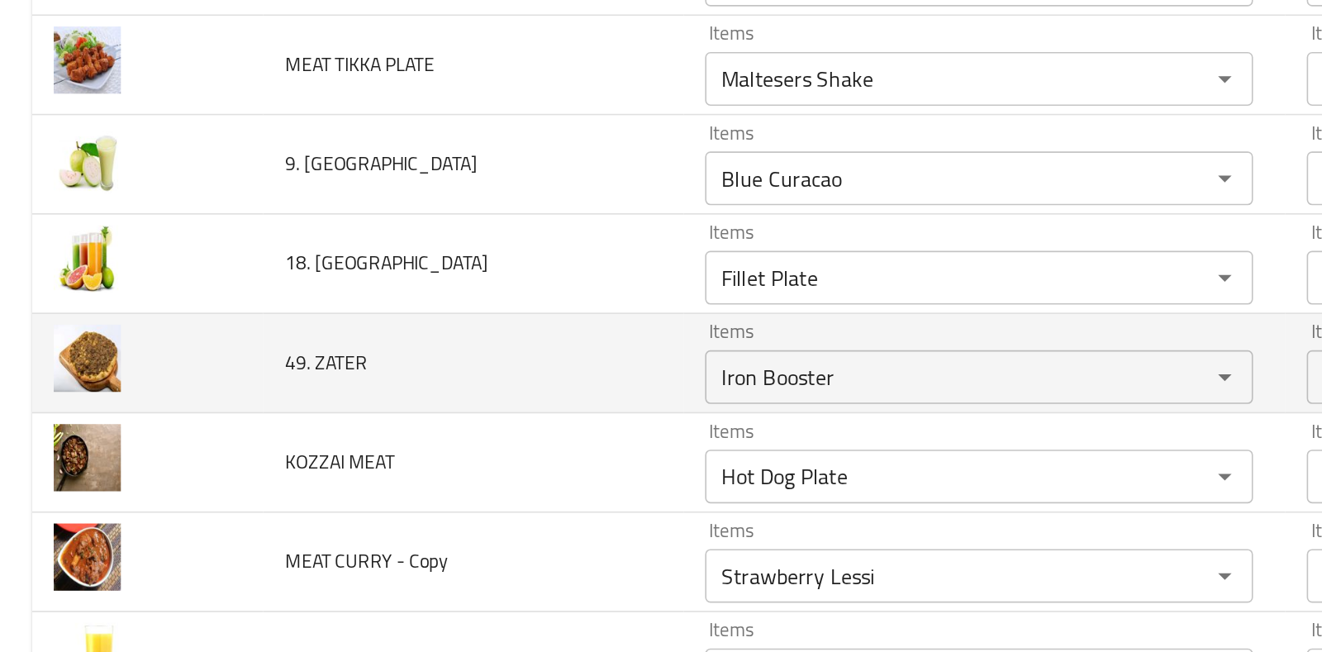
click at [293, 388] on td "49. ZATER" at bounding box center [291, 375] width 259 height 61
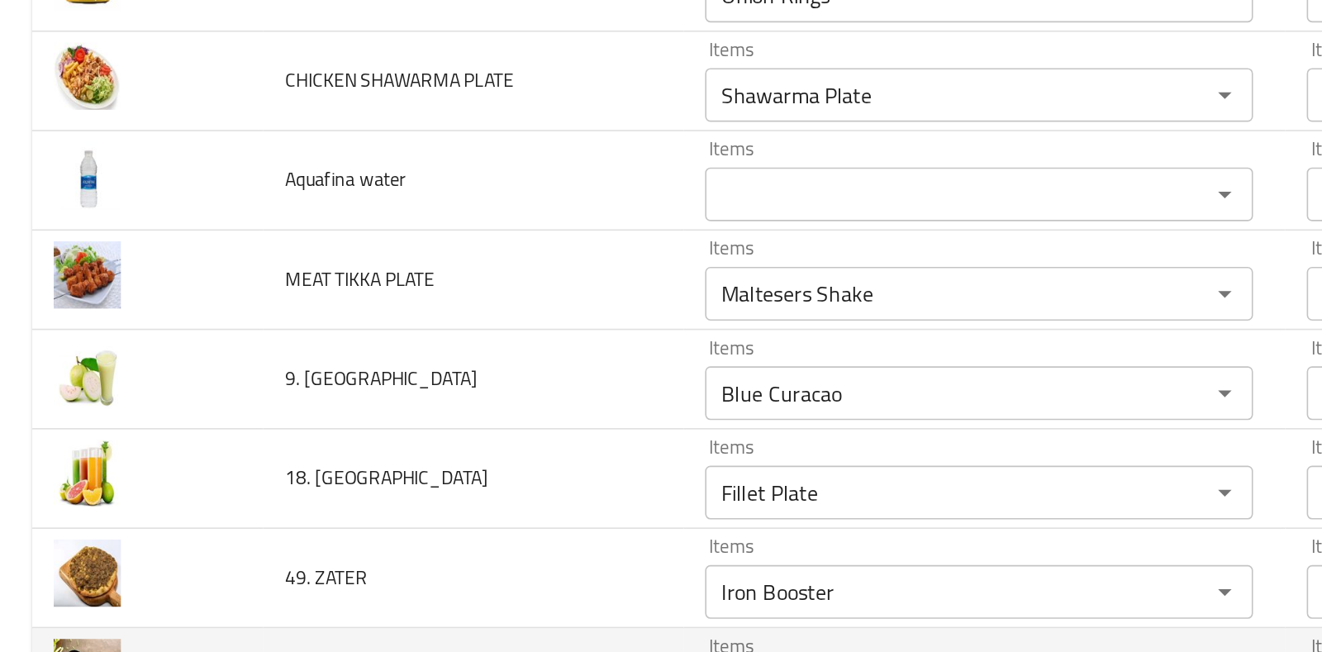
scroll to position [4414, 0]
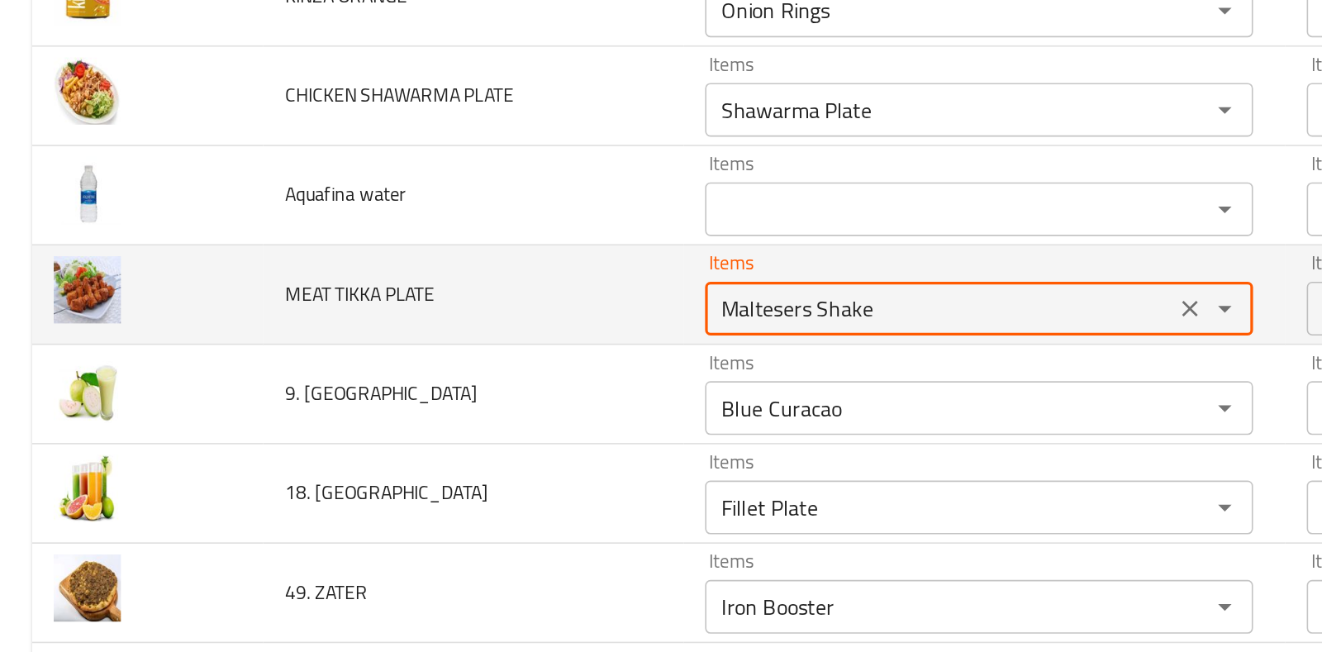
click at [503, 336] on PLATE "Maltesers Shake" at bounding box center [578, 342] width 279 height 23
click at [726, 334] on icon "Clear" at bounding box center [732, 342] width 17 height 17
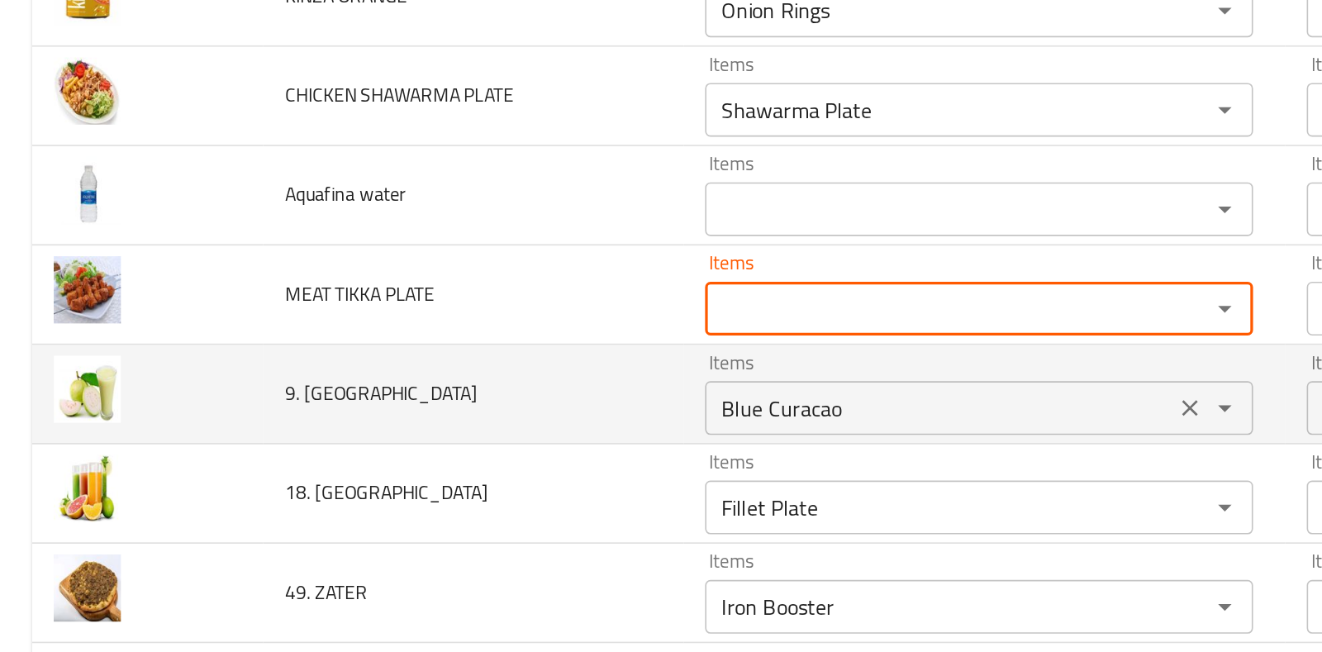
scroll to position [4454, 0]
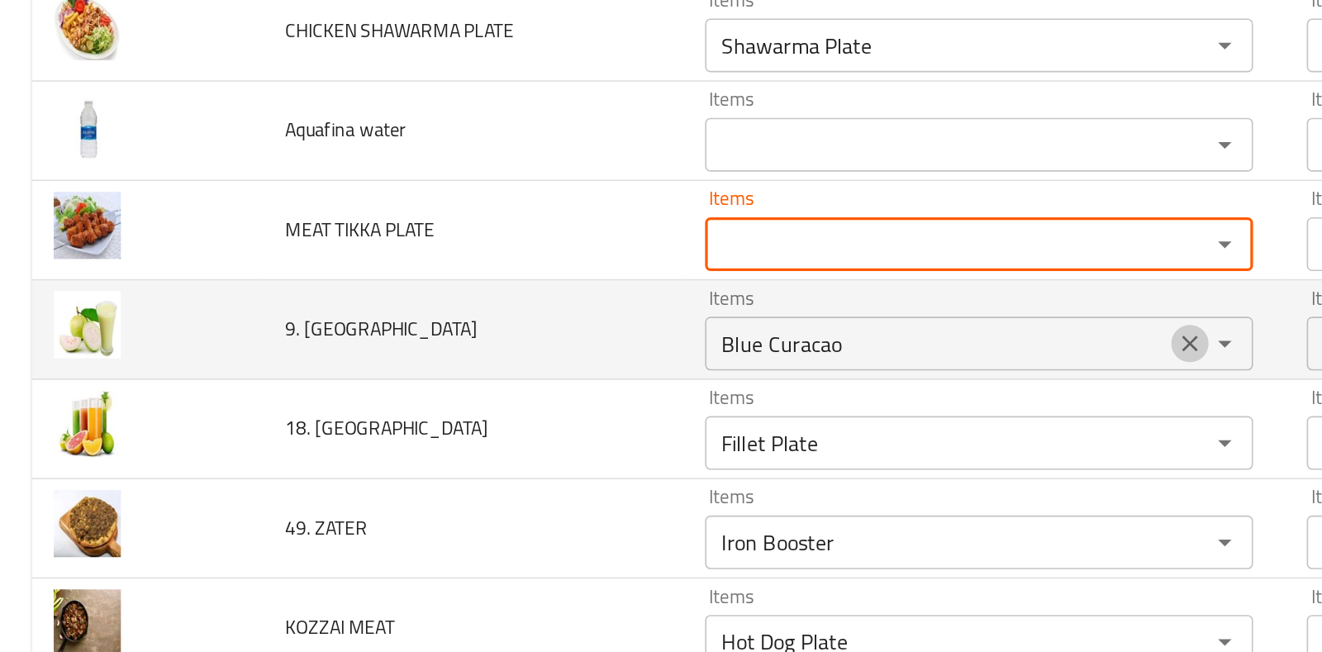
click at [731, 355] on icon "Clear" at bounding box center [732, 363] width 17 height 17
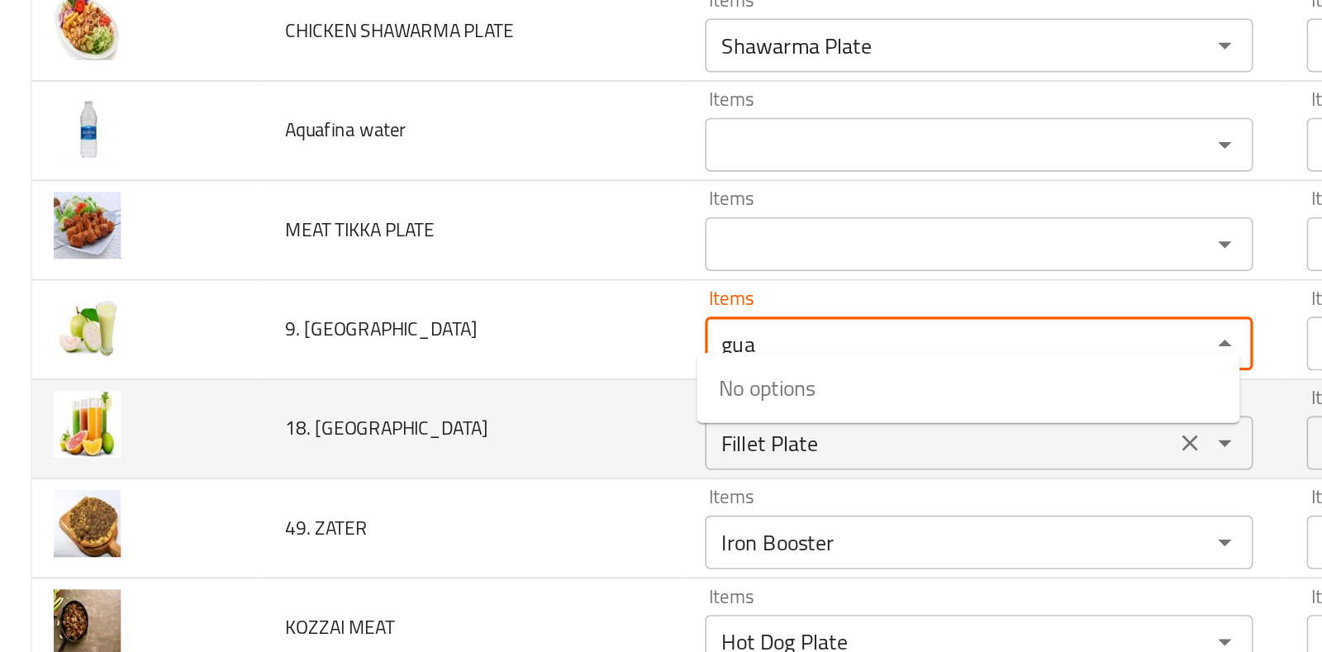
type GUAVA "gua"
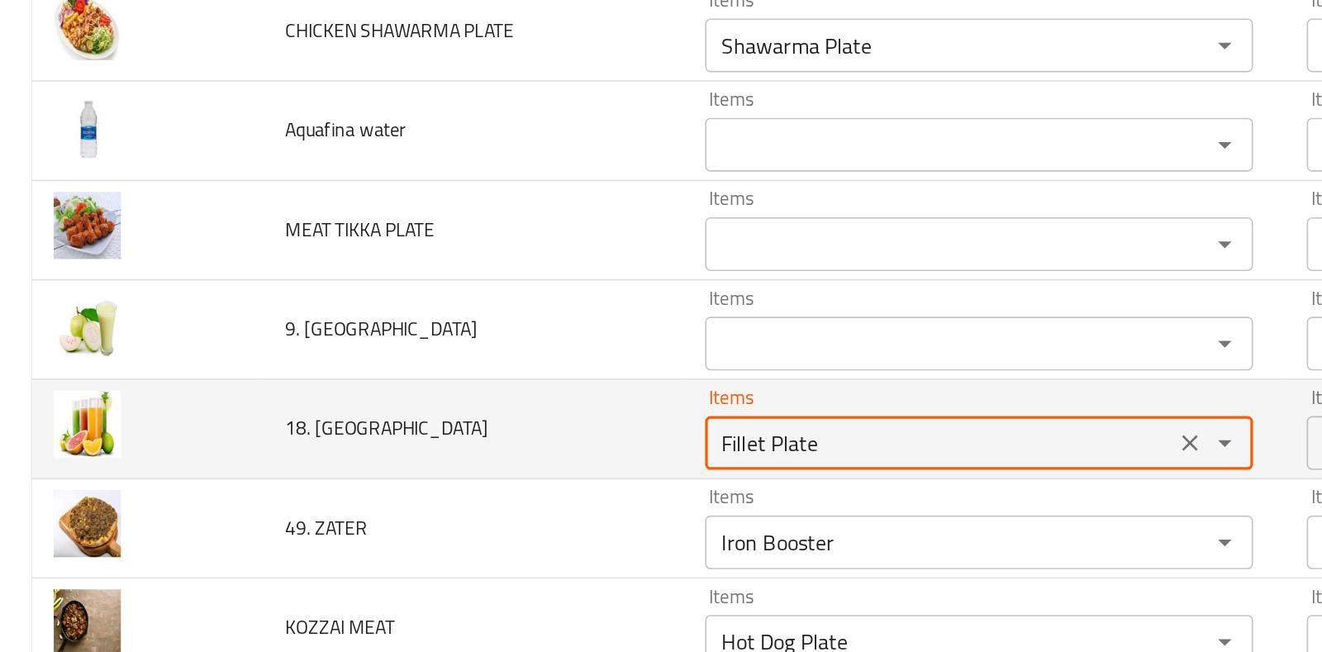
click at [533, 420] on LEBNANI "Fillet Plate" at bounding box center [578, 424] width 279 height 23
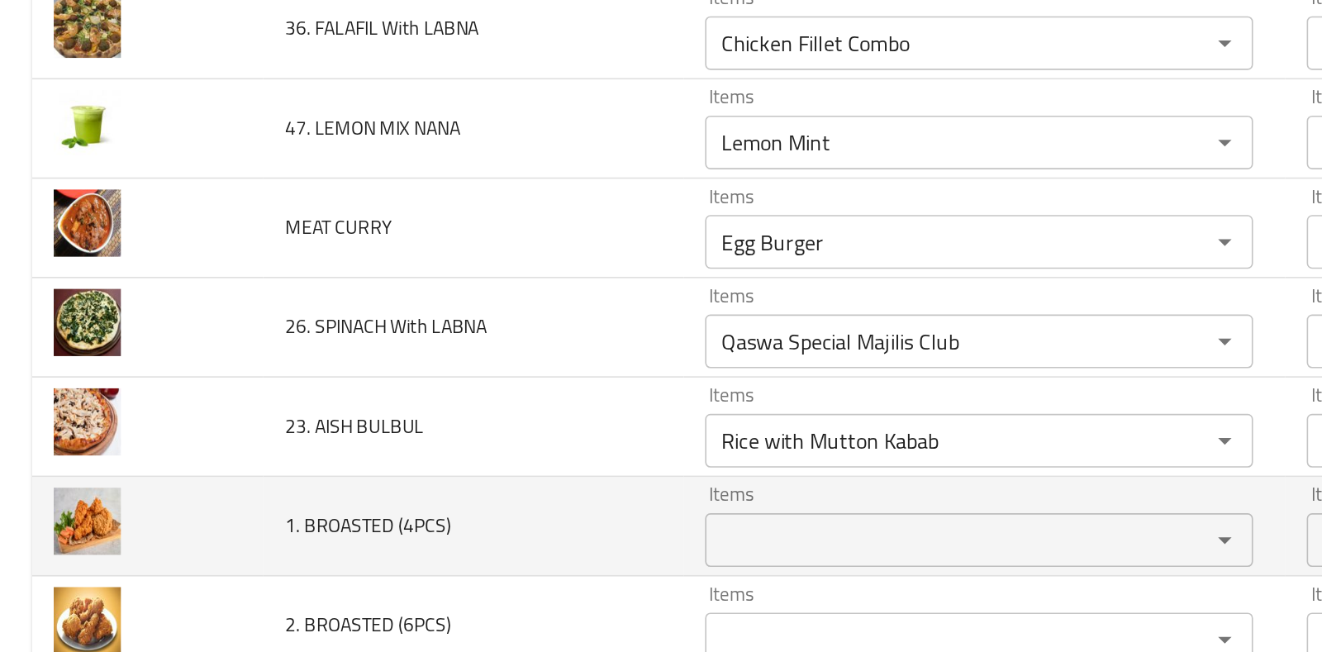
scroll to position [5799, 0]
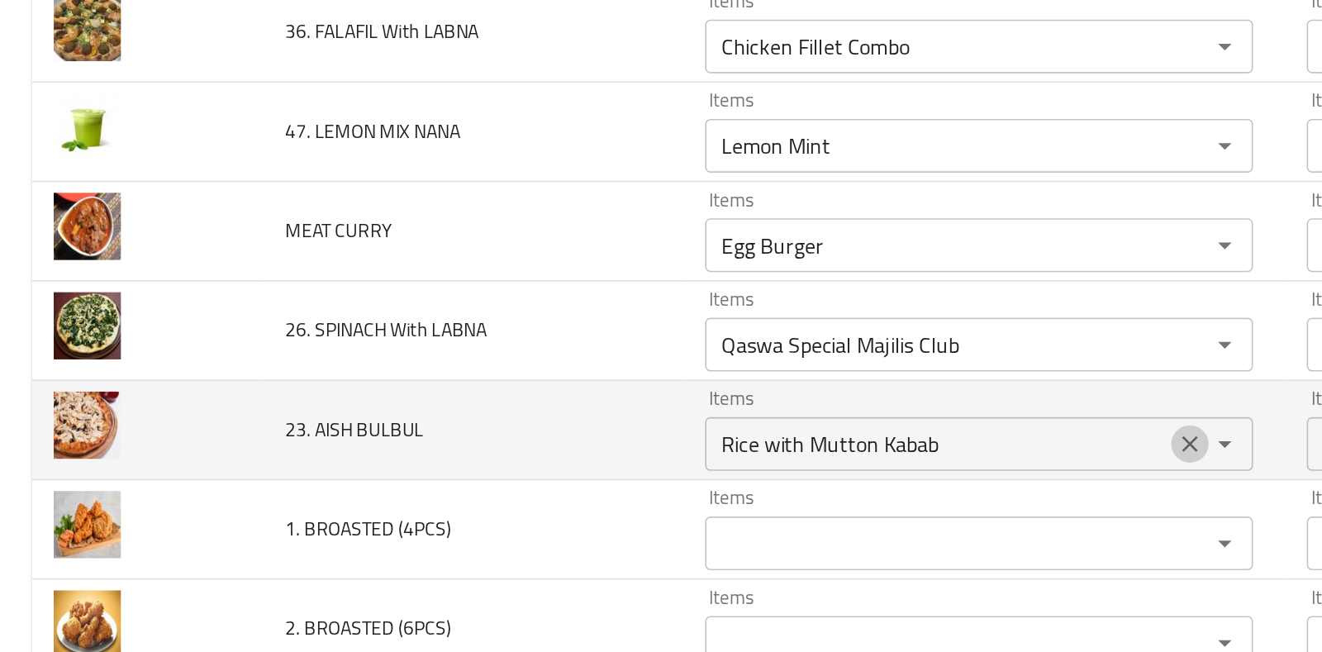
click at [724, 417] on icon "Clear" at bounding box center [732, 425] width 17 height 17
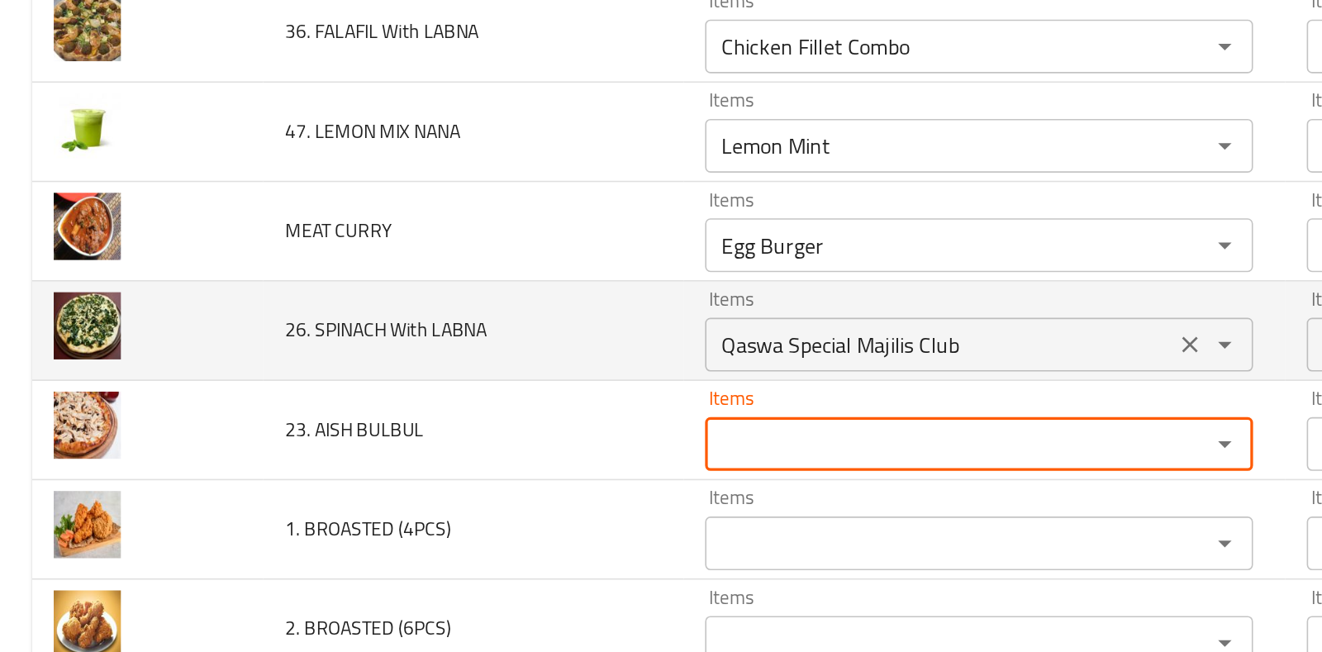
click at [728, 360] on icon "Clear" at bounding box center [733, 365] width 10 height 10
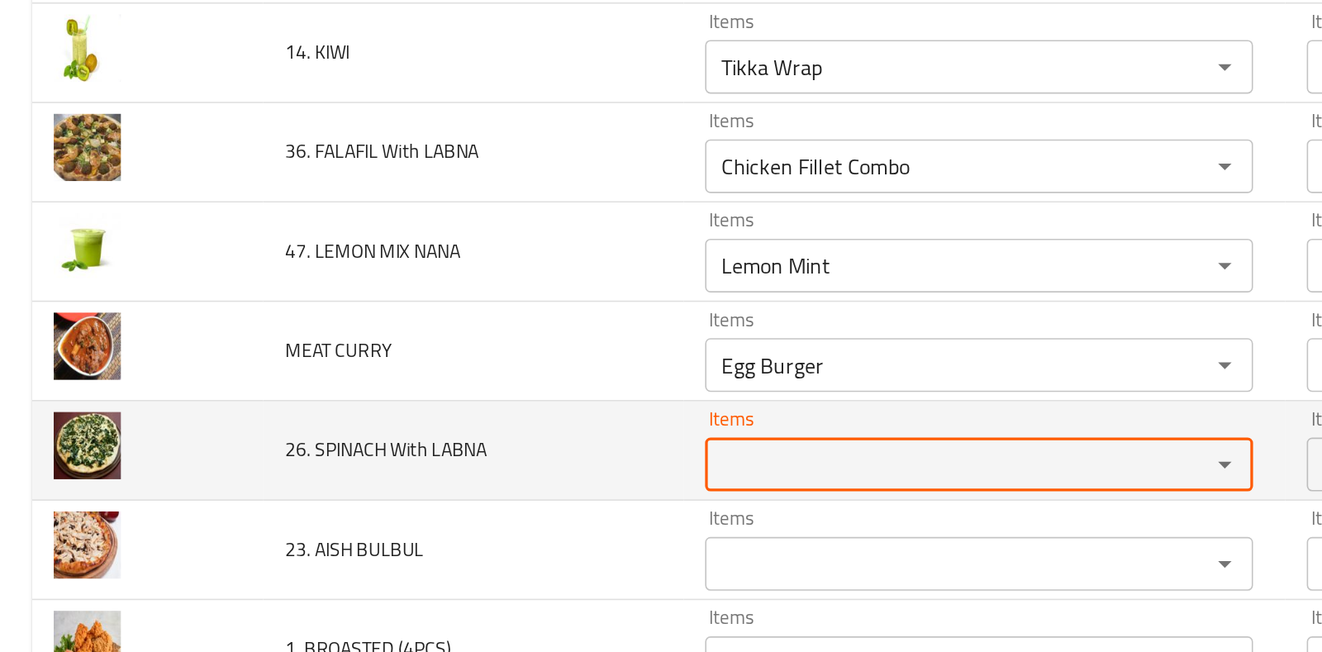
scroll to position [5719, 0]
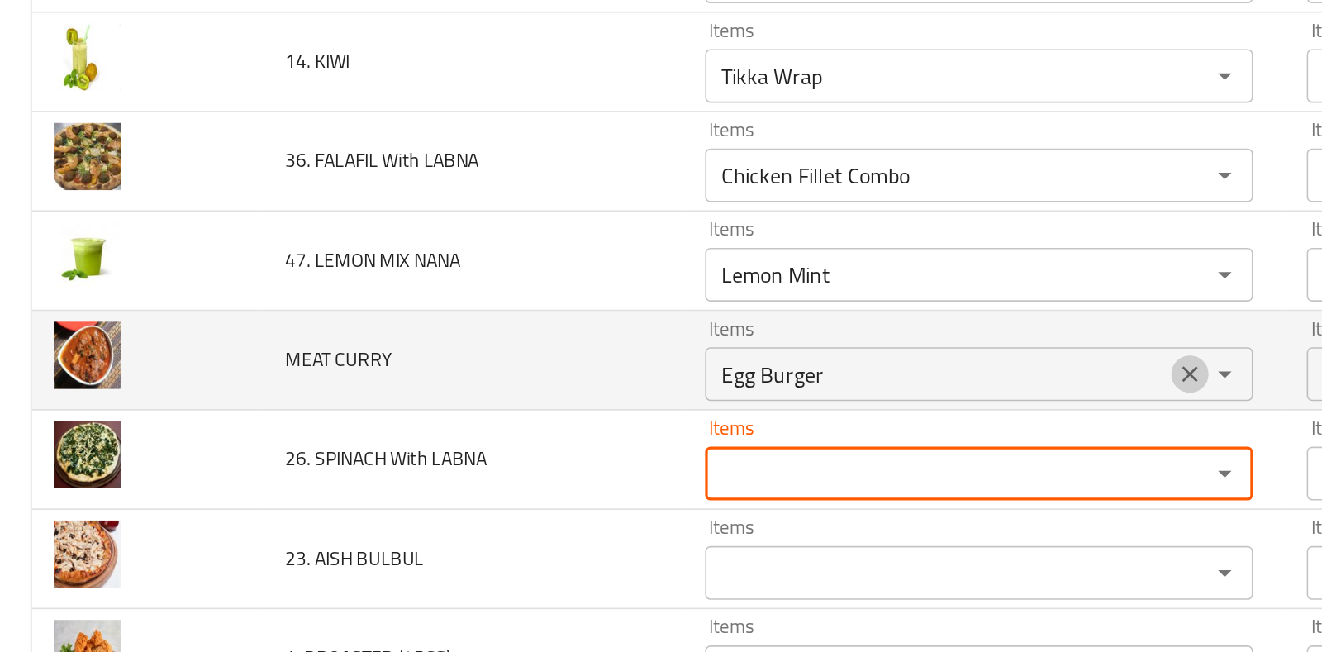
click at [724, 374] on icon "Clear" at bounding box center [732, 382] width 17 height 17
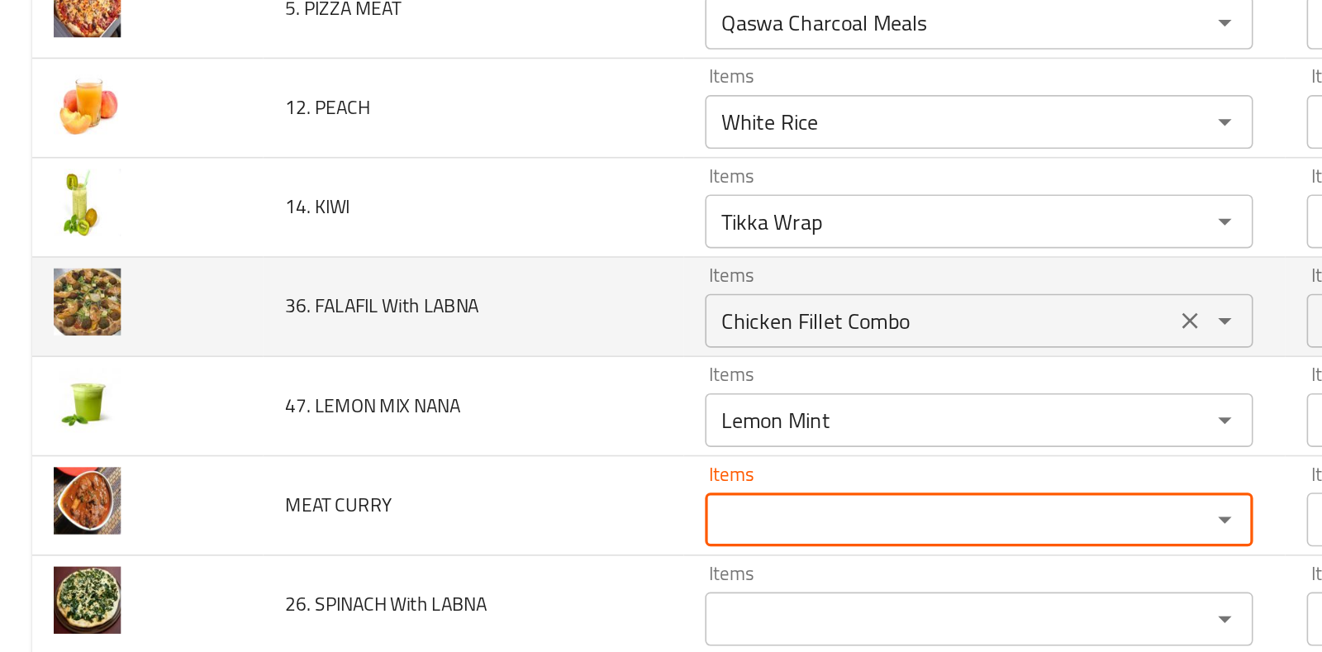
scroll to position [5623, 0]
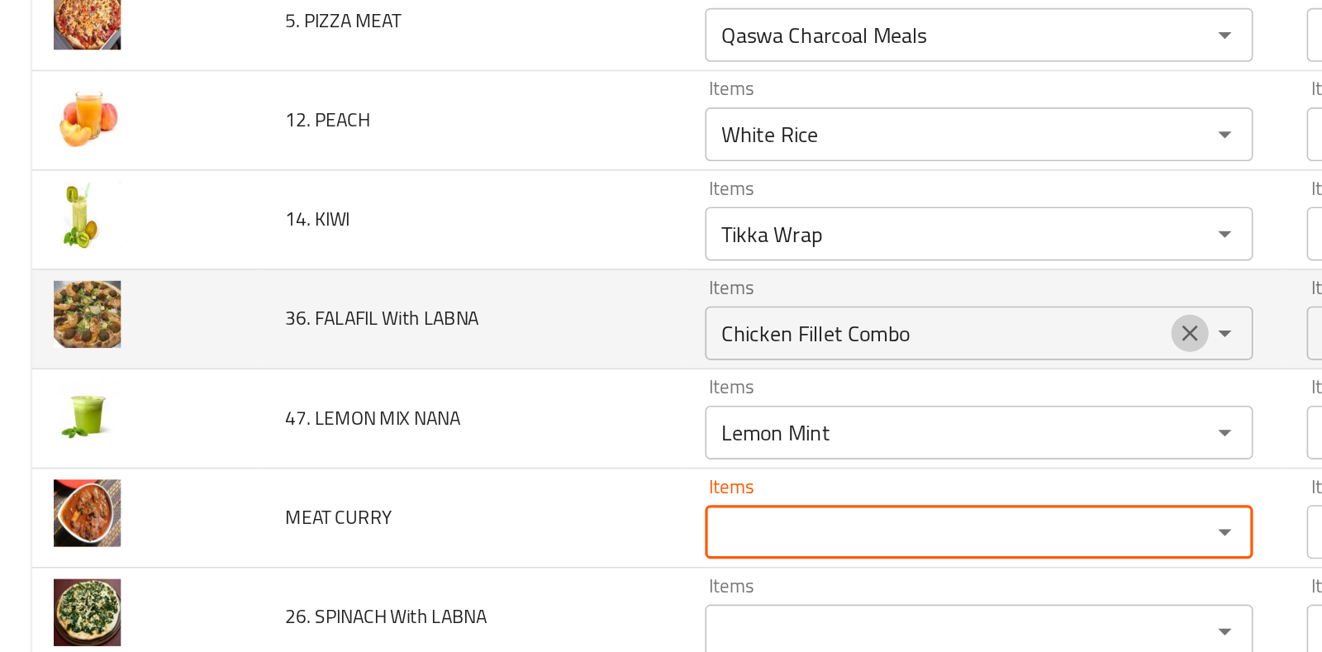
click at [728, 352] on icon "Clear" at bounding box center [733, 357] width 10 height 10
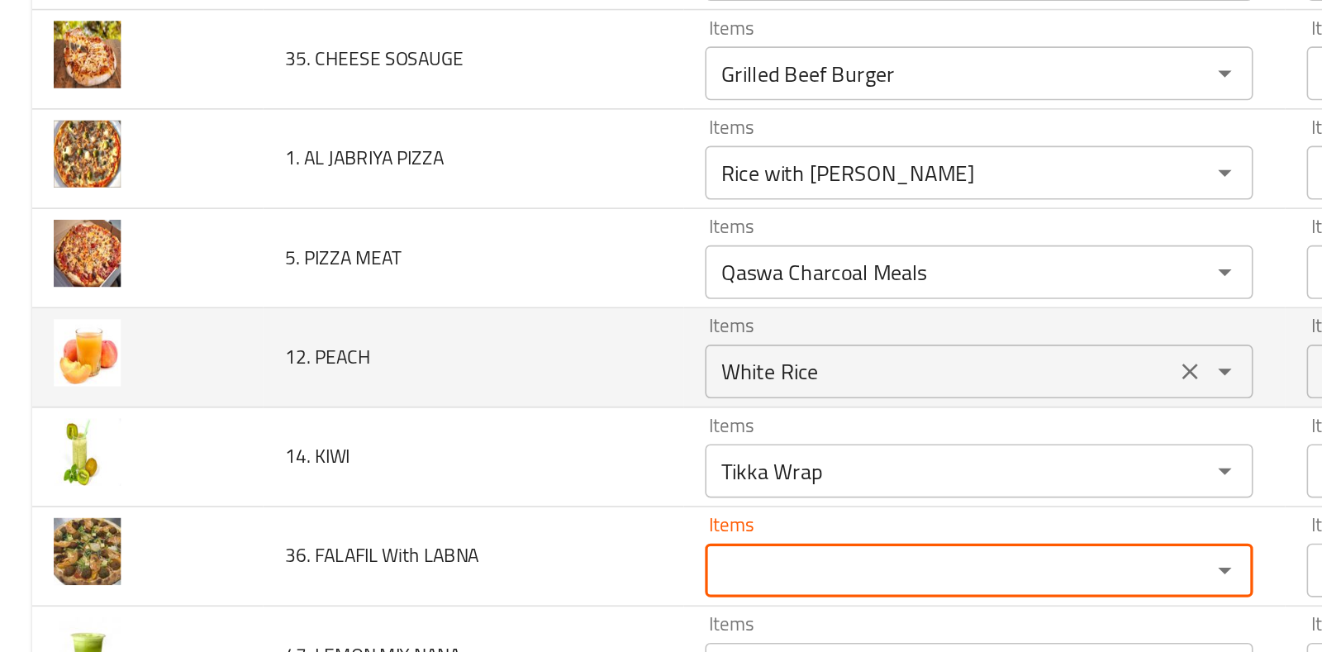
scroll to position [5475, 0]
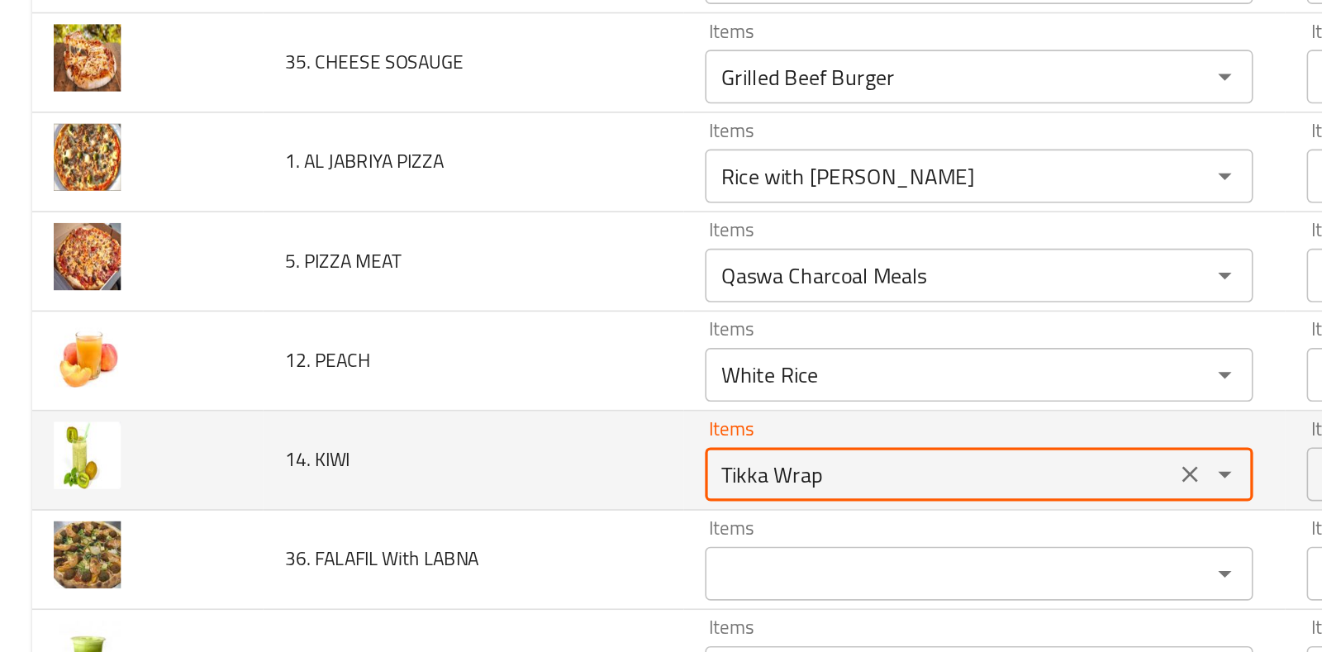
click at [497, 432] on KIWI "Tikka Wrap" at bounding box center [578, 443] width 279 height 23
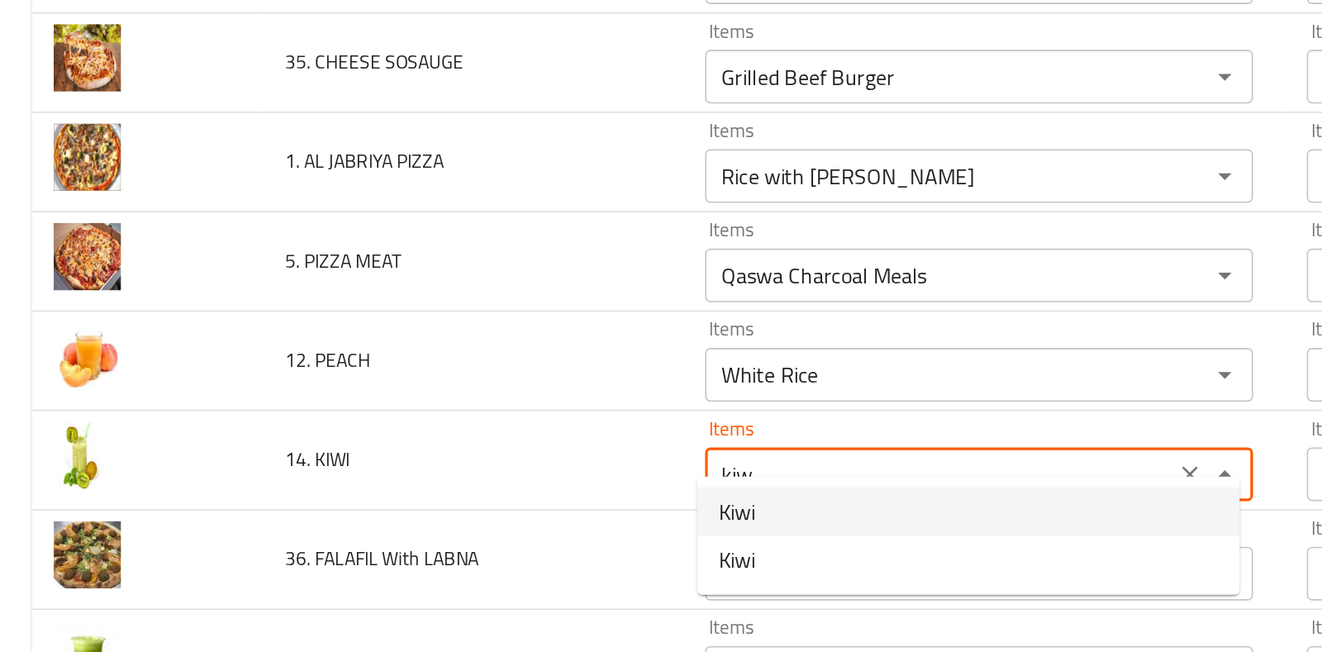
click at [488, 461] on KIWI-option-0 "Kiwi" at bounding box center [596, 467] width 334 height 30
type KIWI "Kiwi"
type KIWI-ar "كيوي"
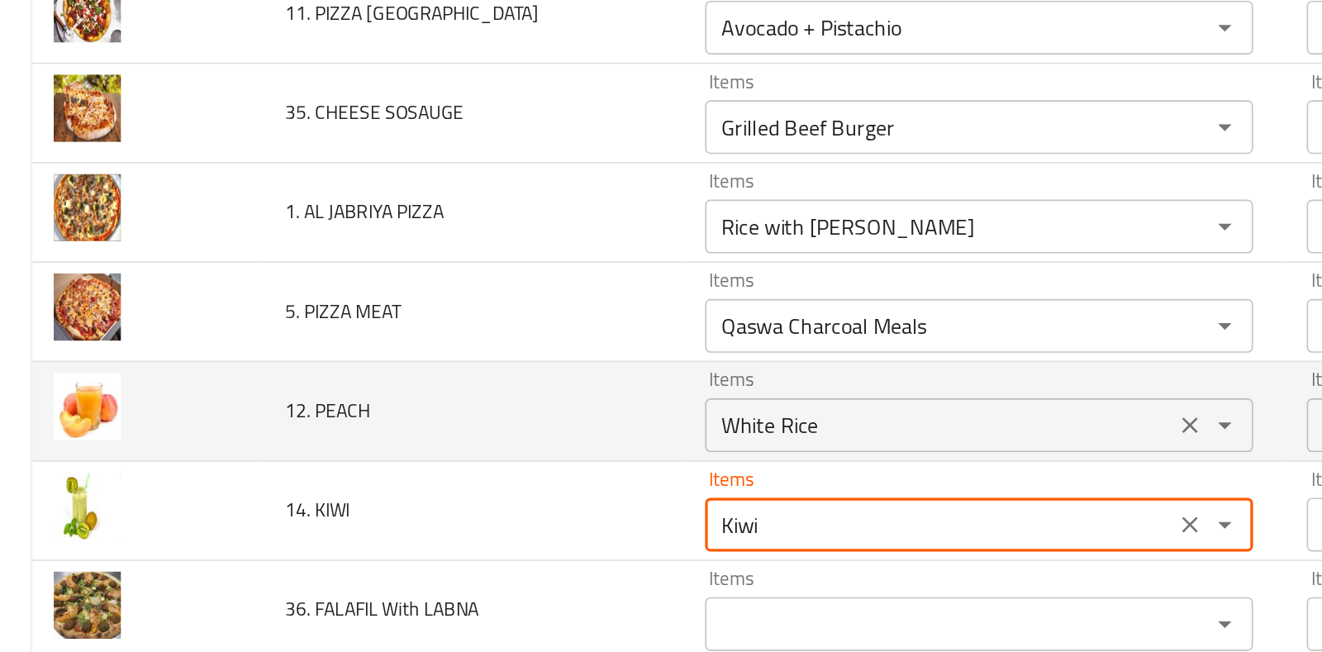
scroll to position [5442, 0]
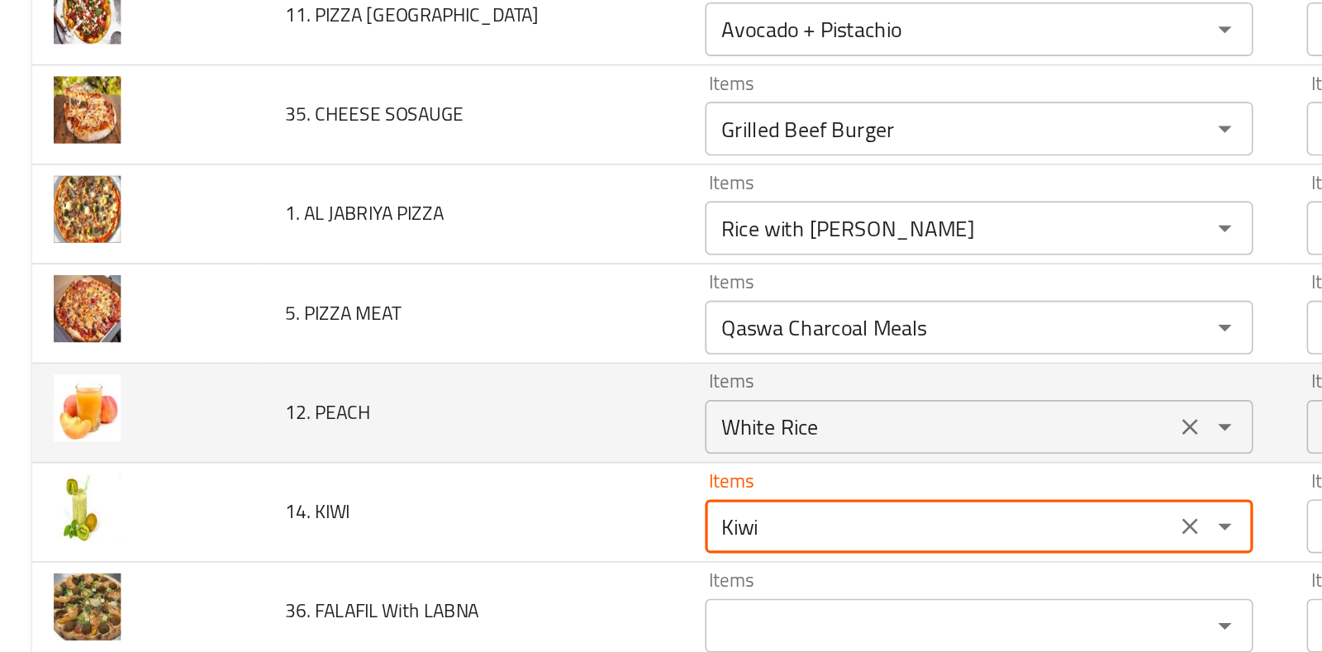
type KIWI "Kiwi"
click at [505, 403] on PEACH "White Rice" at bounding box center [578, 414] width 279 height 23
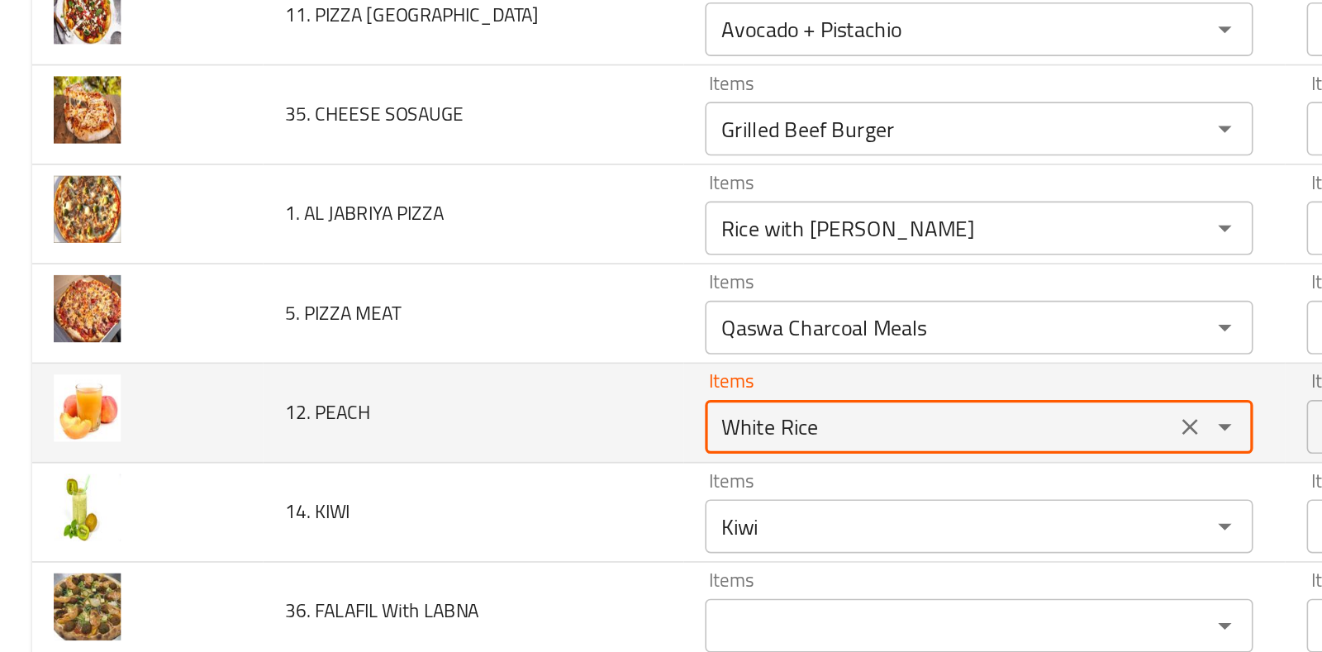
click at [505, 403] on PEACH "White Rice" at bounding box center [578, 414] width 279 height 23
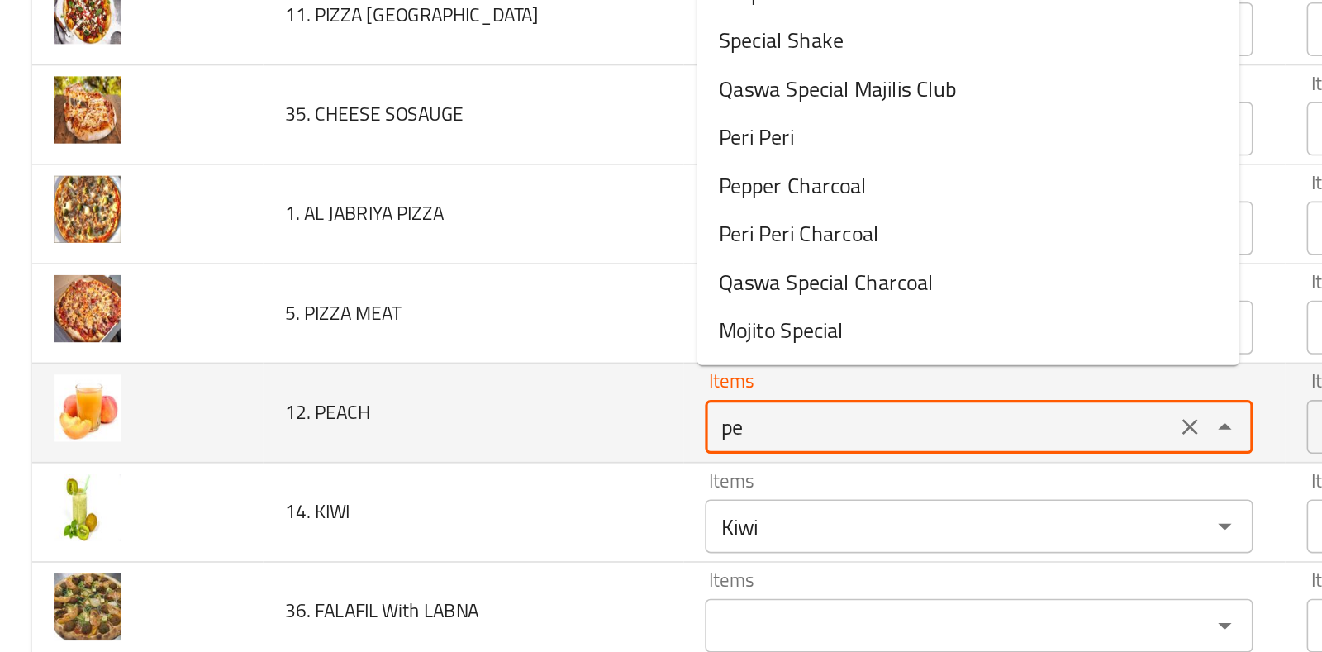
type PEACH "p"
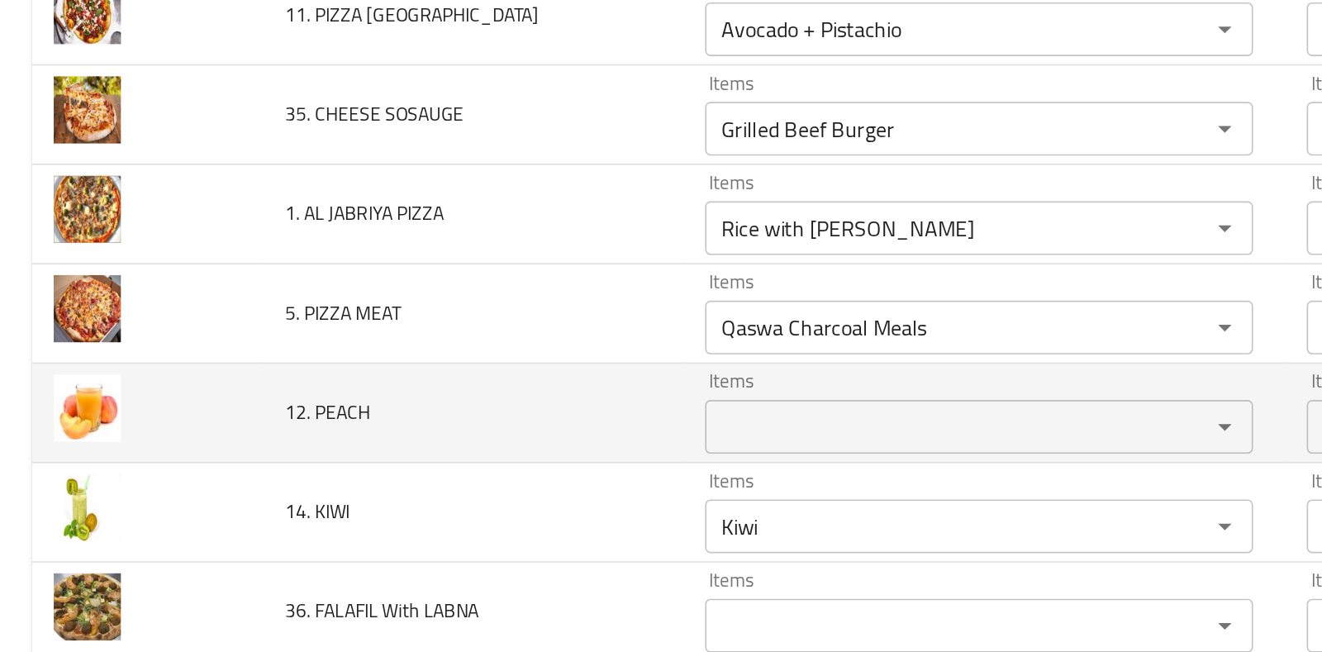
click at [331, 376] on td "12. PEACH" at bounding box center [291, 406] width 259 height 61
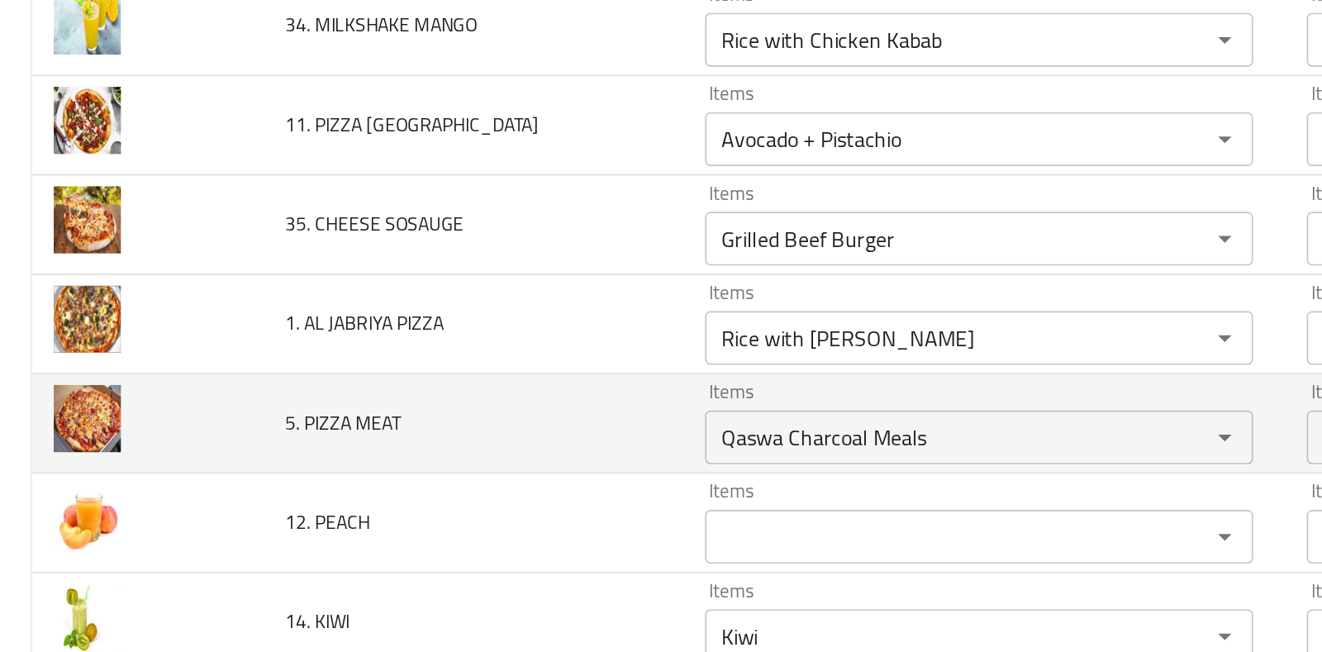
scroll to position [5374, 0]
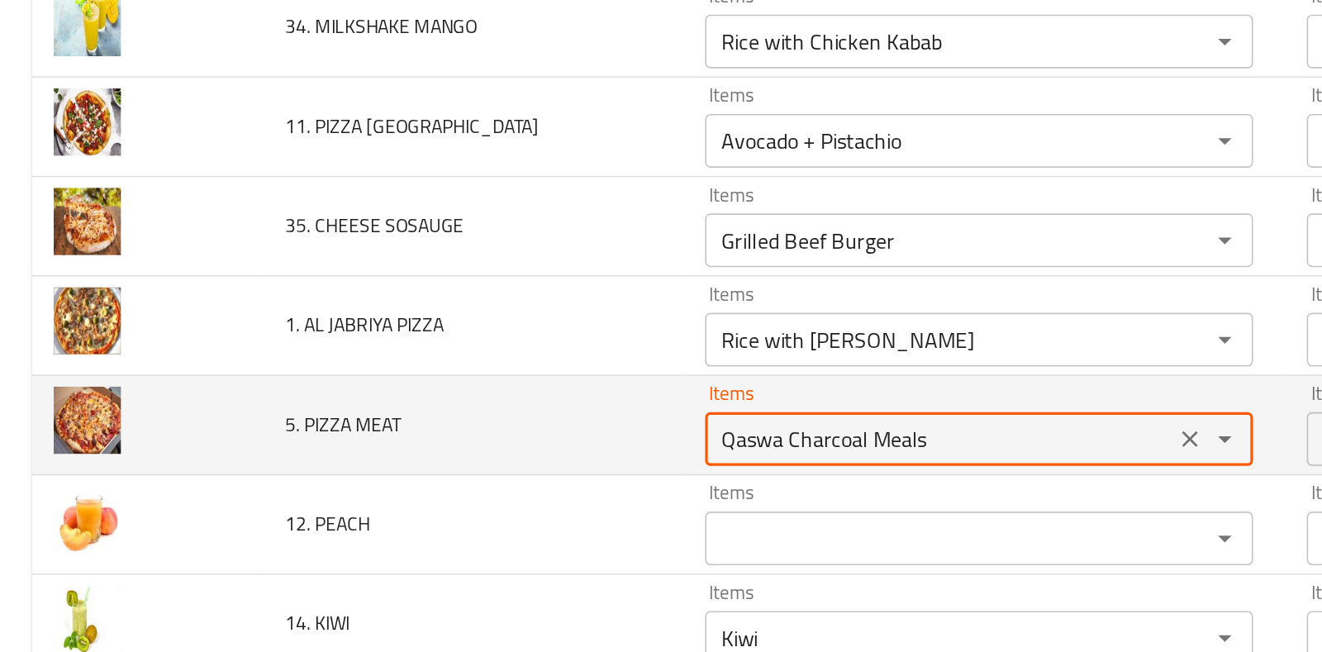
drag, startPoint x: 581, startPoint y: 403, endPoint x: 326, endPoint y: 404, distance: 255.4
click at [326, 404] on tr "5. PIZZA MEAT Items Qaswa Charcoal Meals Items Items وجبات فحم القصوة Items Low…" at bounding box center [661, 413] width 1283 height 61
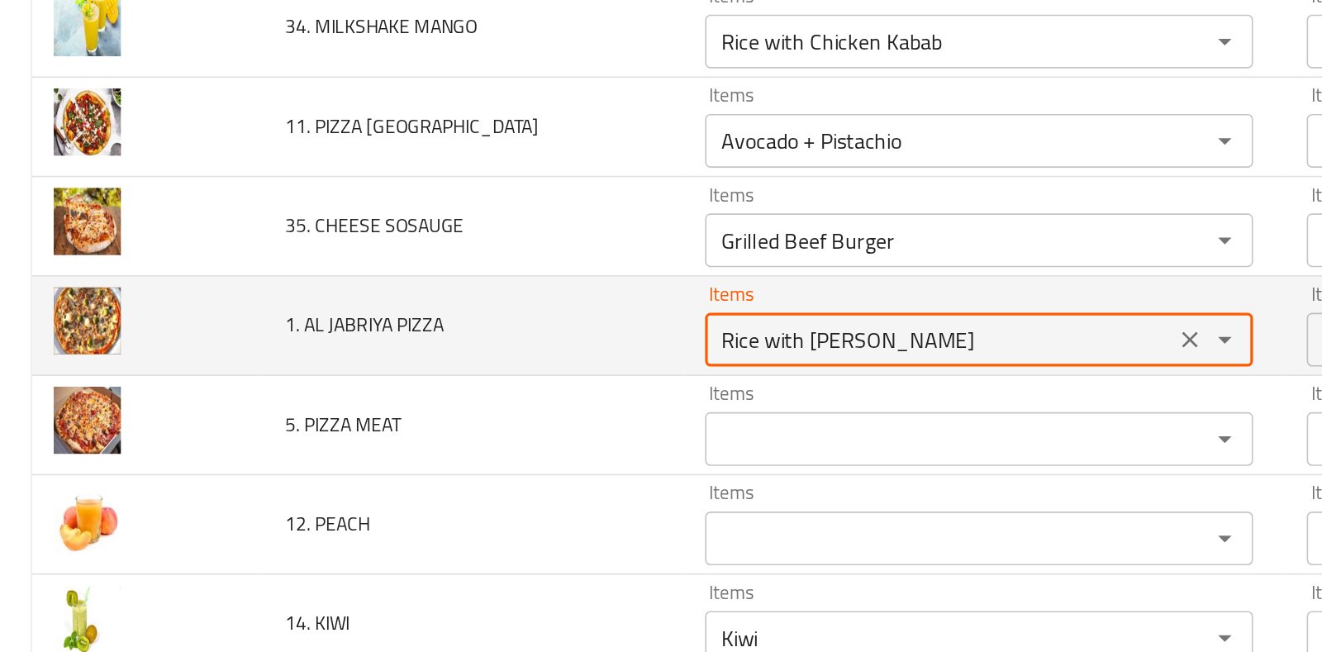
drag, startPoint x: 599, startPoint y: 341, endPoint x: 332, endPoint y: 331, distance: 267.1
click at [332, 331] on tr "1. AL JABRIYA PIZZA Items Rice with Aryal Tikka Items Items أرز مع أريال تيكا I…" at bounding box center [661, 352] width 1283 height 61
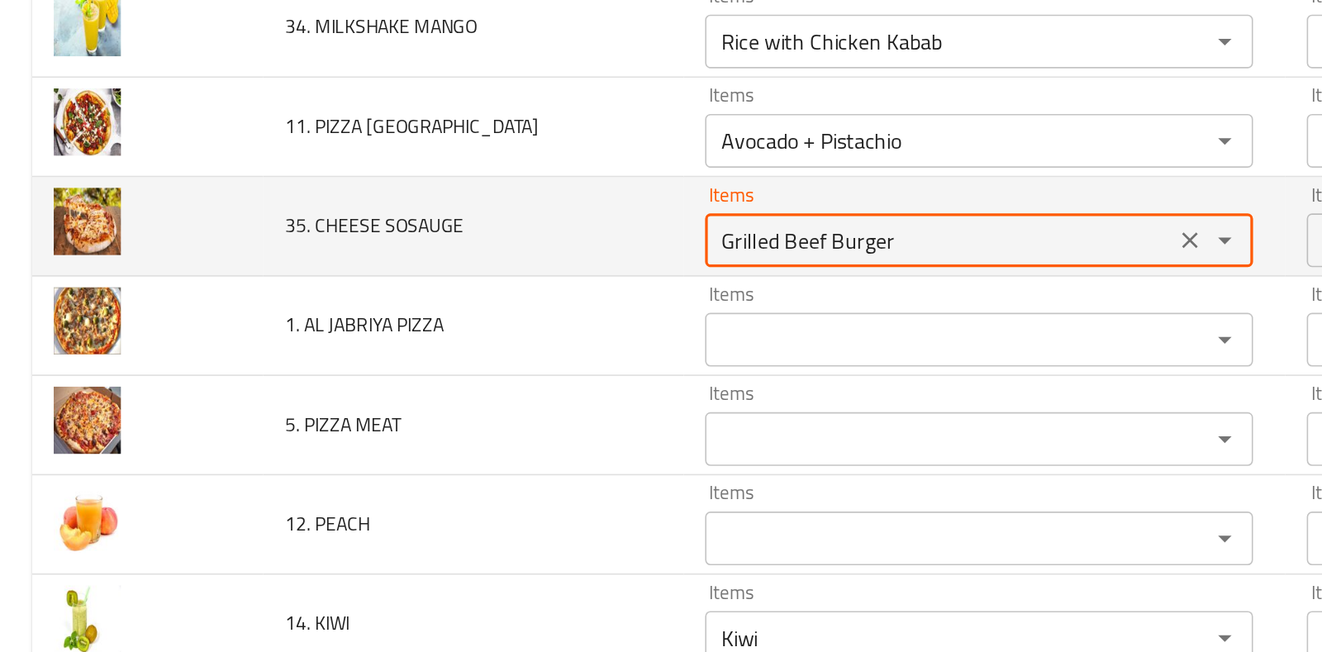
drag, startPoint x: 574, startPoint y: 289, endPoint x: 423, endPoint y: 259, distance: 153.5
click at [423, 261] on td "Items Grilled Beef Burger Items" at bounding box center [606, 291] width 370 height 61
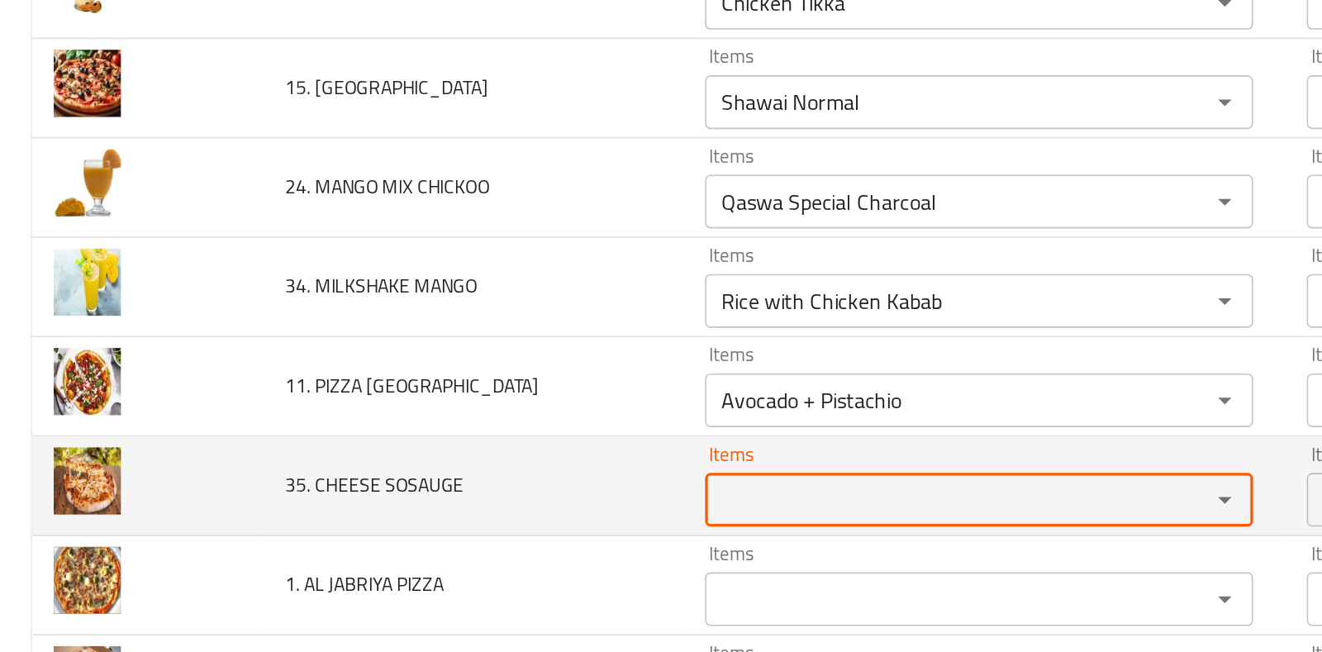
scroll to position [5211, 0]
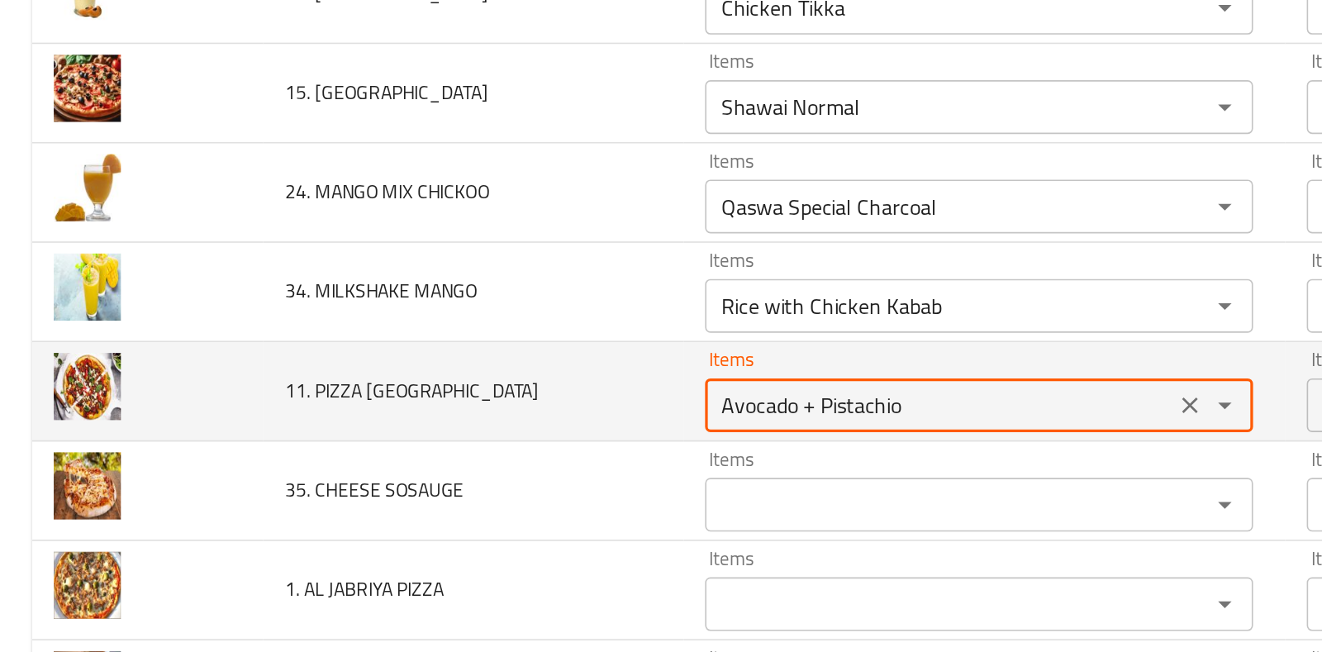
drag, startPoint x: 559, startPoint y: 395, endPoint x: 379, endPoint y: 365, distance: 182.6
click at [379, 365] on tr "11. PIZZA ISTANBUL Items Avocado + Pistachio Items Items أفوكادو + فستق Items L…" at bounding box center [661, 393] width 1283 height 61
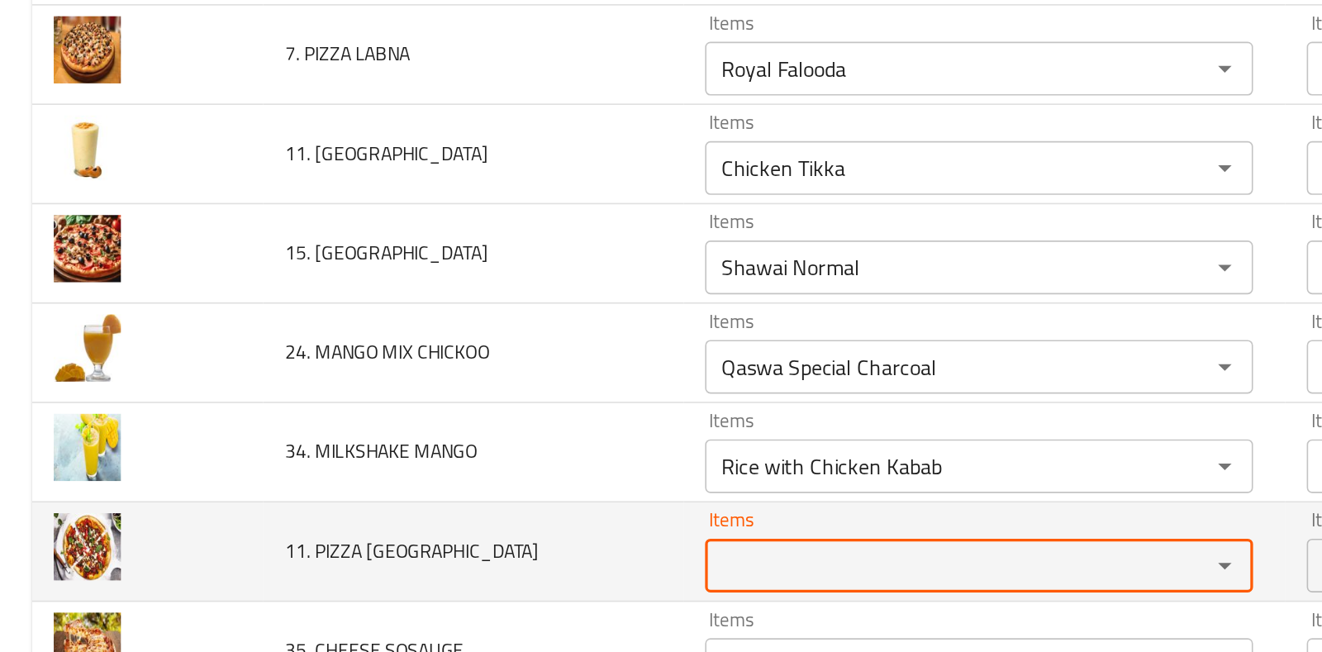
scroll to position [5112, 0]
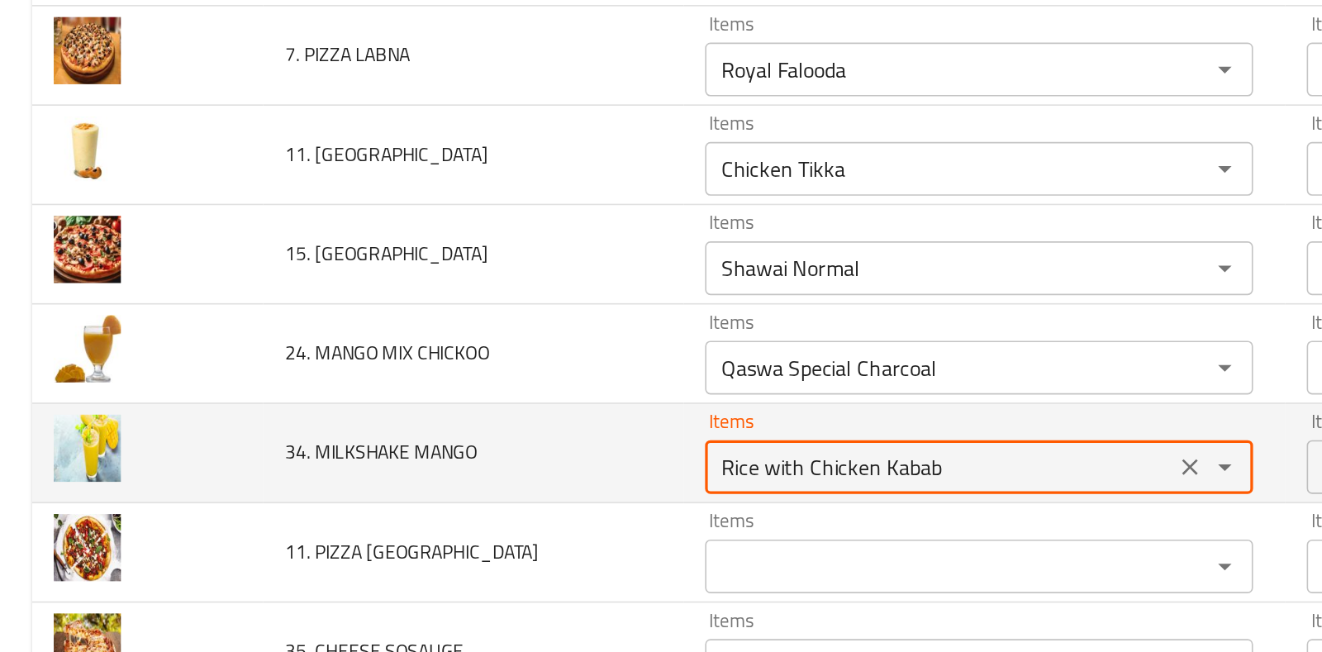
drag, startPoint x: 586, startPoint y: 417, endPoint x: 355, endPoint y: 401, distance: 231.2
click at [355, 401] on tr "34. MILKSHAKE MANGO Items Rice with Chicken Kabab Items Items أرز مع كباب دجاج …" at bounding box center [661, 431] width 1283 height 61
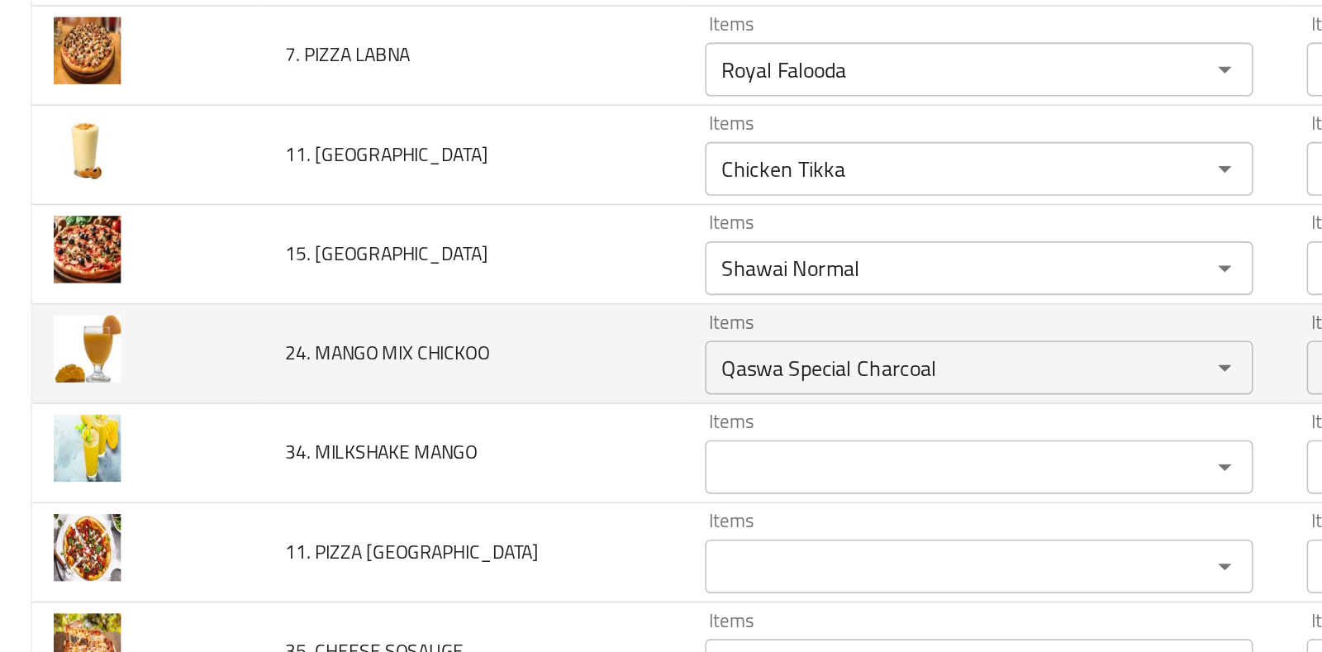
drag, startPoint x: 632, startPoint y: 385, endPoint x: 587, endPoint y: 379, distance: 45.9
click at [587, 379] on tbody "MAJBOOS MEAT Items Majboos Meat Items Items لحم مجبوس Items Good Match MANDI CH…" at bounding box center [661, 217] width 1283 height 10153
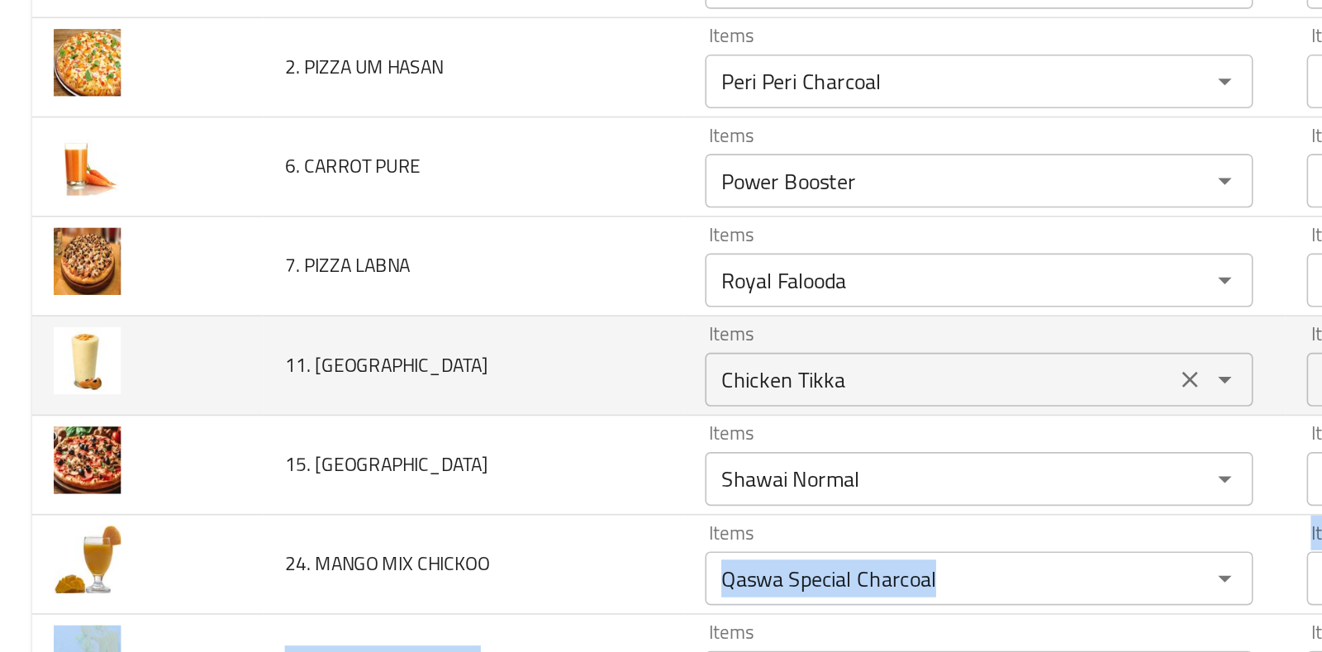
scroll to position [4981, 0]
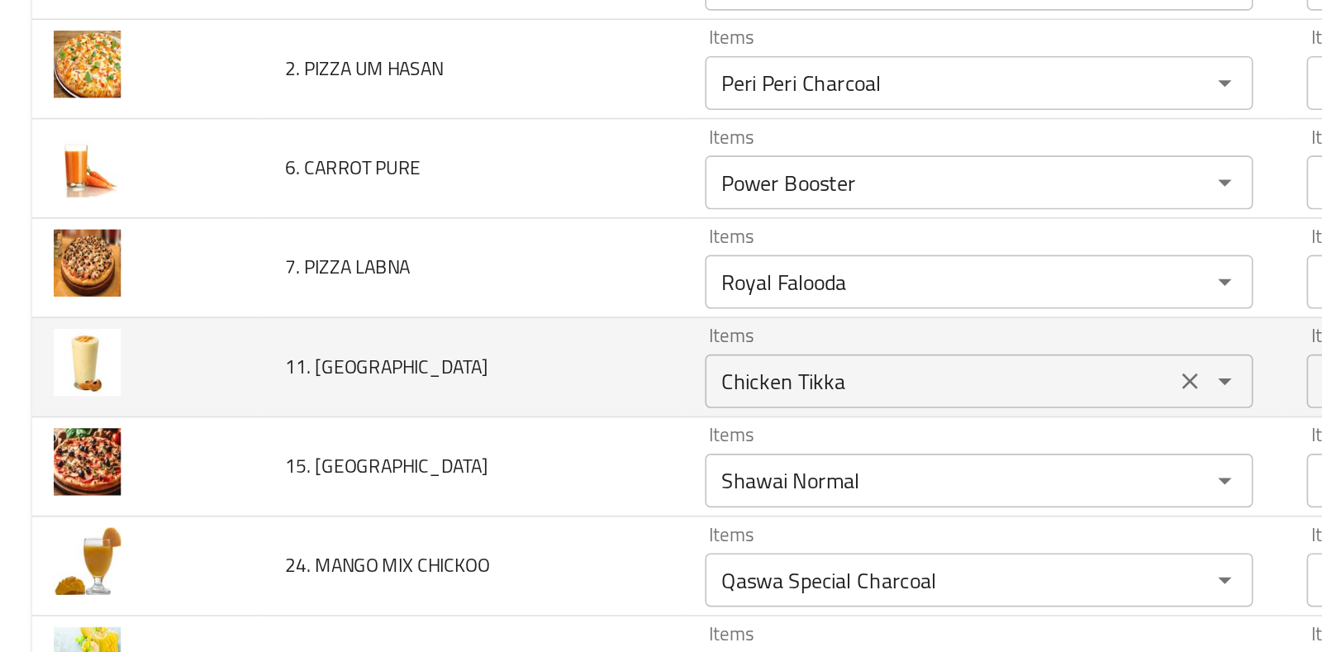
click at [570, 375] on CHIKOO "Chicken Tikka" at bounding box center [578, 386] width 279 height 23
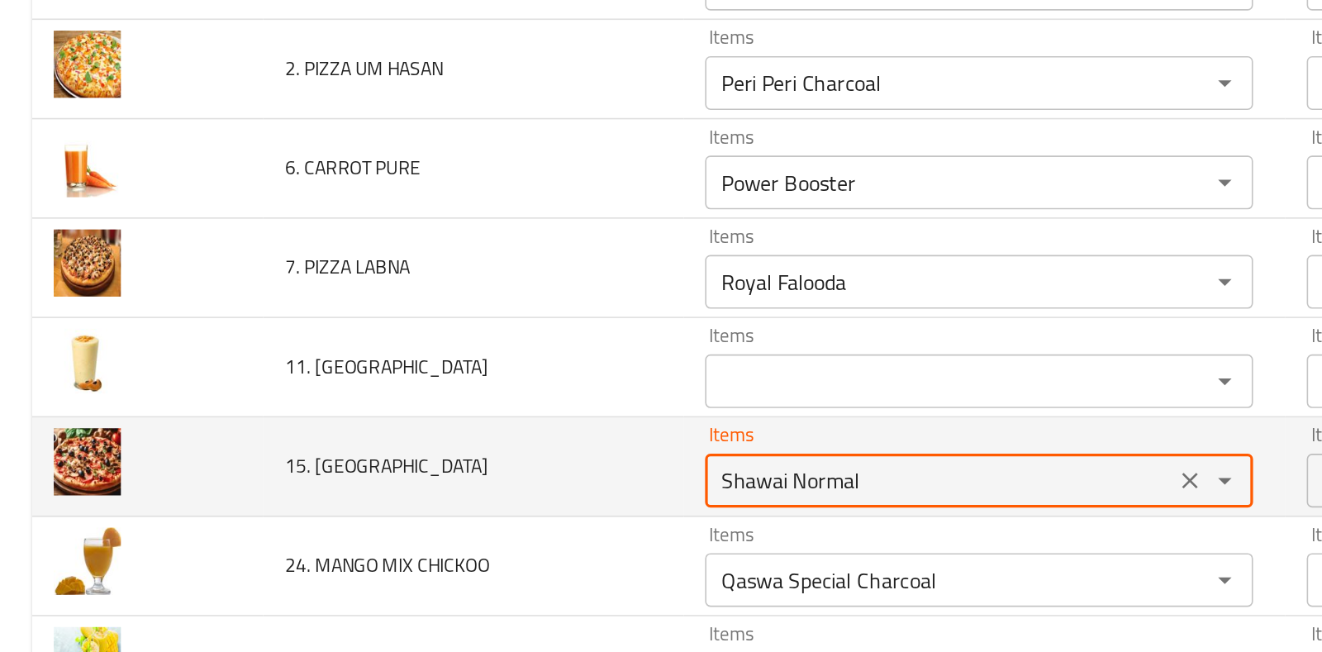
click at [484, 436] on LABNA "Shawai Normal" at bounding box center [578, 447] width 279 height 23
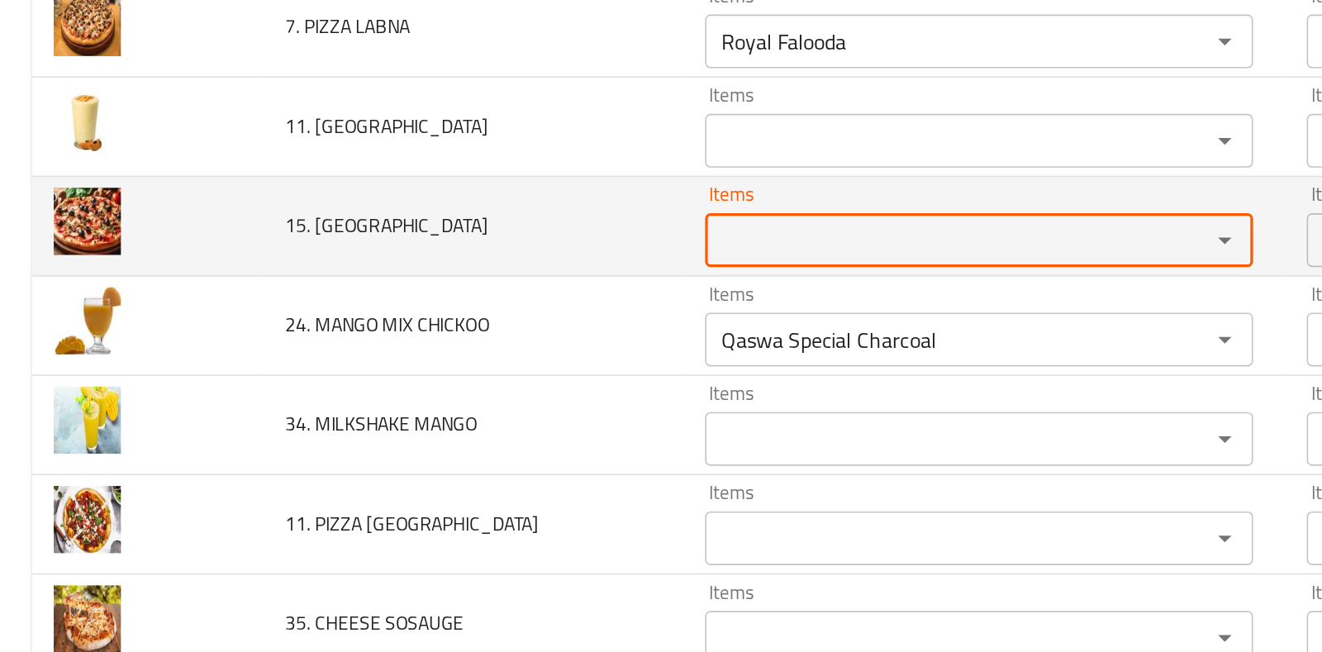
scroll to position [5128, 0]
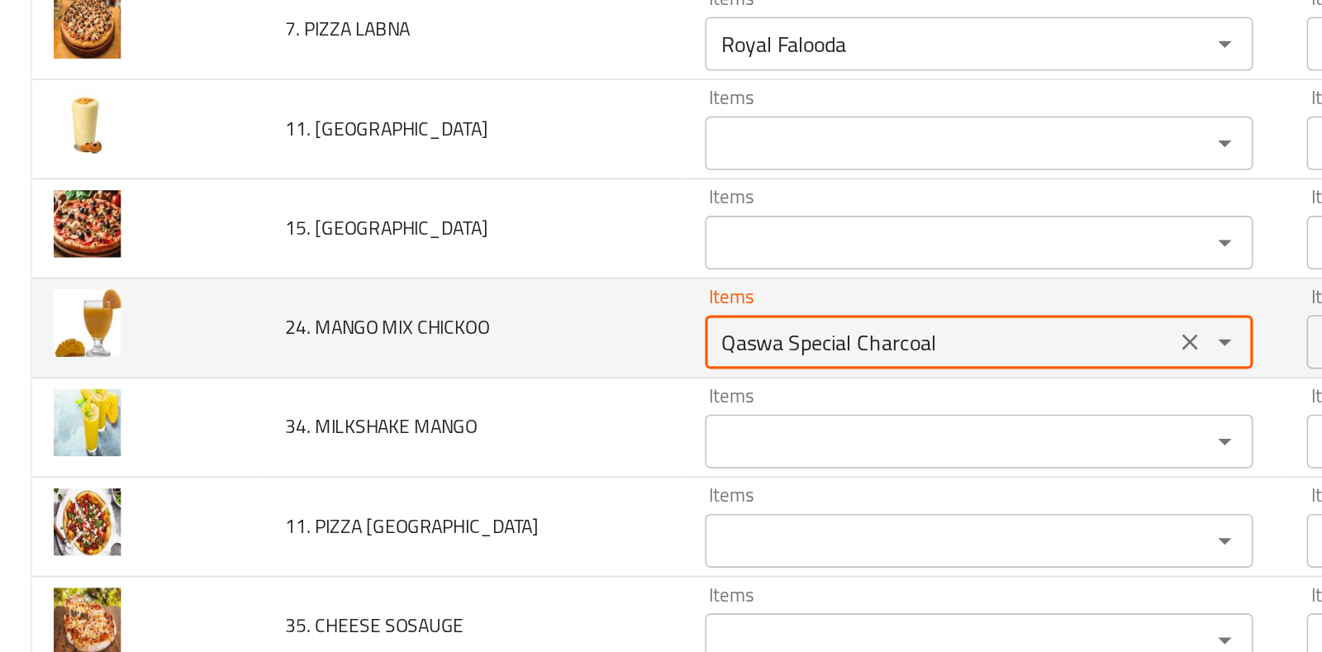
click at [495, 351] on CHICKOO "Qaswa Special Charcoal" at bounding box center [578, 362] width 279 height 23
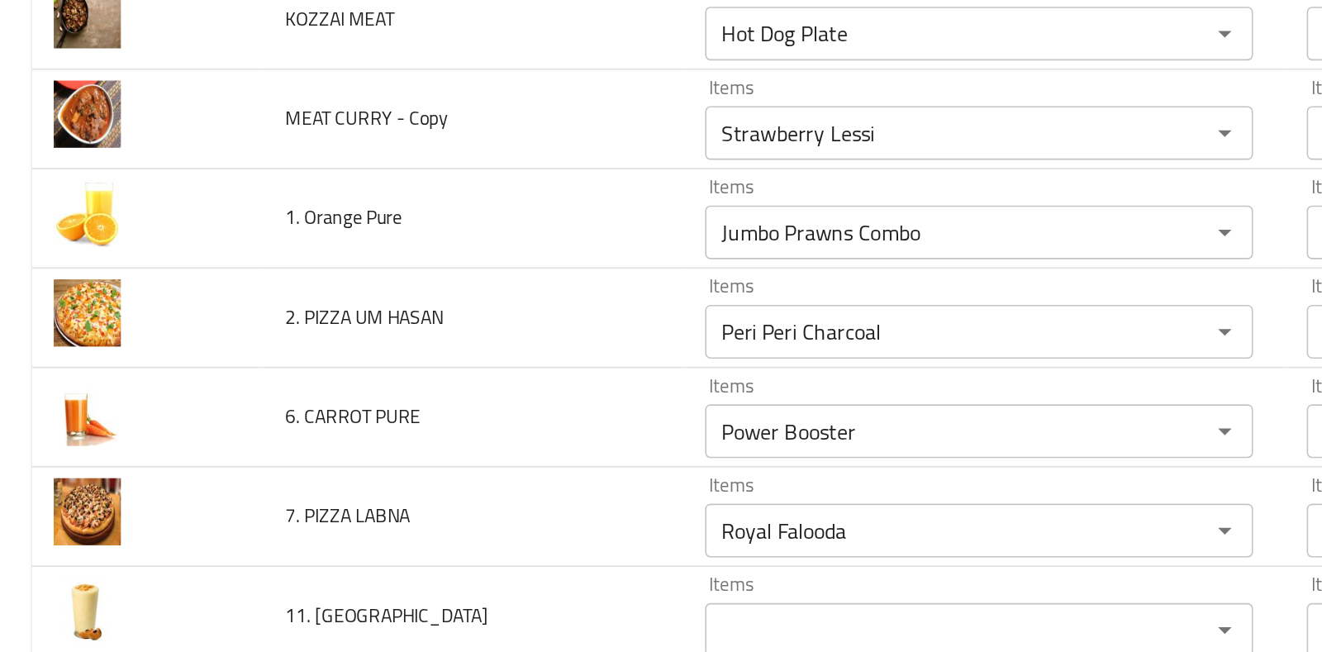
scroll to position [4830, 0]
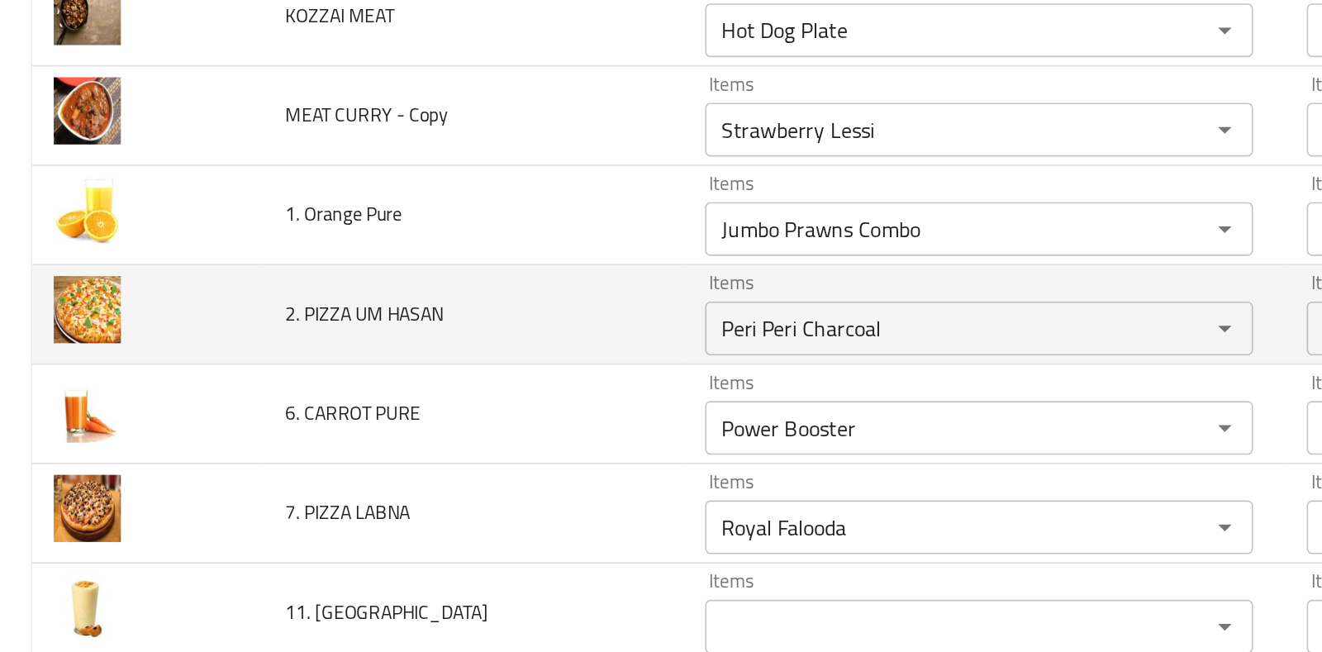
drag, startPoint x: 469, startPoint y: 452, endPoint x: 365, endPoint y: 359, distance: 139.9
click at [365, 359] on td "2. PIZZA UM HASAN" at bounding box center [291, 346] width 259 height 61
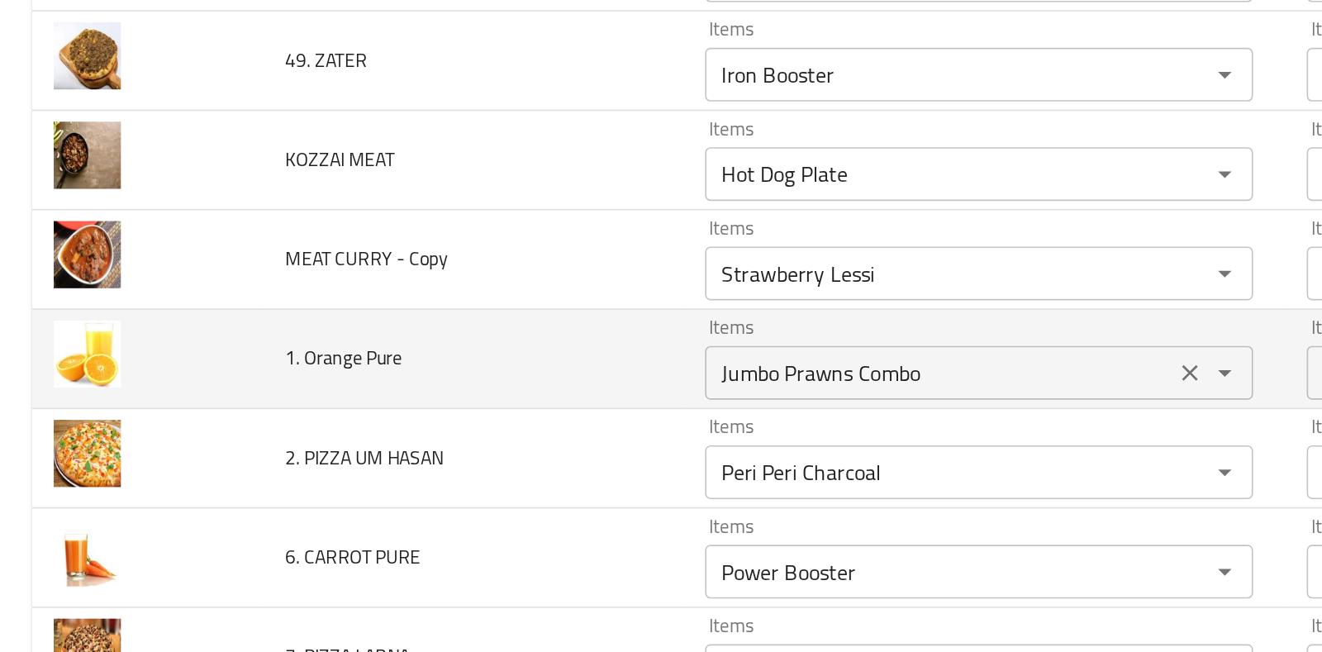
scroll to position [4867, 0]
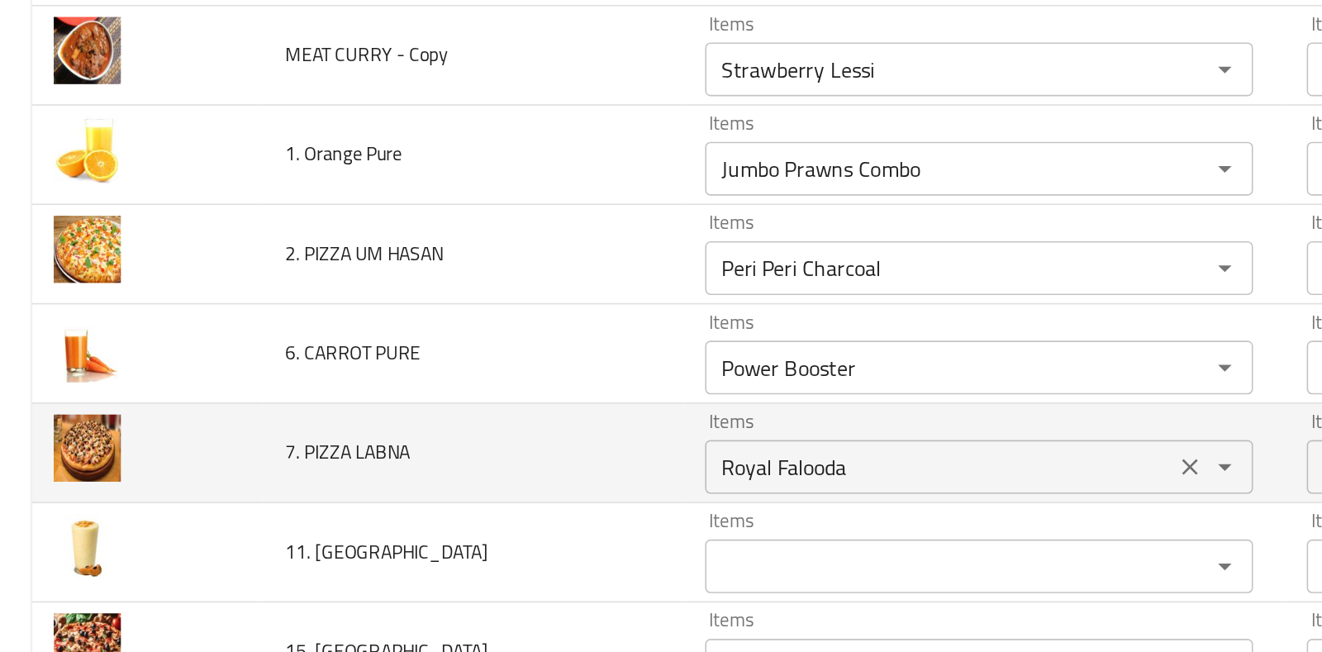
click at [728, 435] on icon "Clear" at bounding box center [733, 440] width 10 height 10
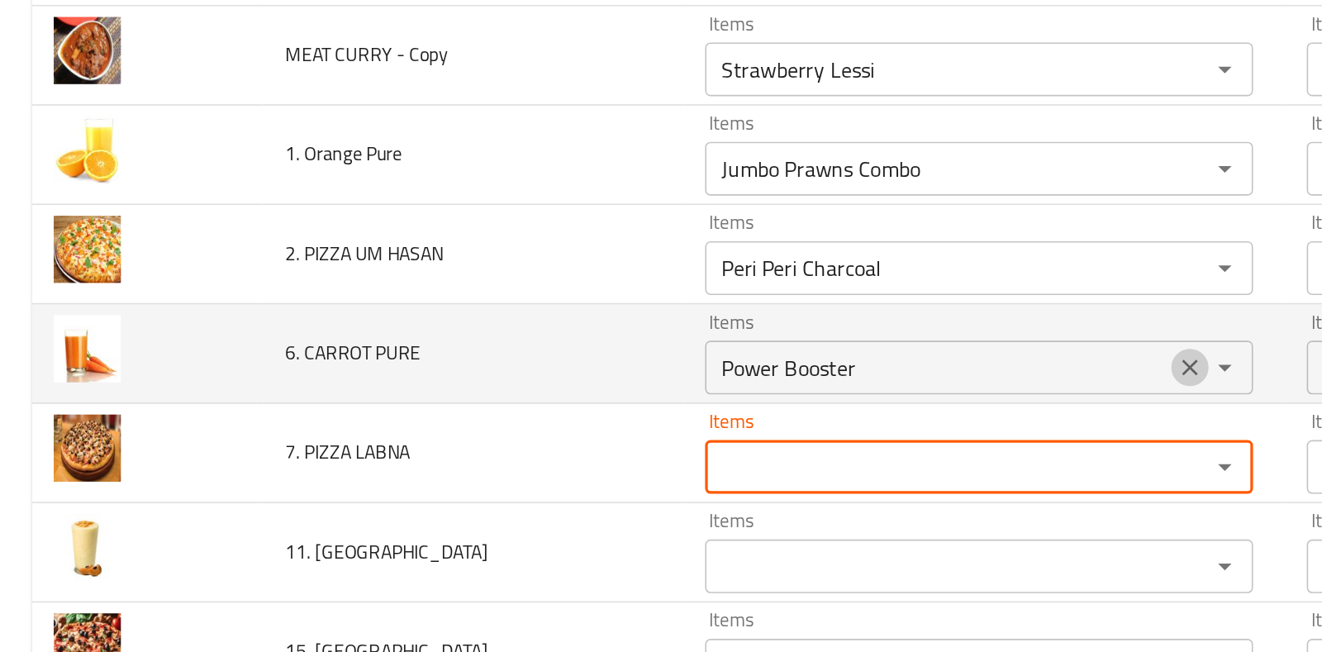
click at [724, 370] on icon "Clear" at bounding box center [732, 378] width 17 height 17
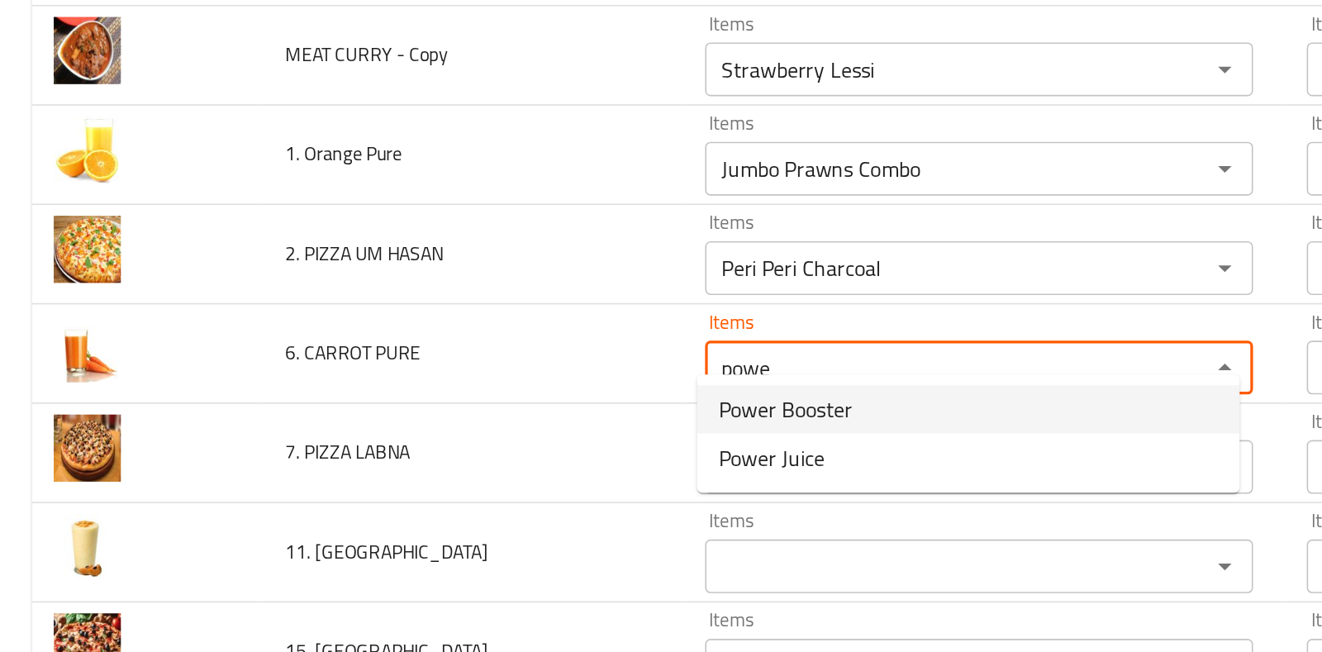
click at [656, 384] on PURE-popup "Power Booster Power Juice" at bounding box center [596, 419] width 334 height 73
click at [511, 394] on span "Power Booster" at bounding box center [483, 404] width 83 height 20
type PURE "Power Booster"
type PURE-ar "معزز الطاقة"
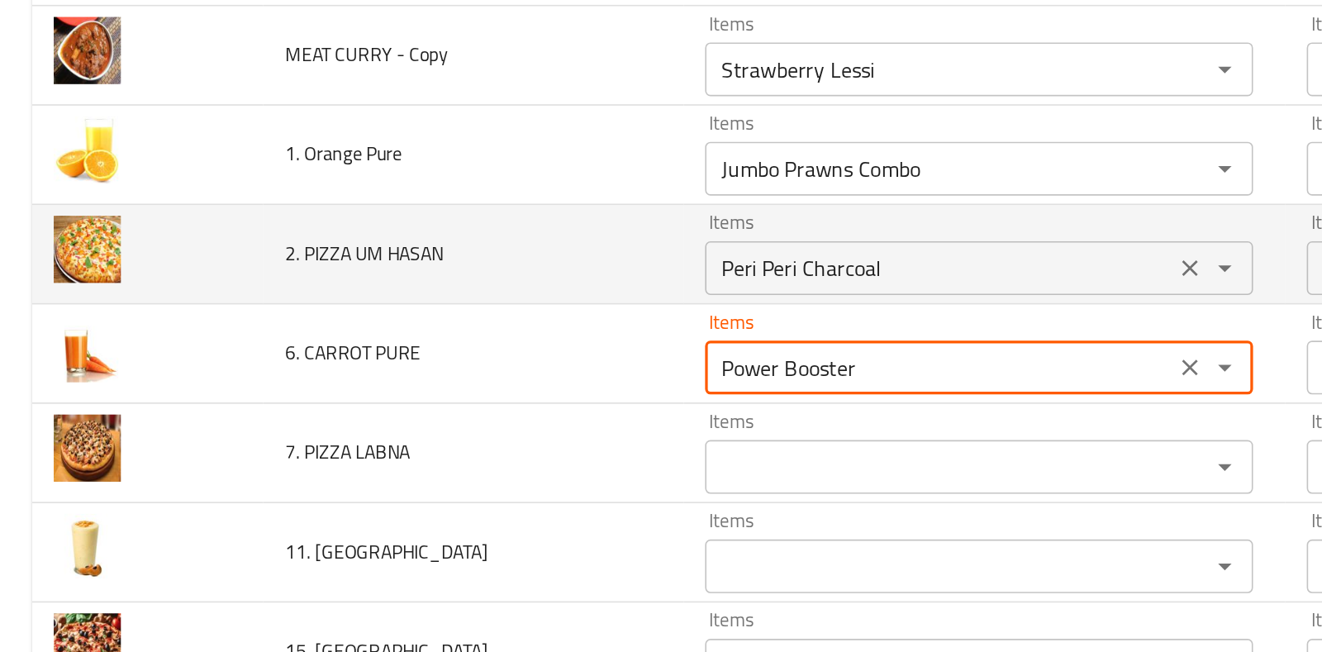
click at [522, 316] on div "Peri Peri Charcoal Items" at bounding box center [602, 317] width 337 height 33
type PURE "Power Booster"
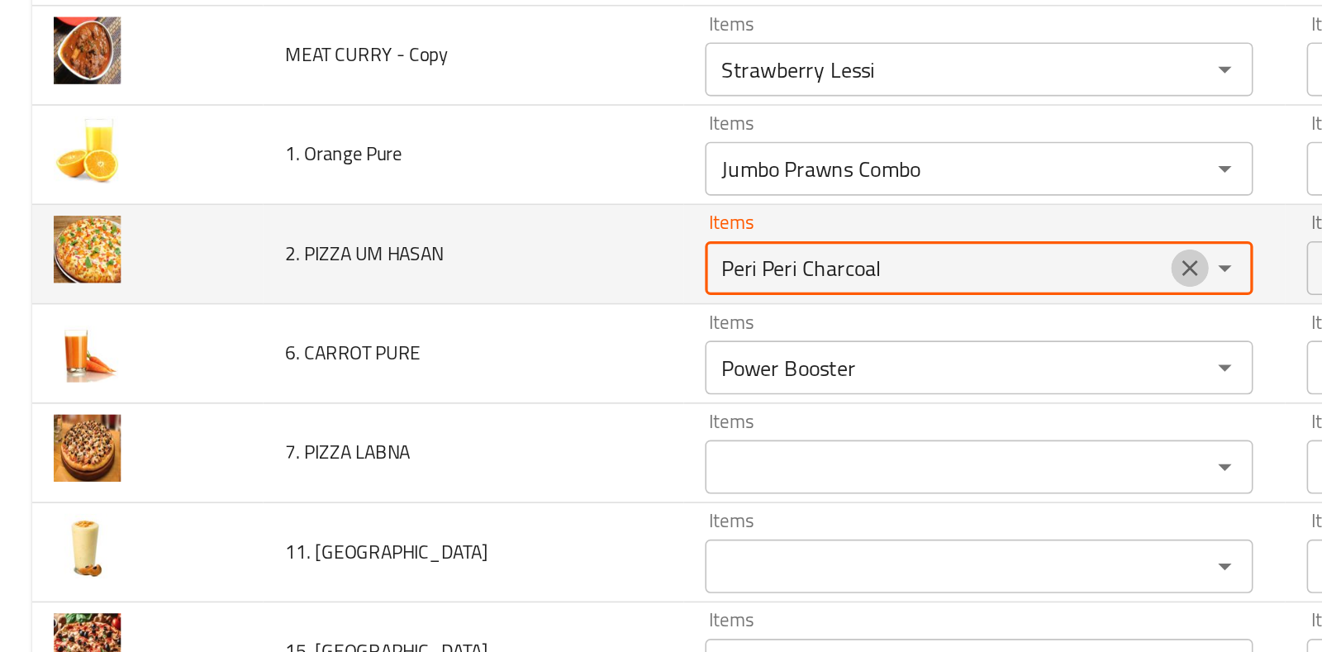
click at [726, 309] on icon "Clear" at bounding box center [732, 317] width 17 height 17
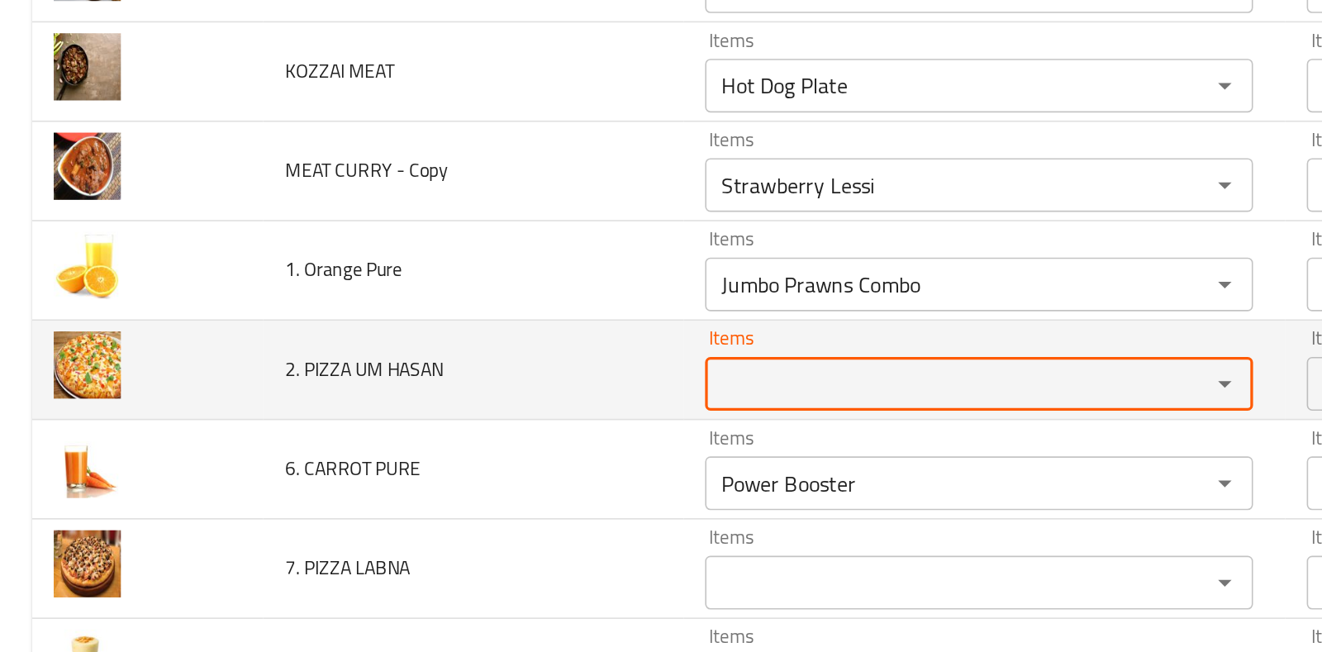
scroll to position [4781, 0]
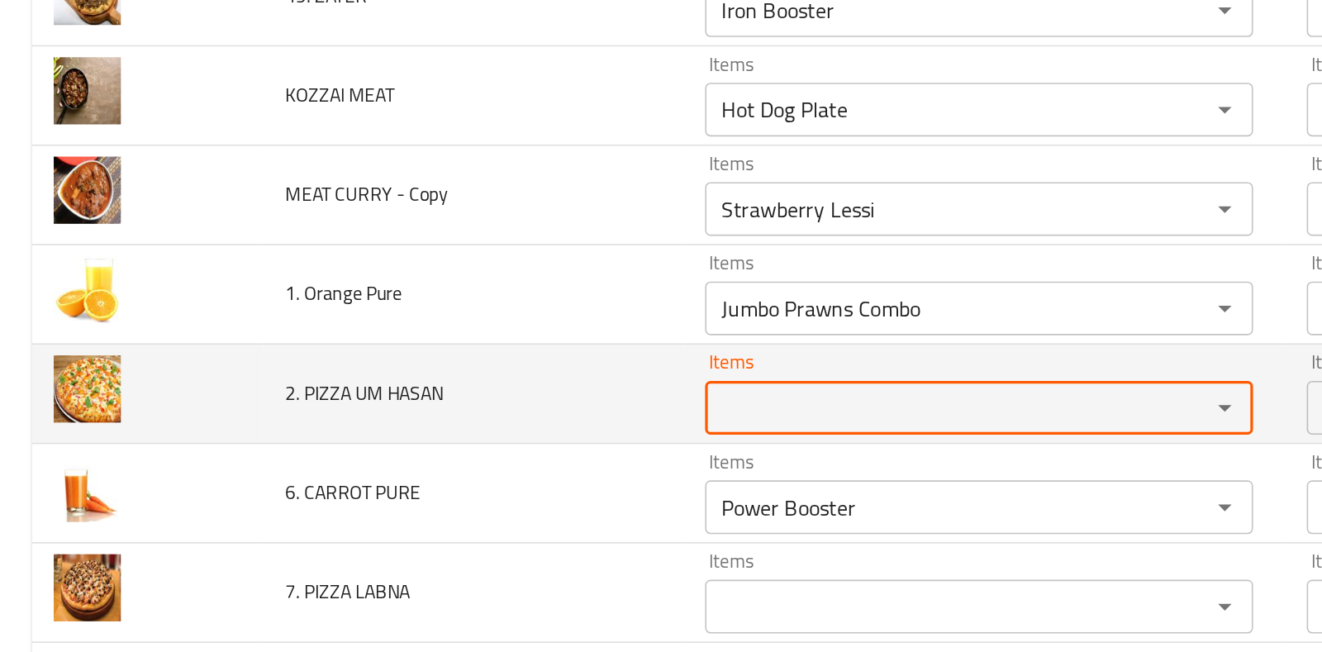
click at [721, 392] on div "enhanced table" at bounding box center [742, 403] width 43 height 23
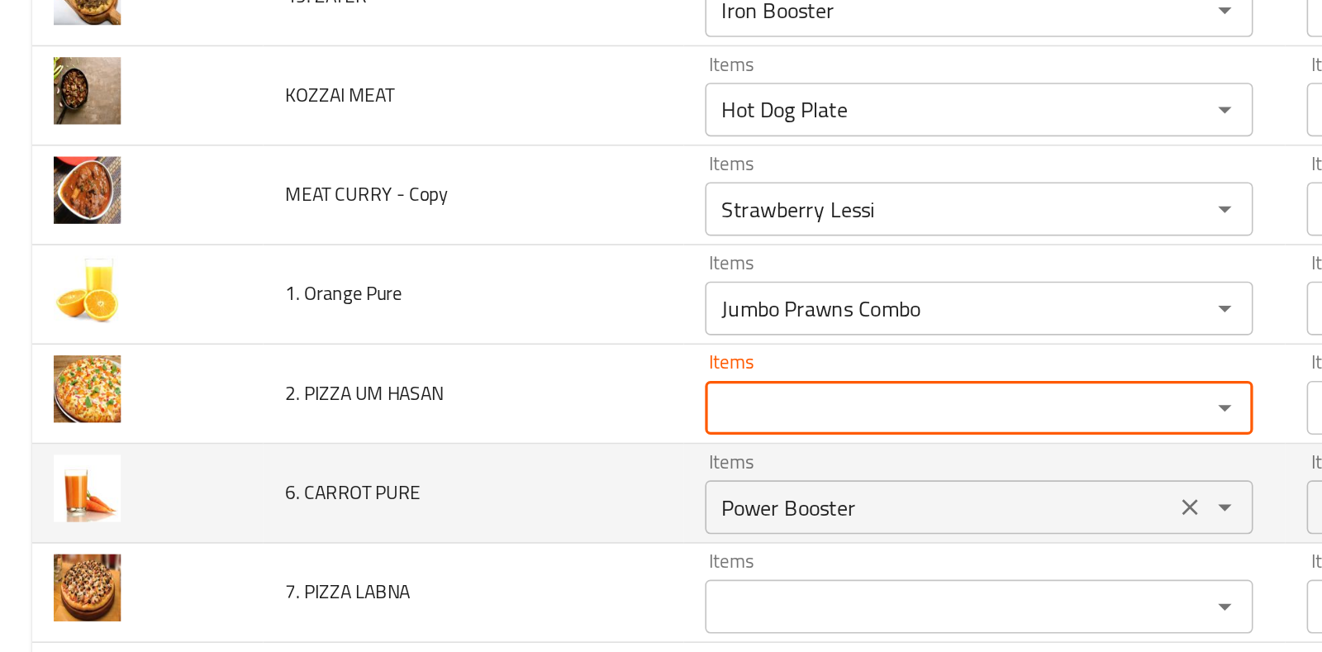
click at [668, 448] on div "Power Booster Items" at bounding box center [602, 464] width 337 height 33
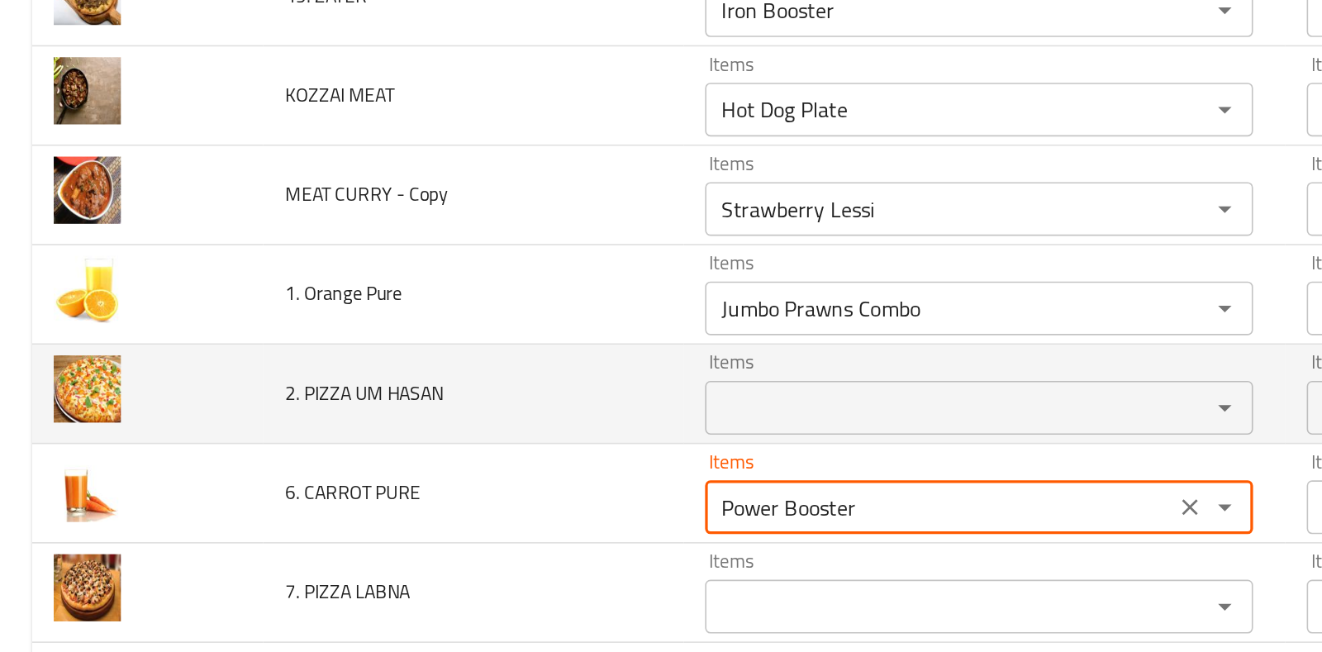
click at [703, 396] on HASAN "Items" at bounding box center [578, 403] width 279 height 23
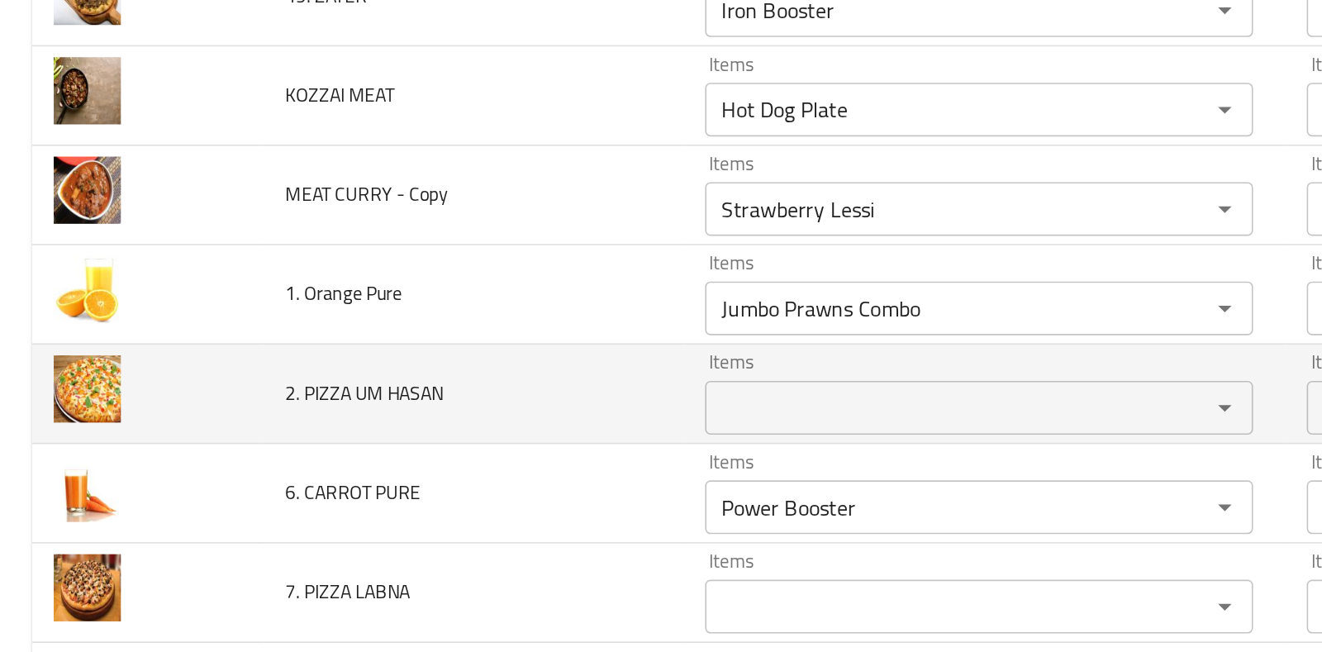
click at [383, 370] on td "2. PIZZA UM HASAN" at bounding box center [291, 394] width 259 height 61
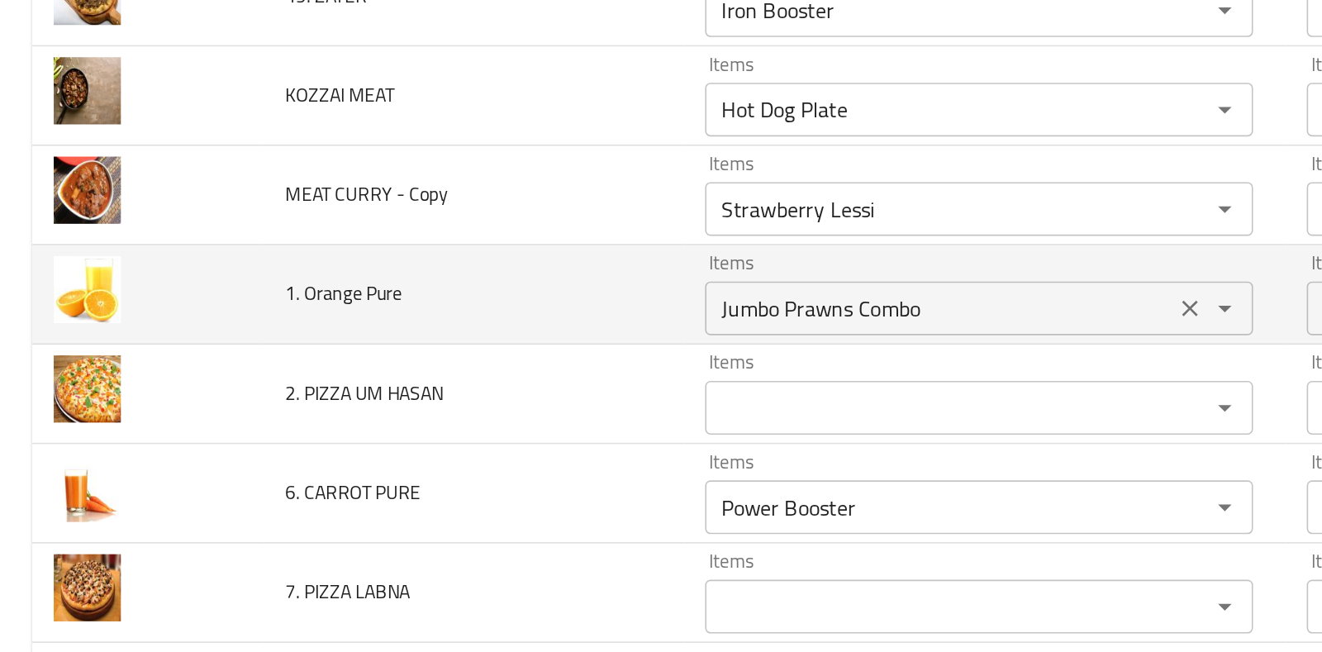
click at [673, 308] on div "Items Jumbo Prawns Combo Items" at bounding box center [602, 333] width 337 height 50
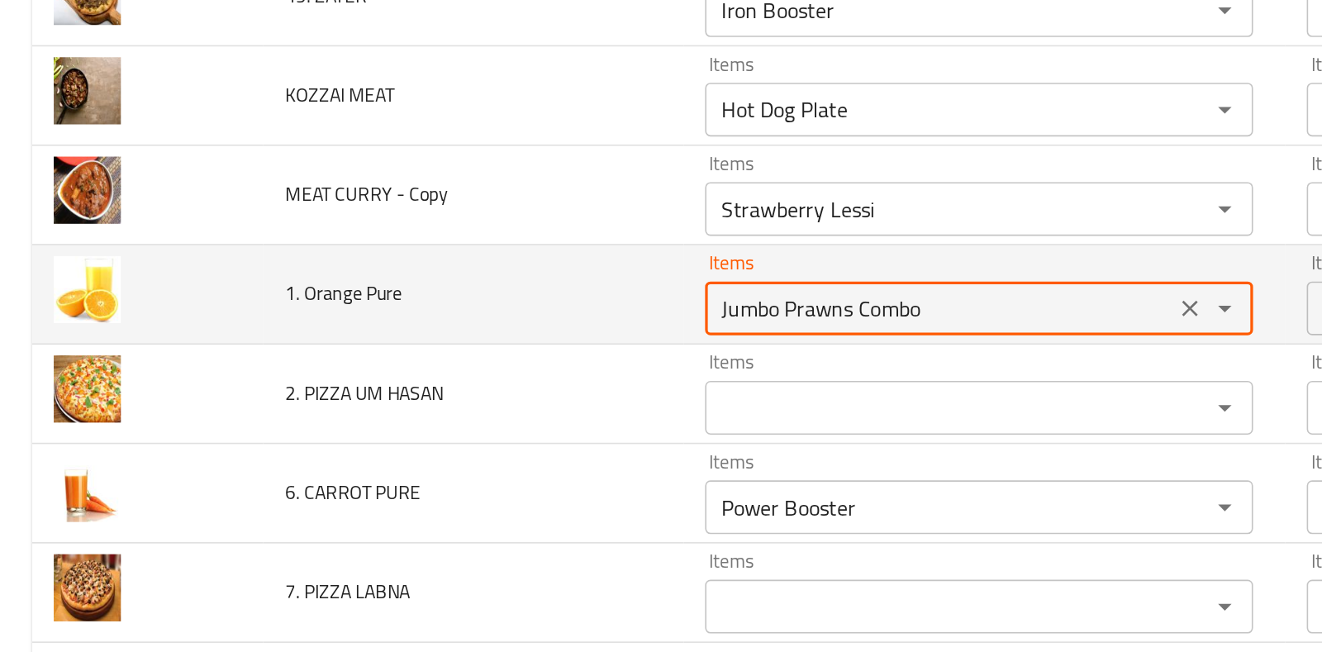
click at [724, 334] on icon "Clear" at bounding box center [732, 342] width 17 height 17
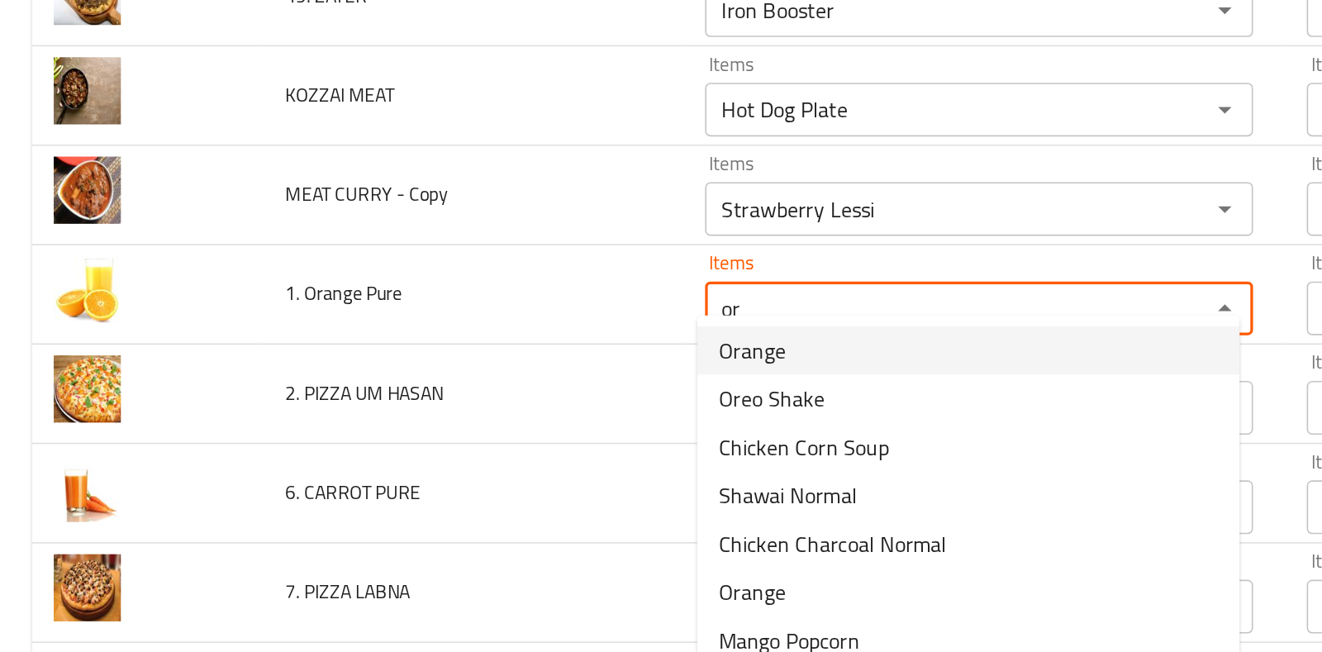
click at [711, 364] on Pure-option-0 "Orange" at bounding box center [596, 368] width 334 height 30
type Pure "Orange"
type Pure-ar "البرتقالي"
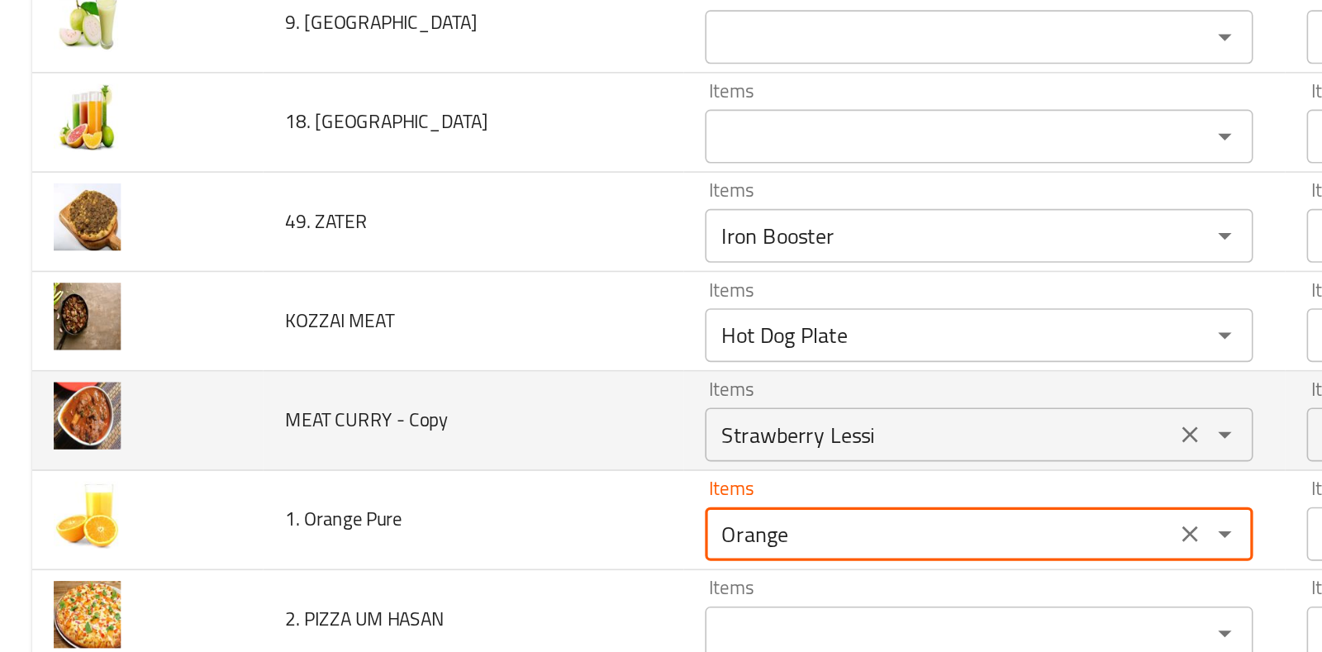
scroll to position [4642, 0]
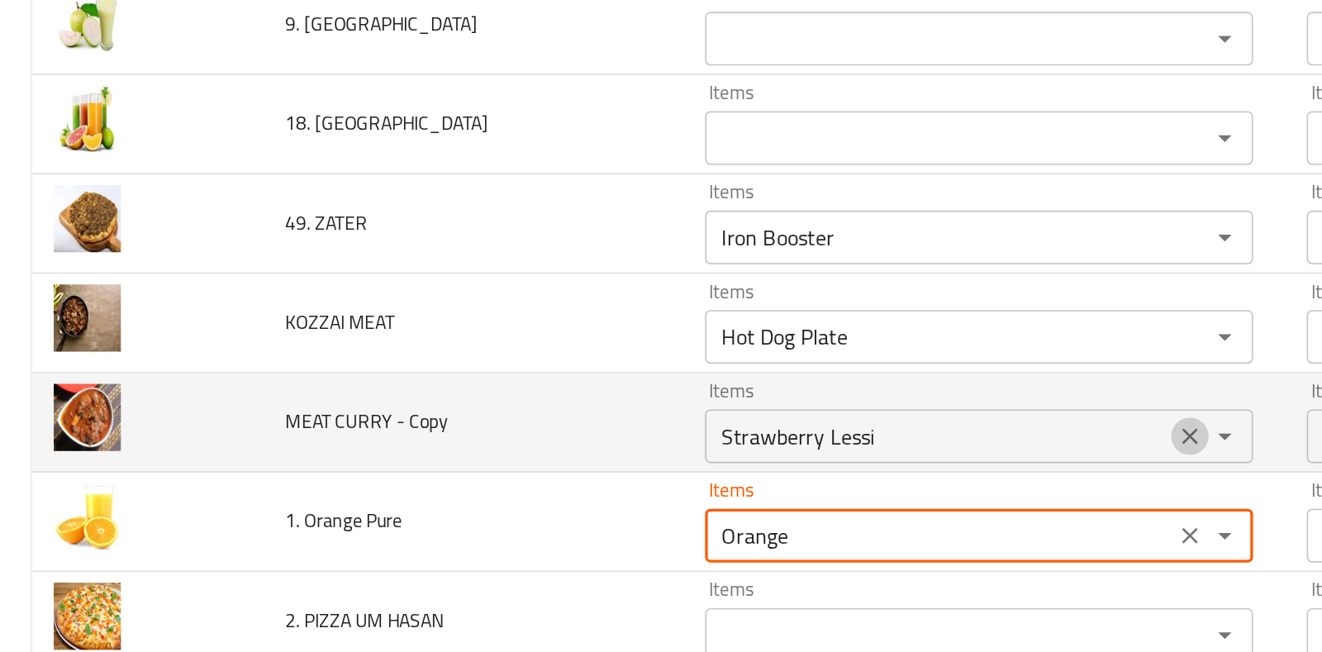
click at [728, 416] on icon "Clear" at bounding box center [733, 421] width 10 height 10
type Pure "Orange"
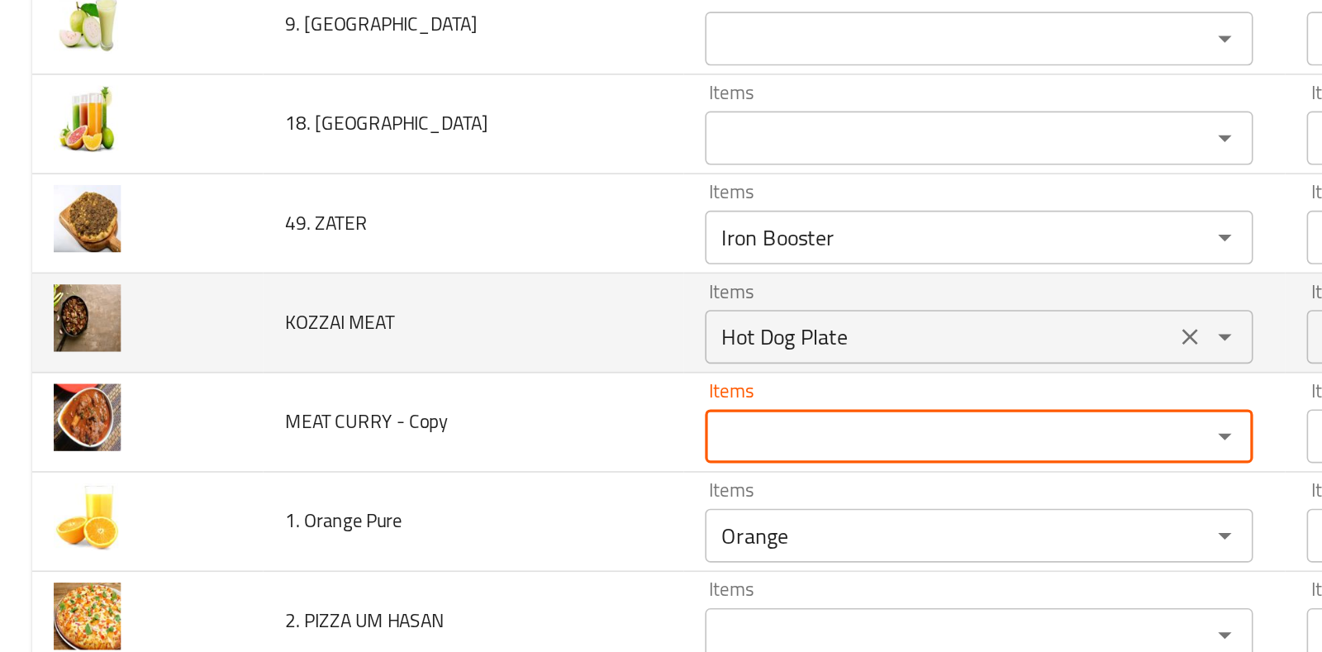
scroll to position [4614, 0]
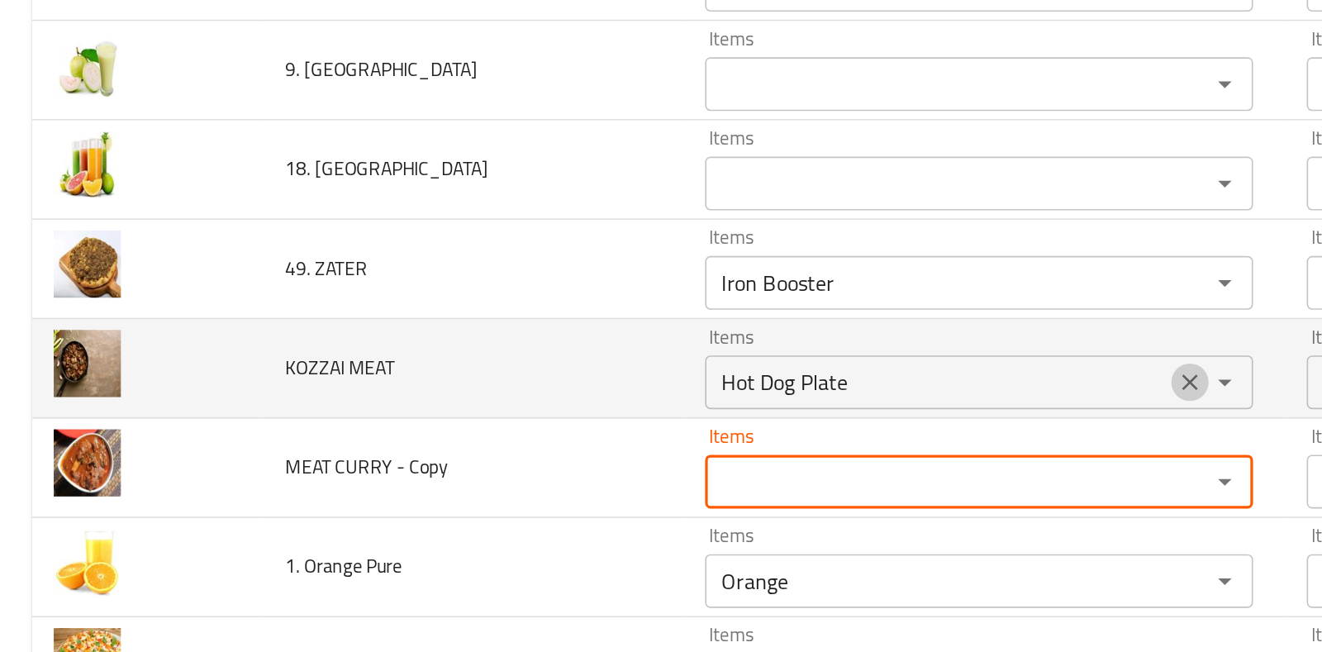
click at [724, 379] on icon "Clear" at bounding box center [732, 387] width 17 height 17
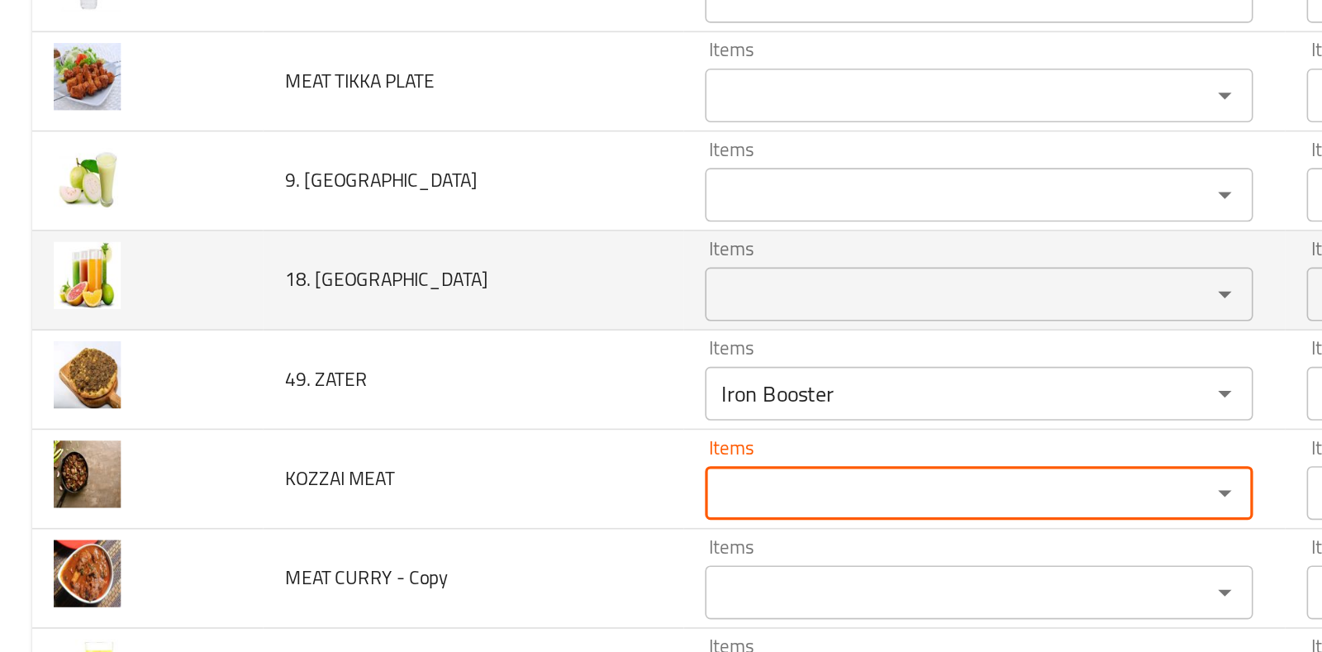
scroll to position [4548, 0]
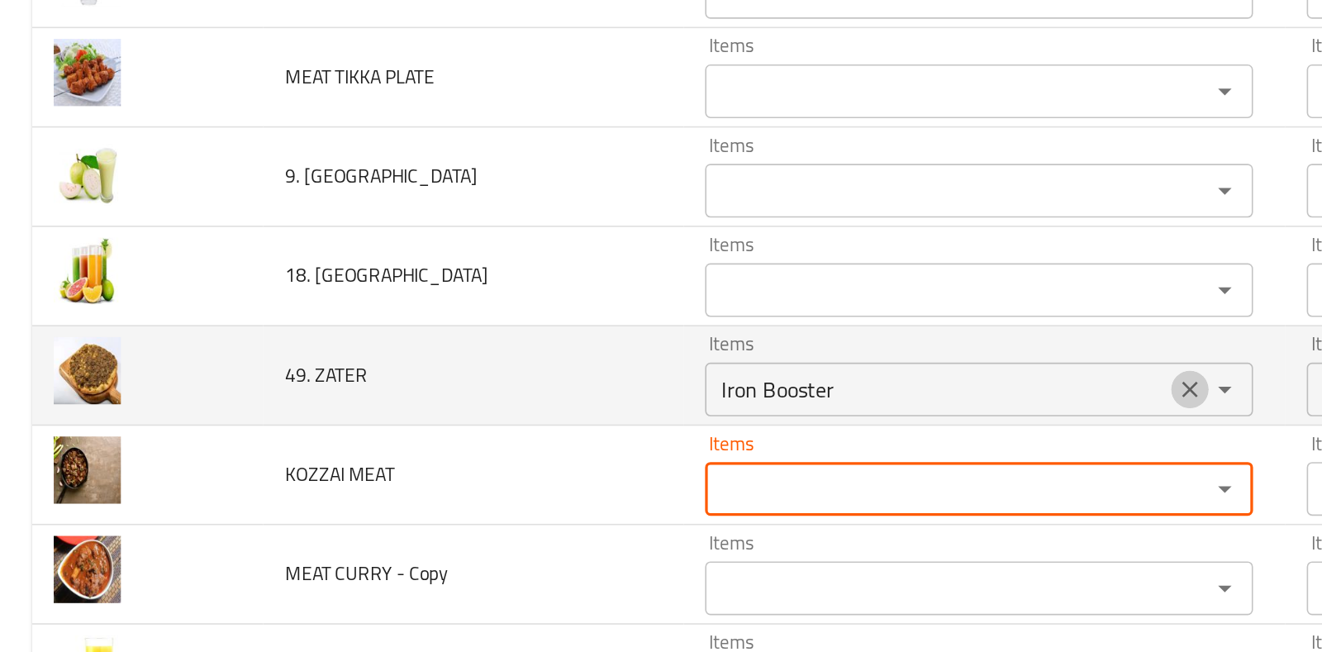
click at [730, 383] on icon "Clear" at bounding box center [732, 391] width 17 height 17
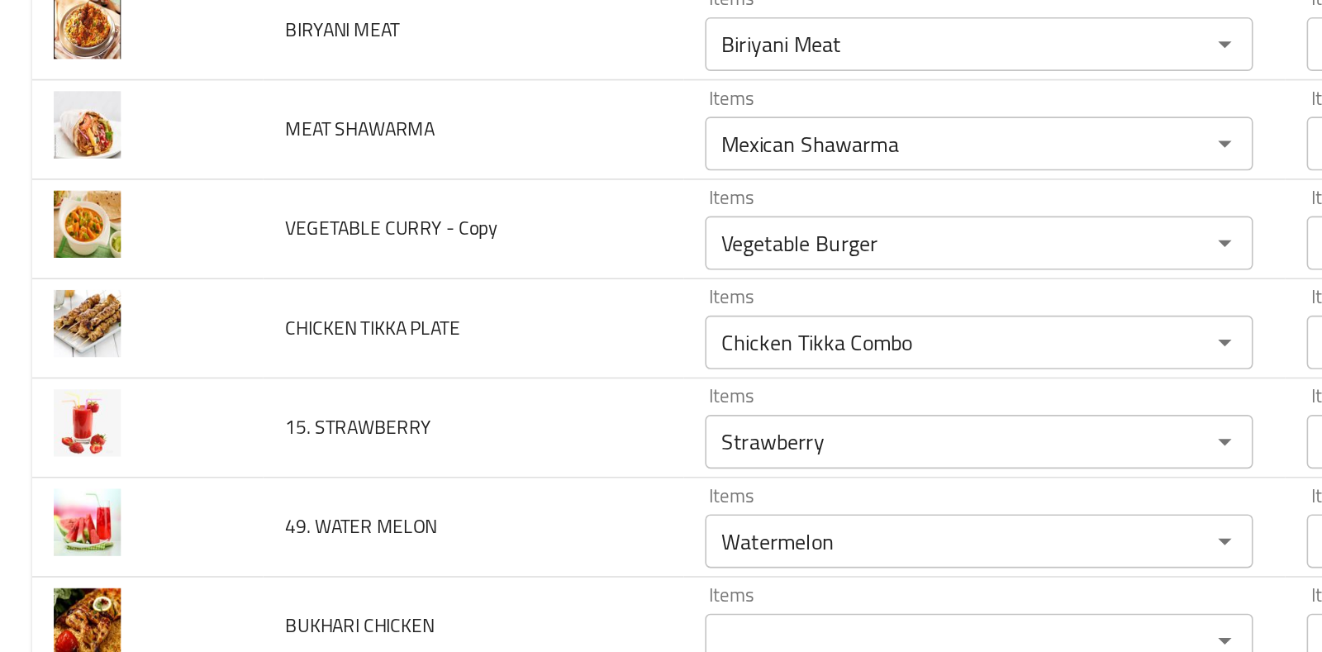
scroll to position [0, 0]
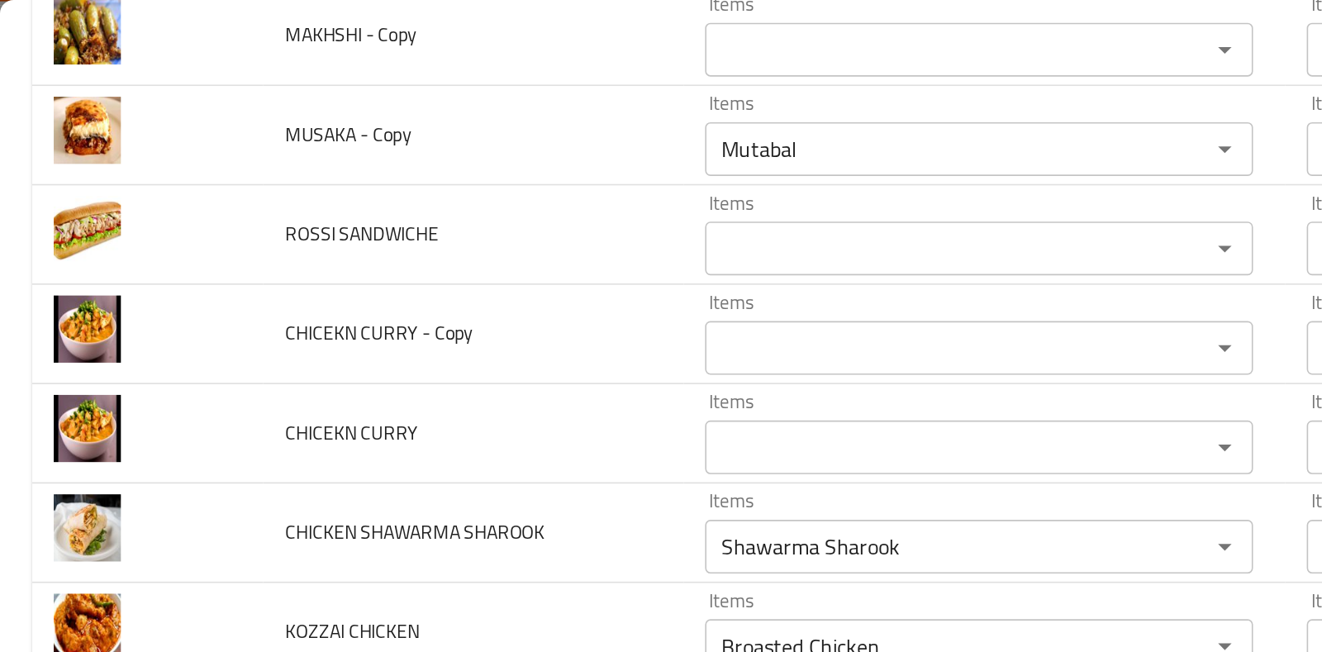
click at [566, 136] on div "Items" at bounding box center [602, 152] width 337 height 33
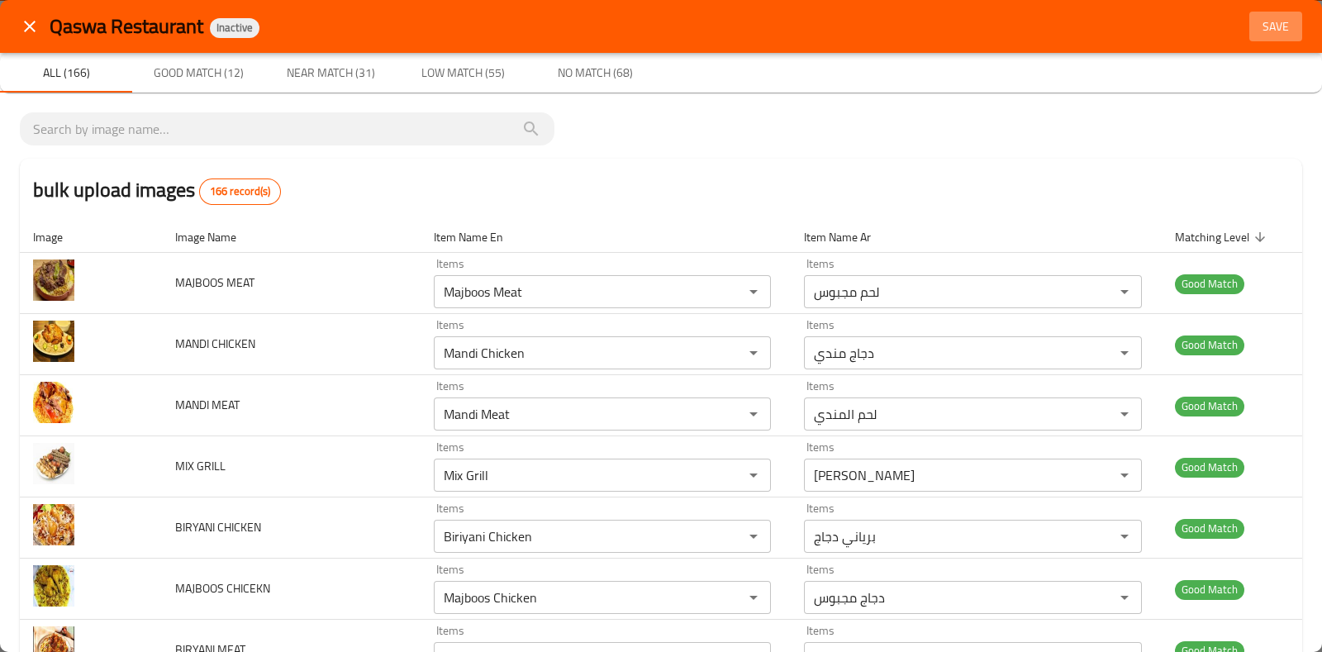
click at [1260, 17] on span "Save" at bounding box center [1276, 27] width 40 height 21
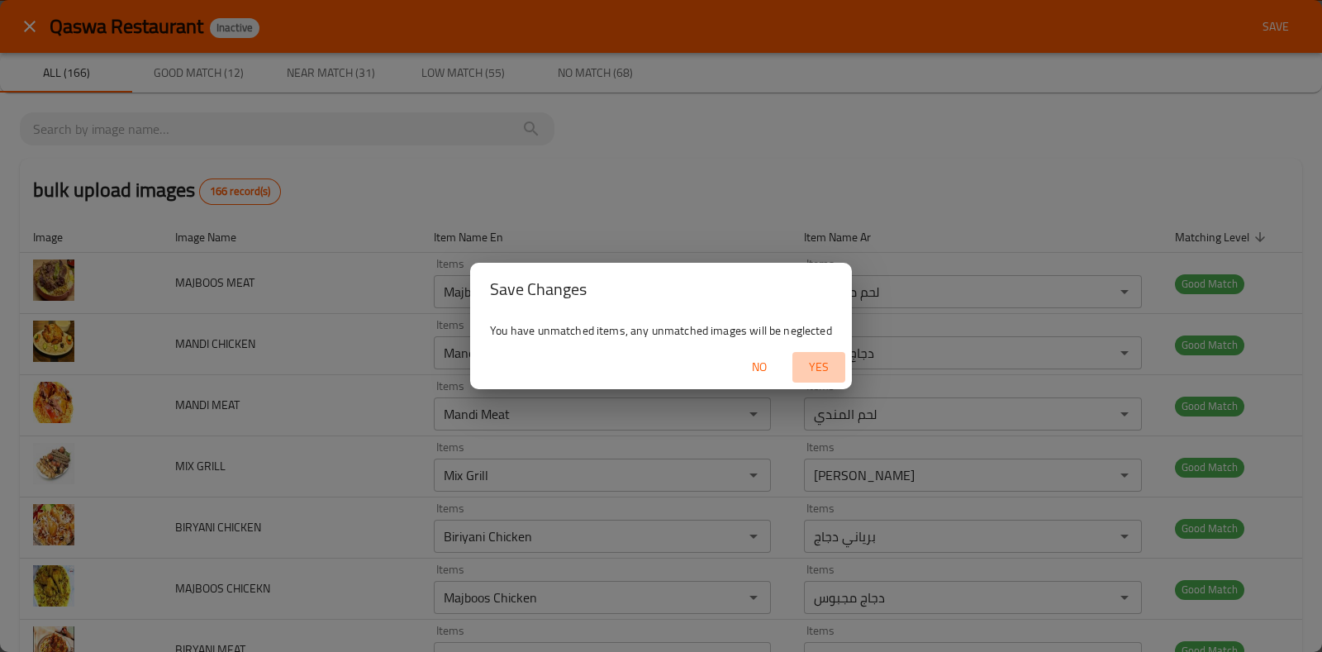
click at [814, 358] on span "Yes" at bounding box center [819, 367] width 40 height 21
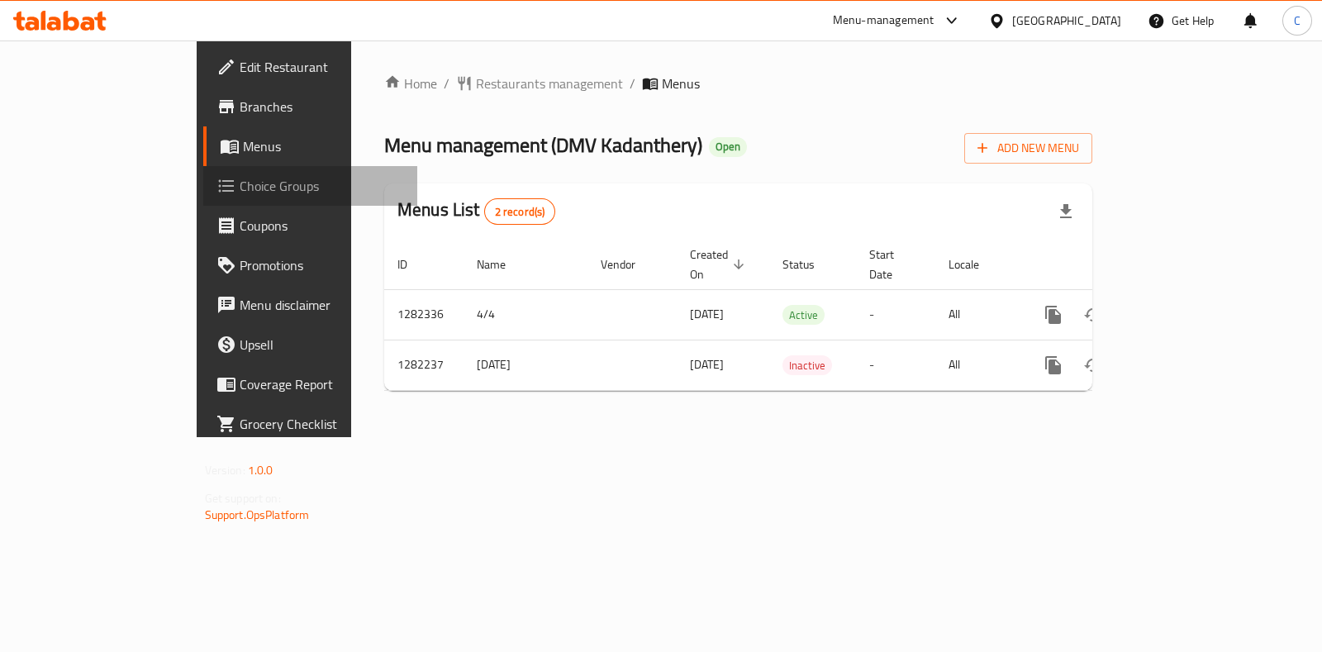
click at [240, 188] on span "Choice Groups" at bounding box center [322, 186] width 164 height 20
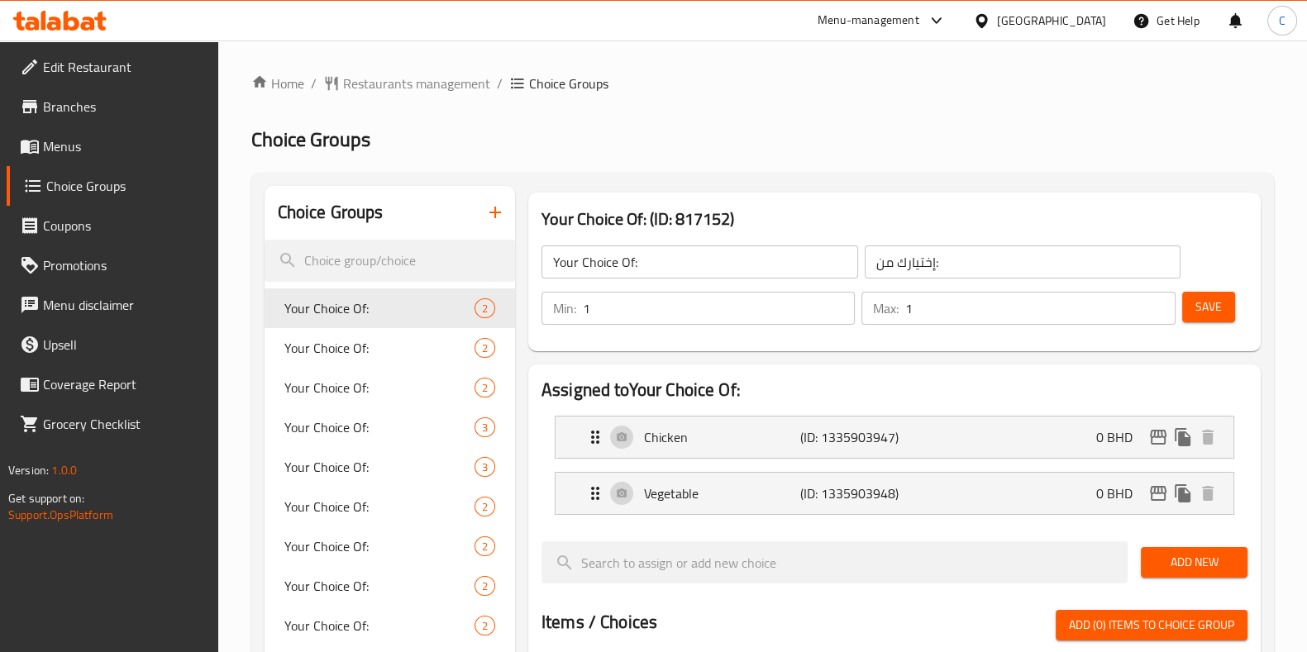
click at [127, 152] on span "Menus" at bounding box center [124, 146] width 162 height 20
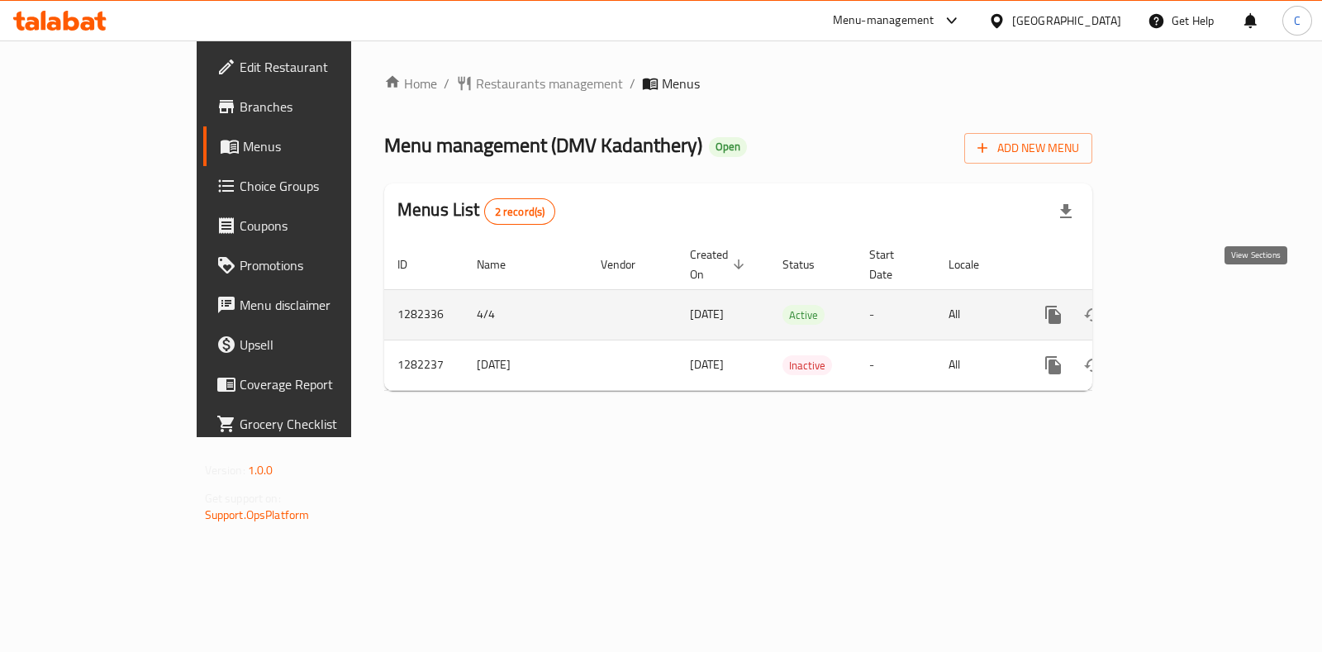
click at [1183, 305] on icon "enhanced table" at bounding box center [1173, 315] width 20 height 20
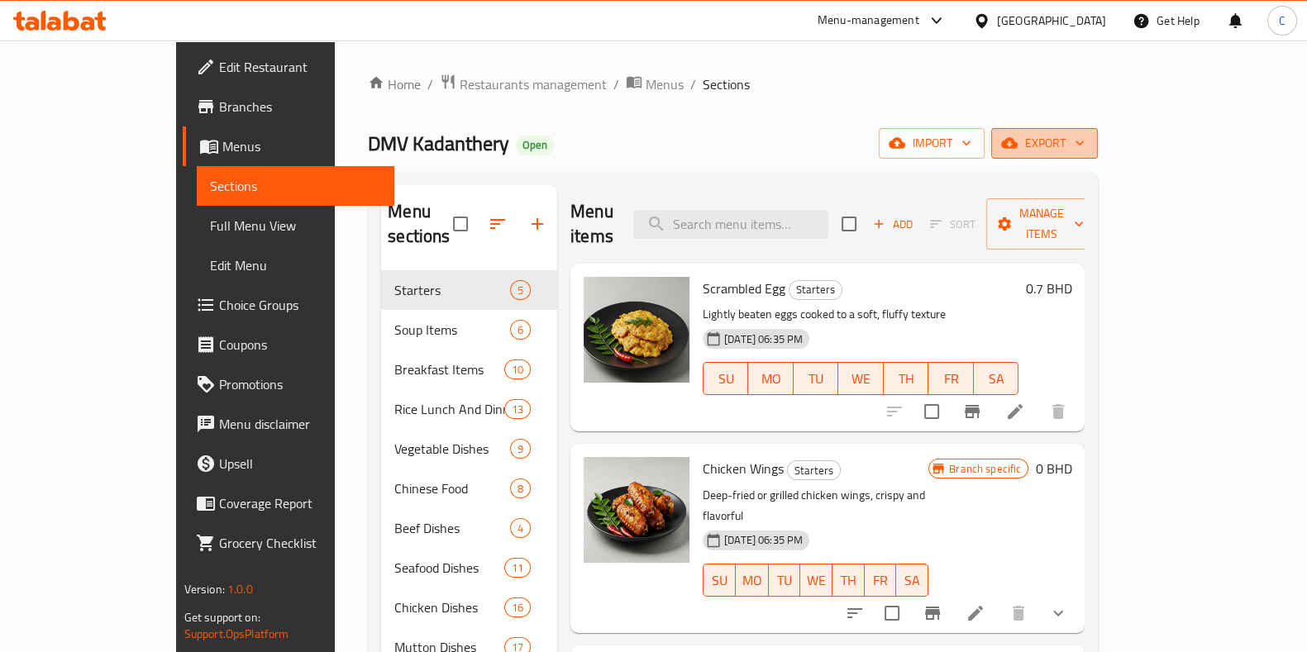
click at [1084, 135] on span "export" at bounding box center [1044, 143] width 80 height 21
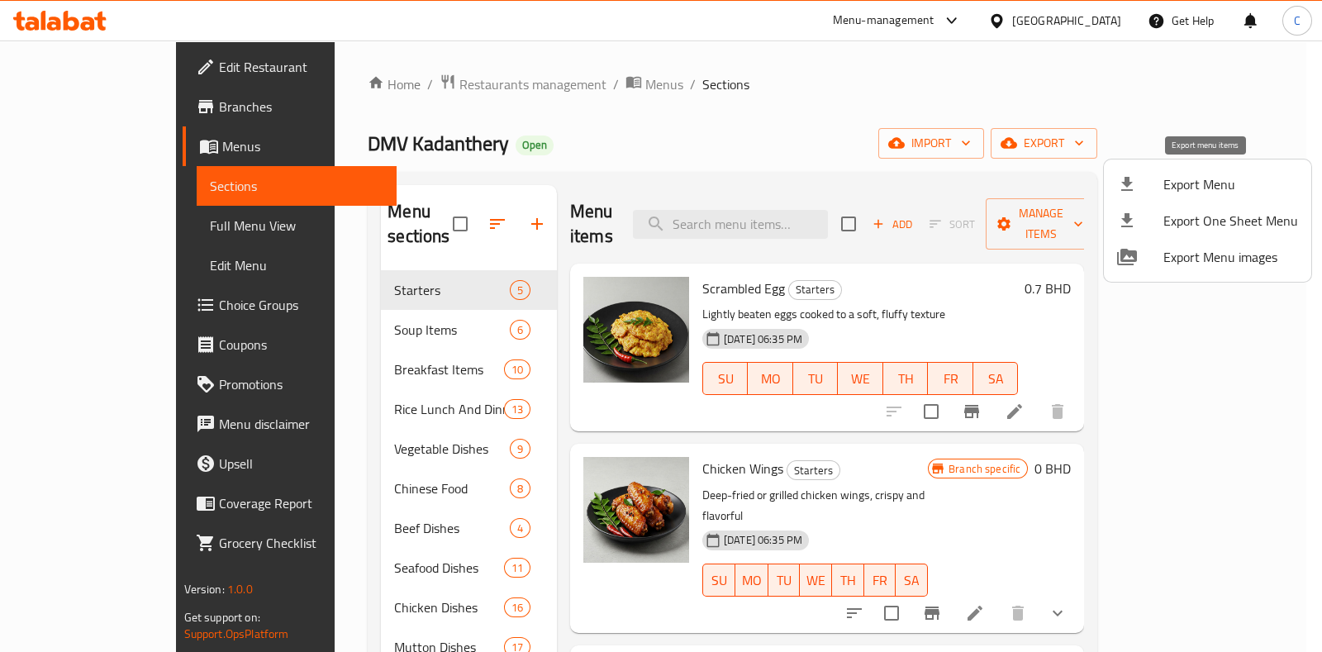
click at [1164, 182] on span "Export Menu" at bounding box center [1231, 184] width 135 height 20
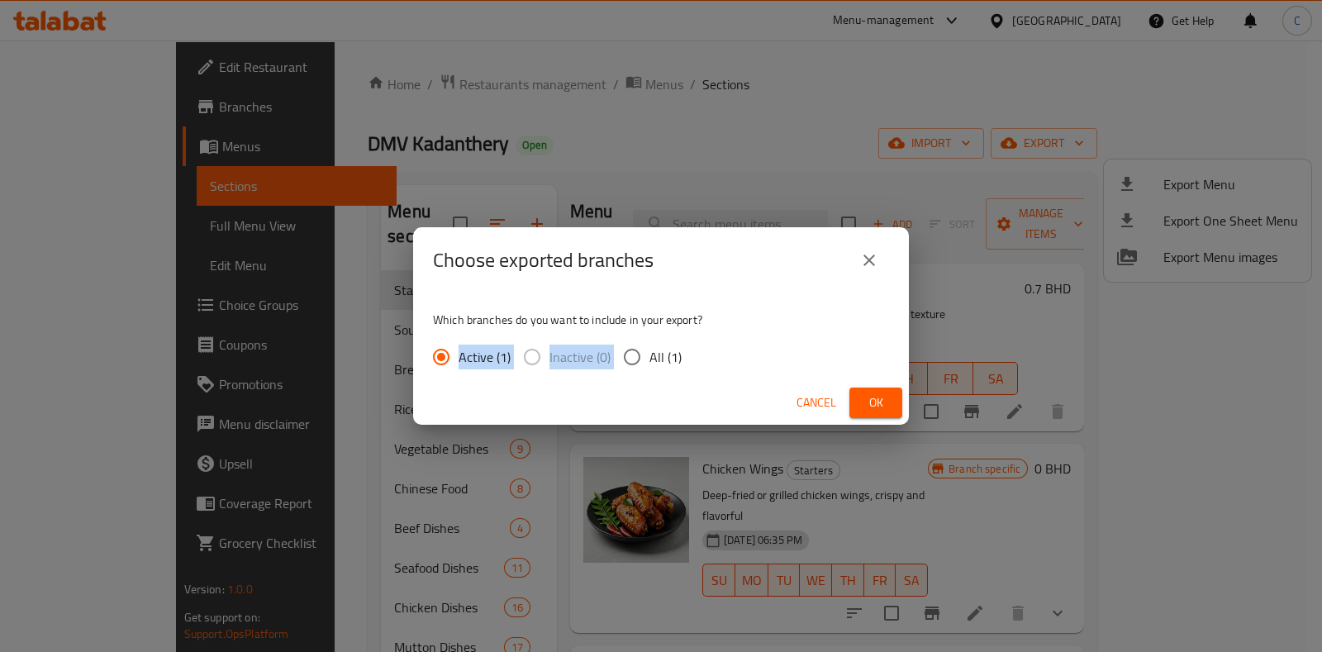
drag, startPoint x: 641, startPoint y: 338, endPoint x: 641, endPoint y: 355, distance: 17.4
click at [641, 355] on div "Which branches do you want to include in your export? Active (1) Inactive (0) A…" at bounding box center [661, 337] width 496 height 88
click at [641, 355] on input "All (1)" at bounding box center [632, 357] width 35 height 35
radio input "true"
click at [871, 403] on span "Ok" at bounding box center [876, 403] width 26 height 21
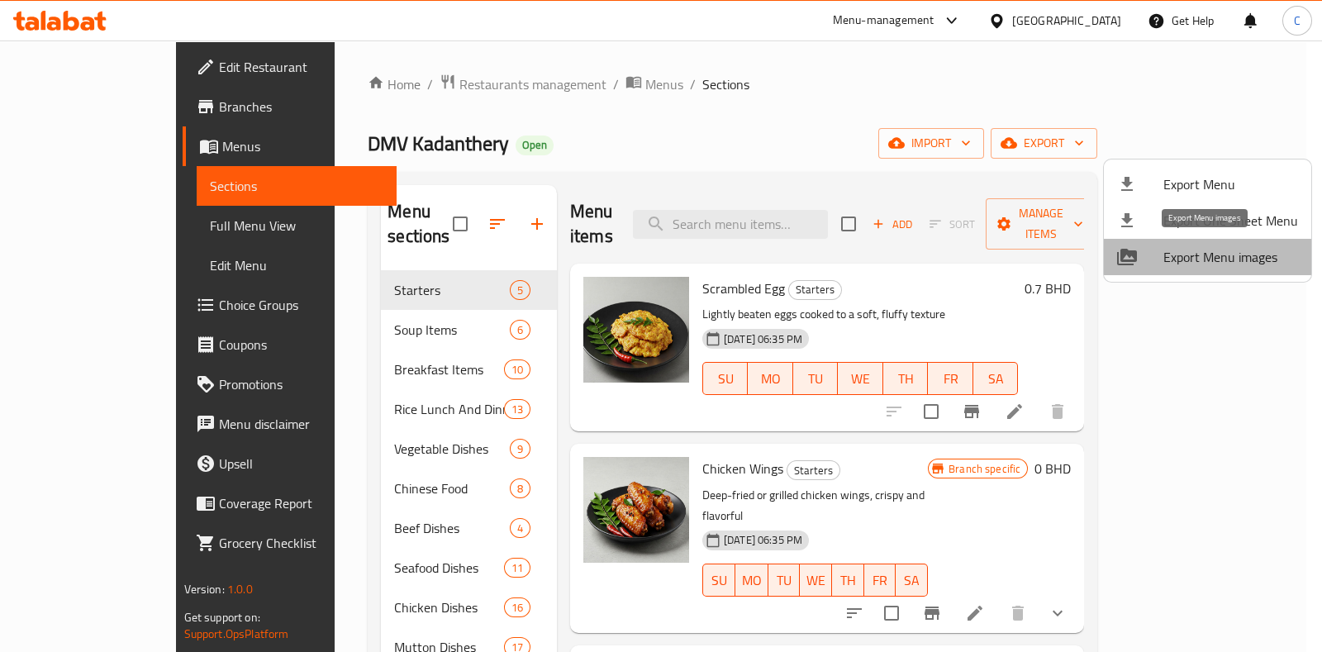
click at [1227, 258] on span "Export Menu images" at bounding box center [1231, 257] width 135 height 20
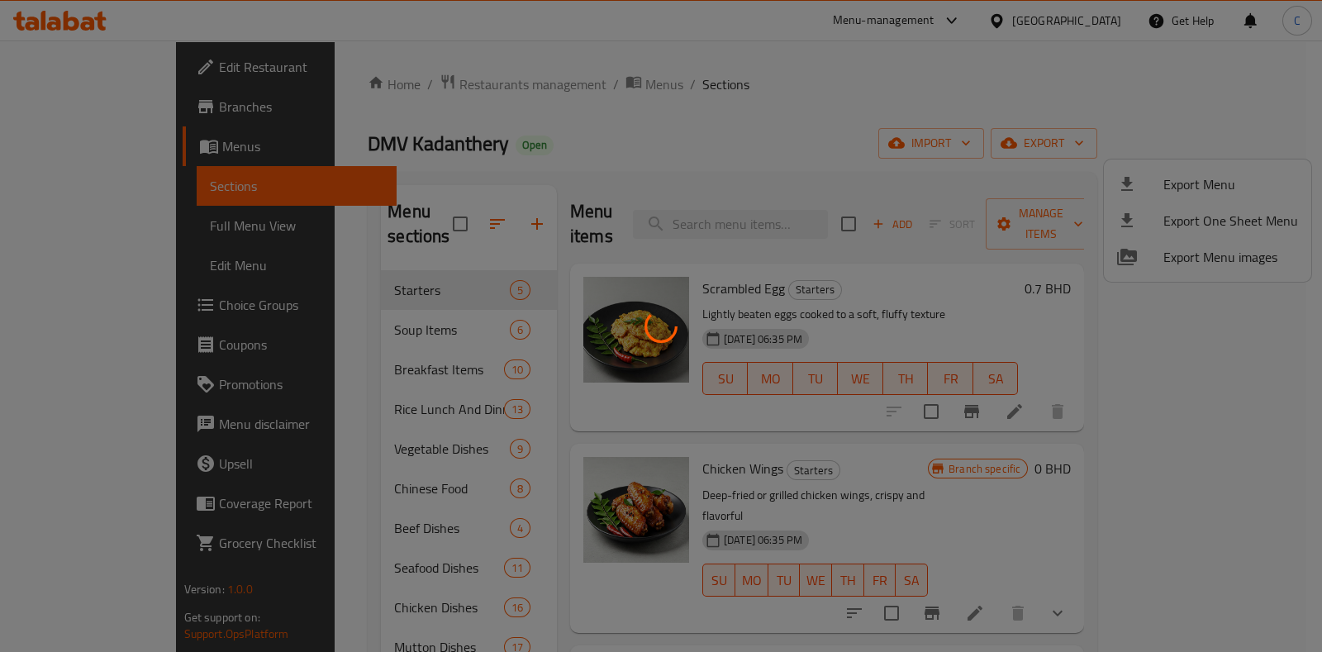
click at [1227, 258] on div at bounding box center [661, 326] width 1322 height 652
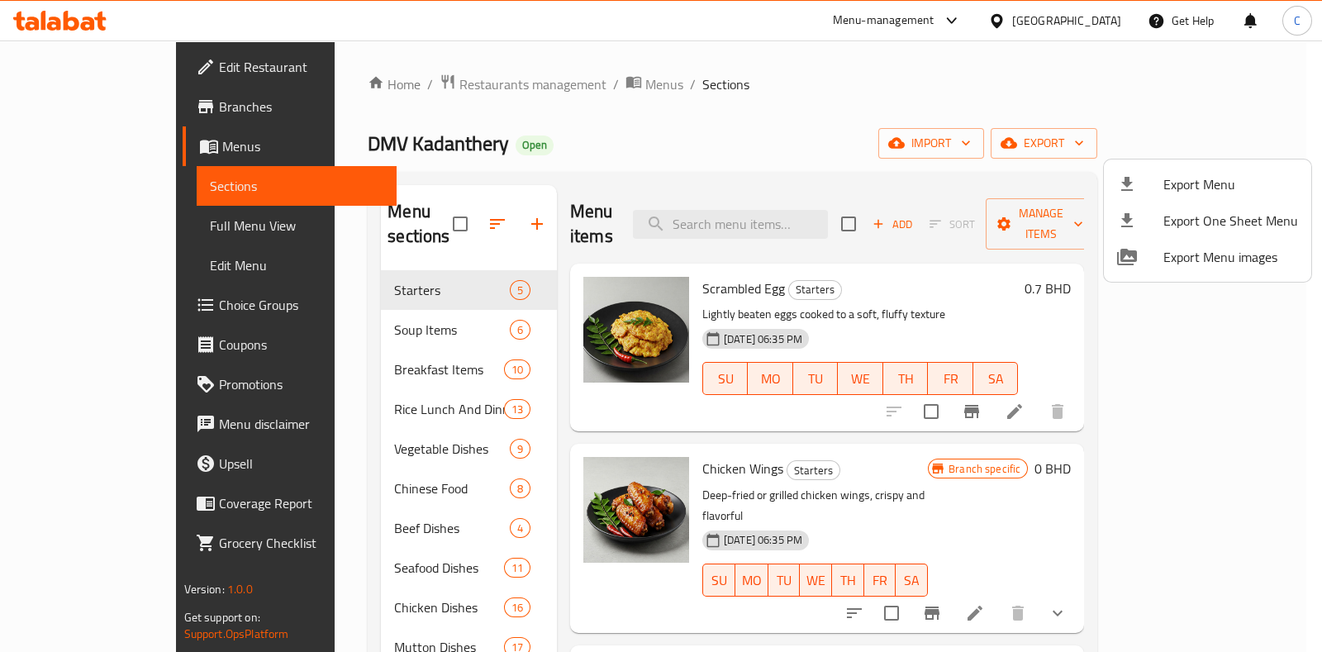
click at [584, 137] on div at bounding box center [661, 326] width 1322 height 652
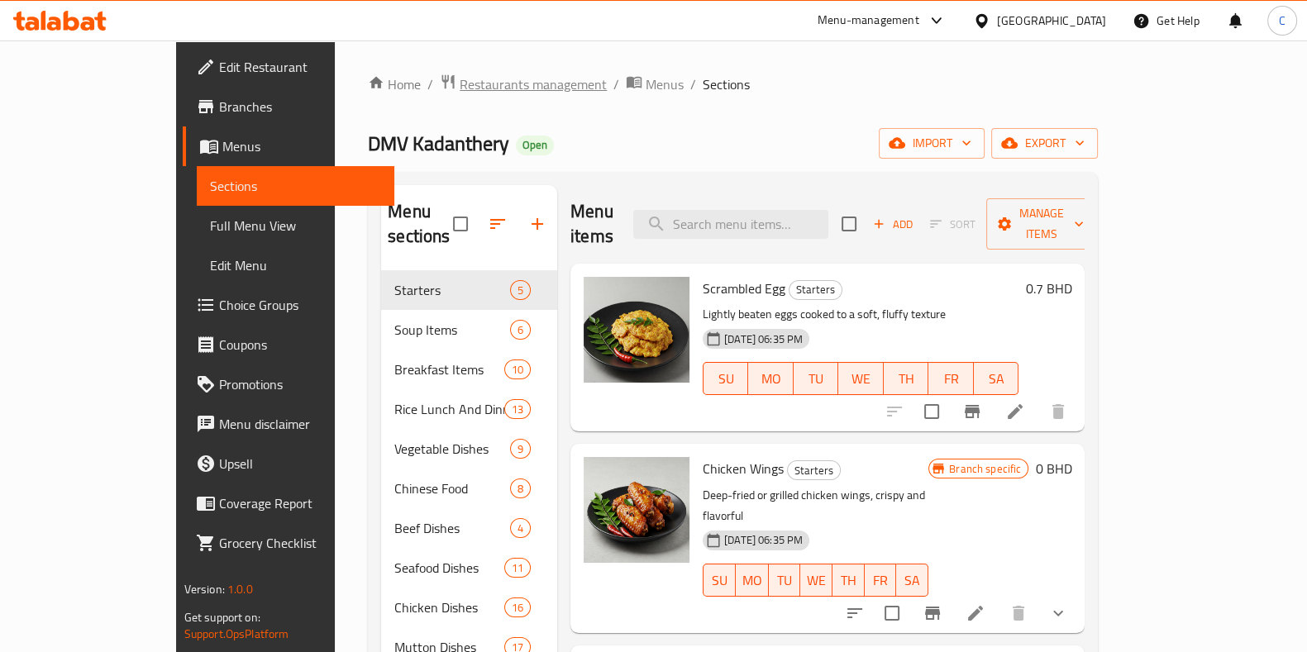
click at [460, 89] on span "Restaurants management" at bounding box center [533, 84] width 147 height 20
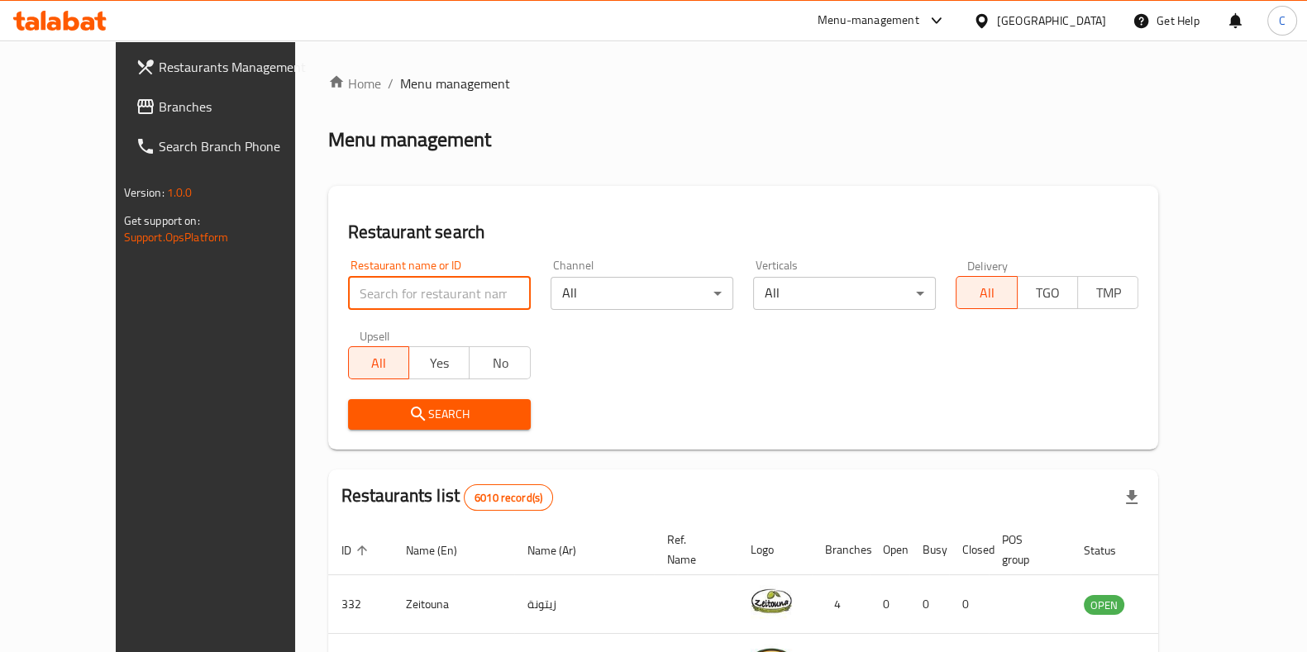
click at [379, 296] on input "search" at bounding box center [439, 293] width 183 height 33
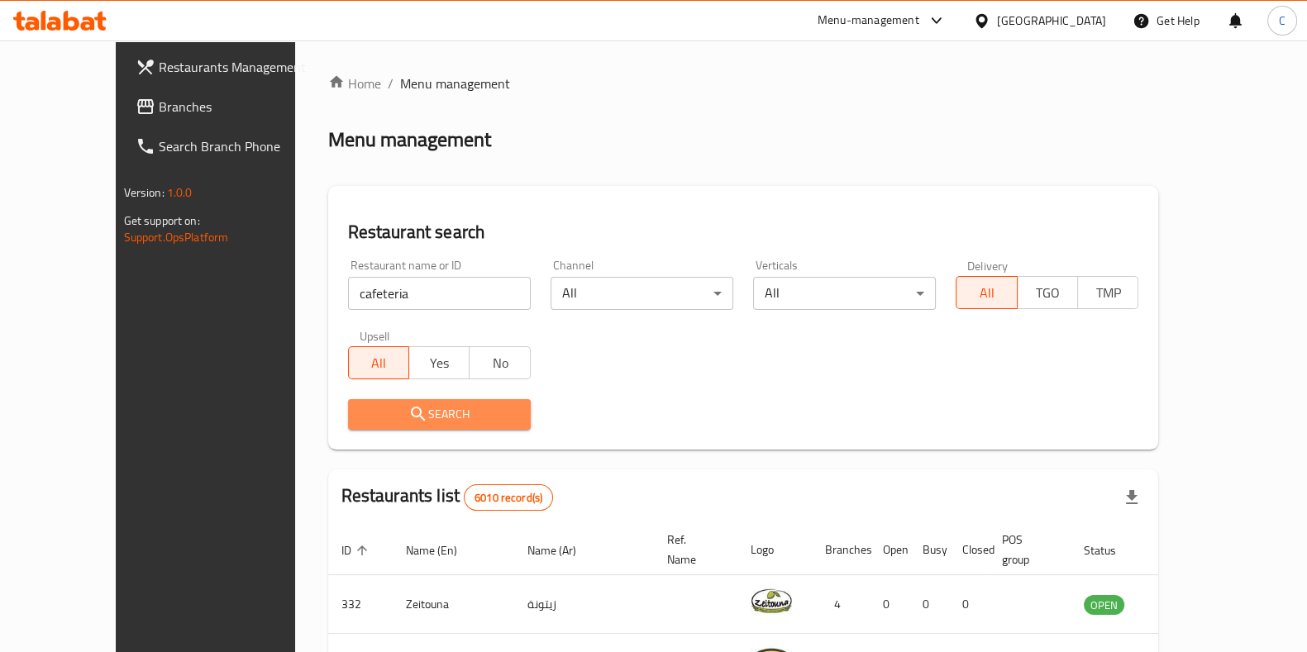
click at [462, 411] on span "Search" at bounding box center [439, 414] width 156 height 21
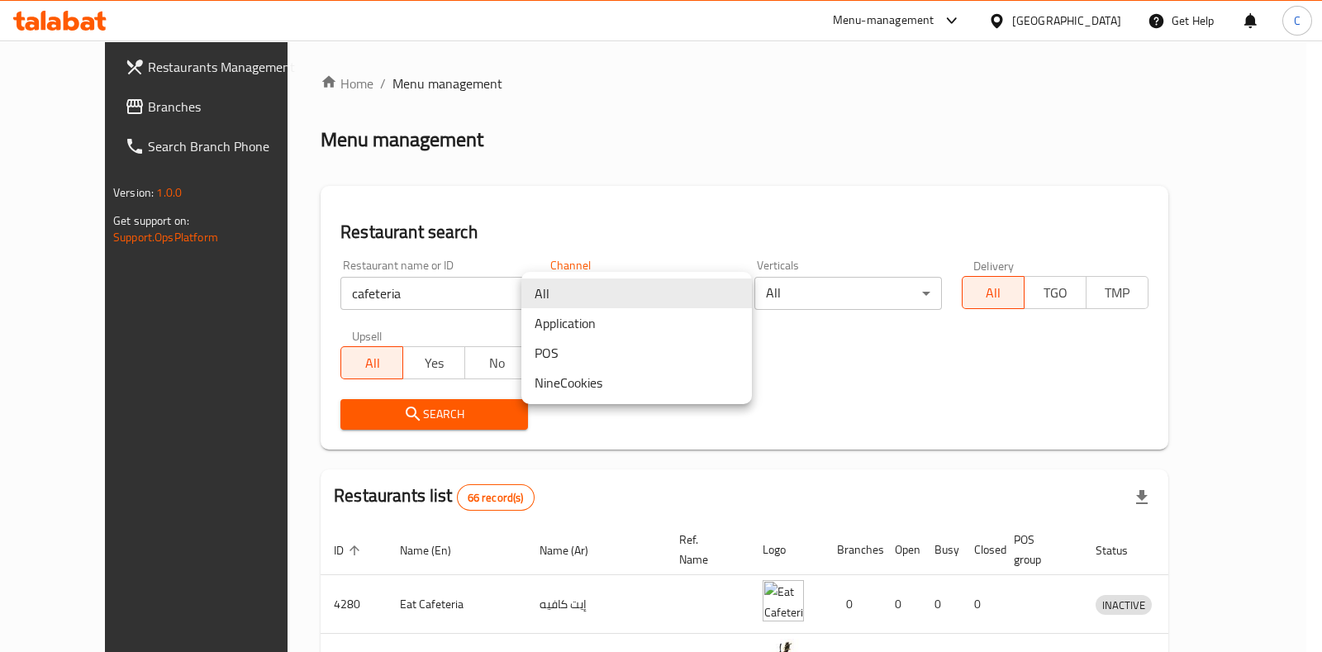
click at [718, 303] on body "​ Menu-management Bahrain Get Help C Restaurants Management Branches Search Bra…" at bounding box center [661, 346] width 1322 height 612
click at [828, 274] on div at bounding box center [661, 326] width 1322 height 652
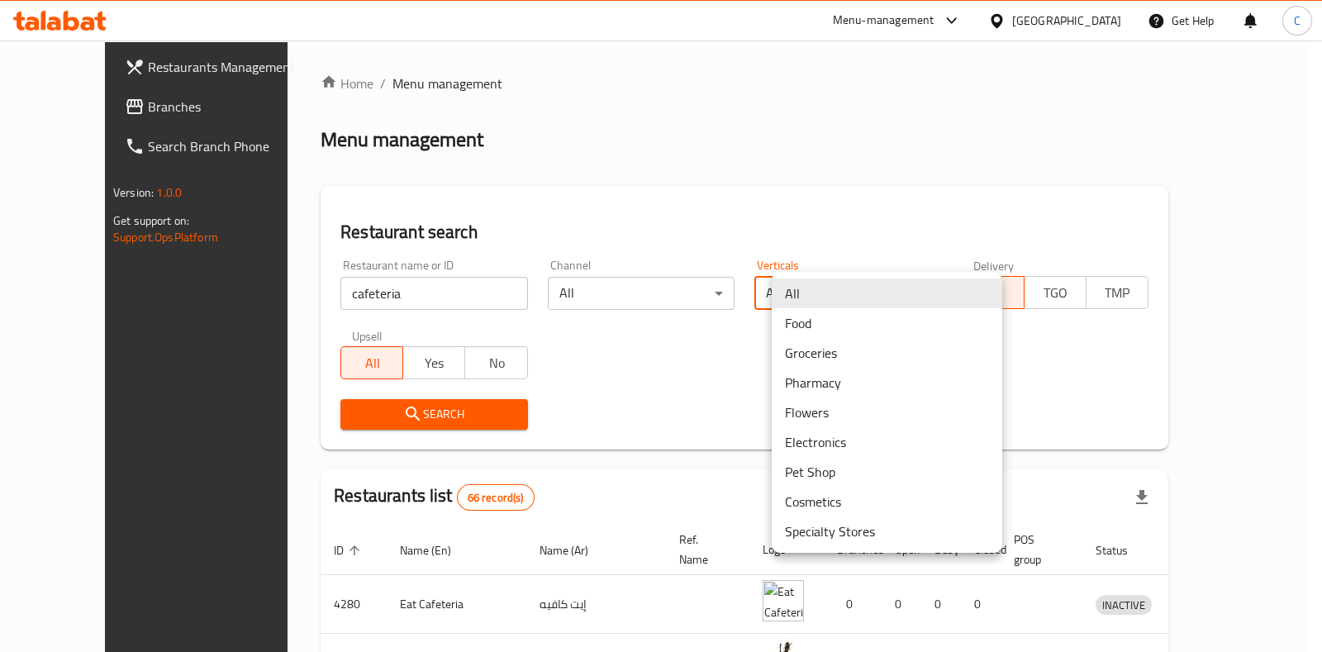
click at [839, 291] on body "​ Menu-management Bahrain Get Help C Restaurants Management Branches Search Bra…" at bounding box center [661, 346] width 1322 height 612
click at [839, 291] on li "All" at bounding box center [887, 294] width 231 height 30
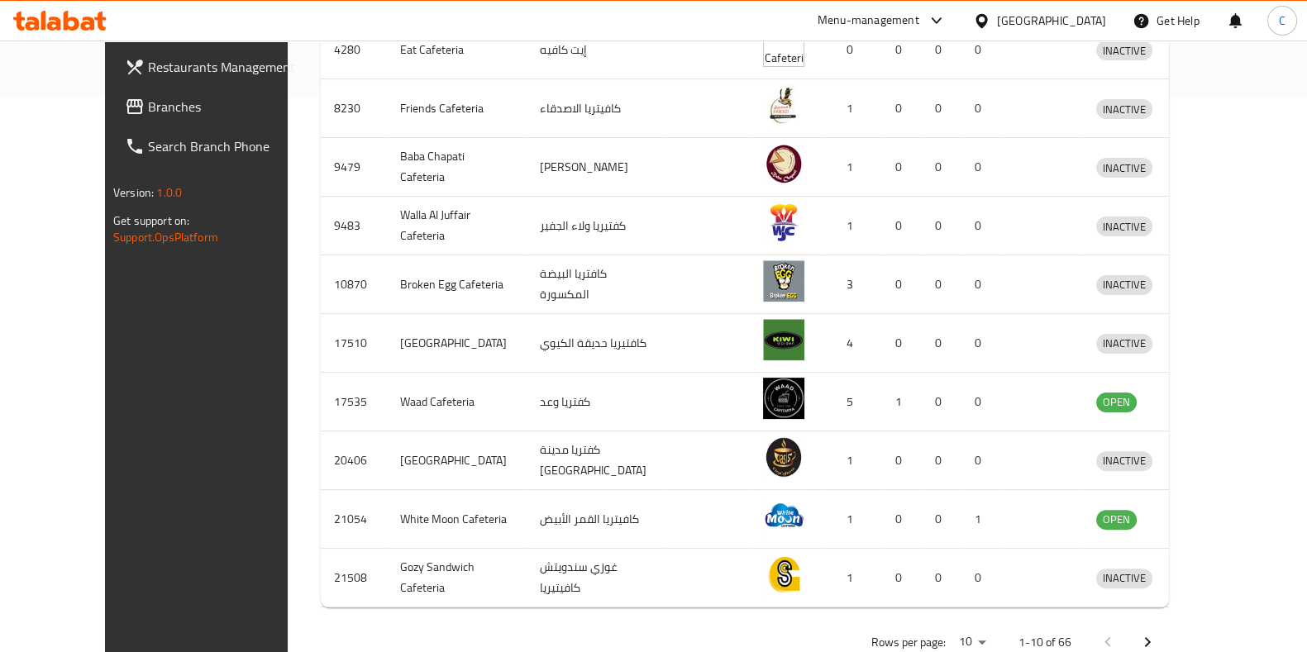
scroll to position [582, 0]
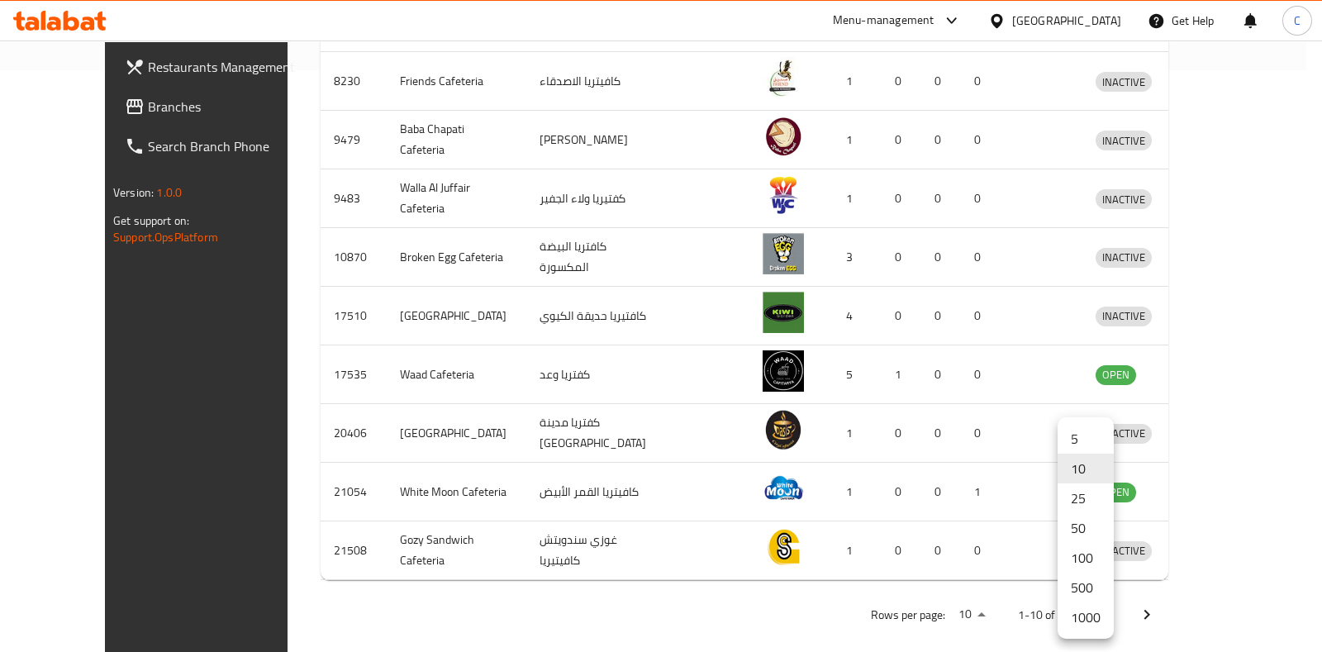
drag, startPoint x: 1054, startPoint y: 562, endPoint x: 1072, endPoint y: 562, distance: 18.2
click at [1072, 562] on div "5 10 25 50 100 500 1000" at bounding box center [661, 326] width 1322 height 652
click at [1072, 562] on li "100" at bounding box center [1086, 558] width 56 height 30
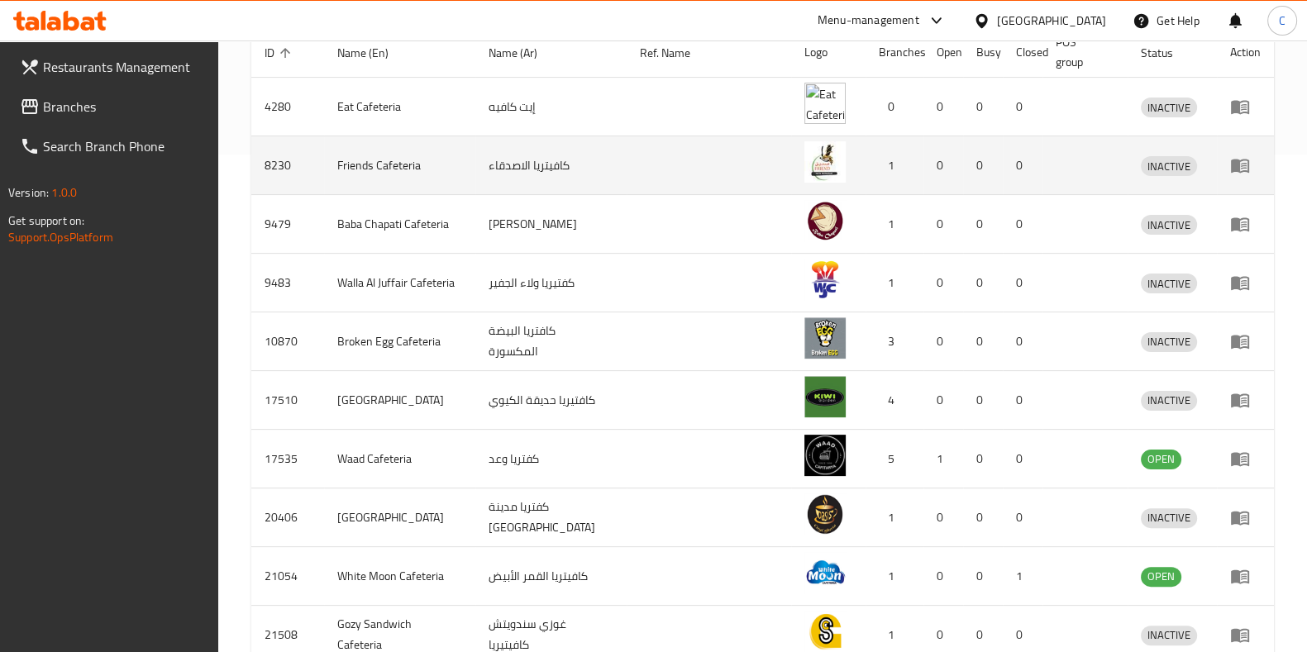
scroll to position [501, 0]
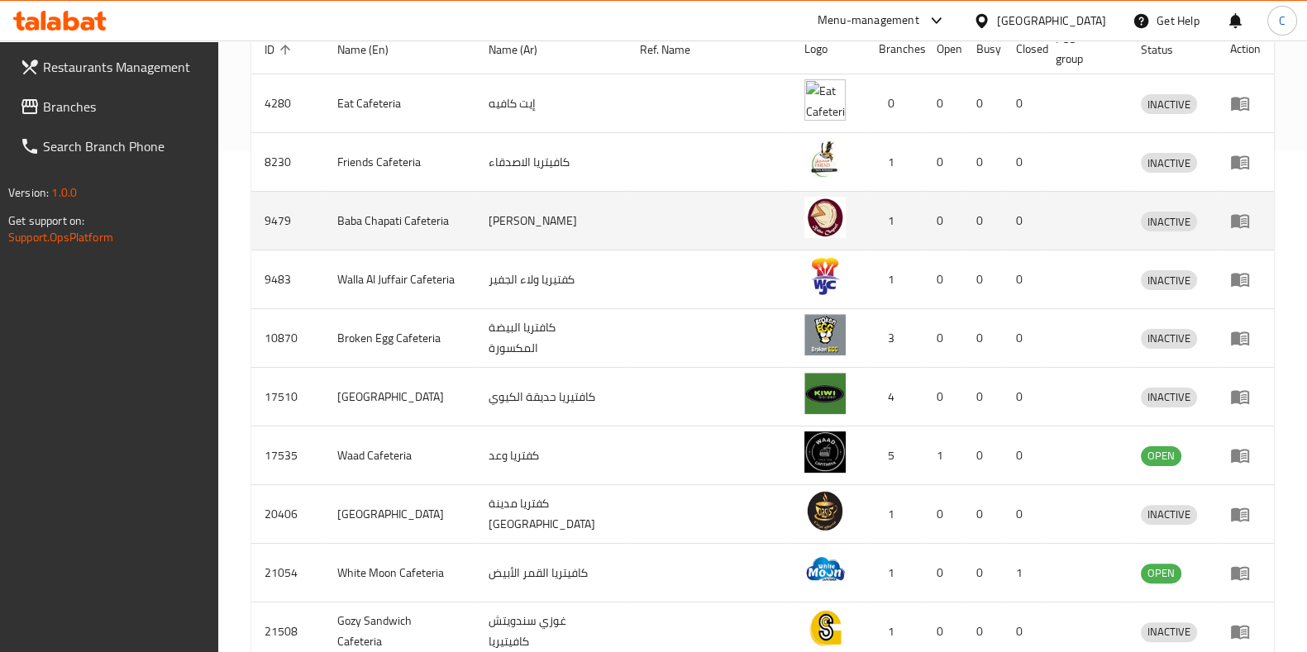
drag, startPoint x: 1228, startPoint y: 225, endPoint x: 1240, endPoint y: 222, distance: 11.8
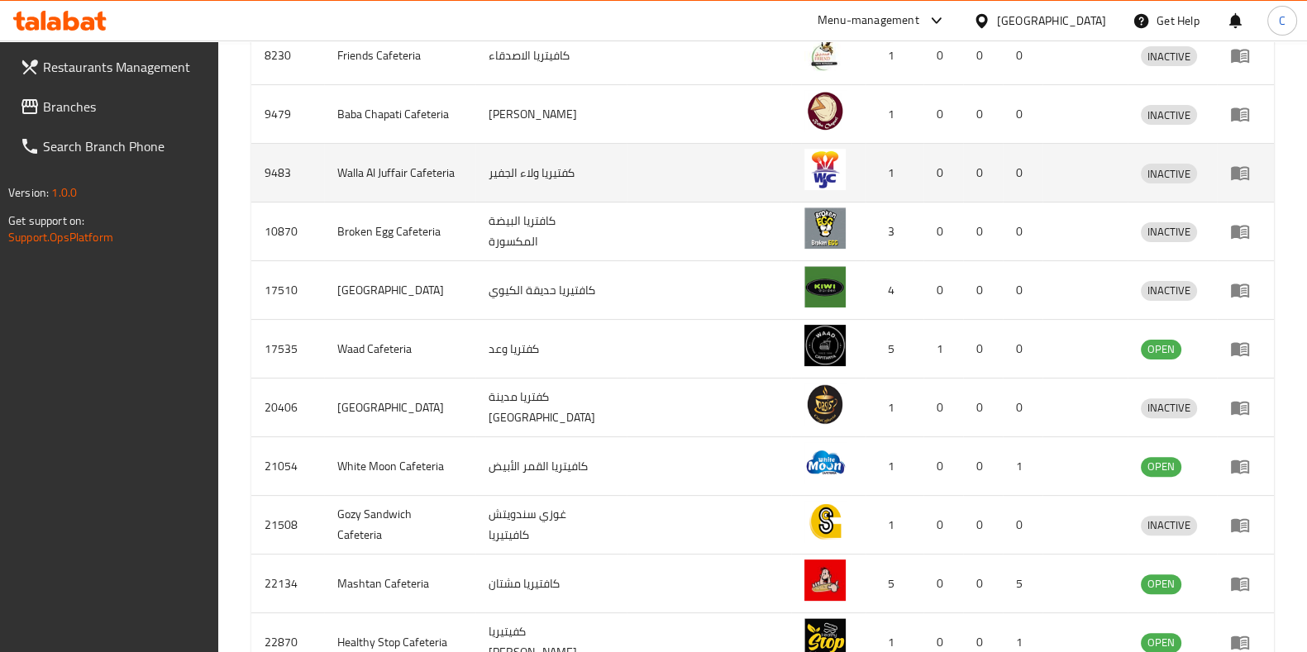
scroll to position [0, 0]
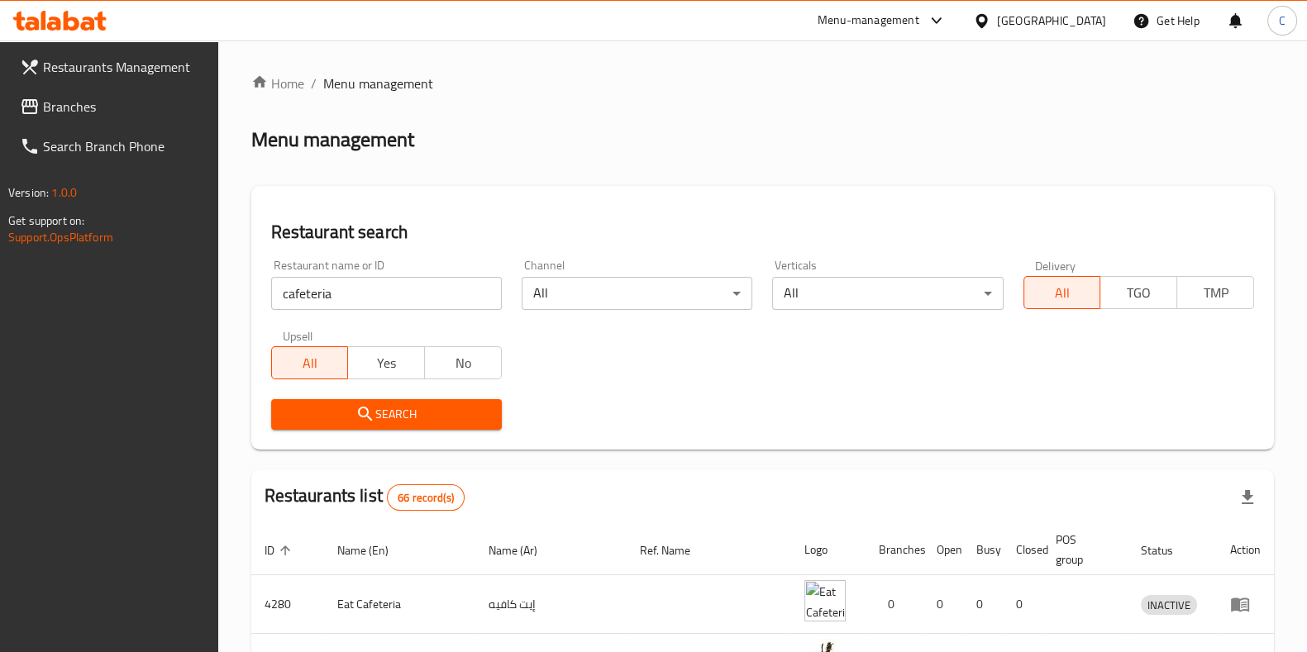
click at [383, 315] on div "Restaurant name or ID cafeteria Restaurant name or ID" at bounding box center [386, 285] width 250 height 70
click at [369, 297] on input "cafeteria" at bounding box center [386, 293] width 231 height 33
type input "qaswa"
click button "Search" at bounding box center [386, 414] width 231 height 31
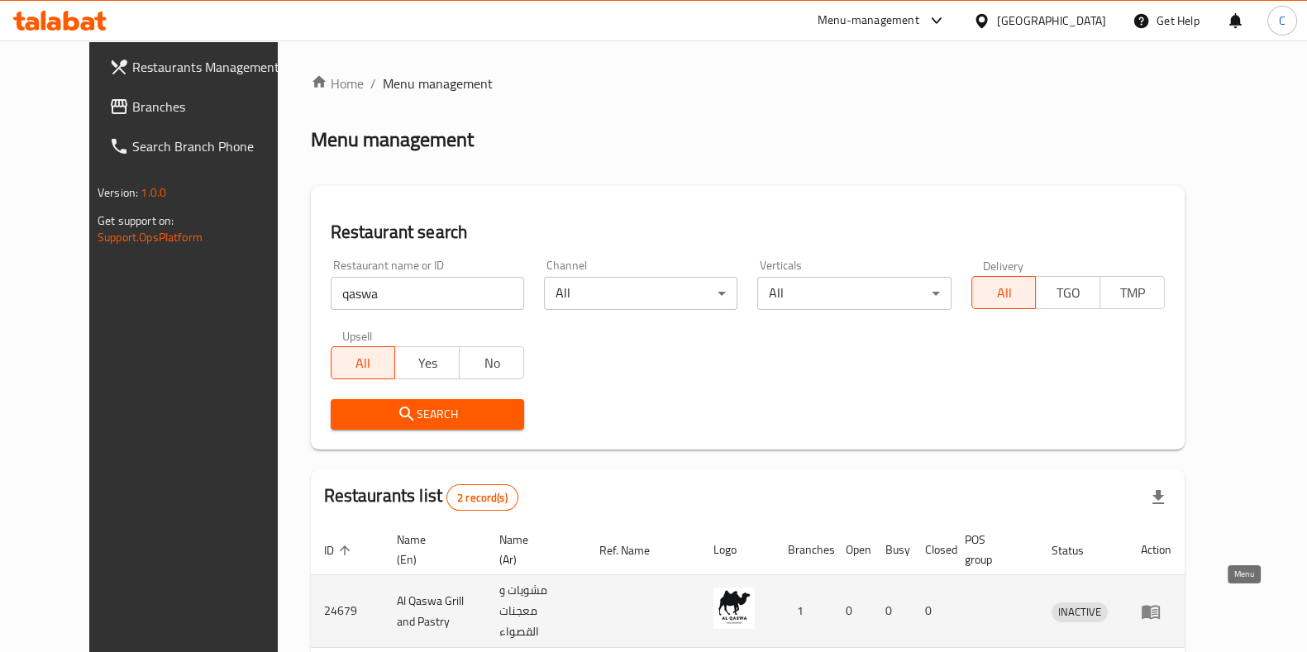
click at [1160, 607] on icon "enhanced table" at bounding box center [1150, 612] width 18 height 14
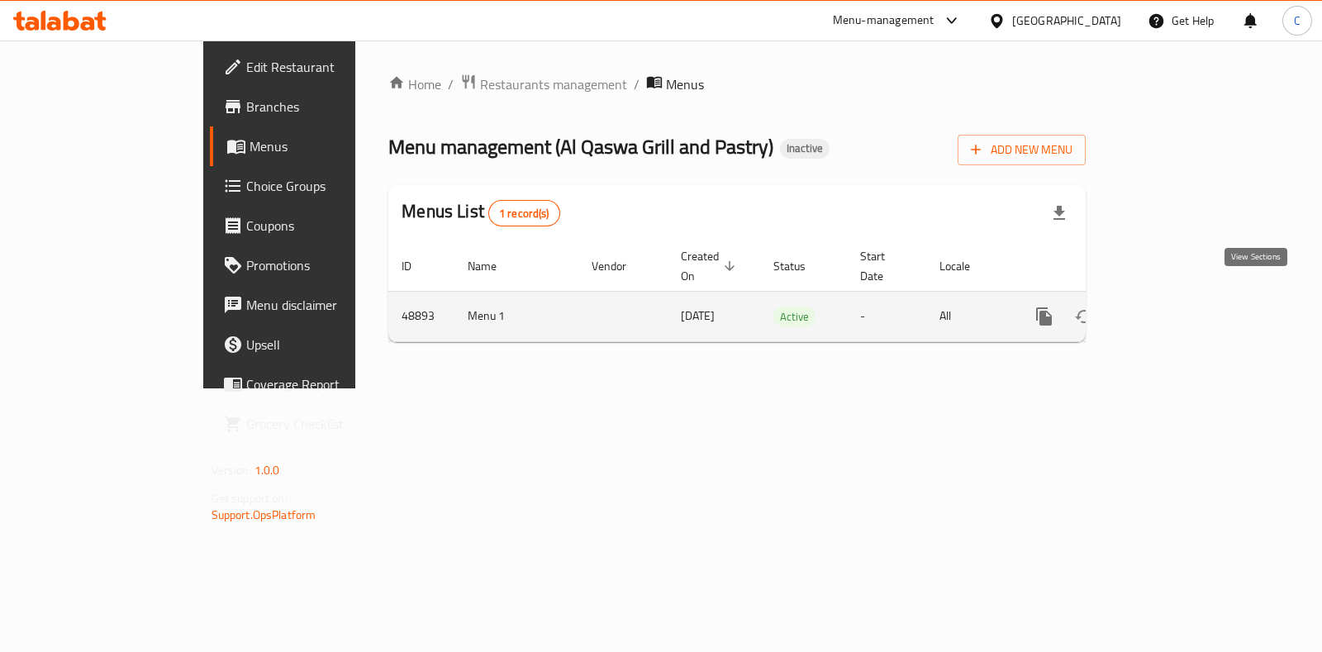
click at [1171, 309] on icon "enhanced table" at bounding box center [1163, 316] width 15 height 15
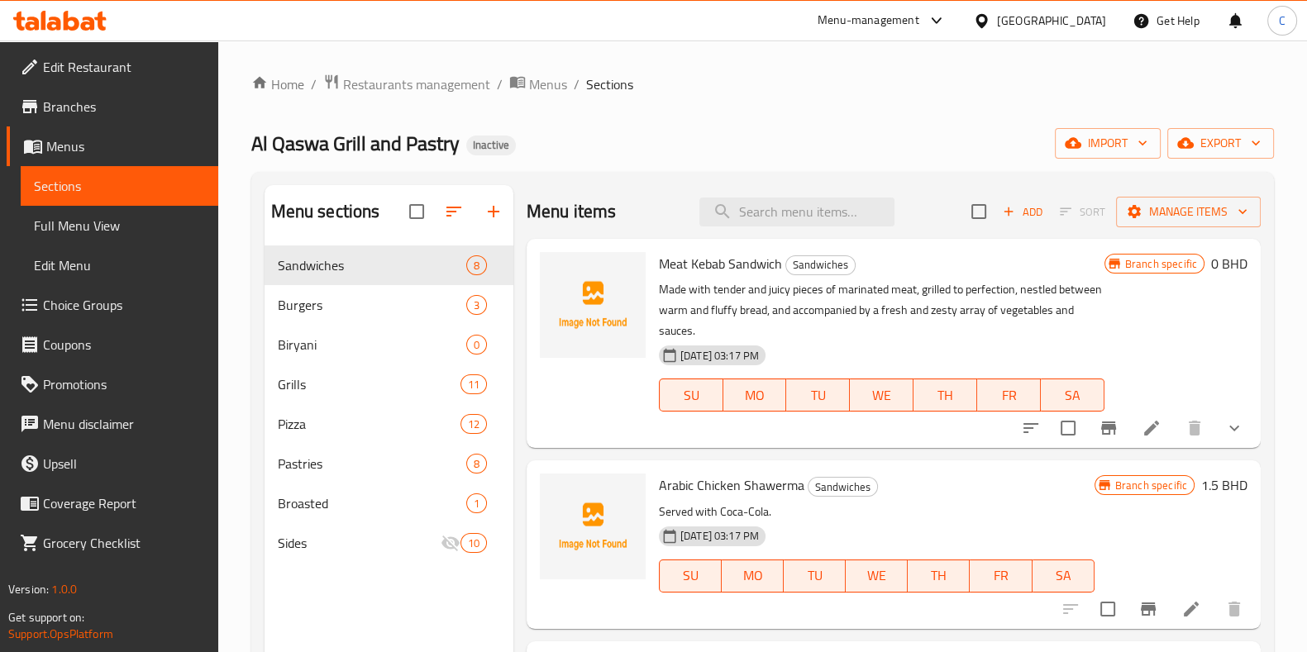
scroll to position [821, 0]
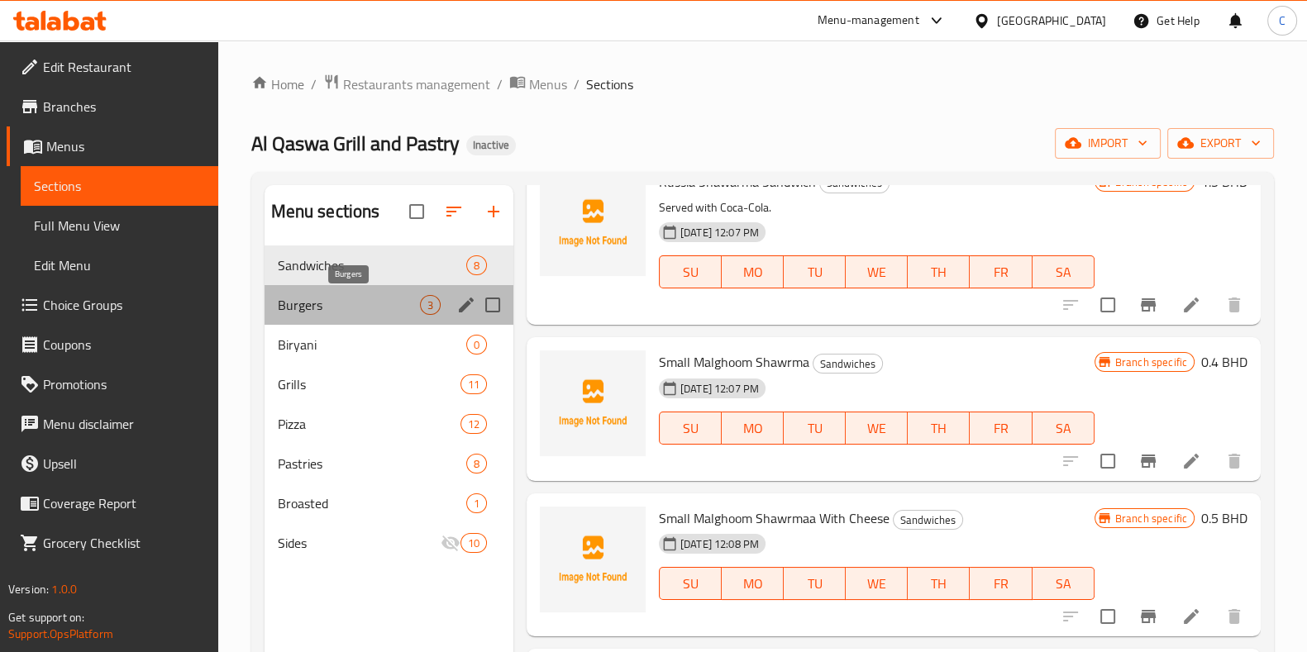
click at [398, 298] on span "Burgers" at bounding box center [349, 305] width 142 height 20
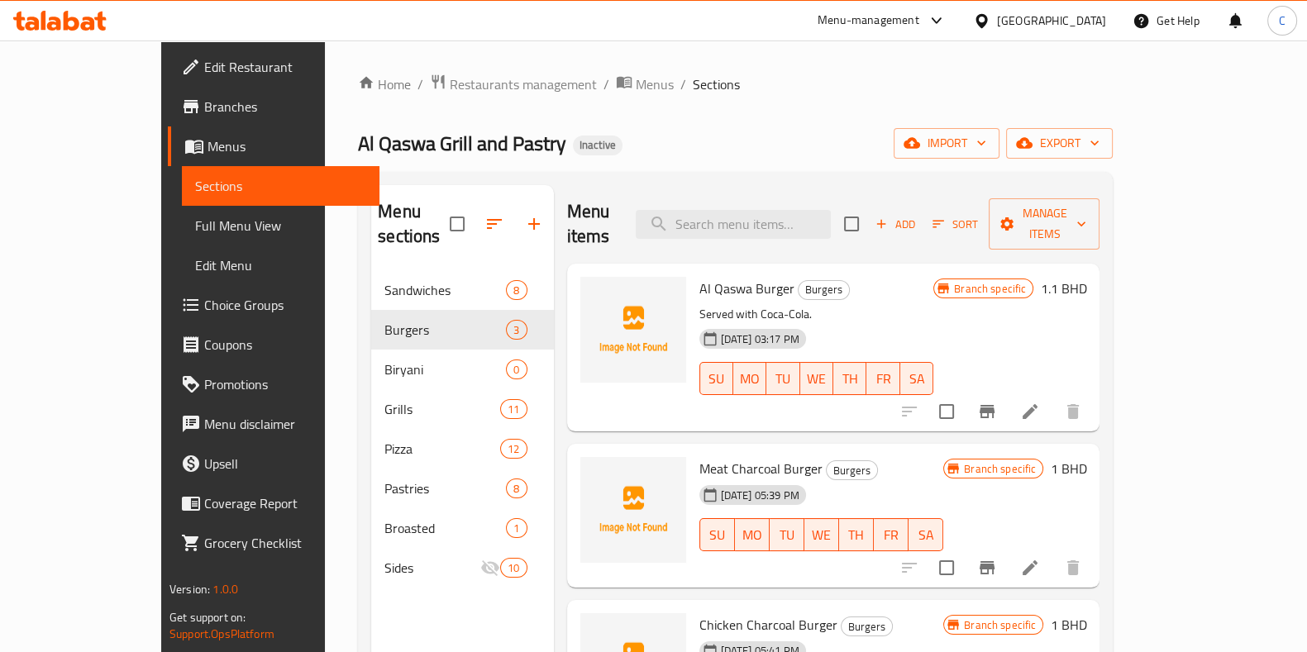
scroll to position [231, 0]
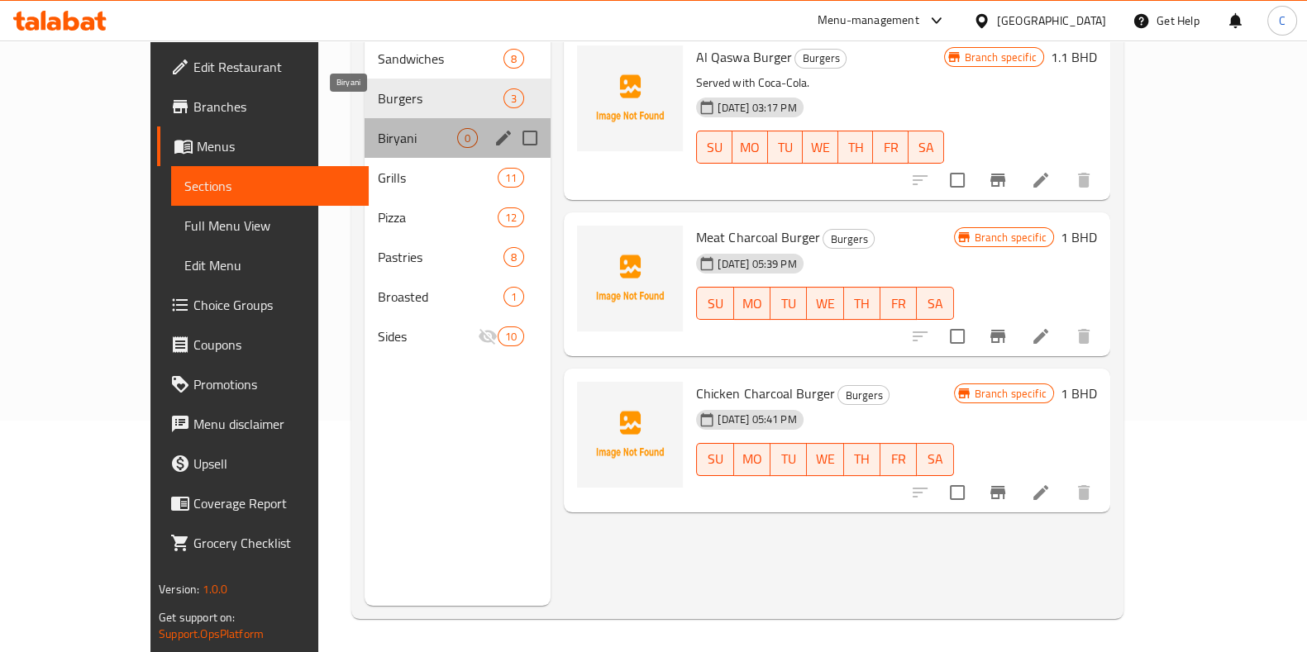
click at [378, 128] on span "Biryani" at bounding box center [417, 138] width 79 height 20
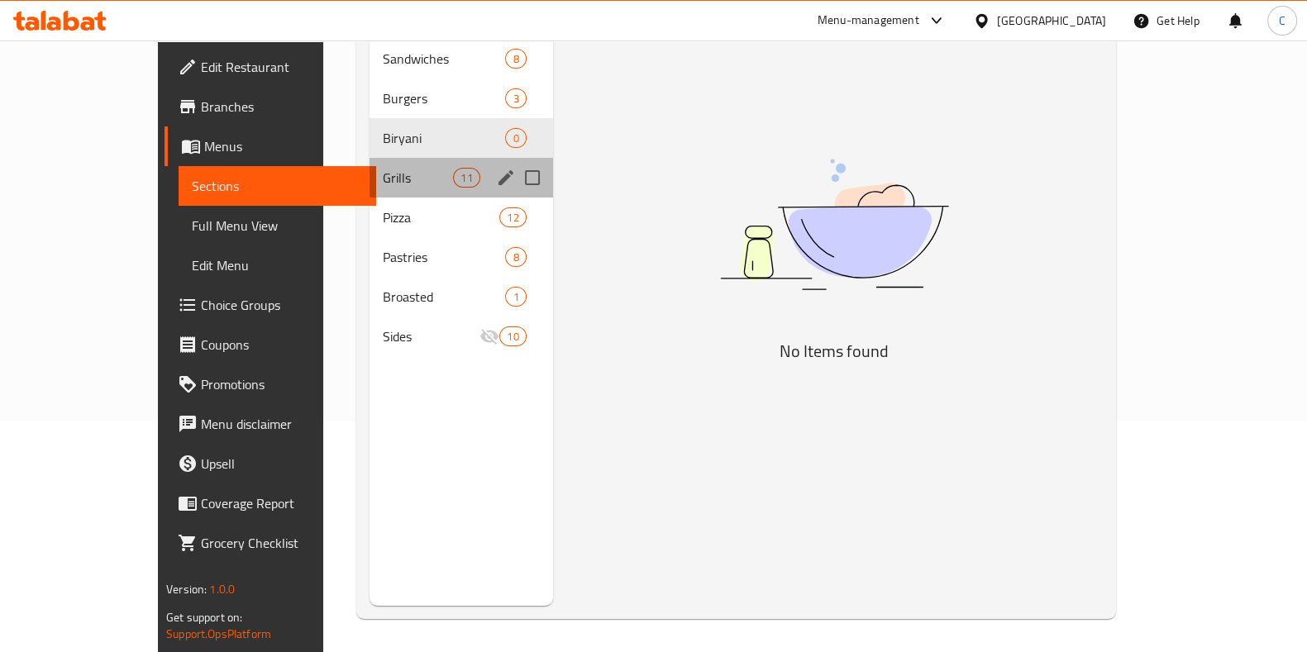
click at [369, 170] on div "Grills 11" at bounding box center [460, 178] width 183 height 40
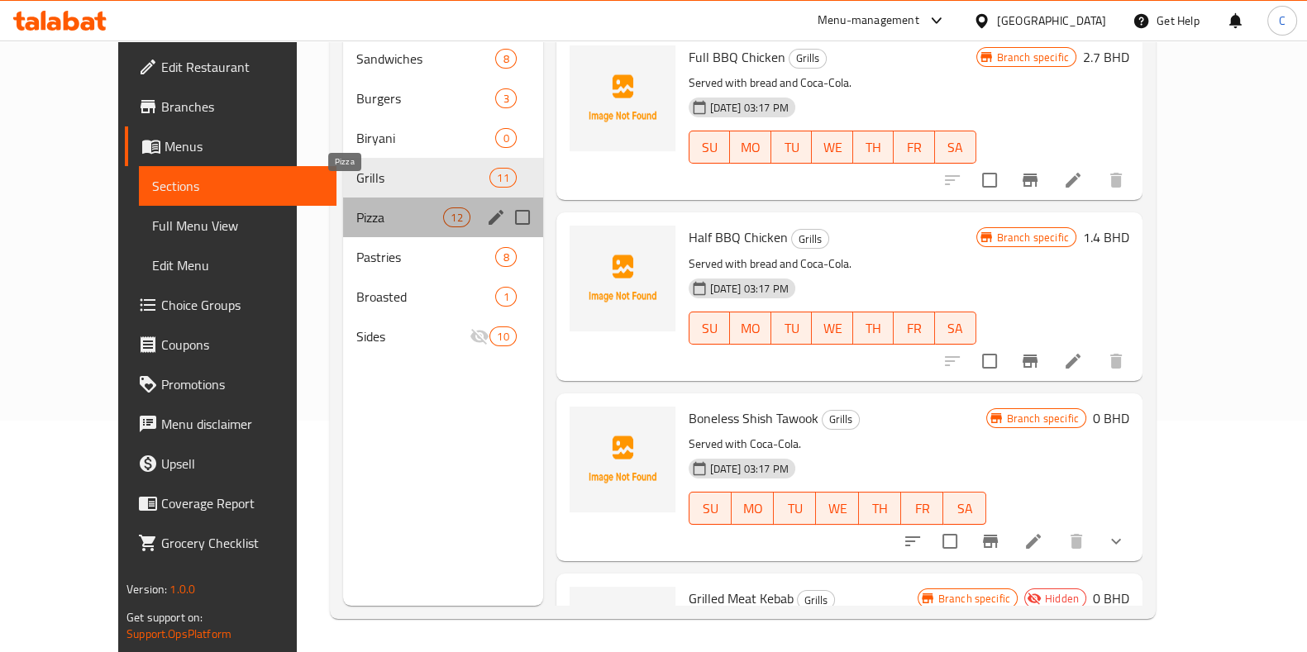
click at [356, 207] on span "Pizza" at bounding box center [399, 217] width 87 height 20
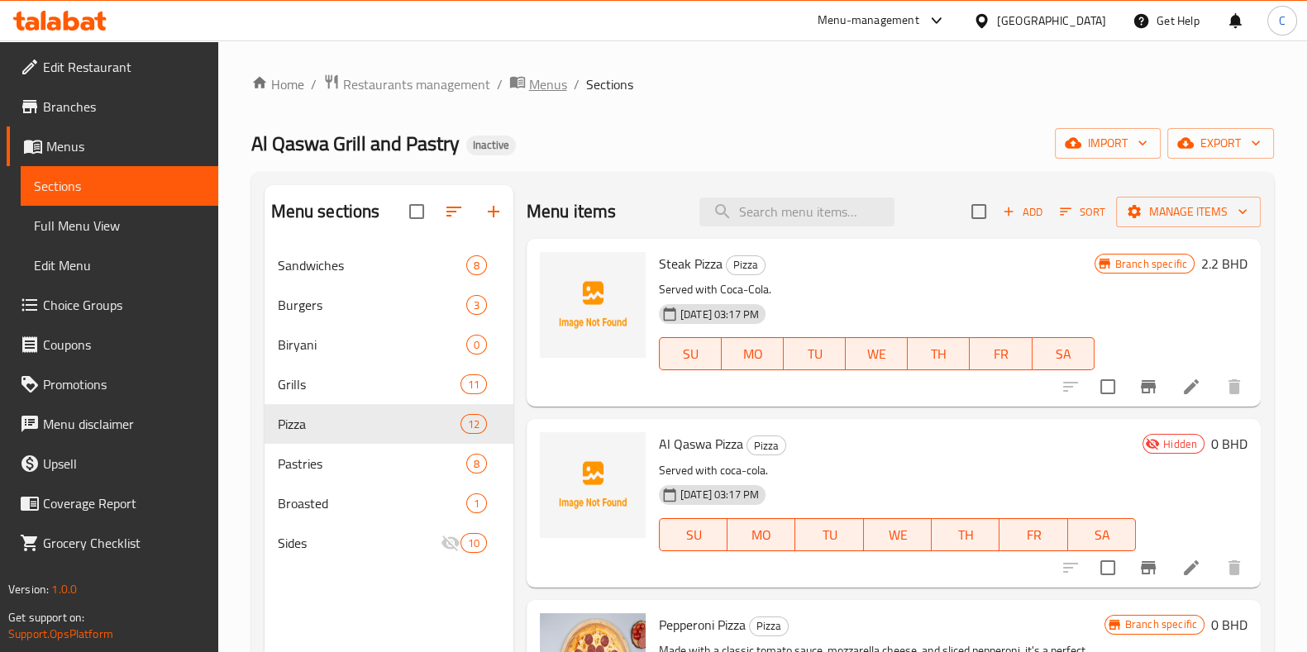
click at [550, 85] on span "Menus" at bounding box center [548, 84] width 38 height 20
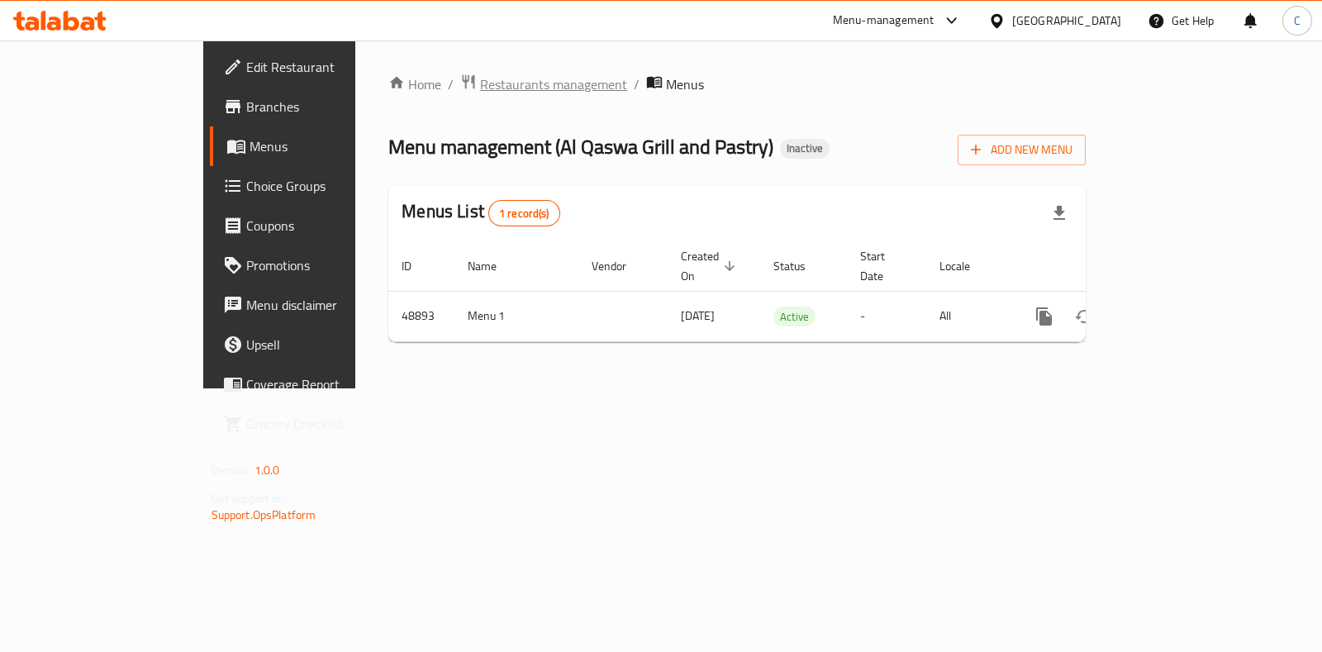
click at [480, 93] on span "Restaurants management" at bounding box center [553, 84] width 147 height 20
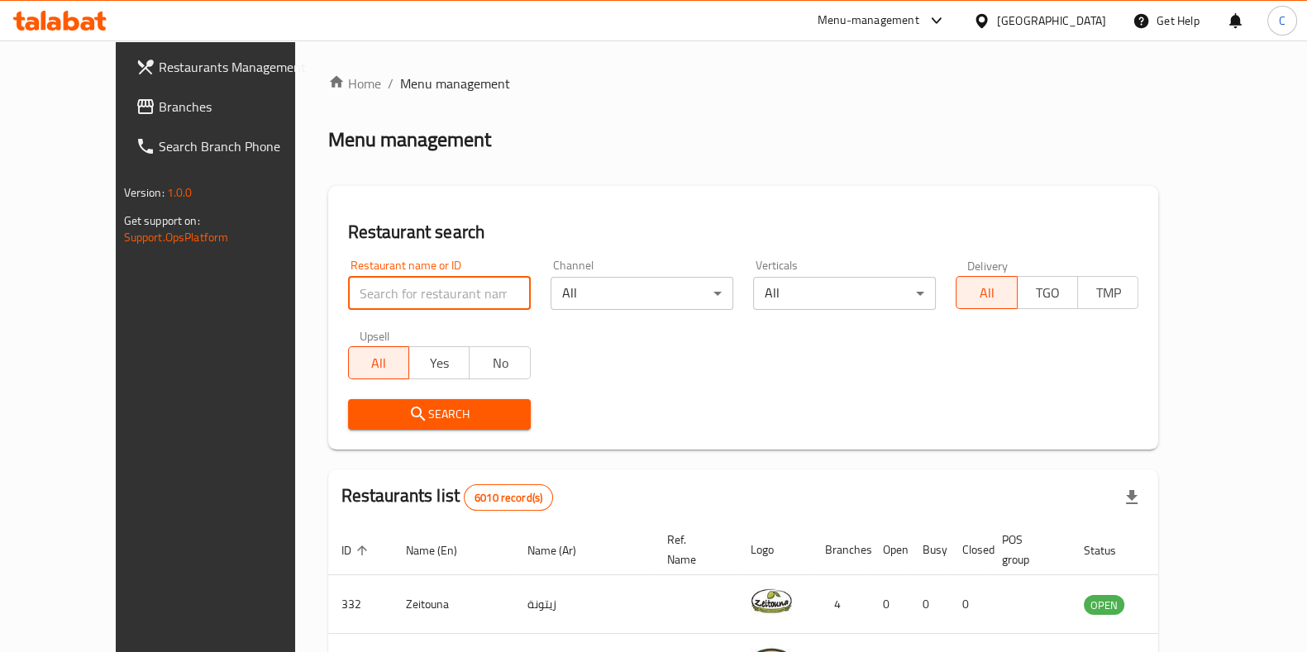
click at [423, 297] on input "search" at bounding box center [439, 293] width 183 height 33
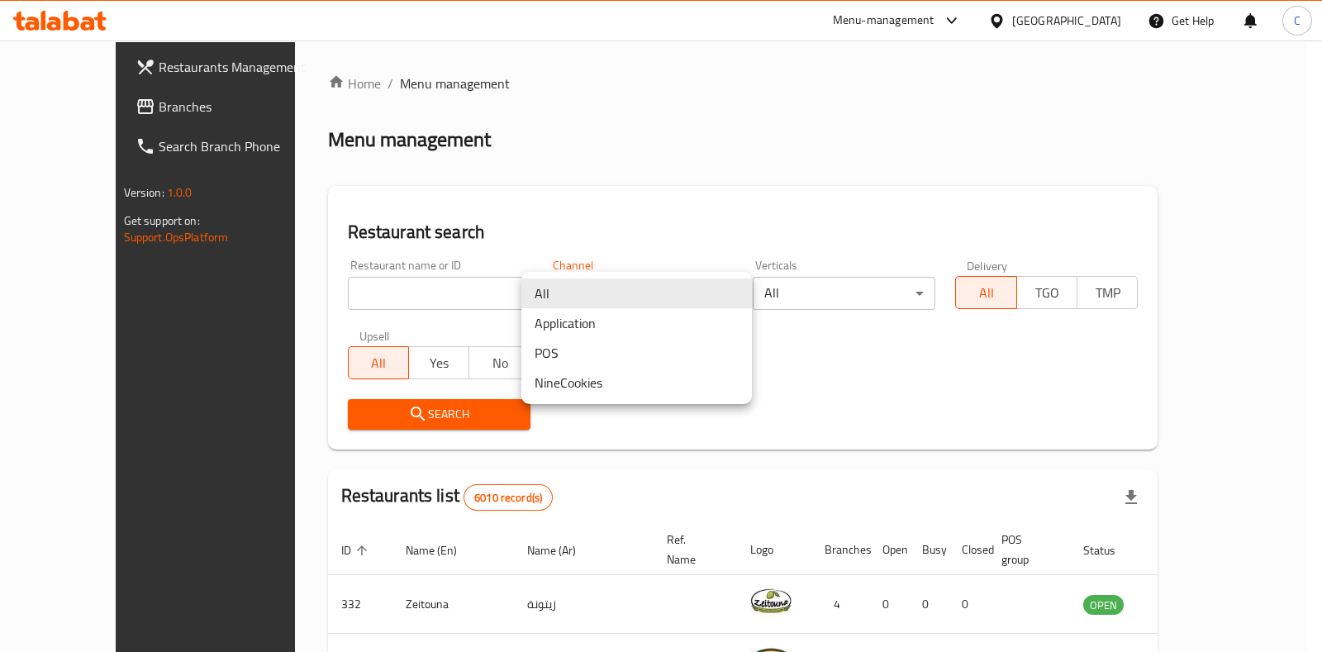
click at [691, 307] on body "​ Menu-management Bahrain Get Help C Restaurants Management Branches Search Bra…" at bounding box center [661, 346] width 1322 height 612
click at [818, 390] on div at bounding box center [661, 326] width 1322 height 652
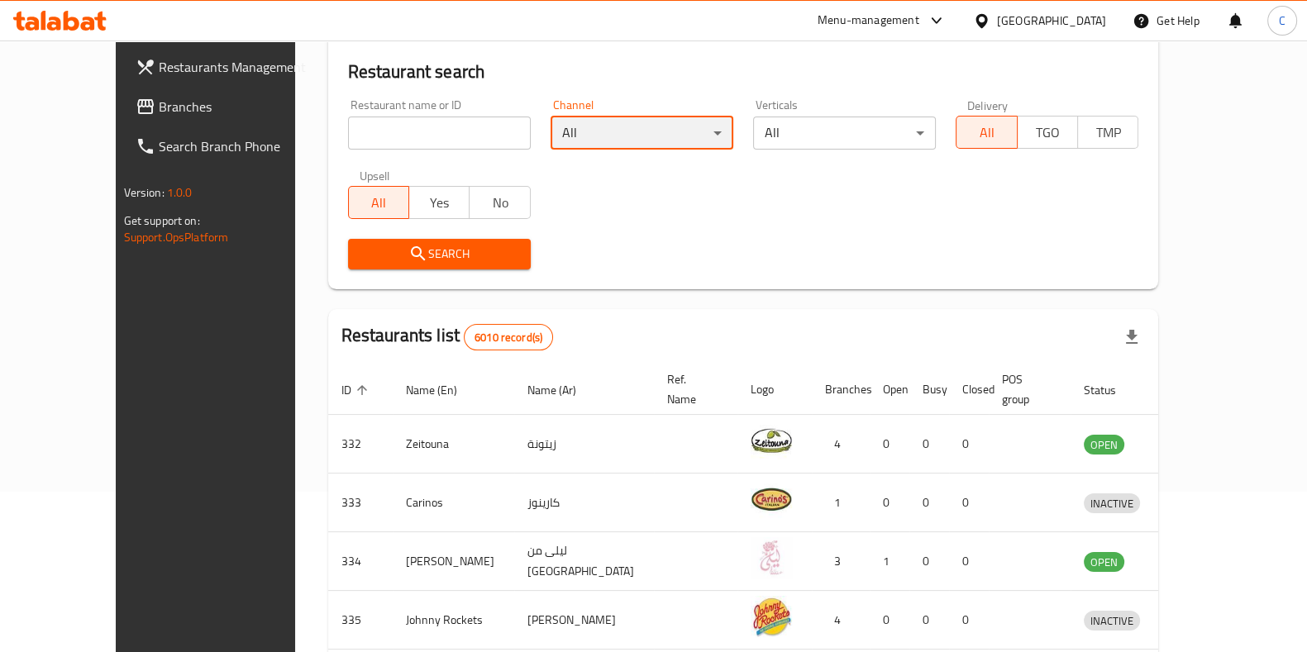
scroll to position [171, 0]
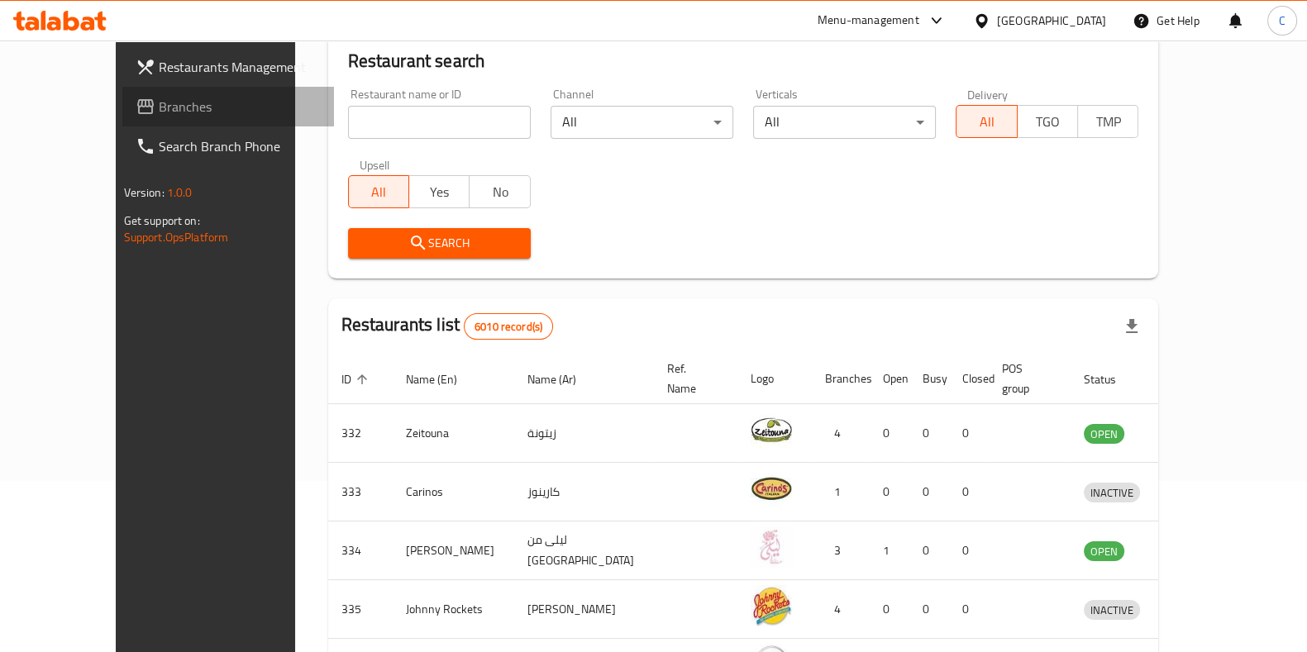
click at [159, 102] on span "Branches" at bounding box center [240, 107] width 162 height 20
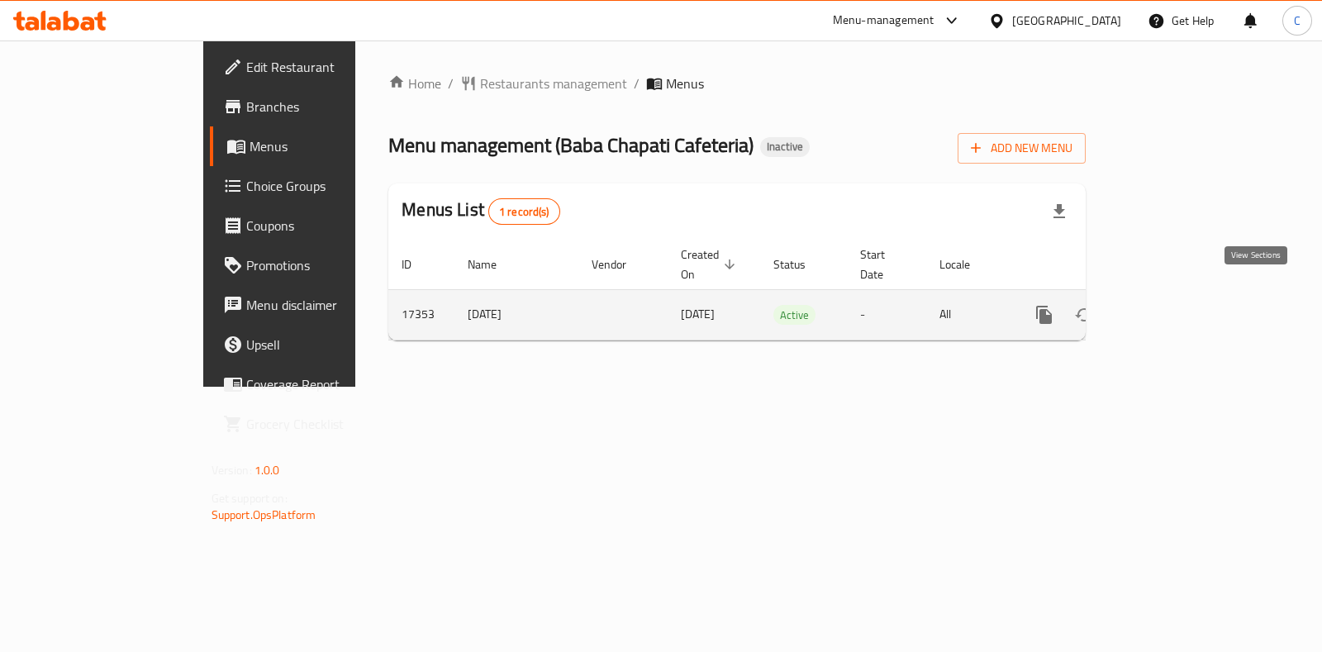
click at [1184, 295] on link "enhanced table" at bounding box center [1164, 315] width 40 height 40
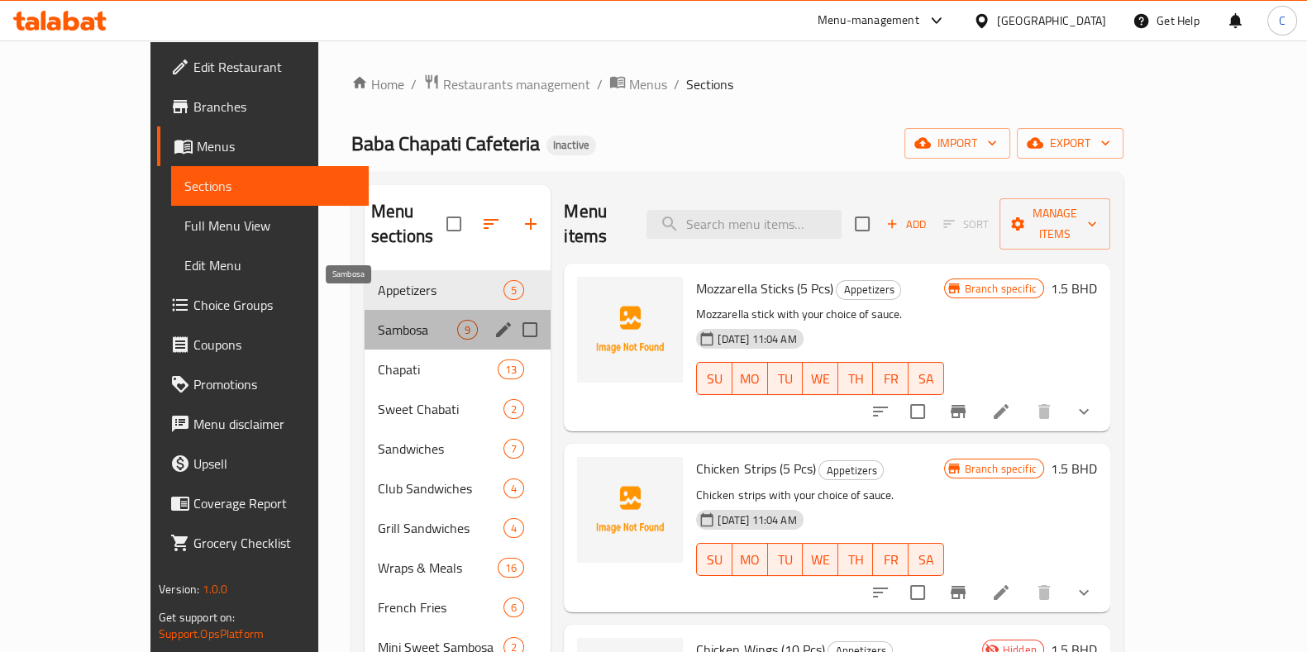
click at [378, 320] on span "Sambosa" at bounding box center [417, 330] width 79 height 20
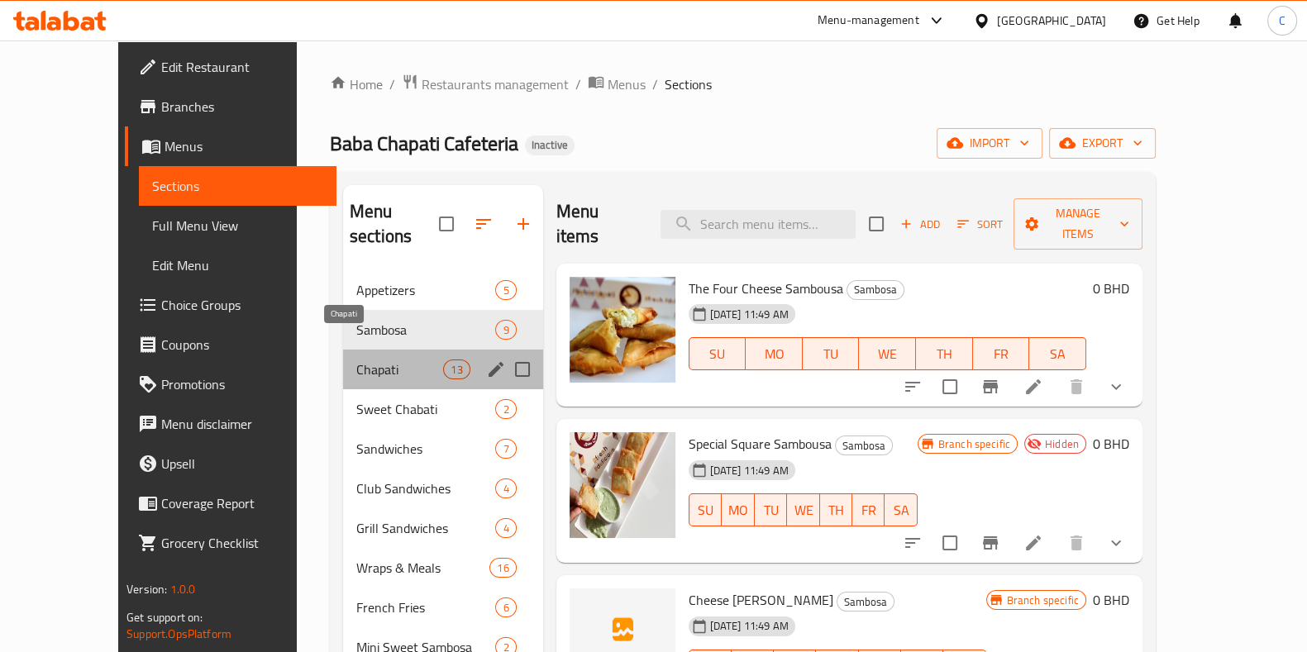
click at [356, 360] on span "Chapati" at bounding box center [399, 370] width 87 height 20
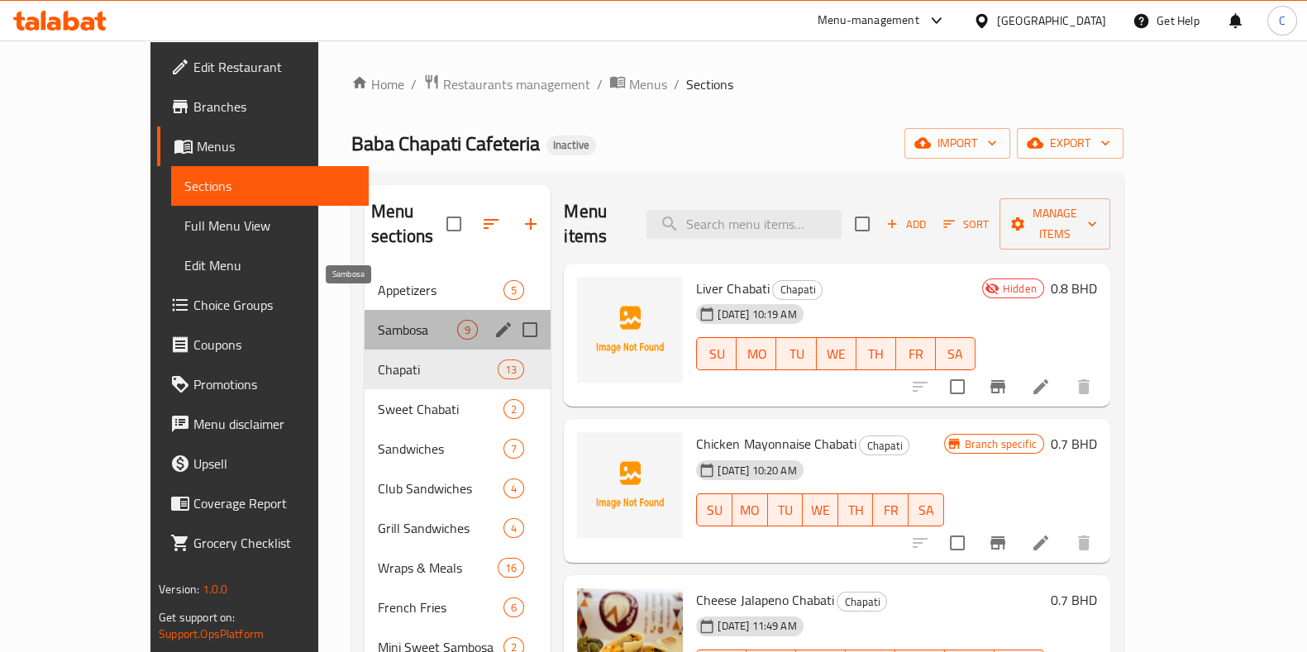
click at [378, 320] on span "Sambosa" at bounding box center [417, 330] width 79 height 20
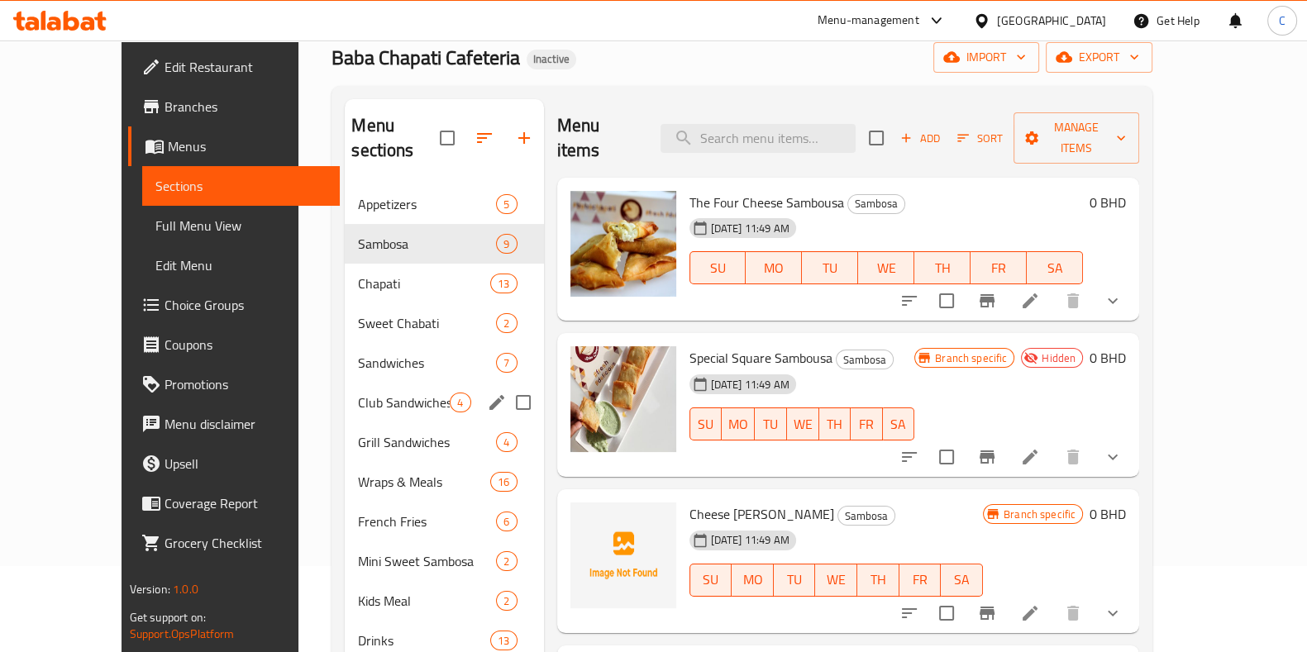
scroll to position [90, 0]
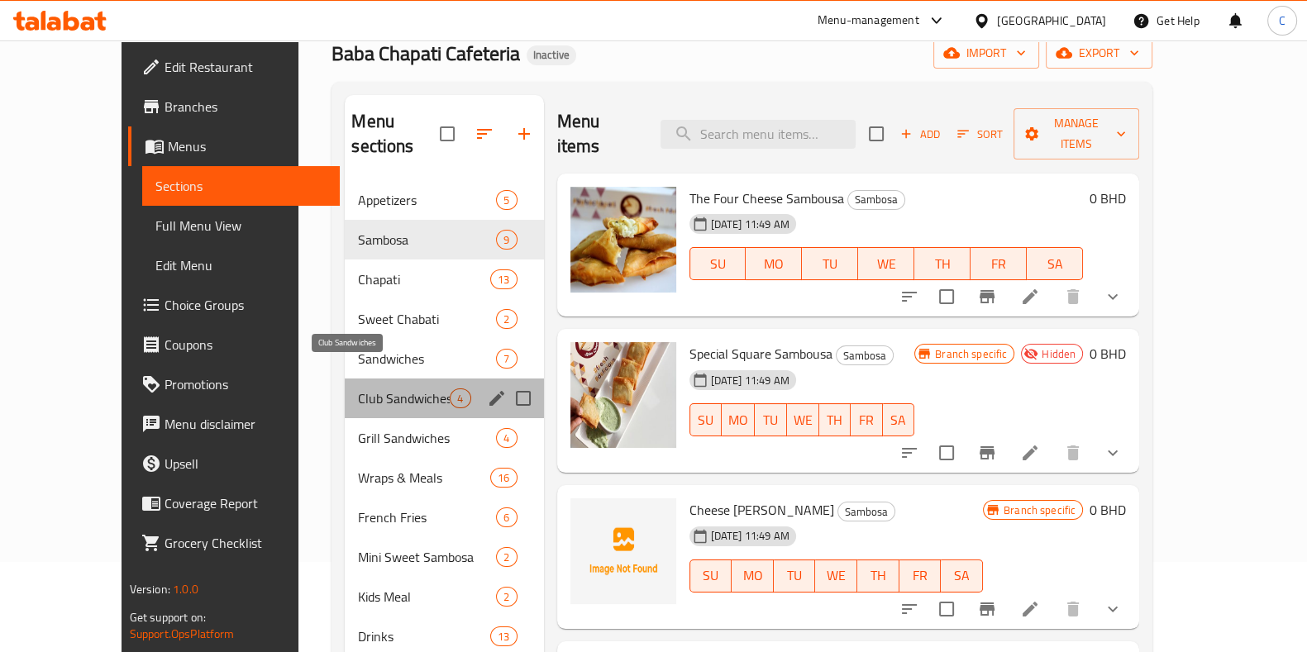
click at [358, 388] on span "Club Sandwiches" at bounding box center [404, 398] width 92 height 20
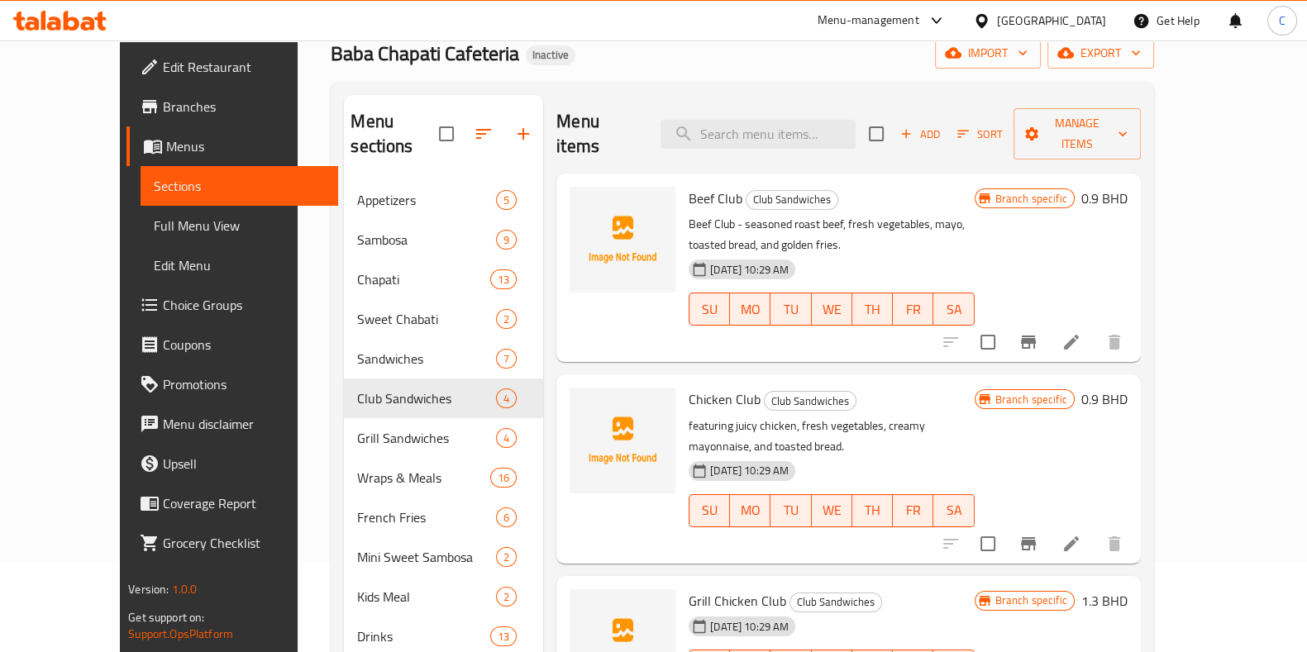
scroll to position [107, 0]
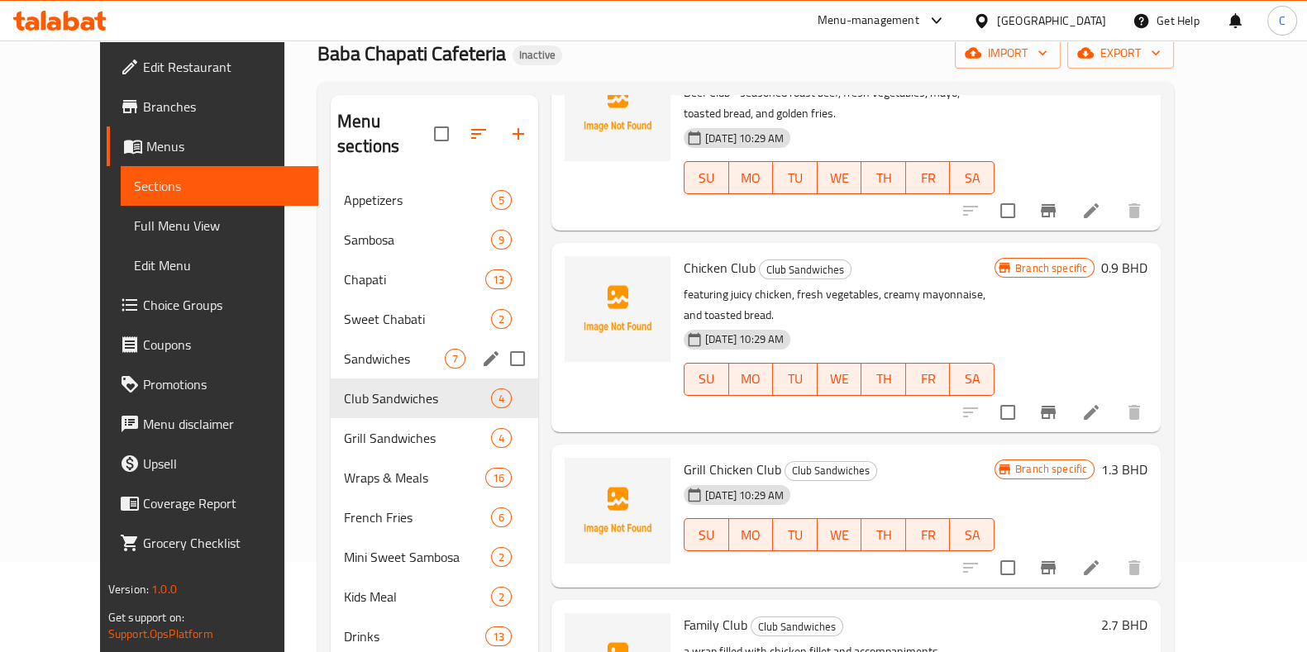
click at [331, 339] on div "Sandwiches 7" at bounding box center [434, 359] width 207 height 40
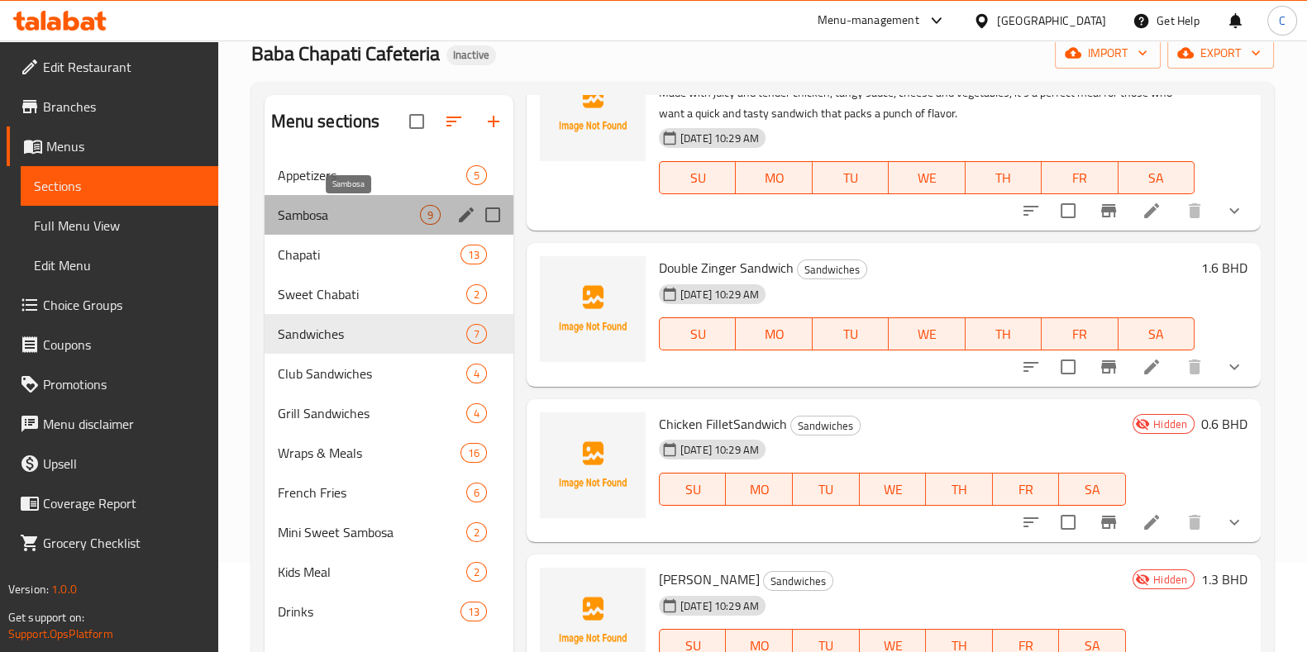
click at [303, 222] on span "Sambosa" at bounding box center [349, 215] width 142 height 20
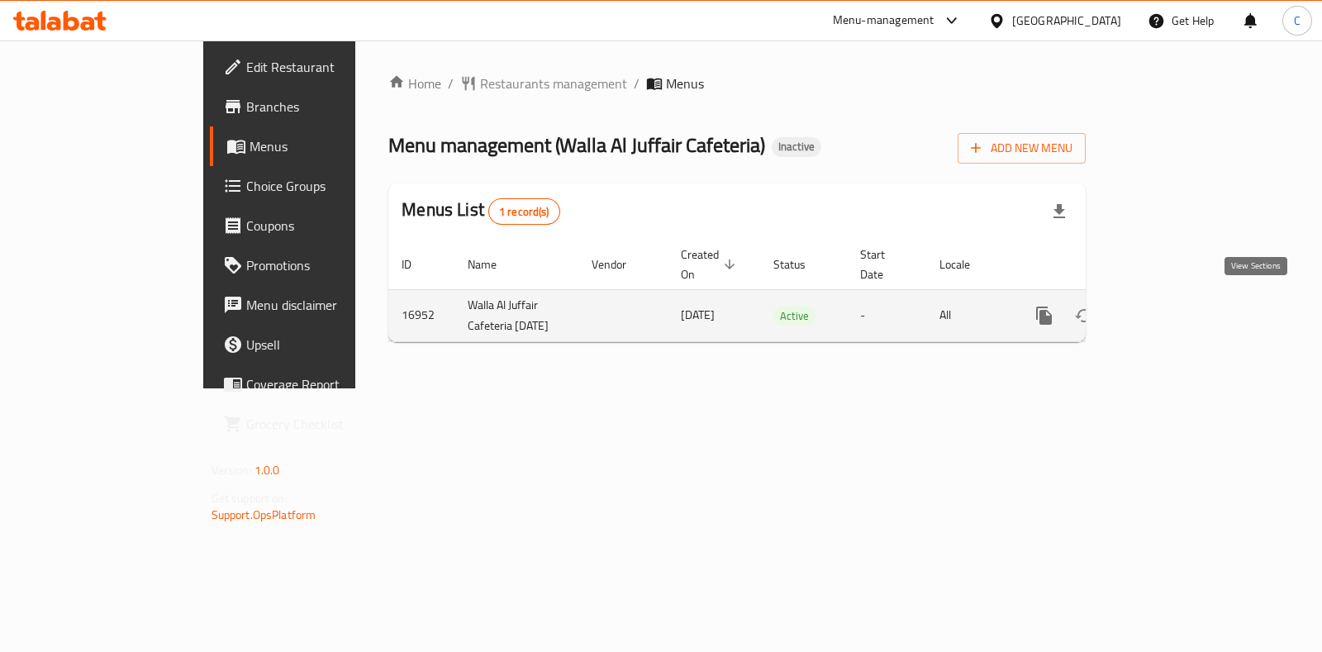
click at [1171, 308] on icon "enhanced table" at bounding box center [1163, 315] width 15 height 15
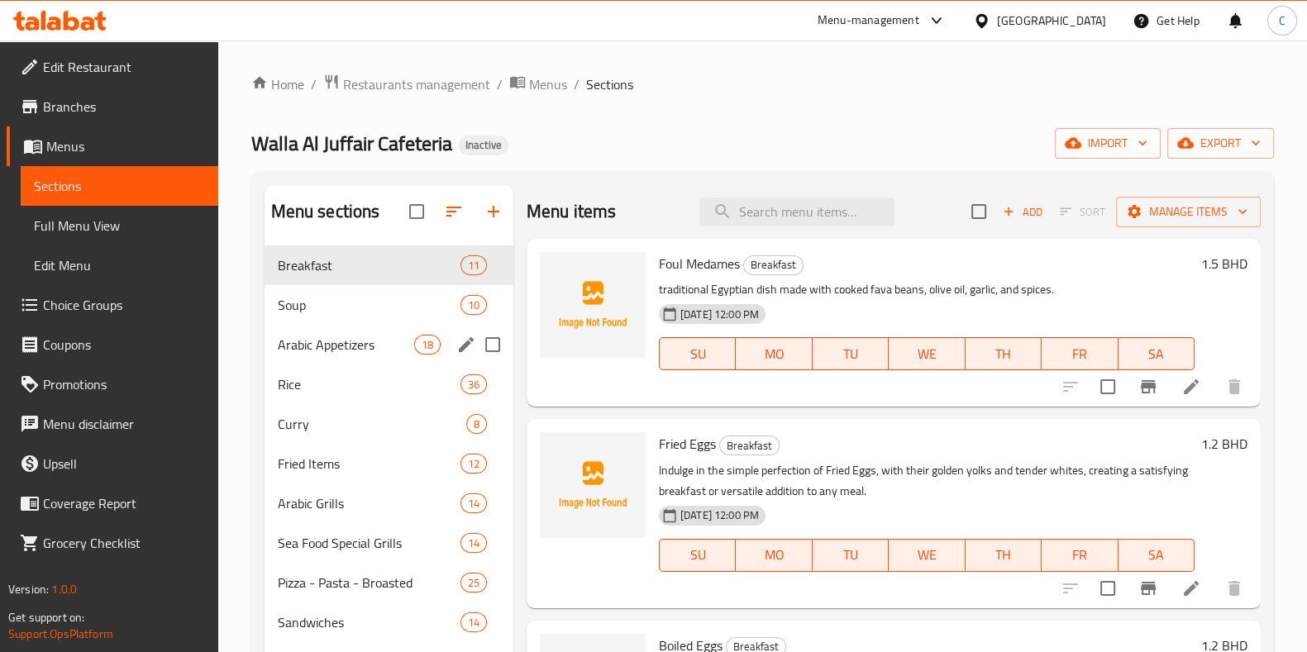
click at [331, 361] on div "Arabic Appetizers 18" at bounding box center [388, 345] width 249 height 40
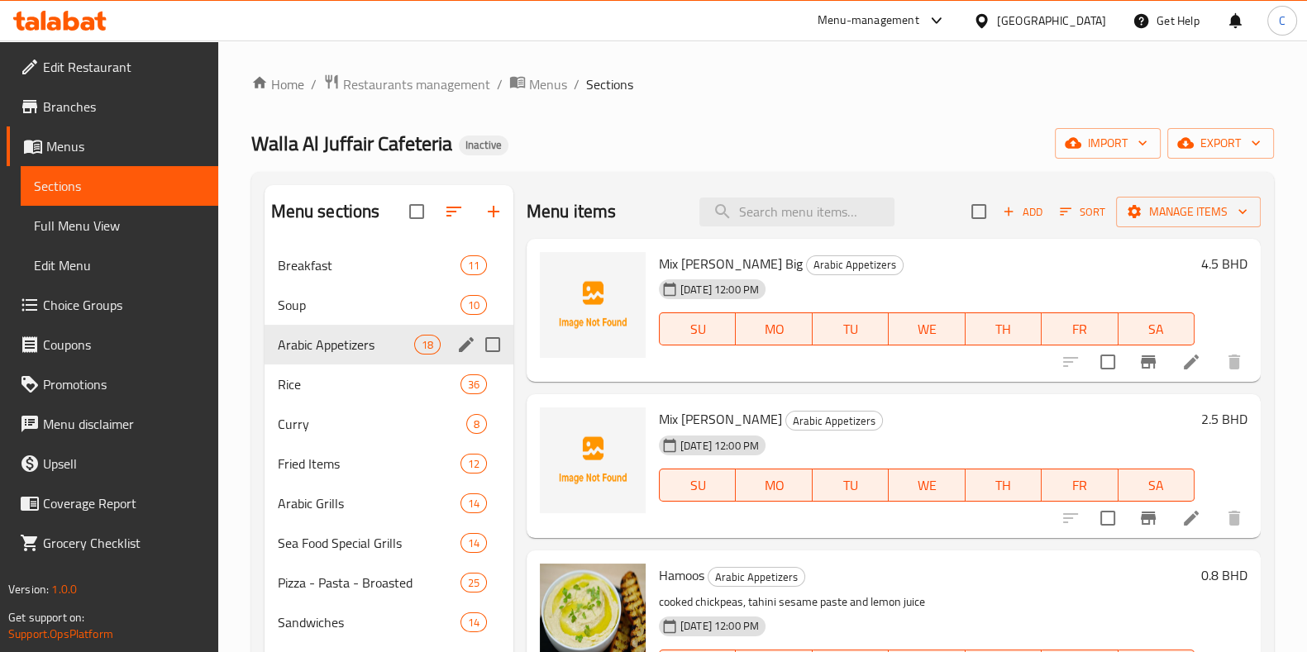
scroll to position [231, 0]
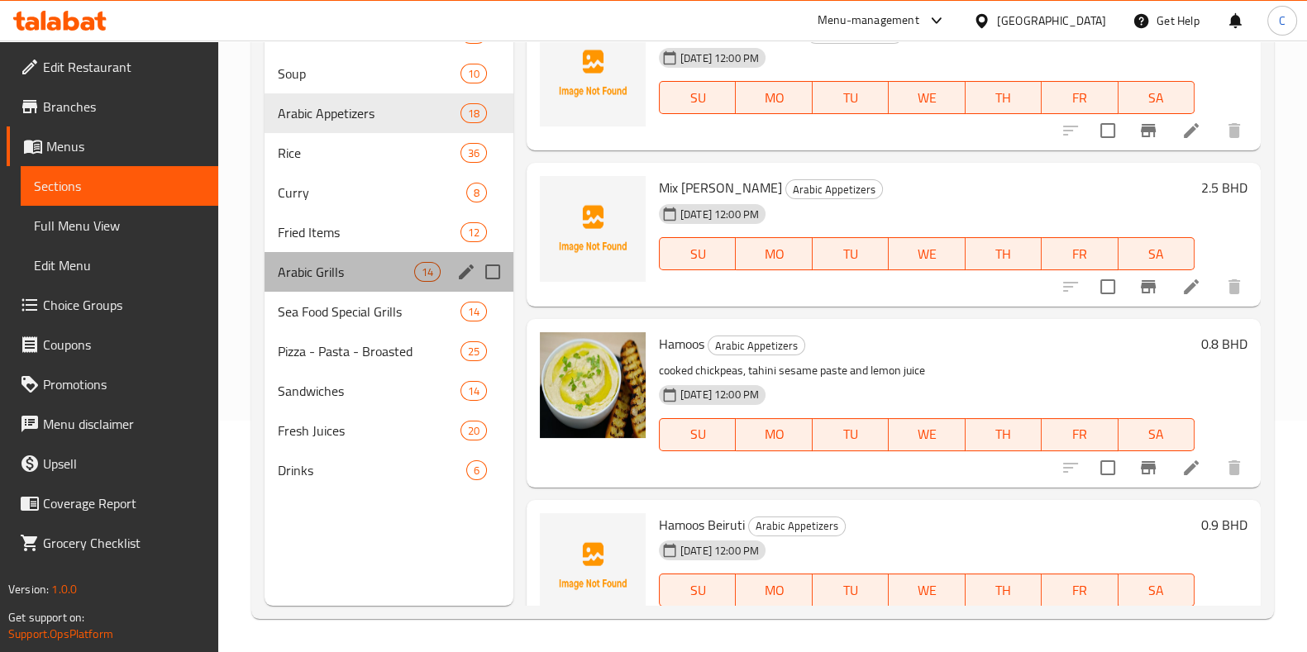
click at [264, 252] on div "Arabic Grills 14" at bounding box center [388, 272] width 249 height 40
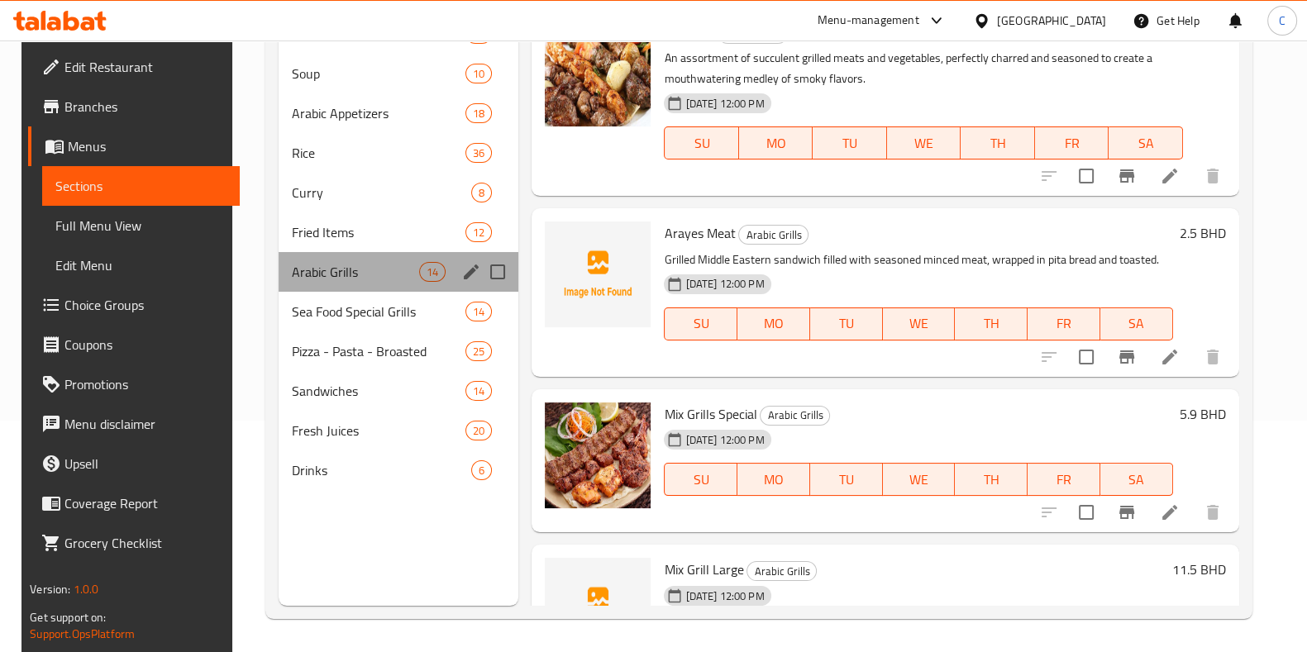
click at [298, 255] on div "Arabic Grills 14" at bounding box center [399, 272] width 240 height 40
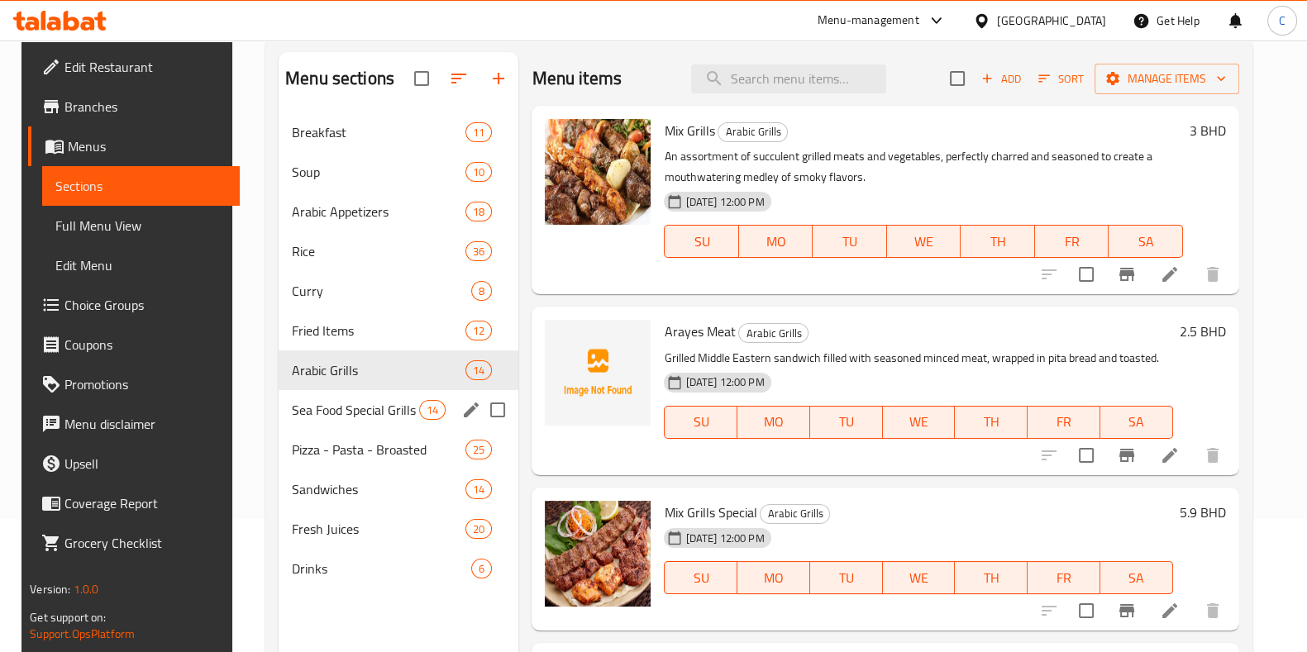
scroll to position [132, 0]
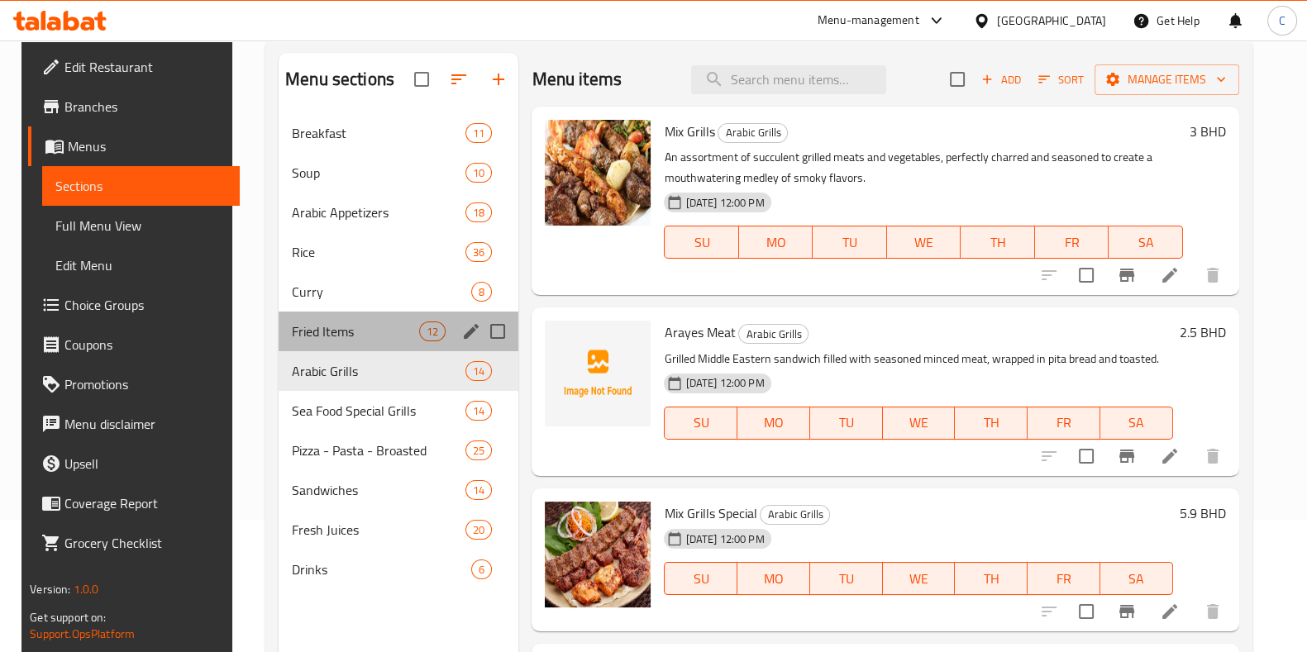
click at [317, 312] on div "Fried Items 12" at bounding box center [399, 332] width 240 height 40
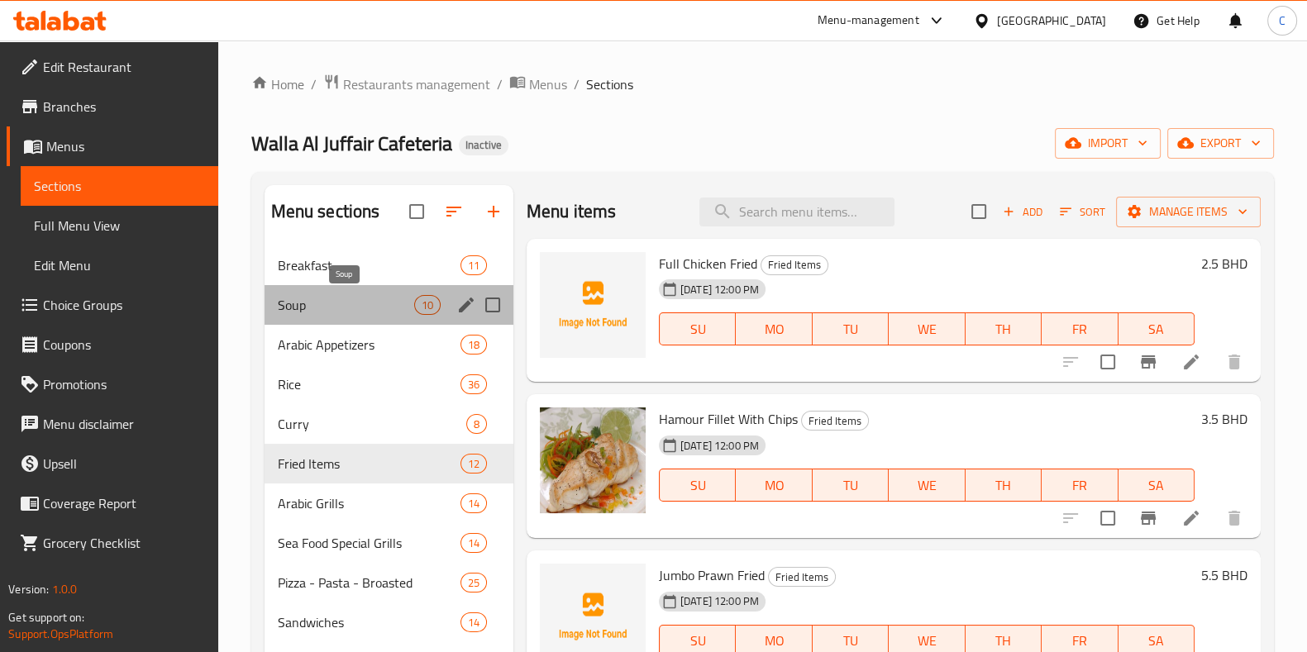
click at [278, 308] on span "Soup" at bounding box center [346, 305] width 136 height 20
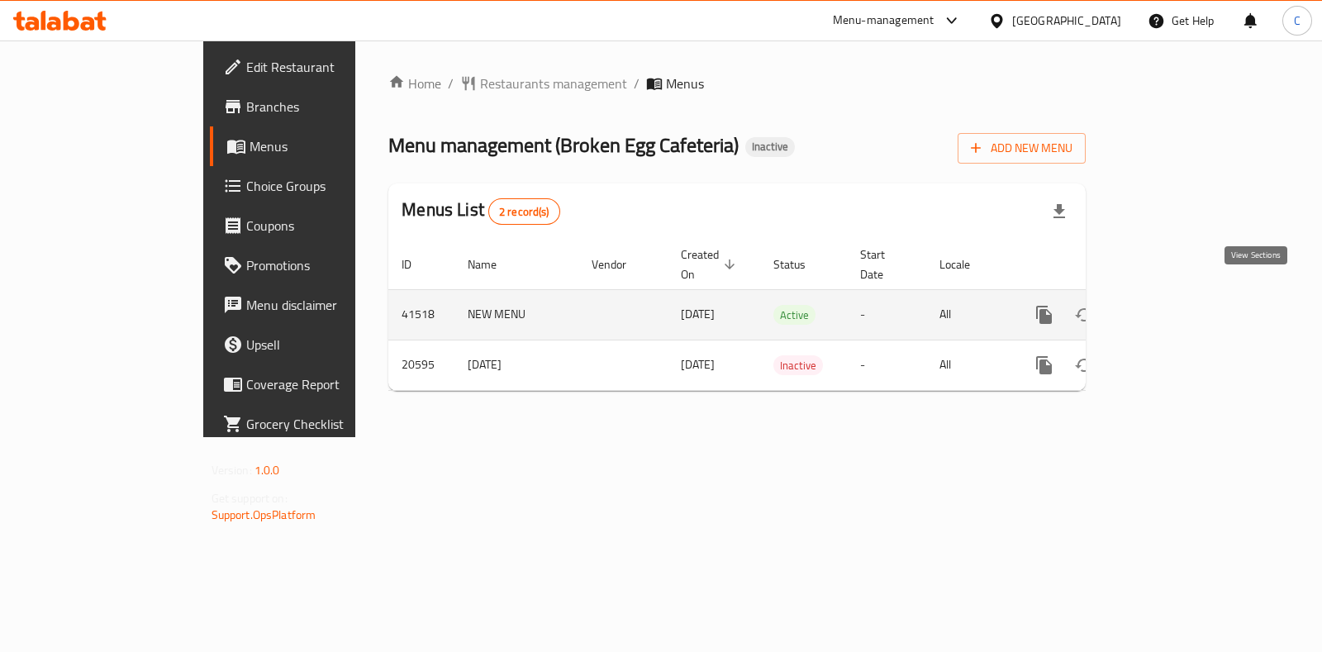
click at [1171, 307] on icon "enhanced table" at bounding box center [1163, 314] width 15 height 15
